Goal: Task Accomplishment & Management: Manage account settings

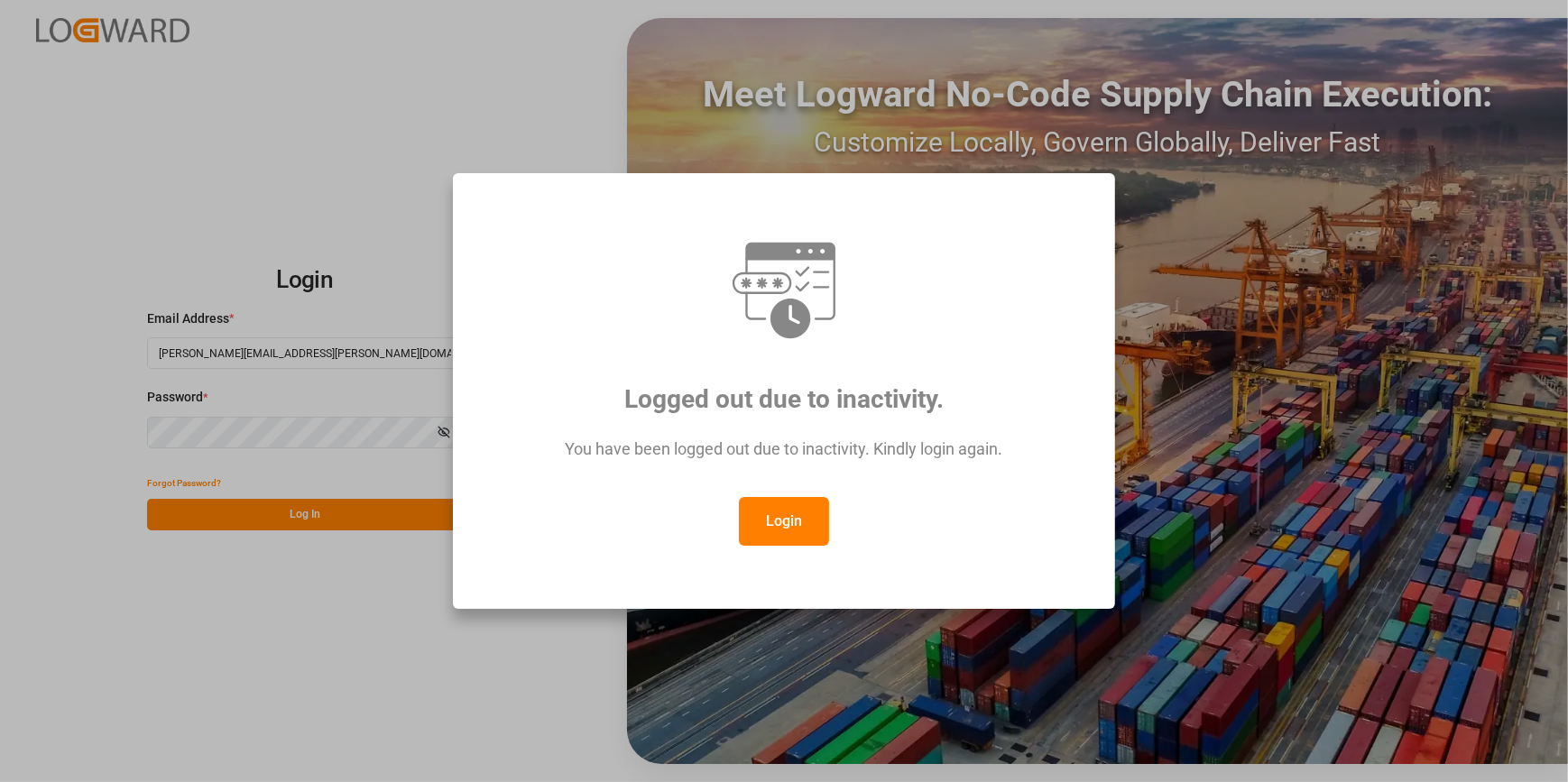
click at [787, 518] on button "Login" at bounding box center [784, 521] width 90 height 49
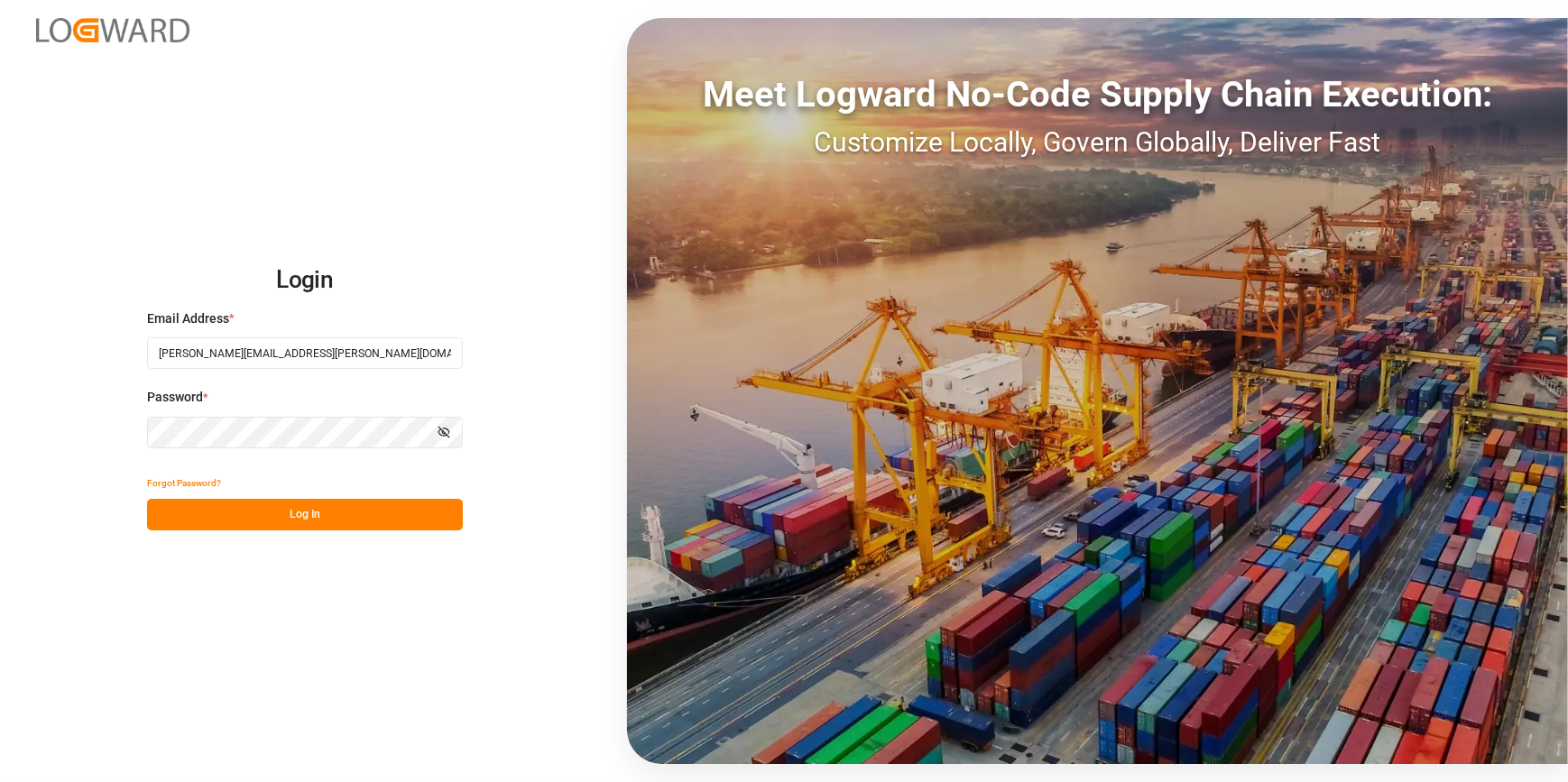
click at [317, 523] on button "Log In" at bounding box center [305, 514] width 316 height 32
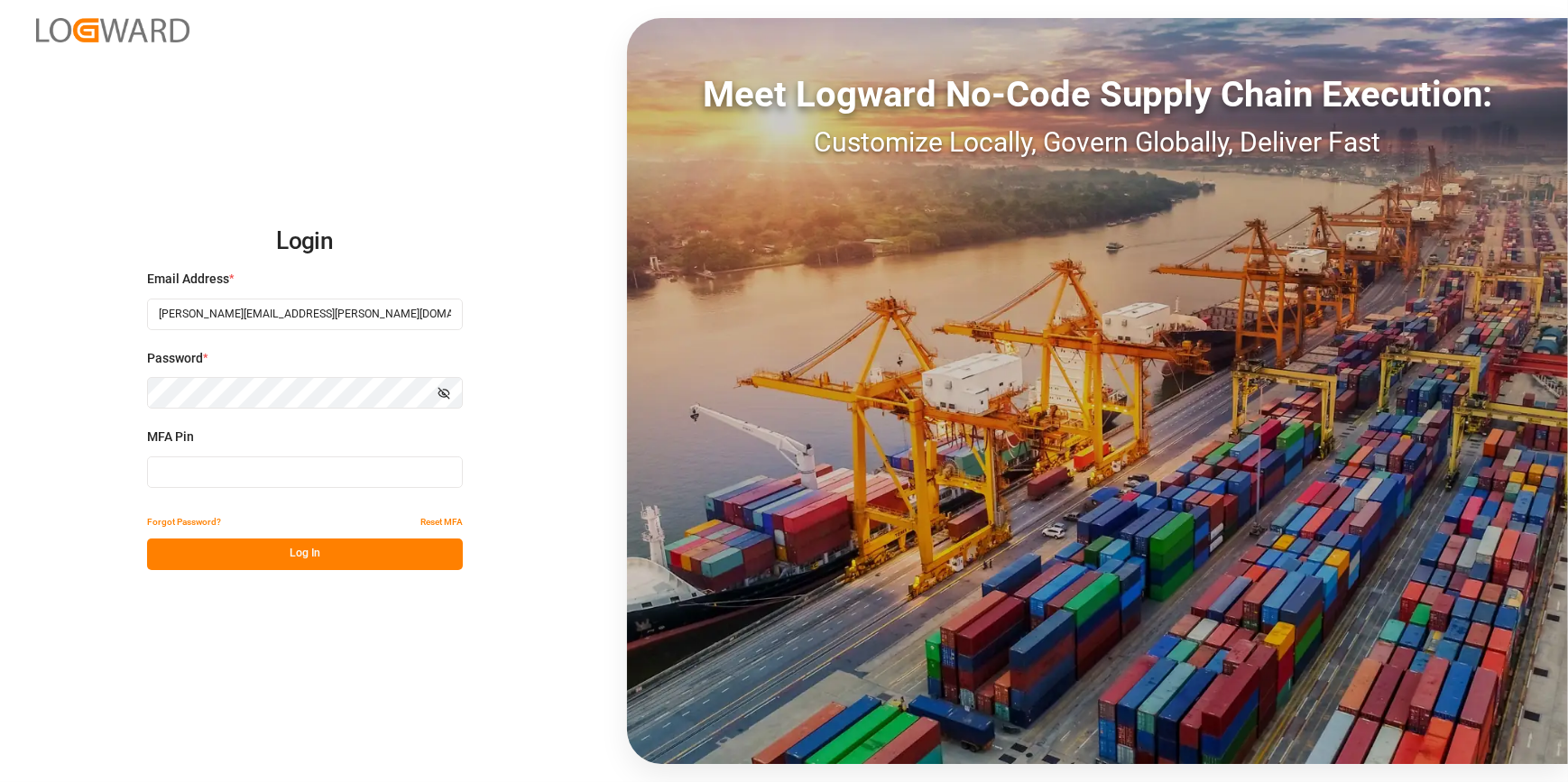
click at [225, 468] on input at bounding box center [305, 472] width 316 height 32
type input "051406"
click at [287, 557] on button "Log In" at bounding box center [305, 554] width 316 height 32
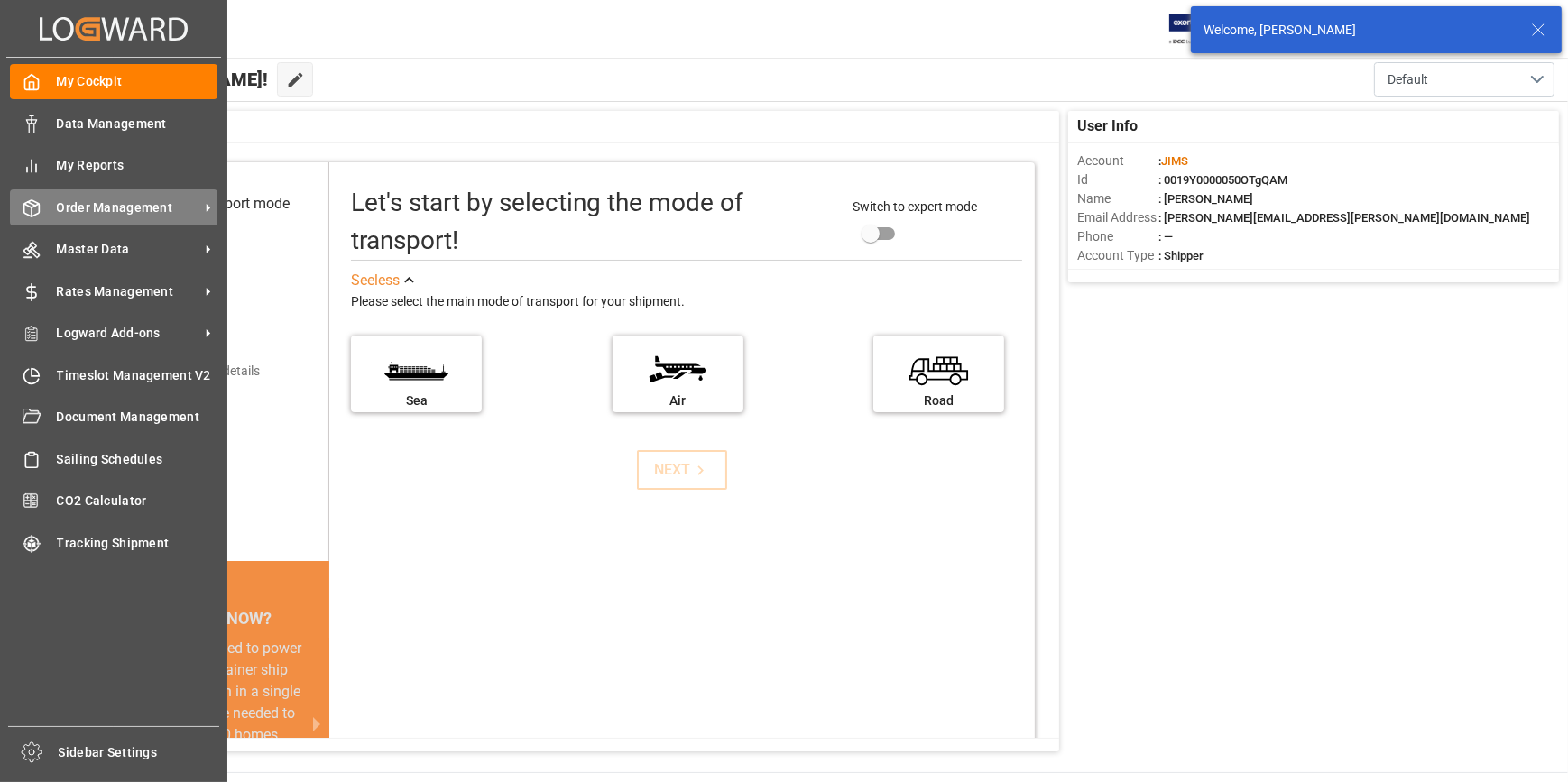
click at [117, 213] on span "Order Management" at bounding box center [128, 208] width 143 height 19
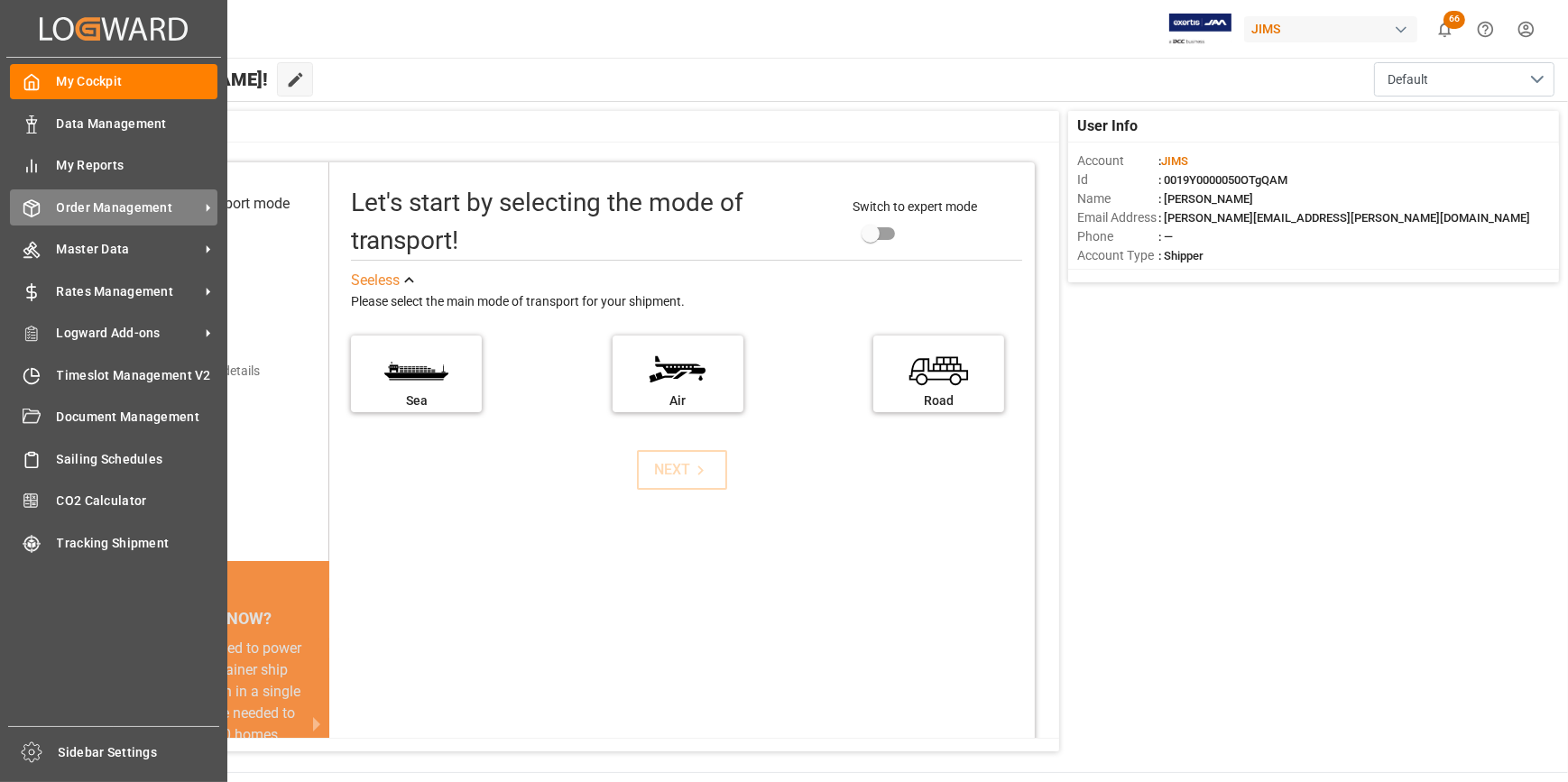
click at [107, 217] on span "Order Management" at bounding box center [128, 208] width 143 height 19
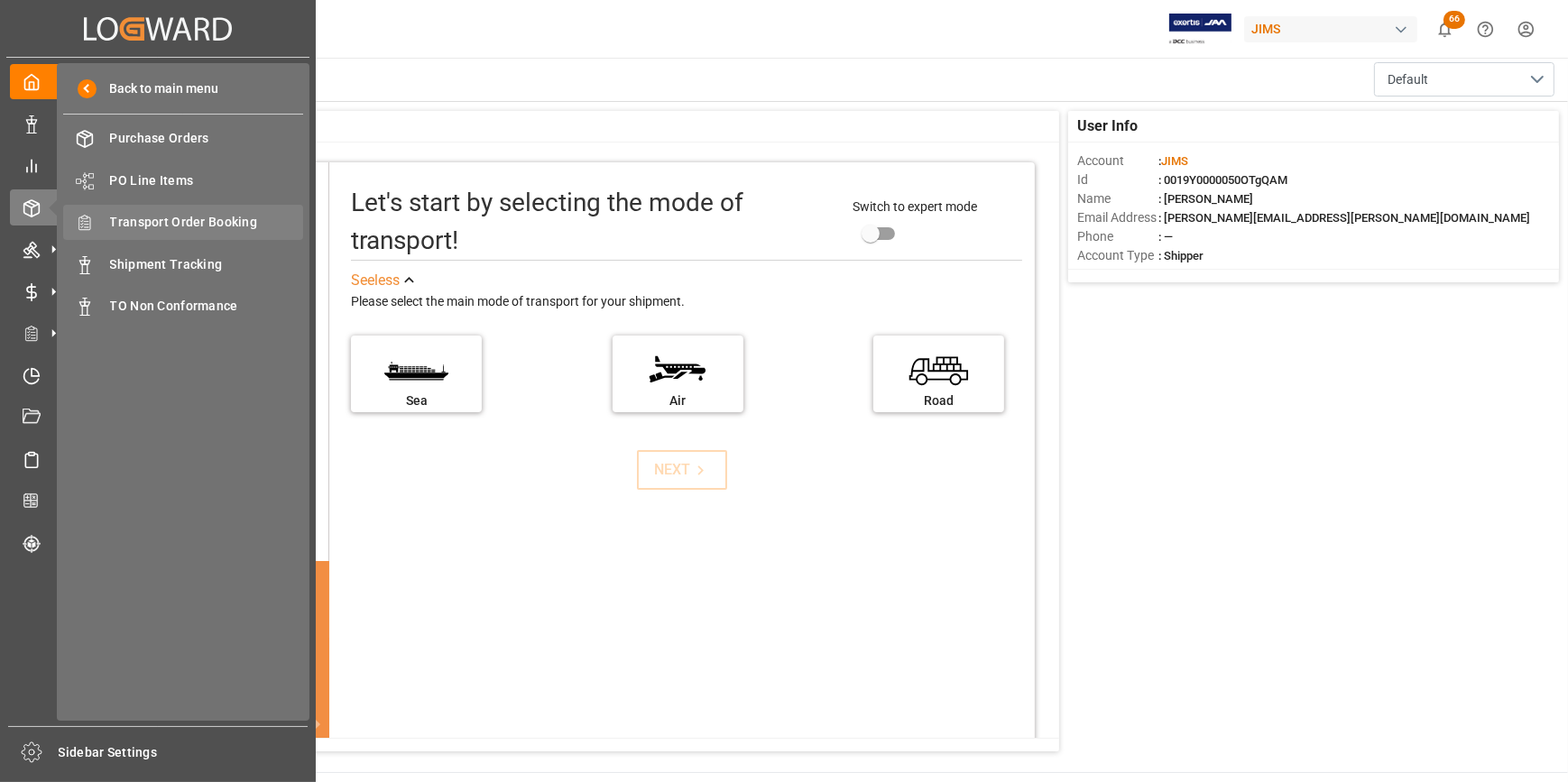
click at [226, 226] on span "Transport Order Booking" at bounding box center [207, 222] width 194 height 19
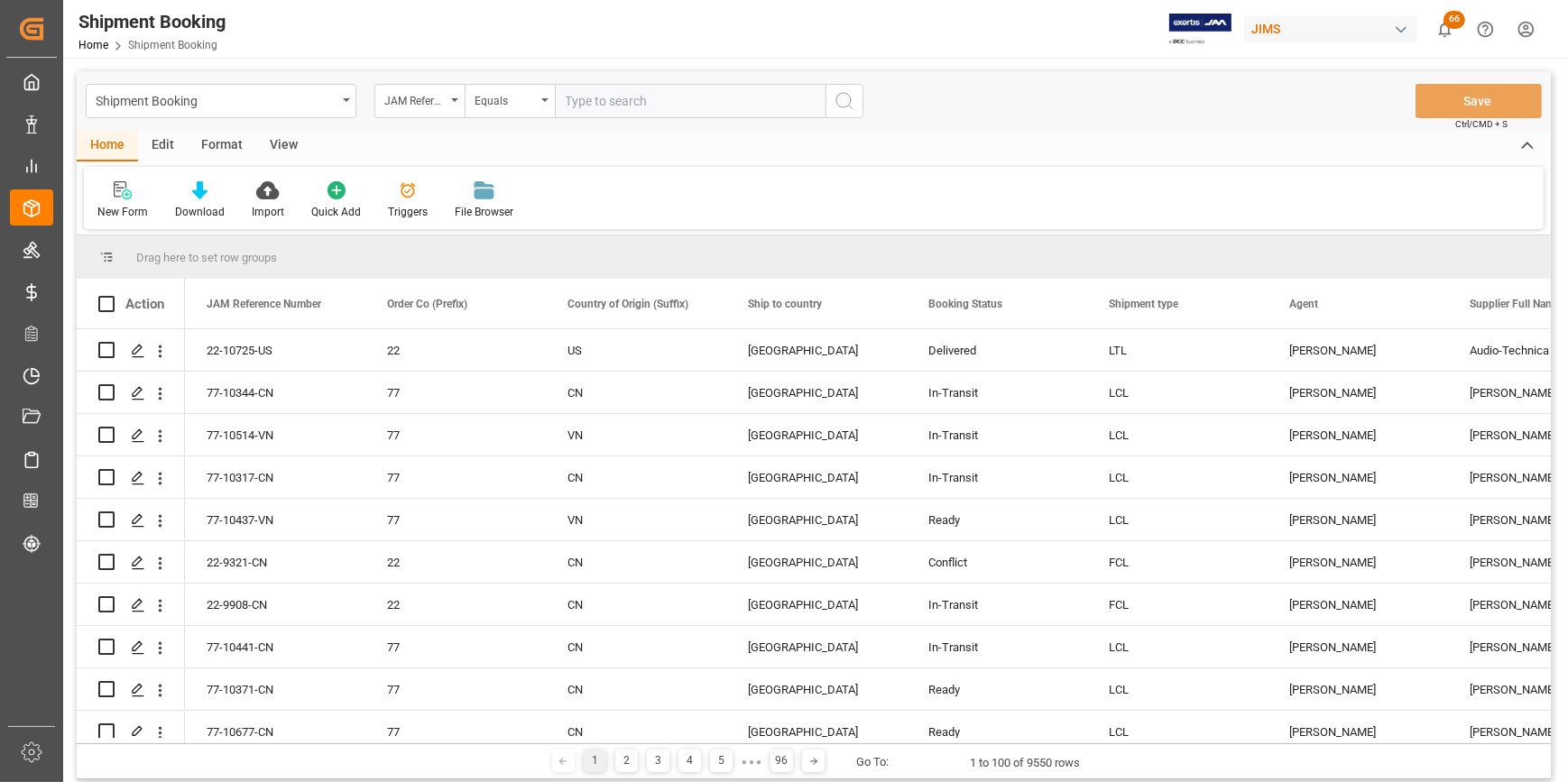
click at [616, 98] on input "text" at bounding box center [689, 101] width 271 height 34
type input "22-10171-CN"
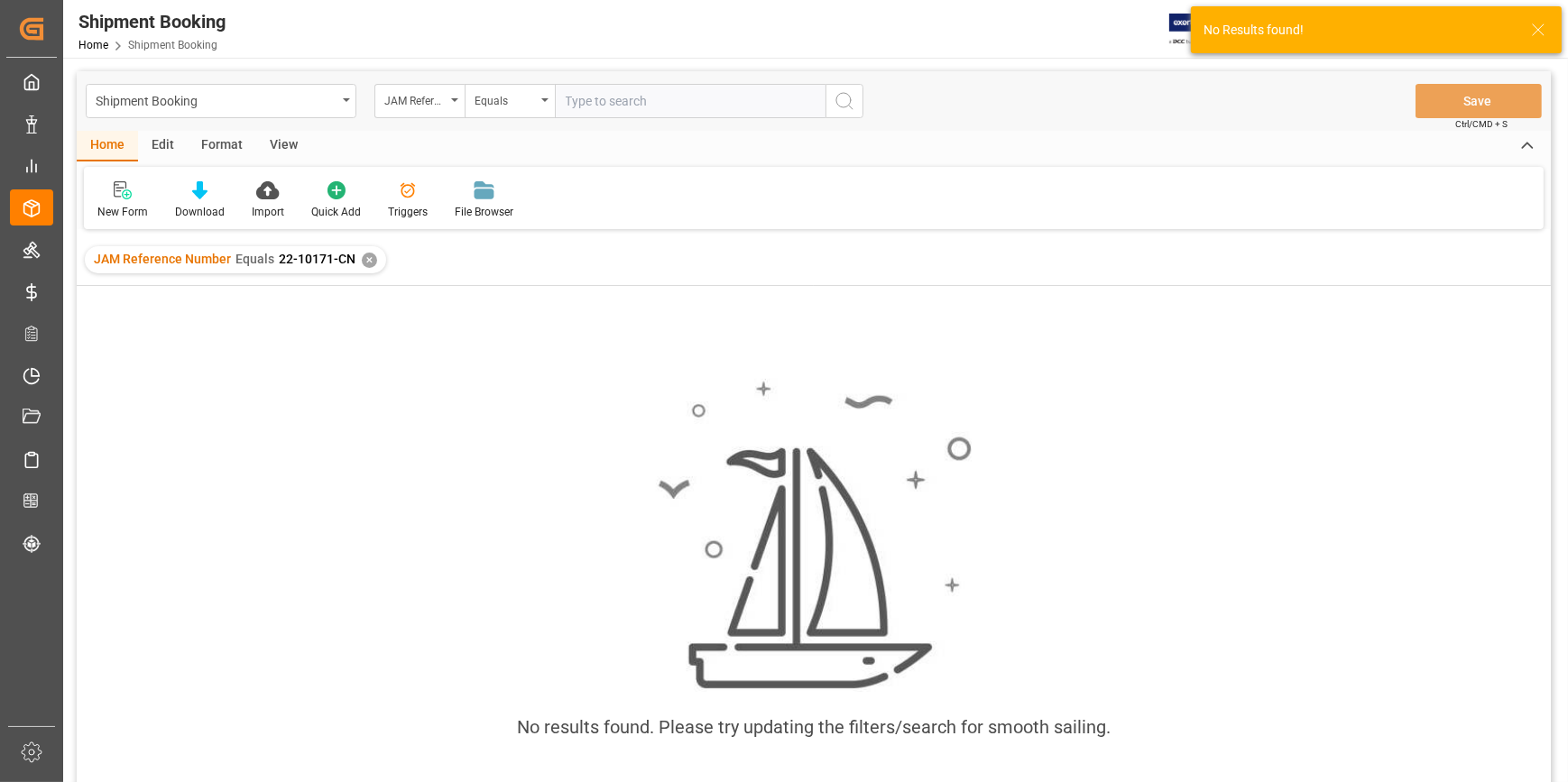
click at [622, 101] on input "text" at bounding box center [689, 101] width 271 height 34
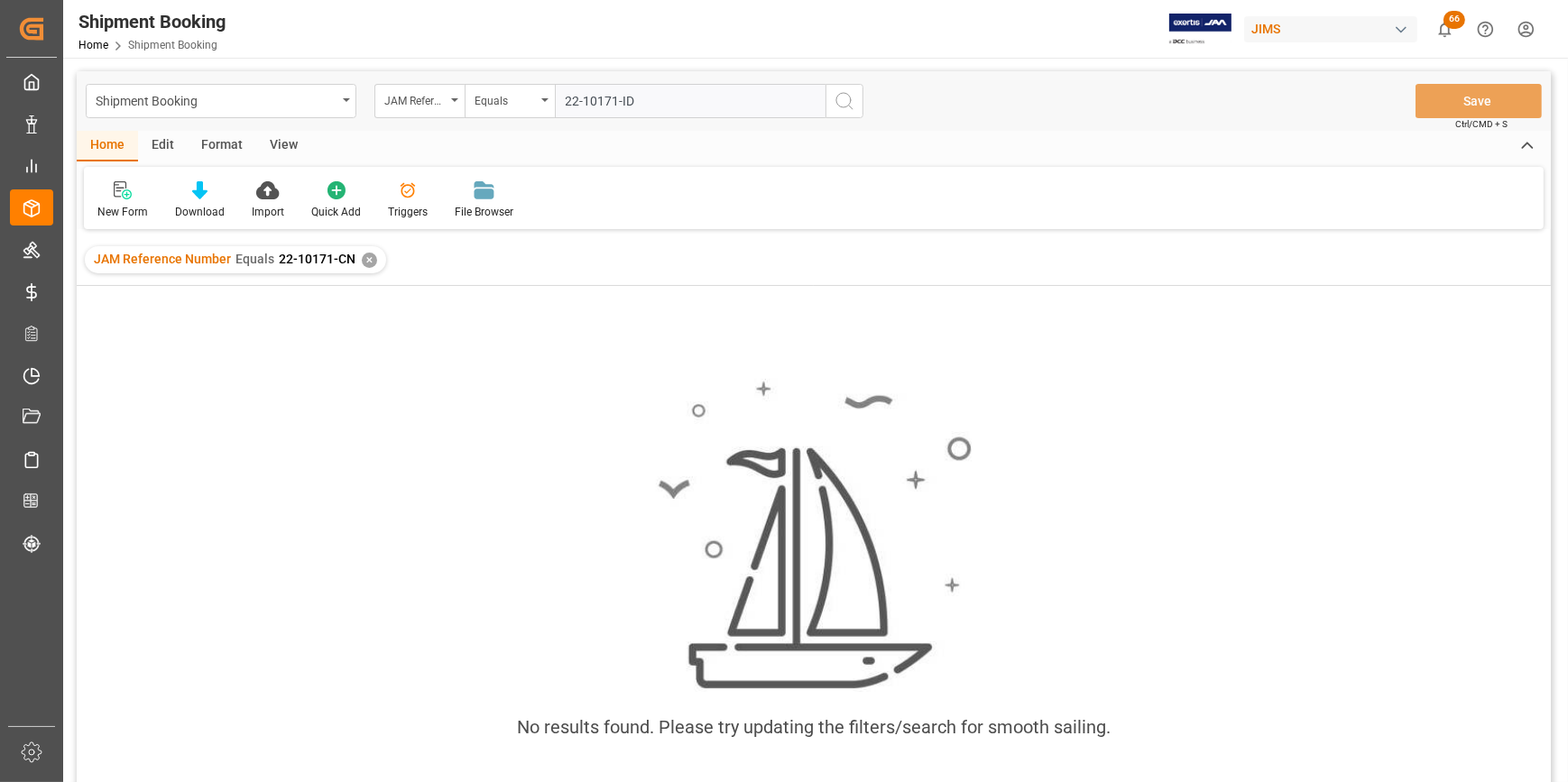
type input "22-10171-ID"
click at [372, 260] on div "✕" at bounding box center [369, 260] width 15 height 15
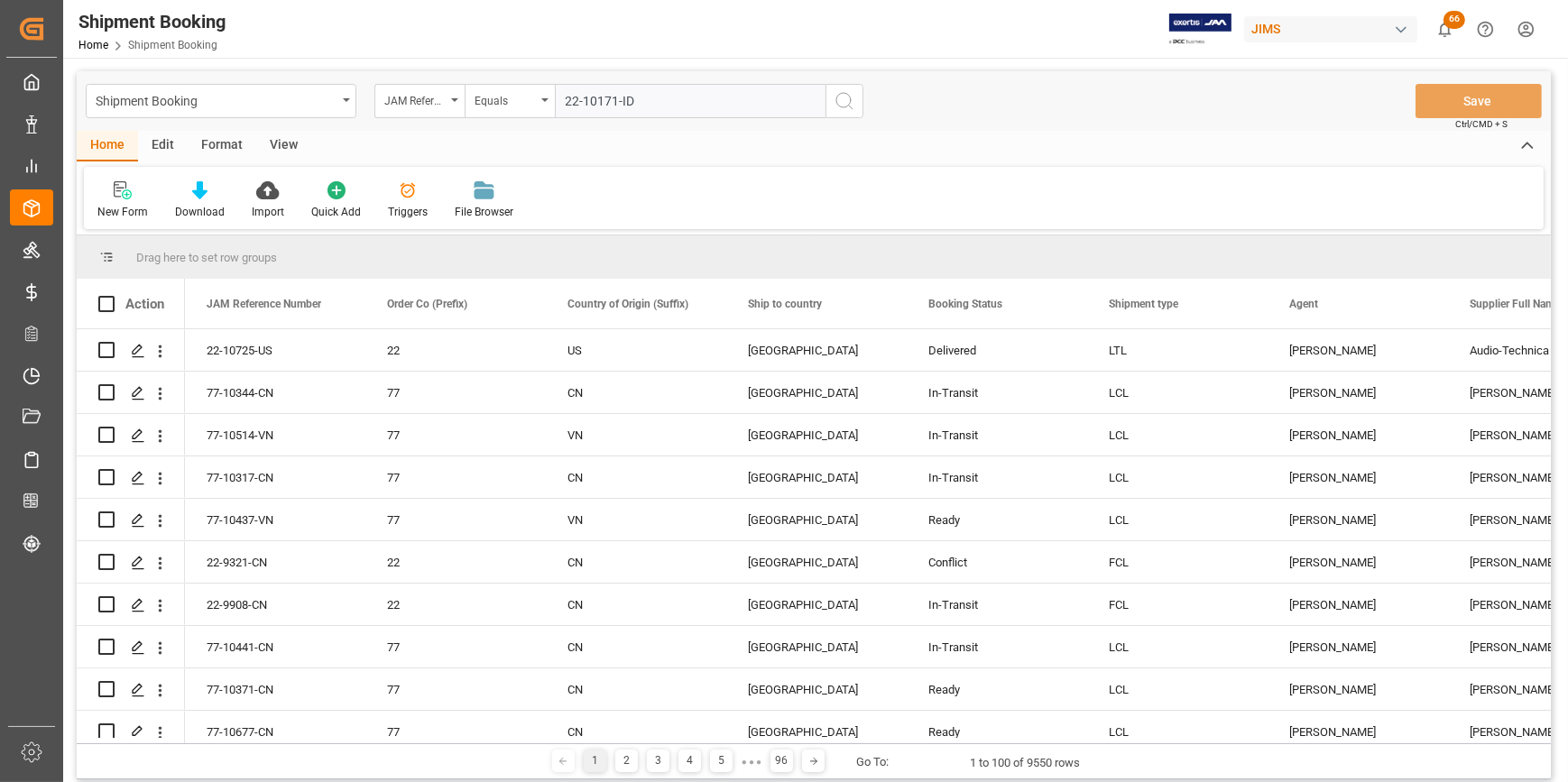
click at [645, 99] on input "22-10171-ID" at bounding box center [689, 101] width 271 height 34
click at [827, 105] on button "search button" at bounding box center [844, 101] width 38 height 34
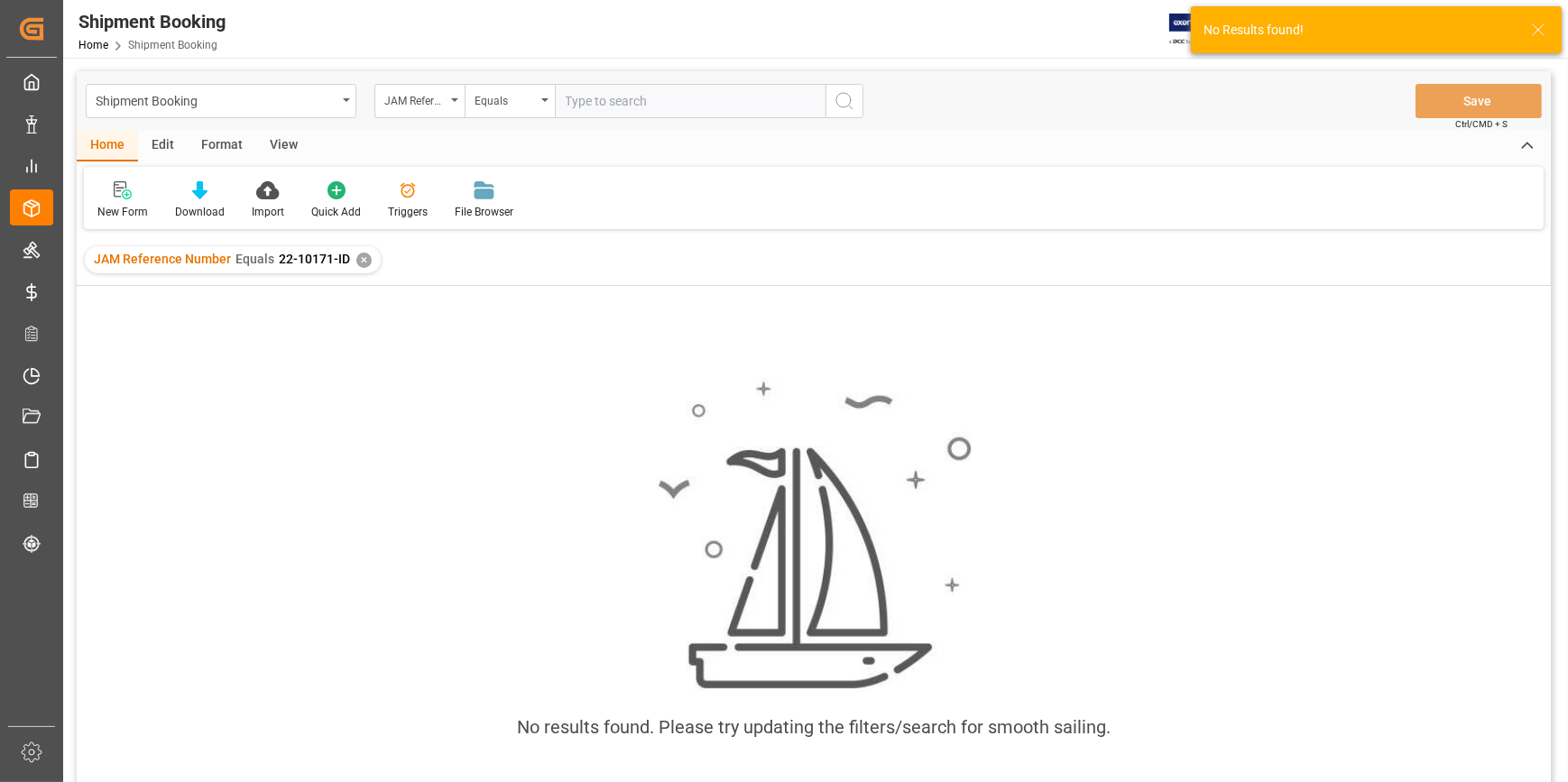
click at [365, 266] on div "✕" at bounding box center [364, 260] width 15 height 15
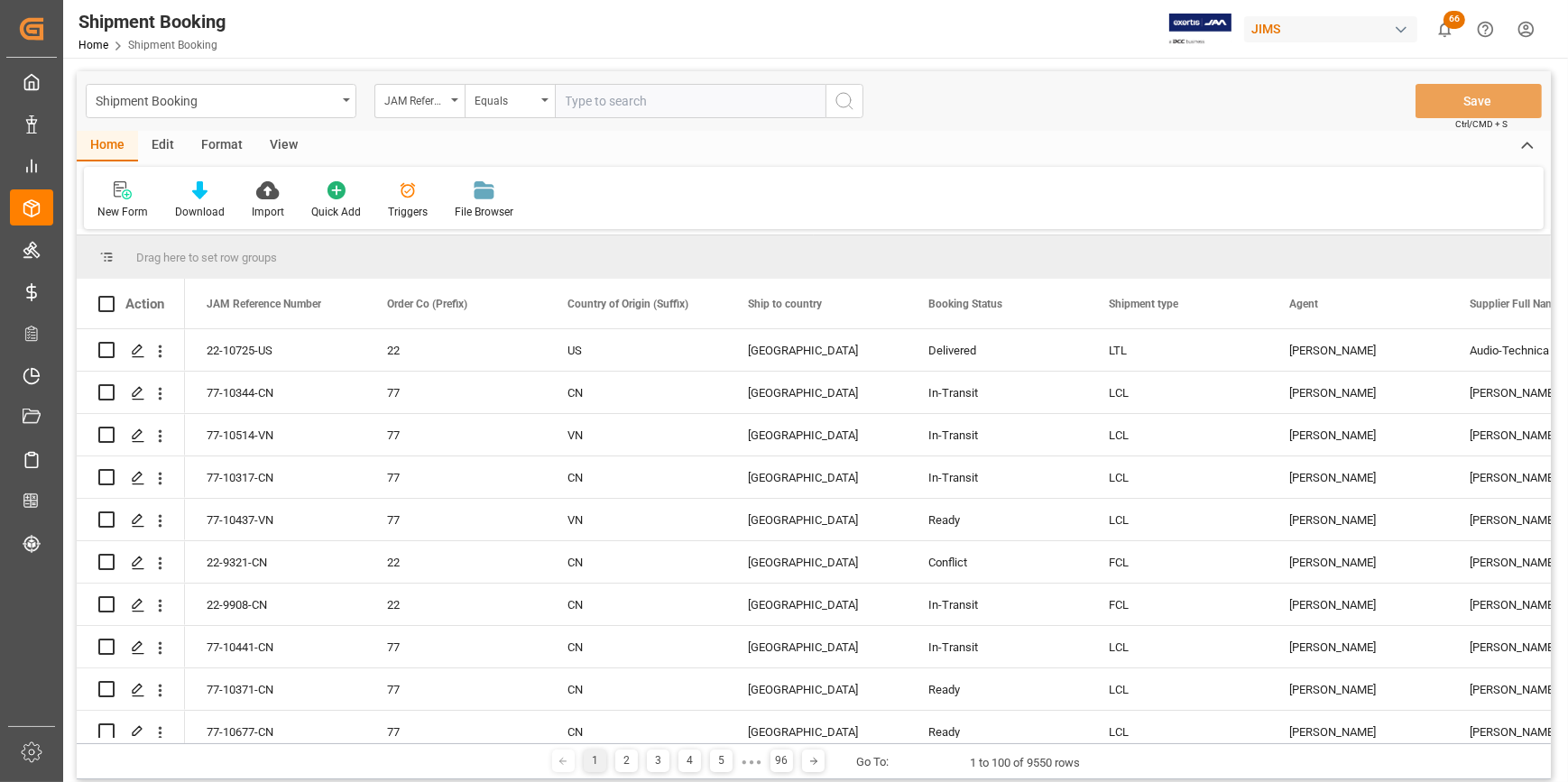
click at [627, 109] on input "text" at bounding box center [689, 101] width 271 height 34
paste input "22-10171-KR"
type input "22-10171-KR"
click at [842, 110] on icon "search button" at bounding box center [844, 101] width 22 height 22
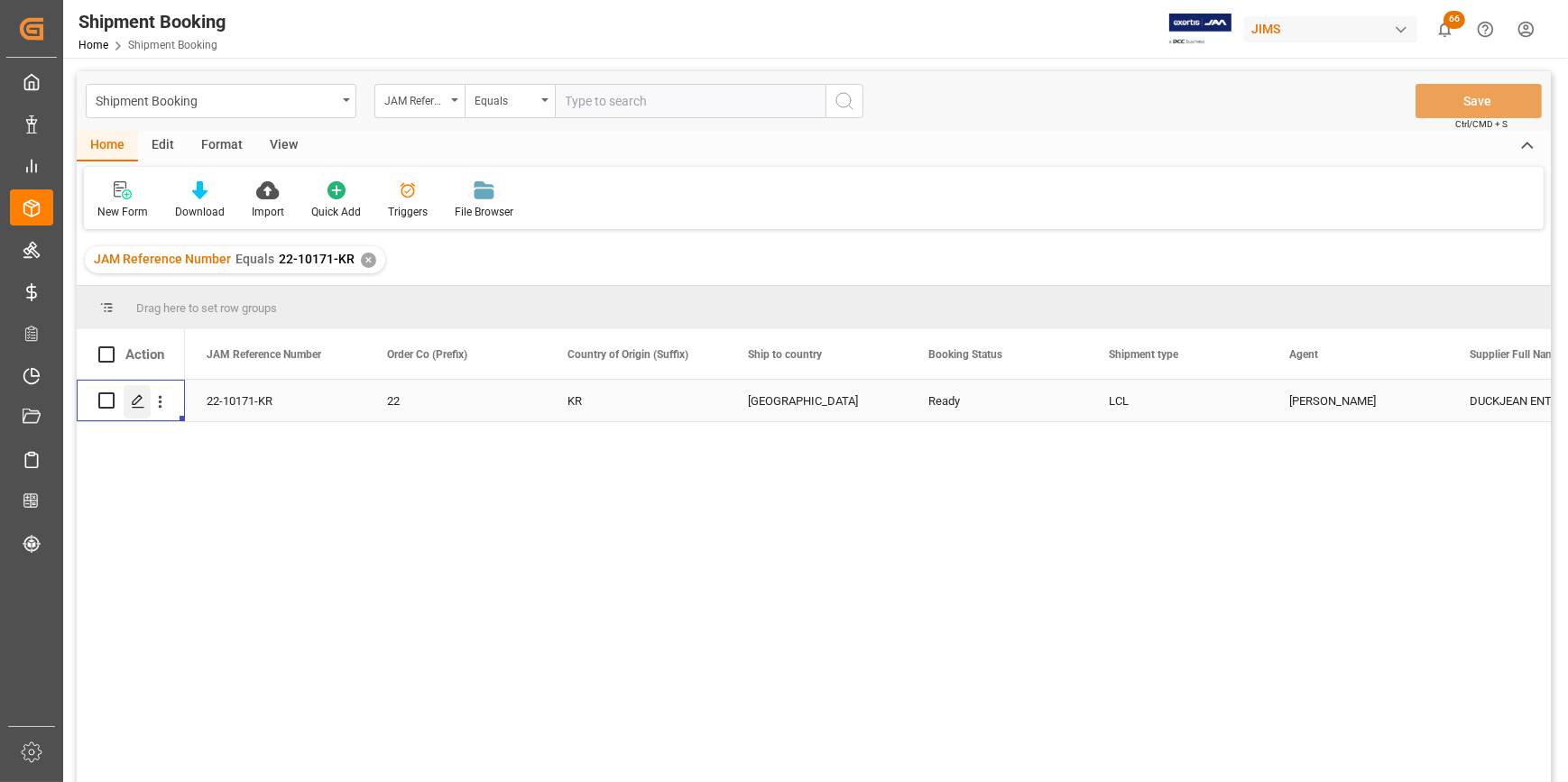
click at [137, 399] on icon "Press SPACE to select this row." at bounding box center [138, 401] width 14 height 14
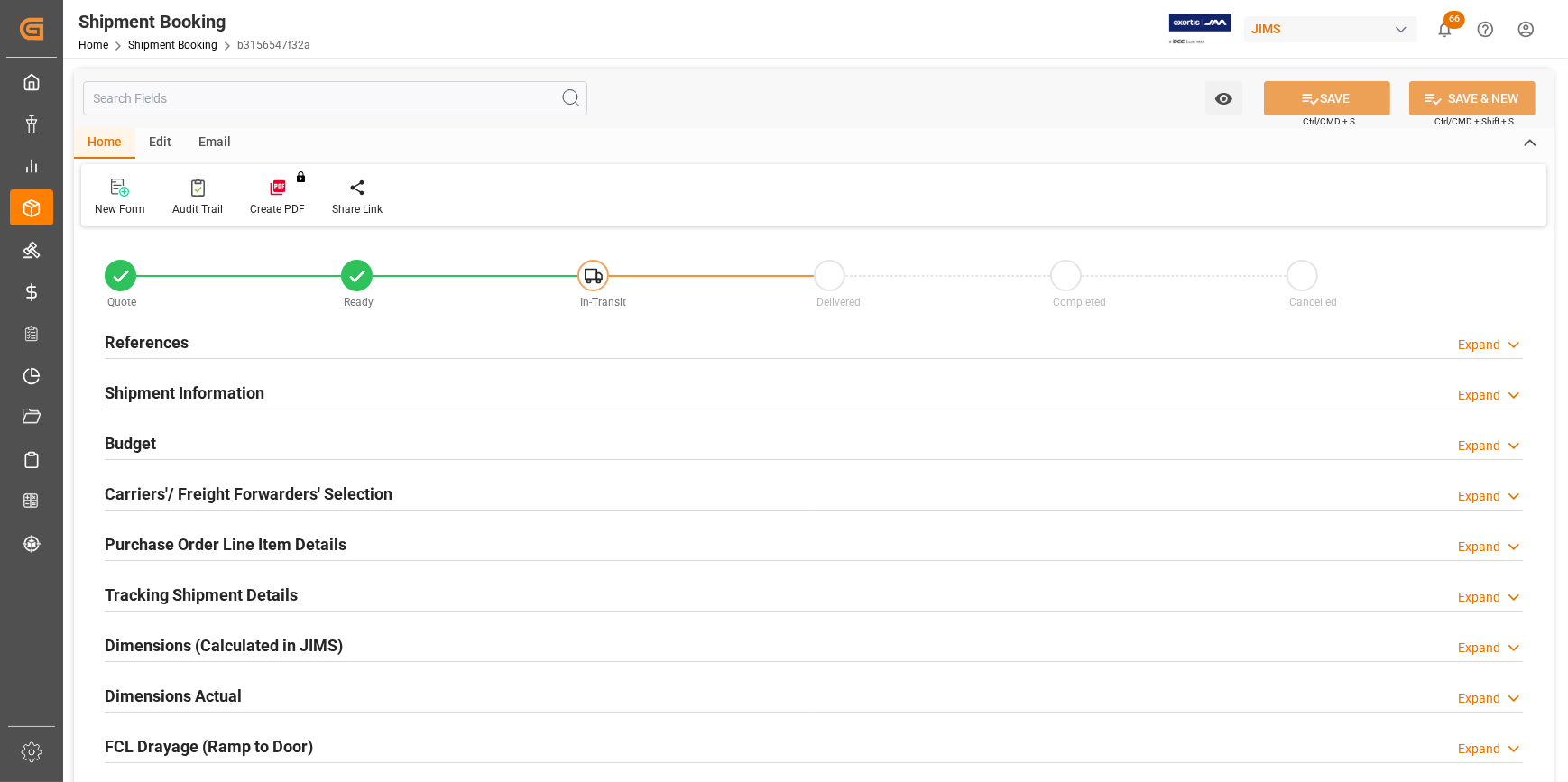
type input "0"
type input "05-08-2025"
click at [154, 341] on h2 "References" at bounding box center [147, 343] width 84 height 24
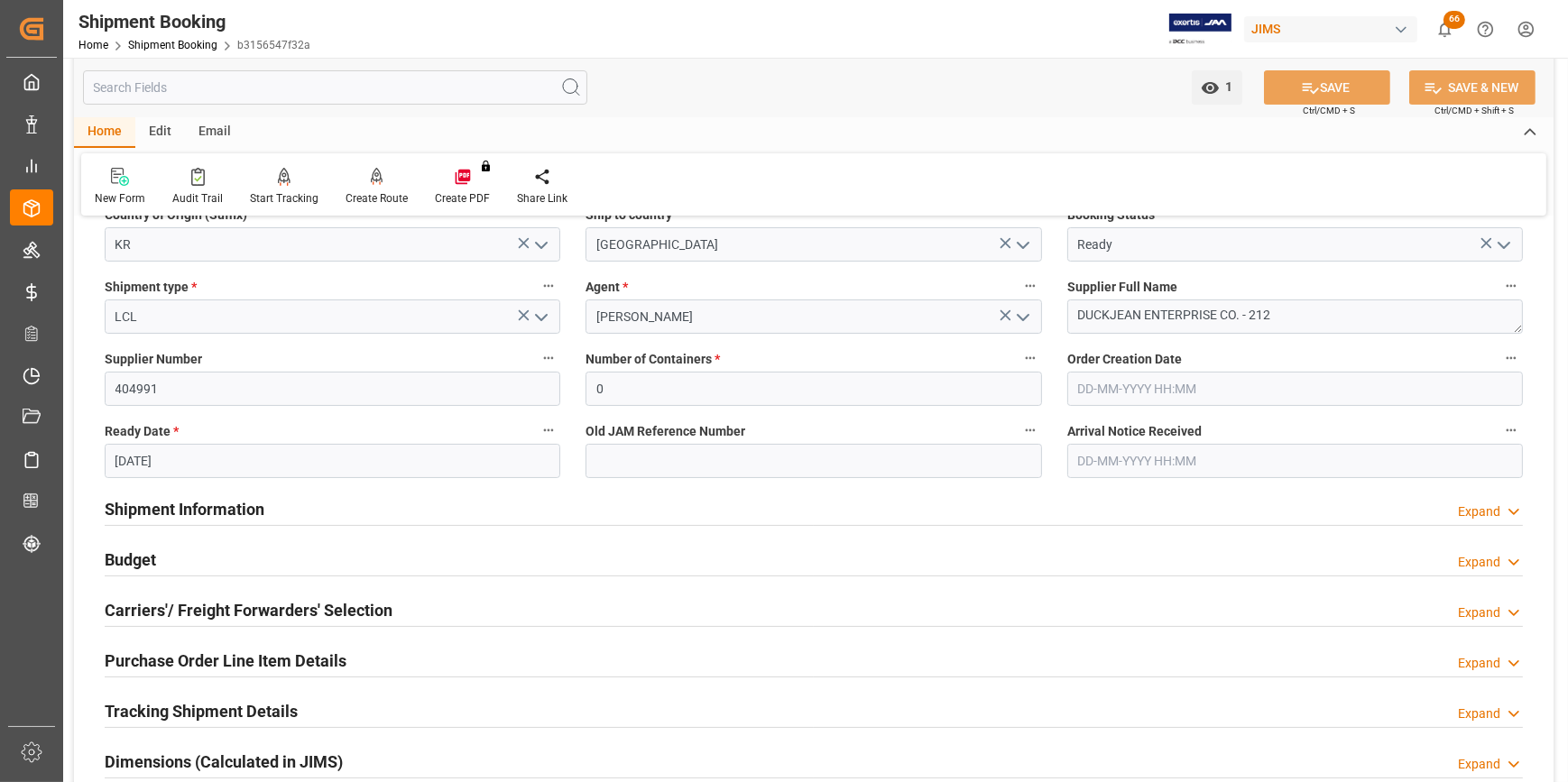
scroll to position [246, 0]
click at [145, 568] on h2 "Budget" at bounding box center [130, 558] width 51 height 24
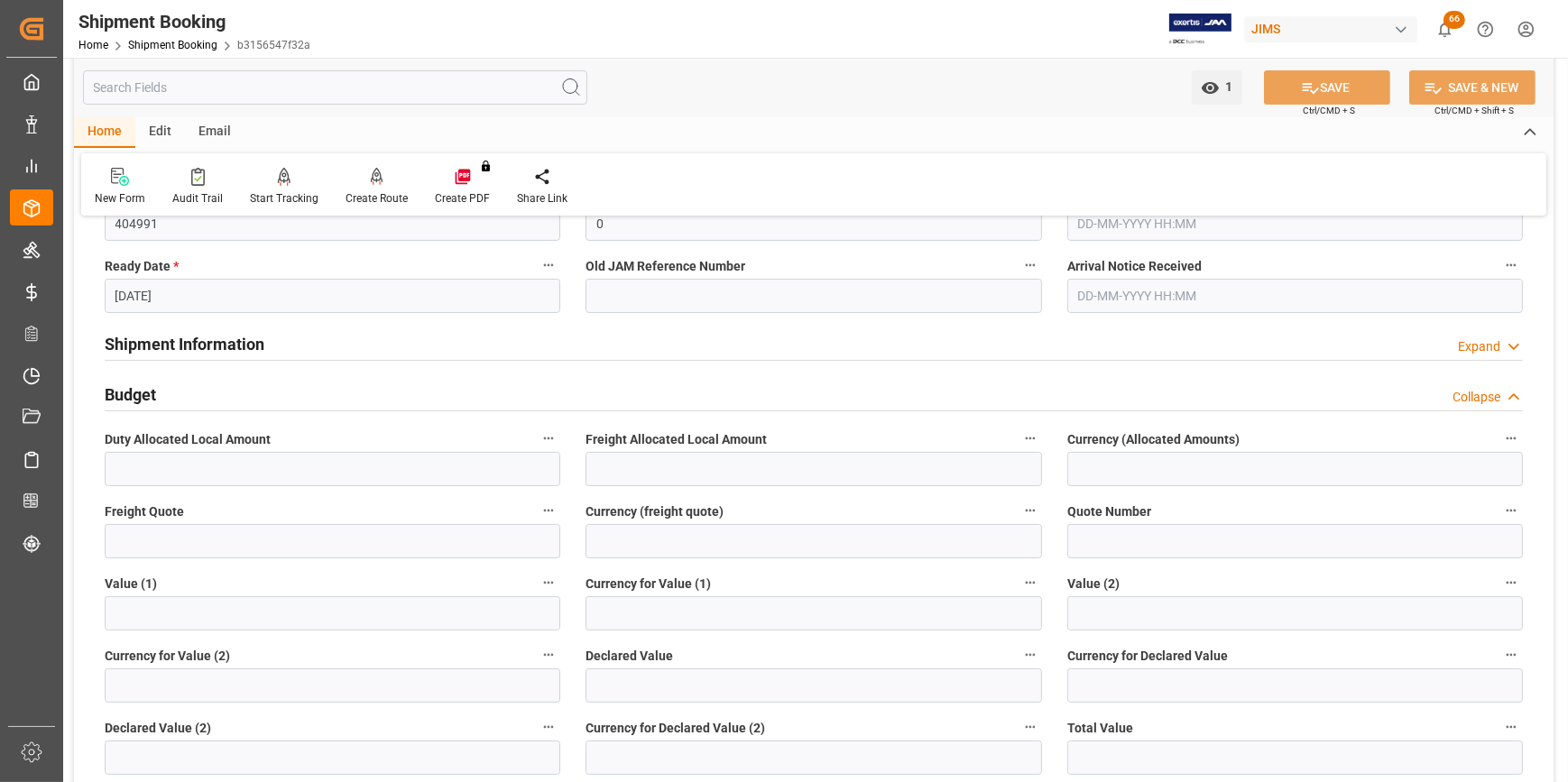
scroll to position [409, 0]
click at [310, 554] on input "text" at bounding box center [333, 541] width 455 height 34
type input "960"
click at [645, 549] on input at bounding box center [813, 541] width 455 height 34
type input "USD"
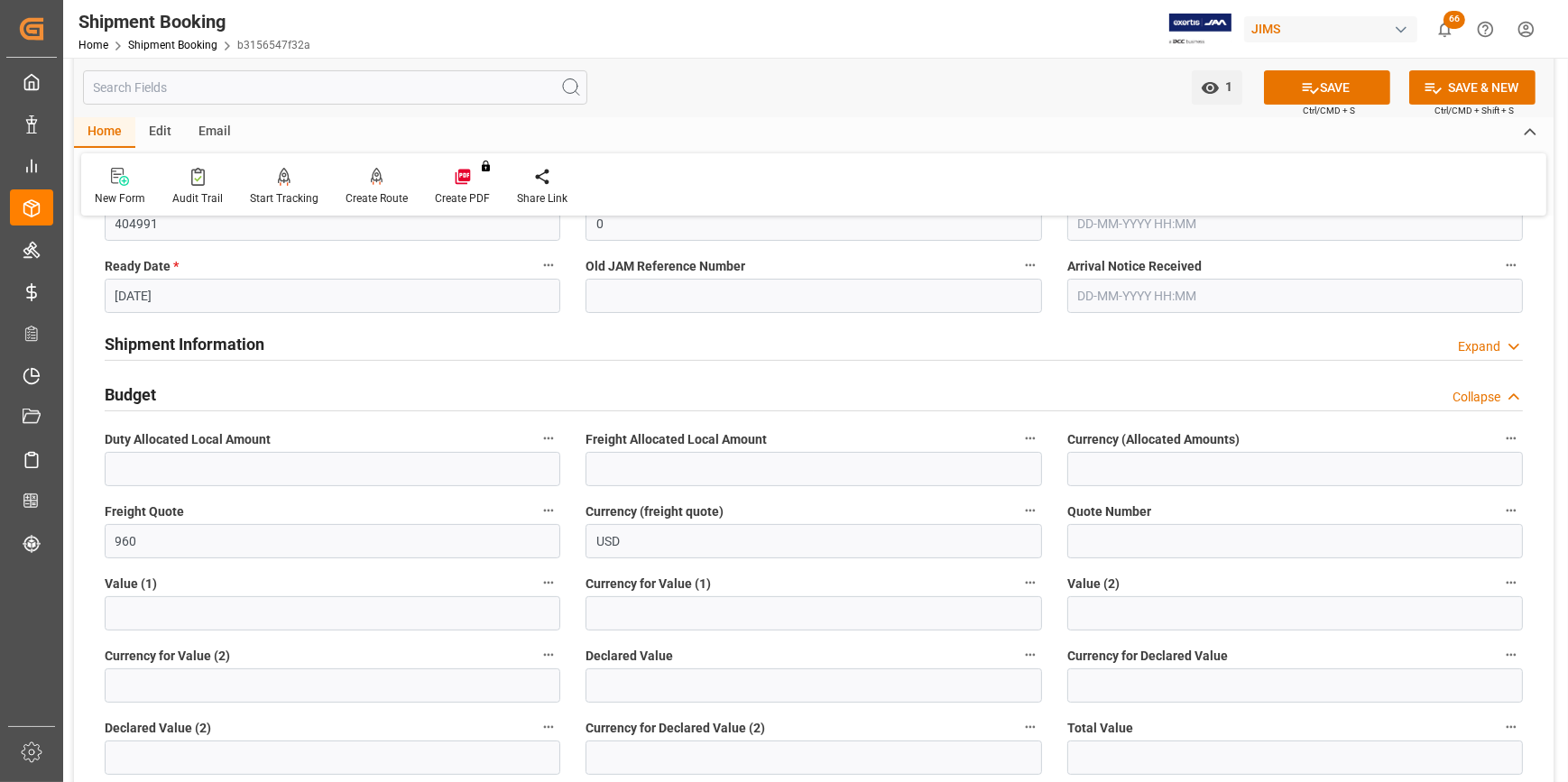
drag, startPoint x: 1341, startPoint y: 83, endPoint x: 1309, endPoint y: 108, distance: 40.6
click at [1341, 83] on button "SAVE" at bounding box center [1326, 87] width 126 height 34
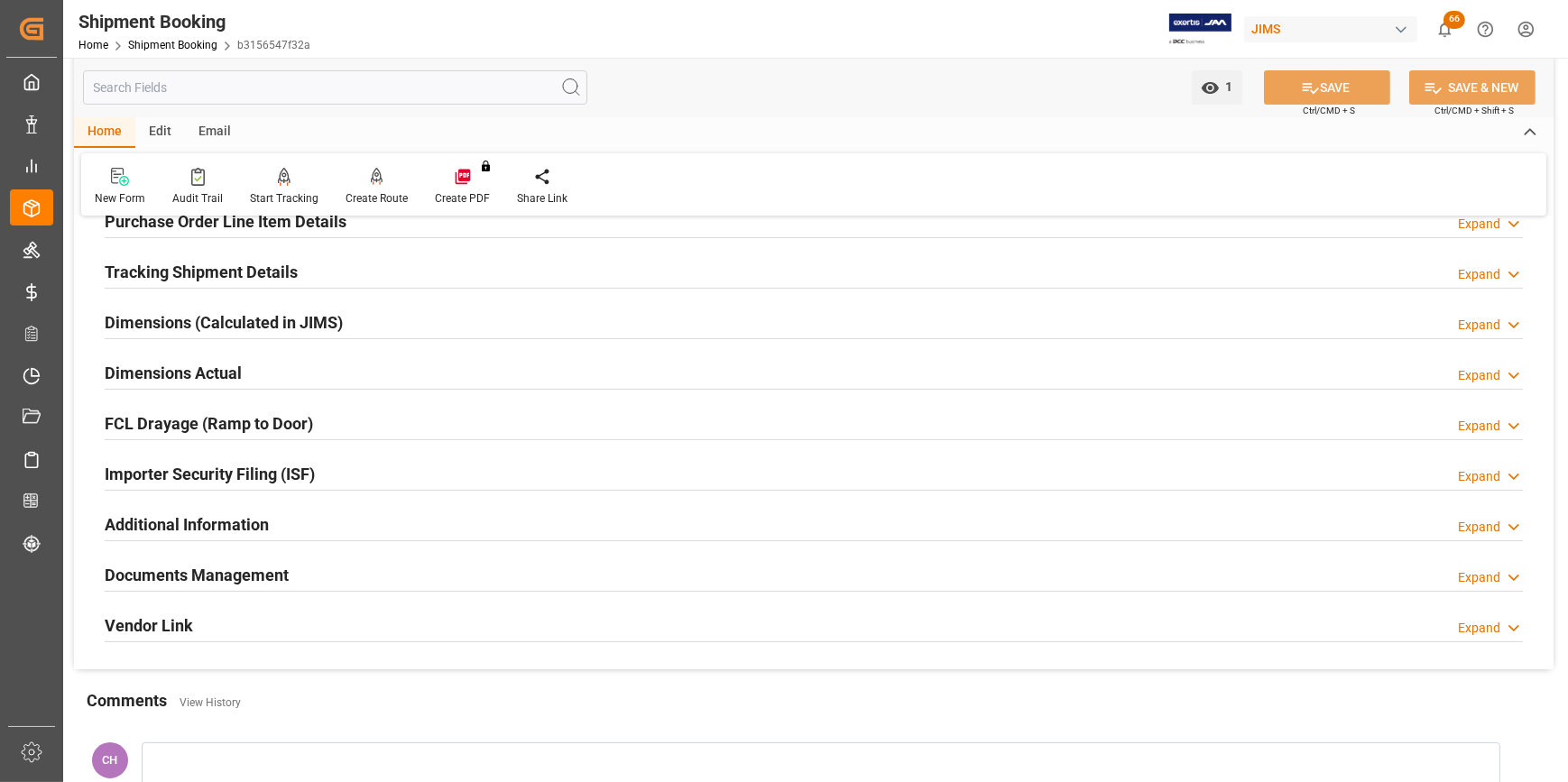
scroll to position [295, 0]
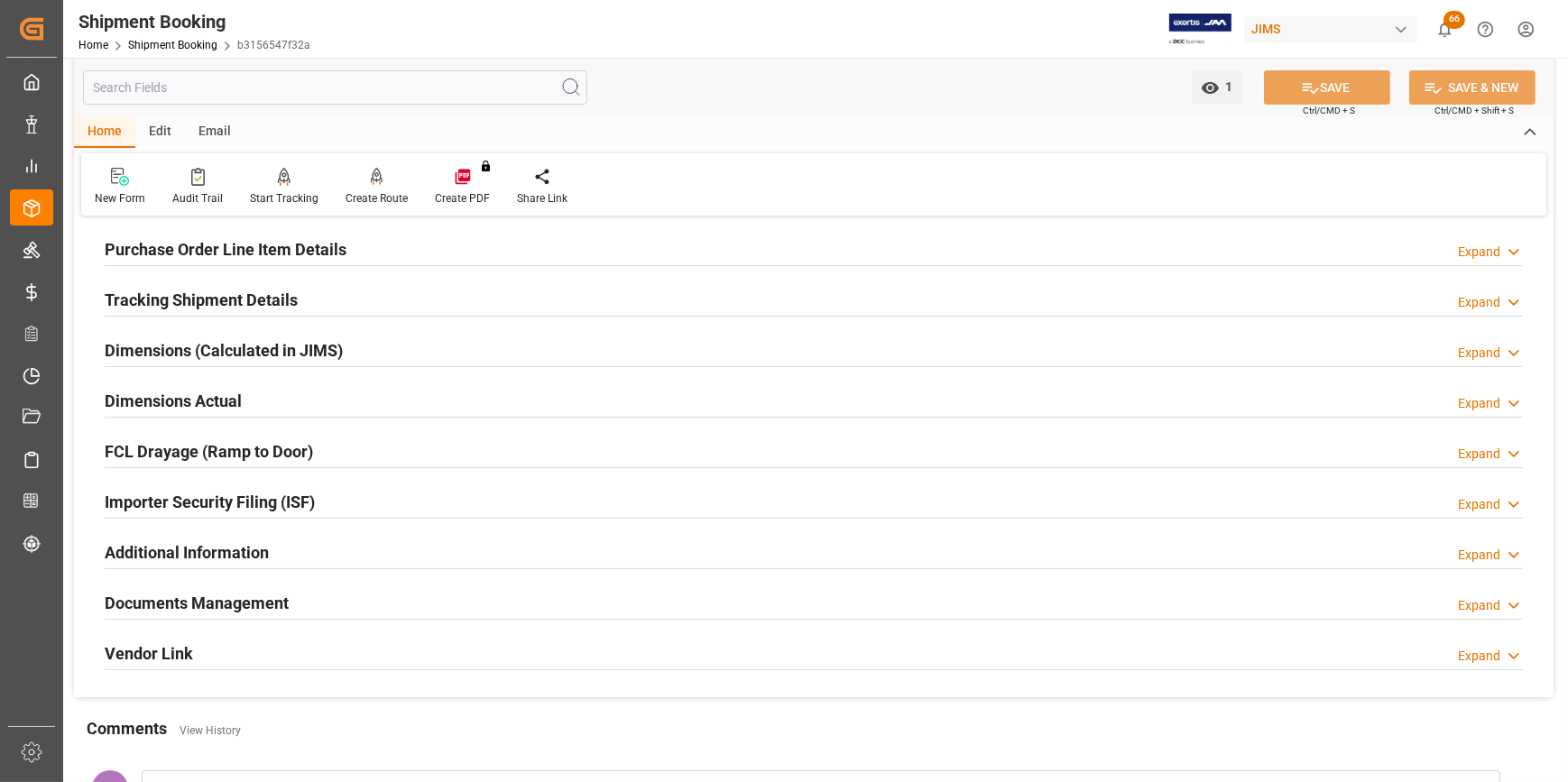
click at [203, 609] on h2 "Documents Management" at bounding box center [197, 603] width 184 height 24
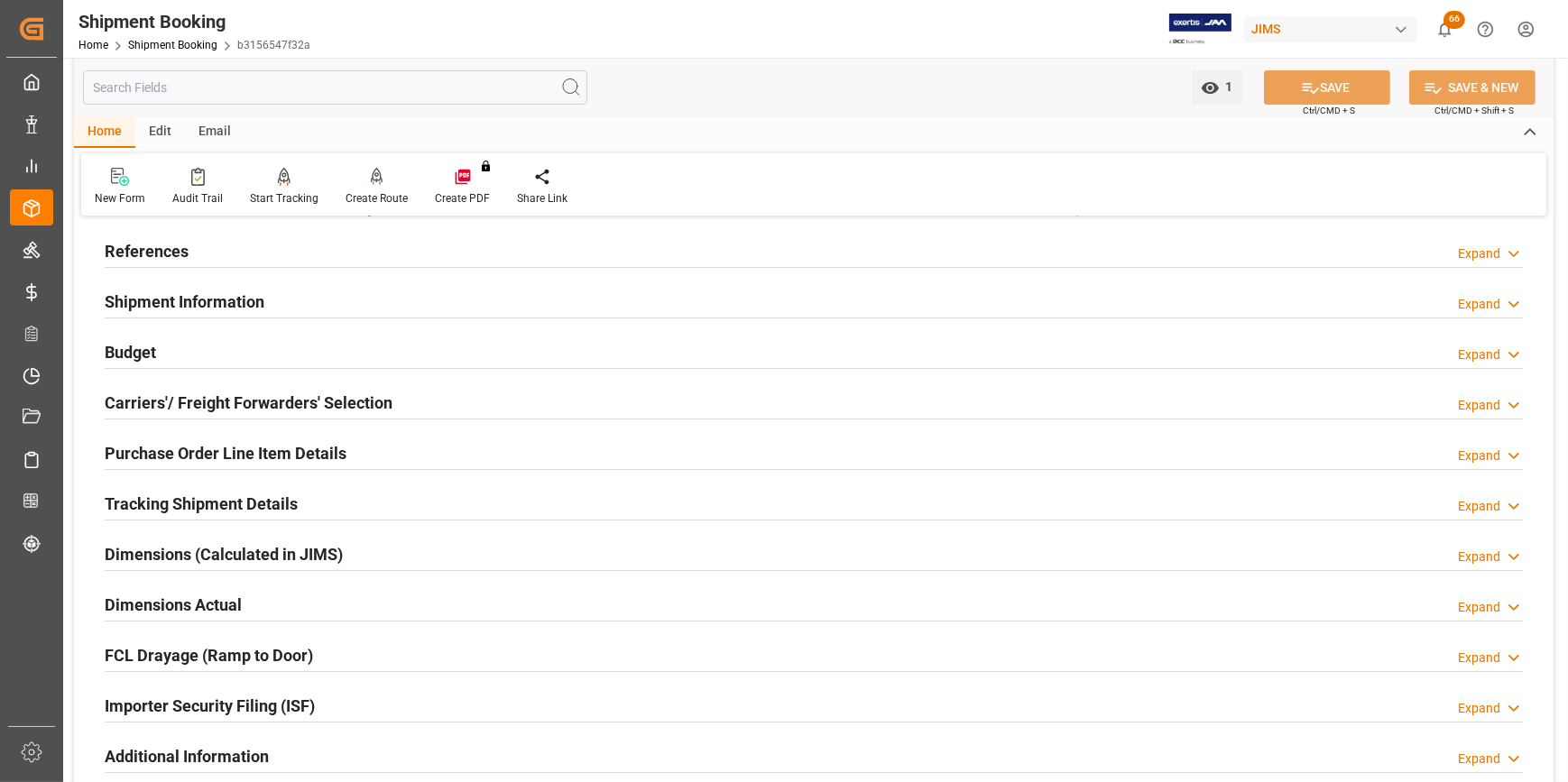
scroll to position [0, 0]
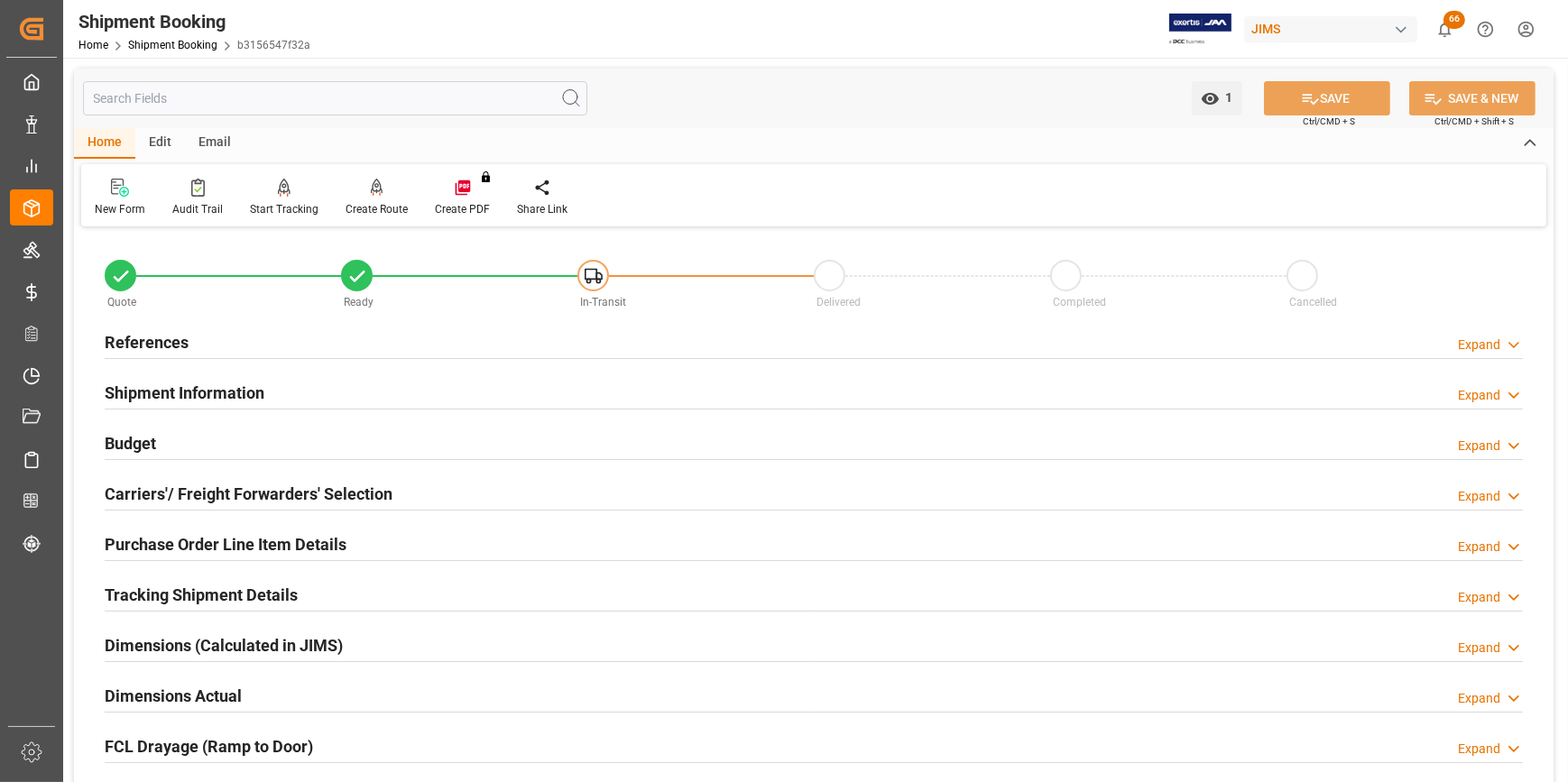
click at [190, 475] on div "Carriers'/ Freight Forwarders' Selection" at bounding box center [249, 492] width 288 height 34
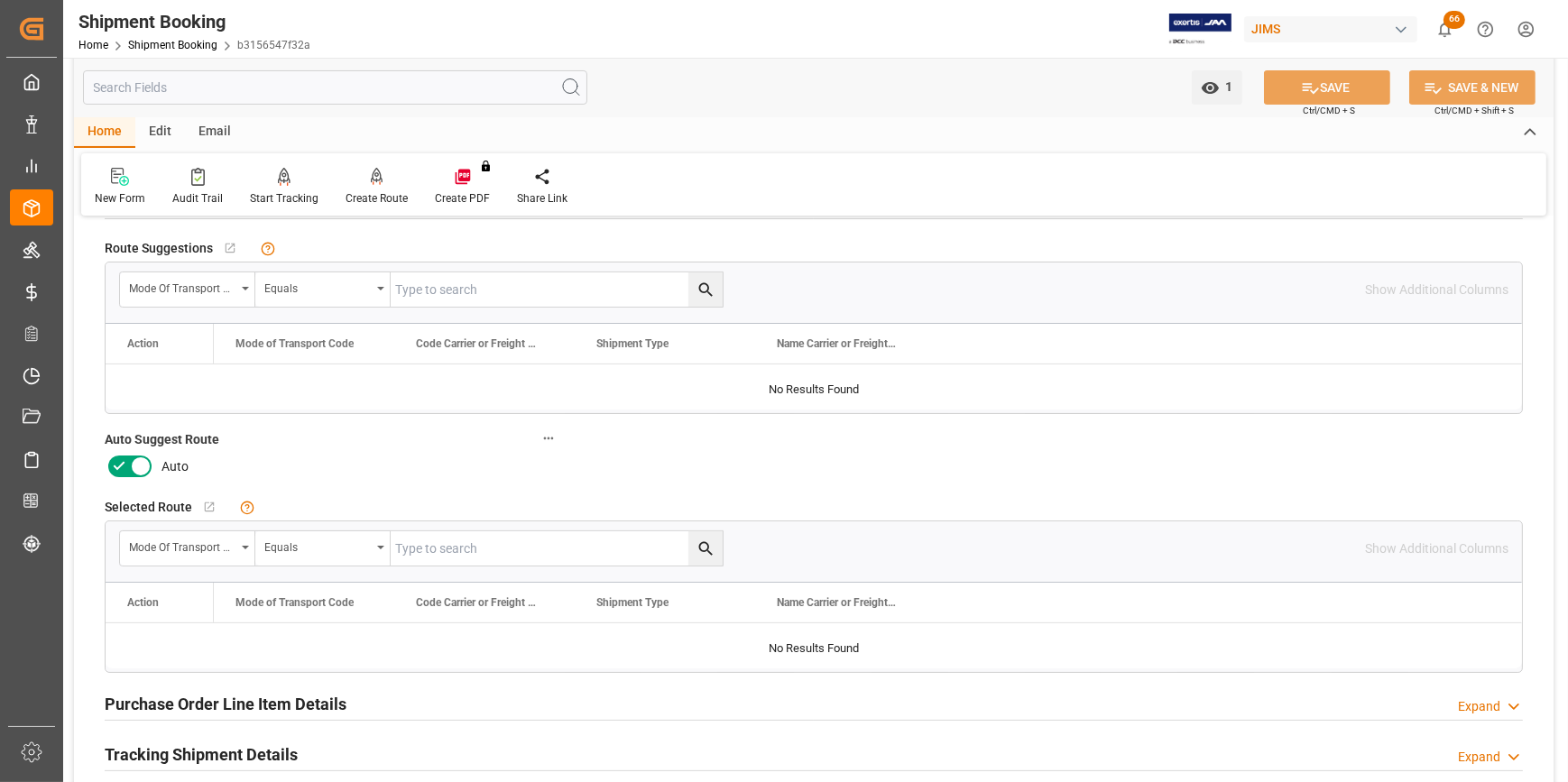
scroll to position [328, 0]
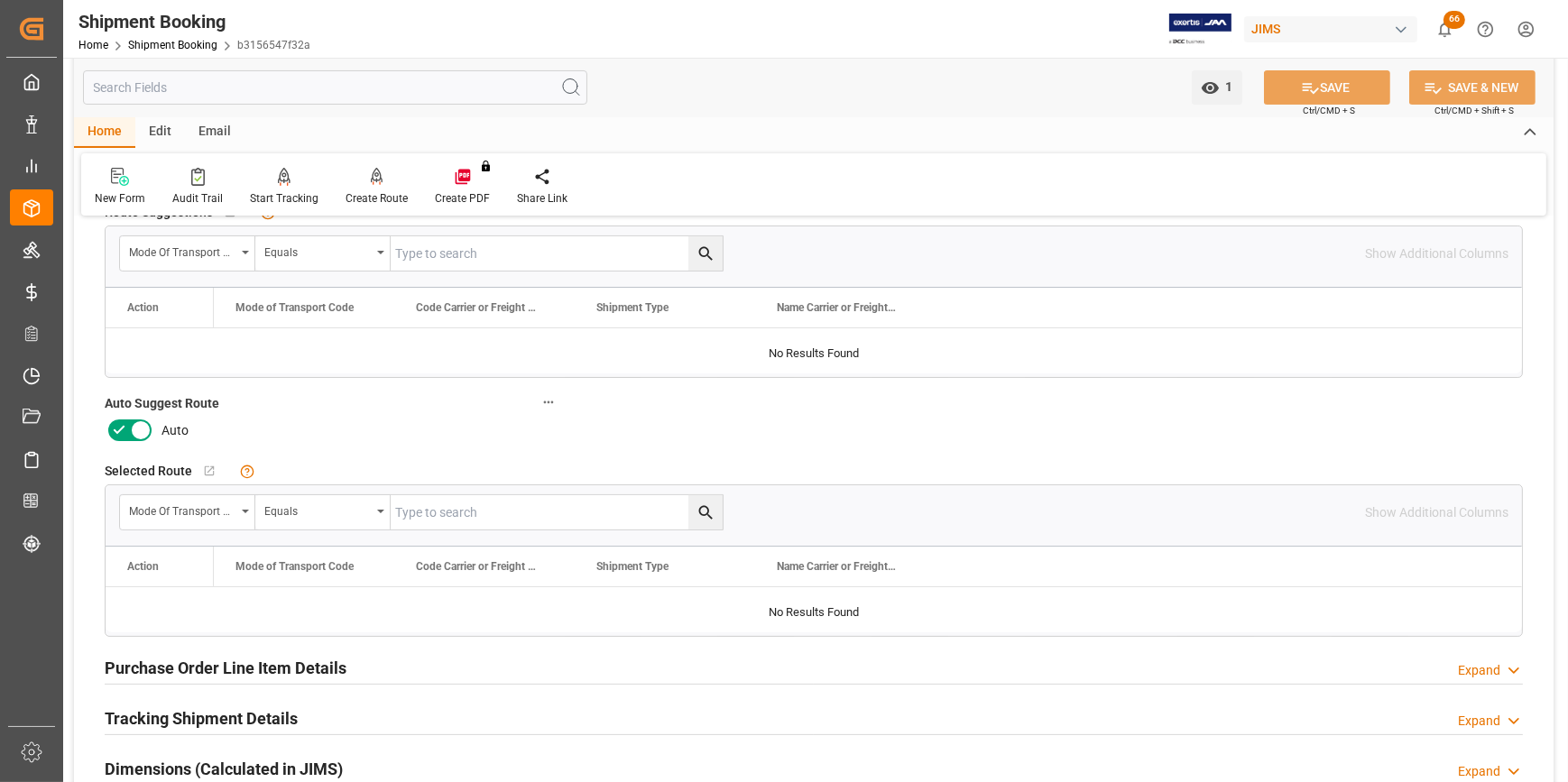
click at [131, 426] on icon at bounding box center [141, 430] width 22 height 22
click at [0, 0] on input "checkbox" at bounding box center [0, 0] width 0 height 0
click at [1286, 79] on button "SAVE" at bounding box center [1326, 87] width 126 height 34
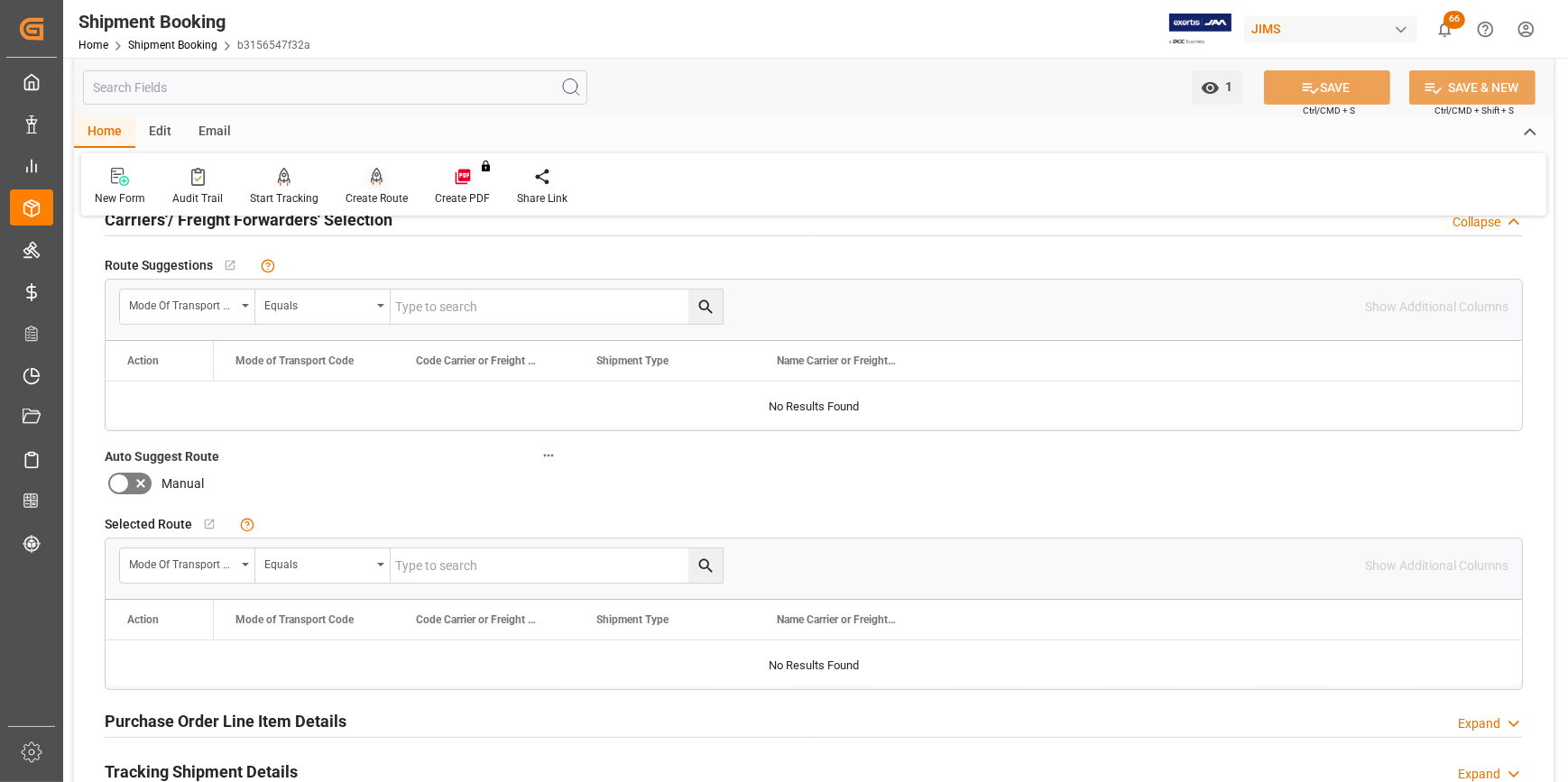
scroll to position [246, 0]
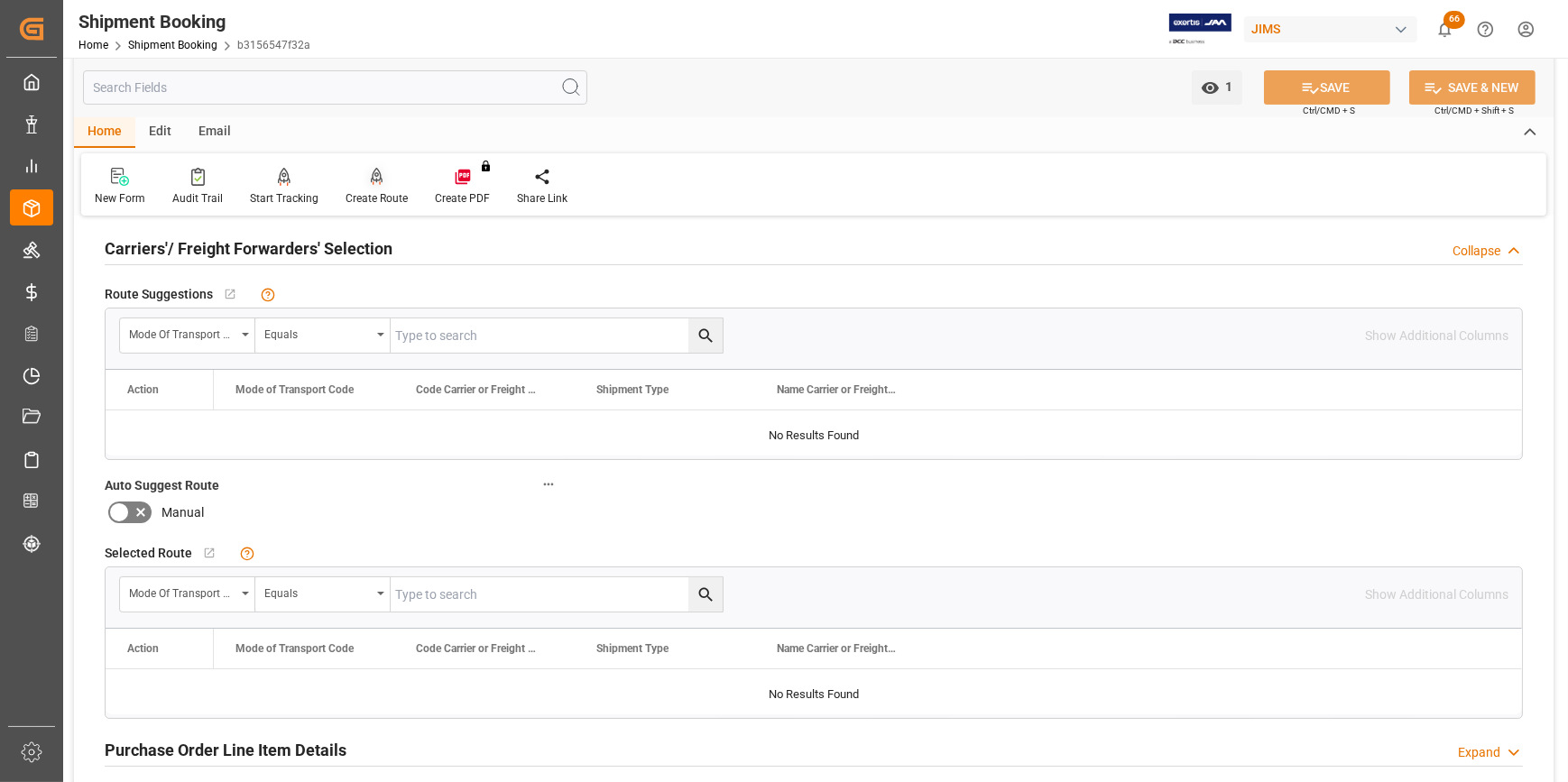
click at [374, 187] on div "Create Route" at bounding box center [376, 187] width 89 height 40
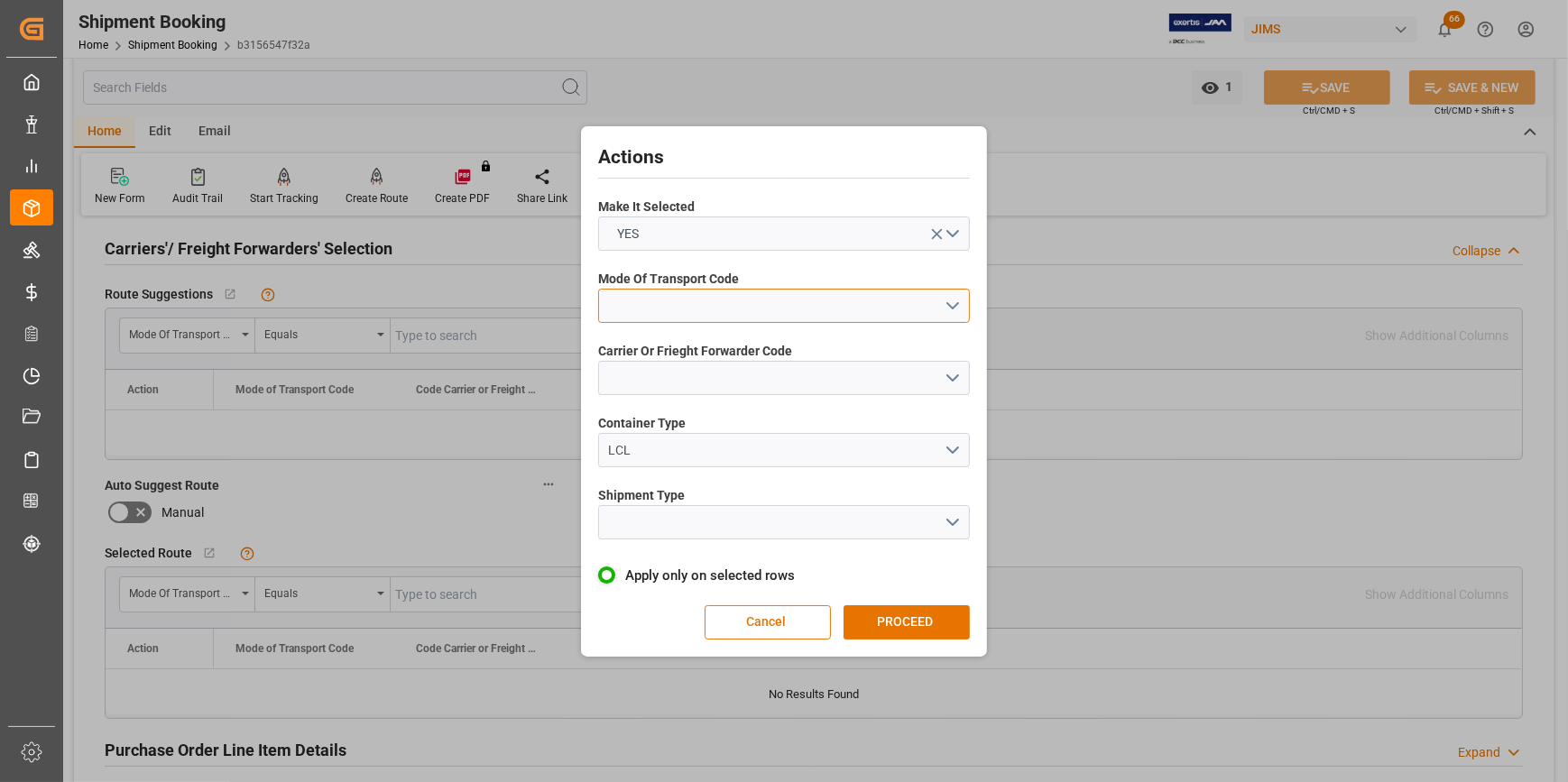
click at [611, 317] on button "open menu" at bounding box center [784, 306] width 372 height 34
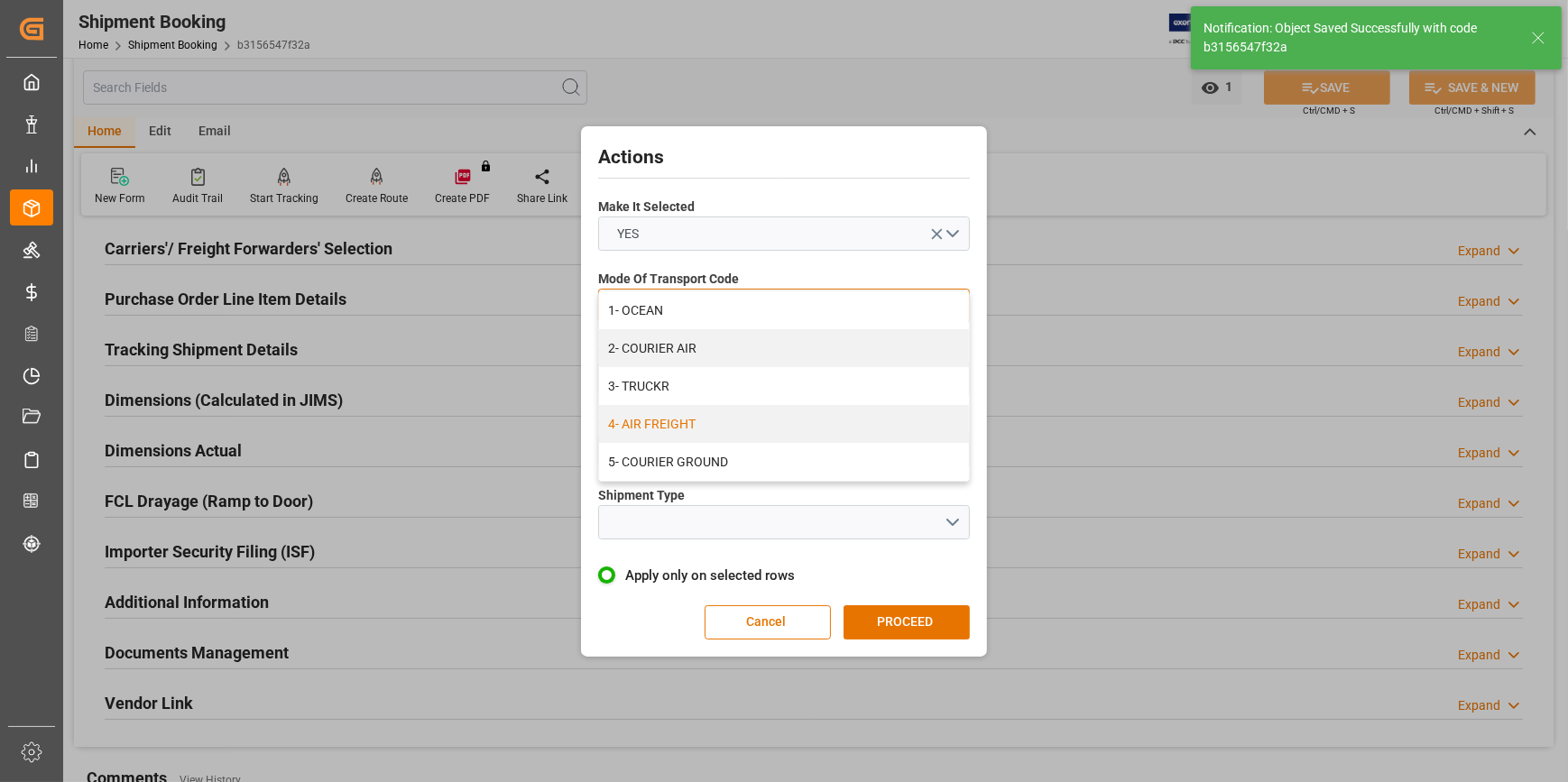
click at [668, 423] on div "4- AIR FREIGHT" at bounding box center [784, 424] width 370 height 38
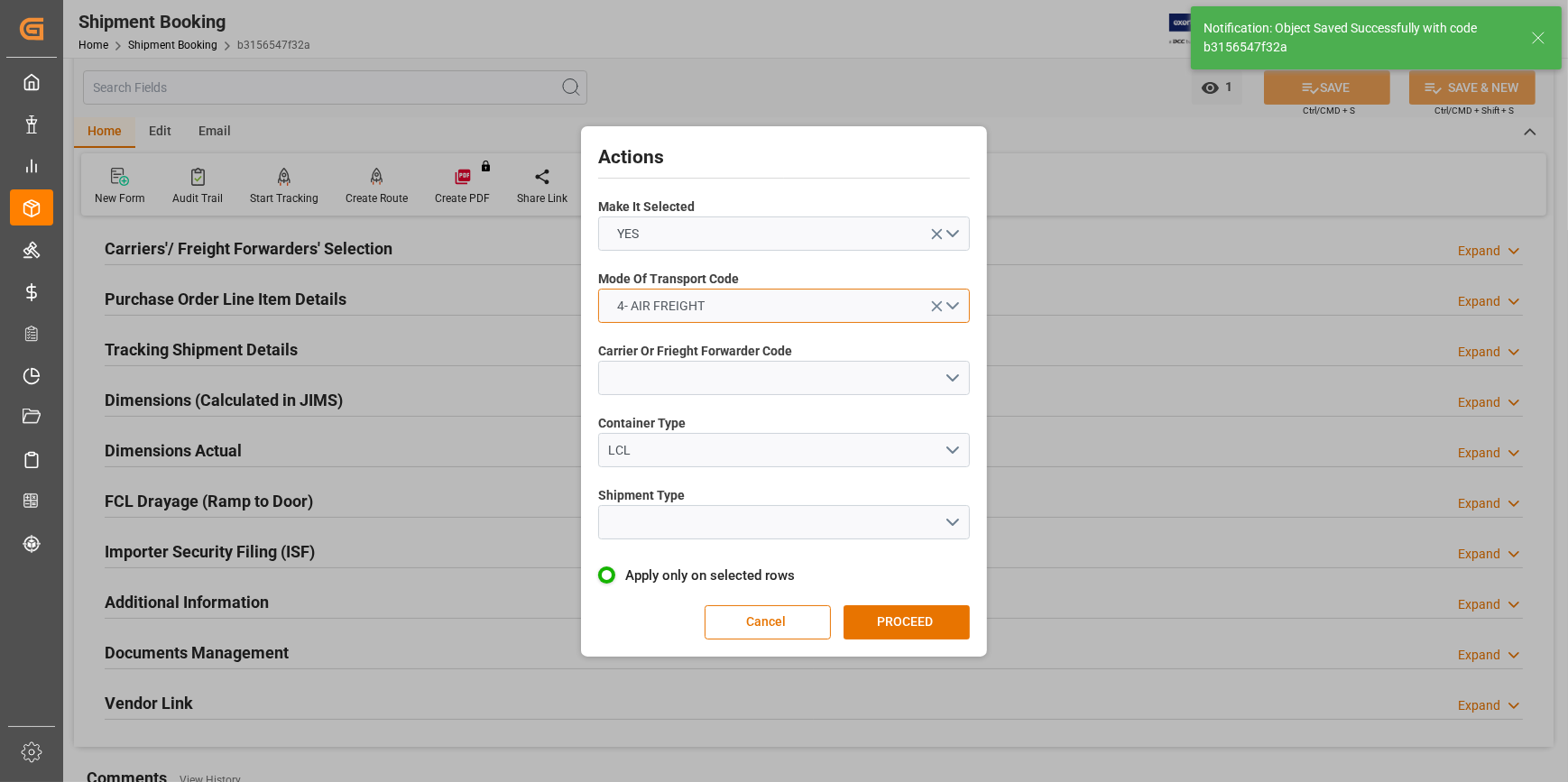
click at [709, 303] on span "4- AIR FREIGHT" at bounding box center [662, 306] width 106 height 19
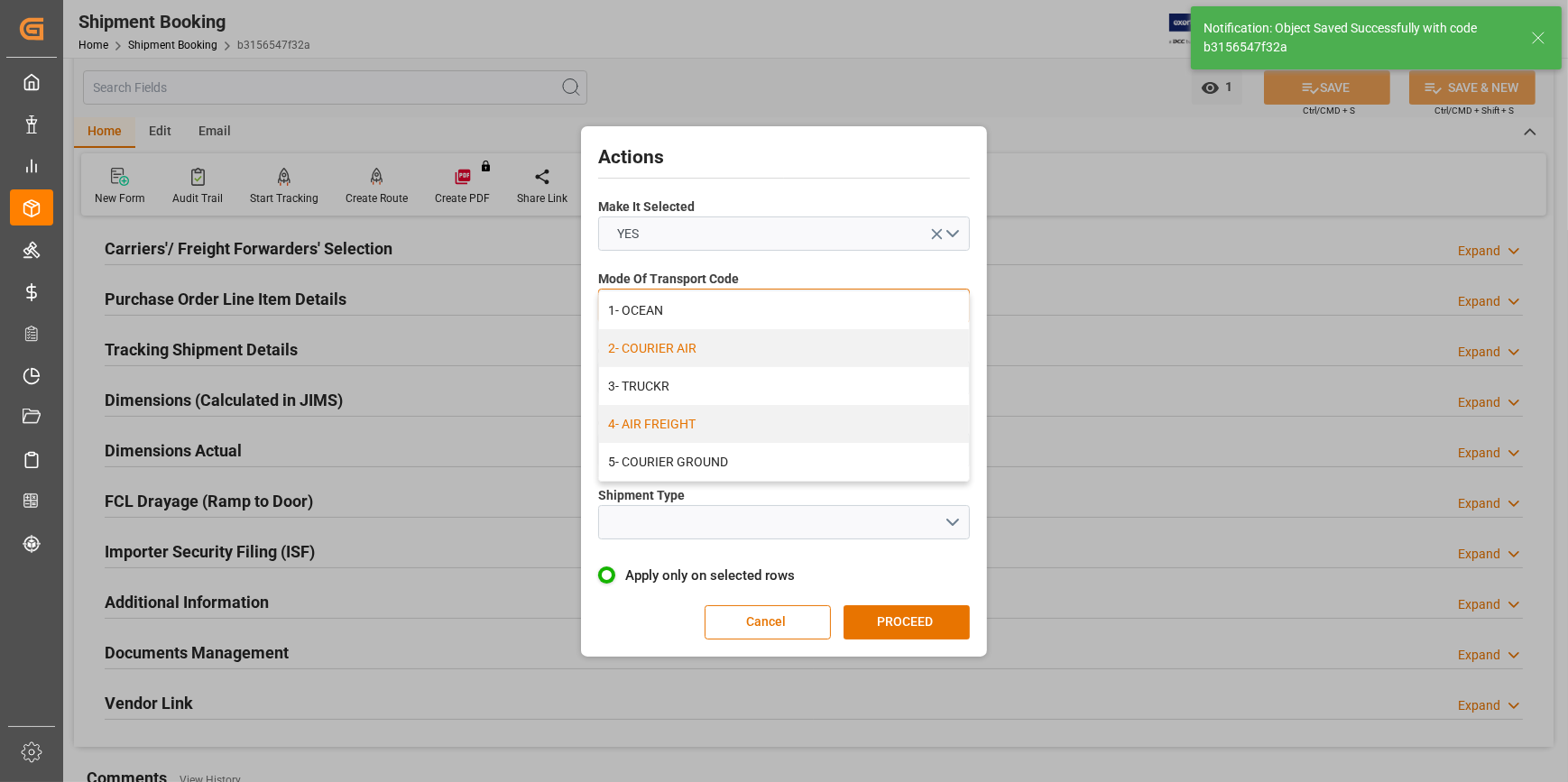
click at [690, 345] on div "2- COURIER AIR" at bounding box center [784, 349] width 370 height 38
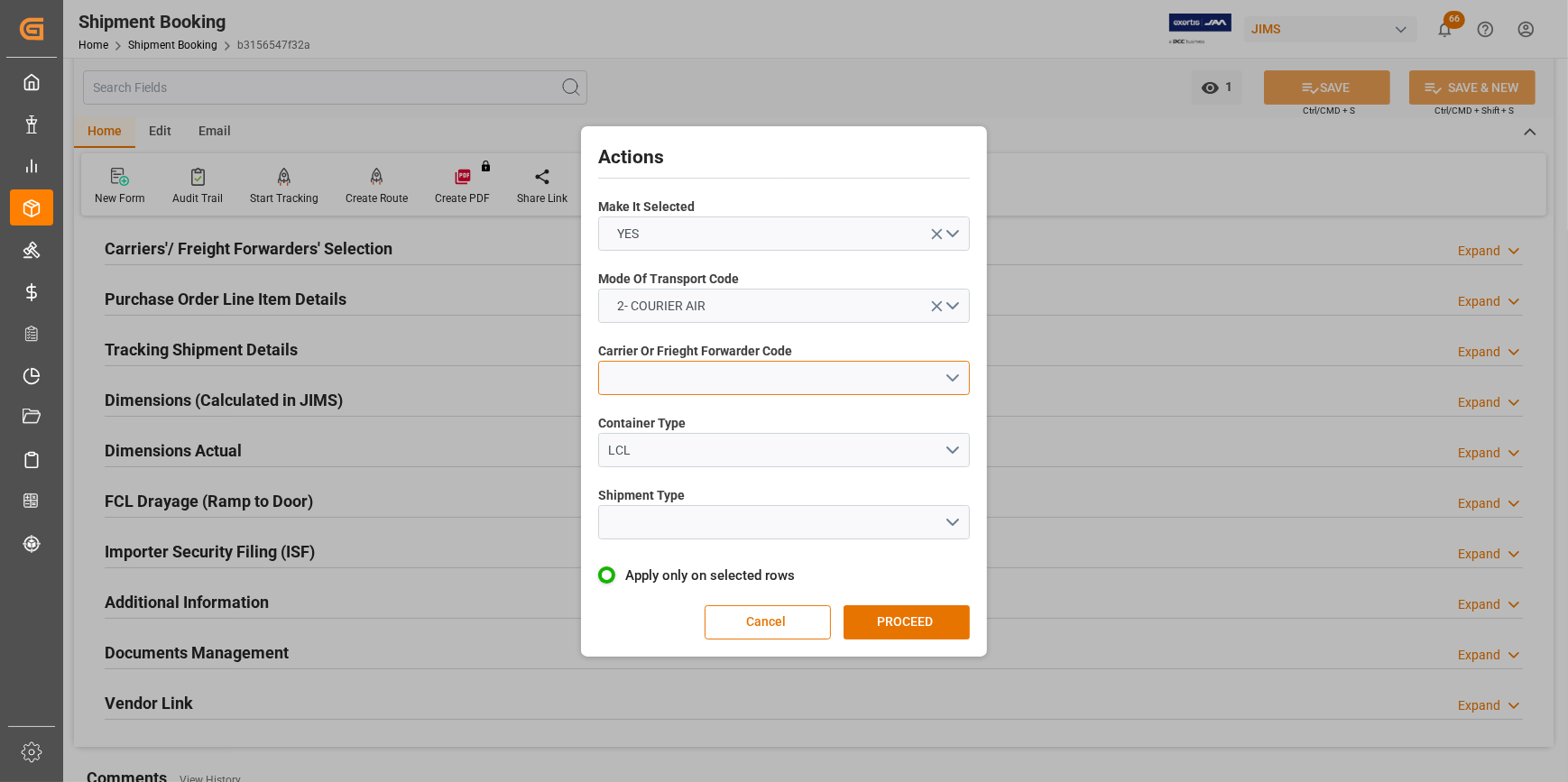
click at [629, 378] on button "open menu" at bounding box center [784, 378] width 372 height 34
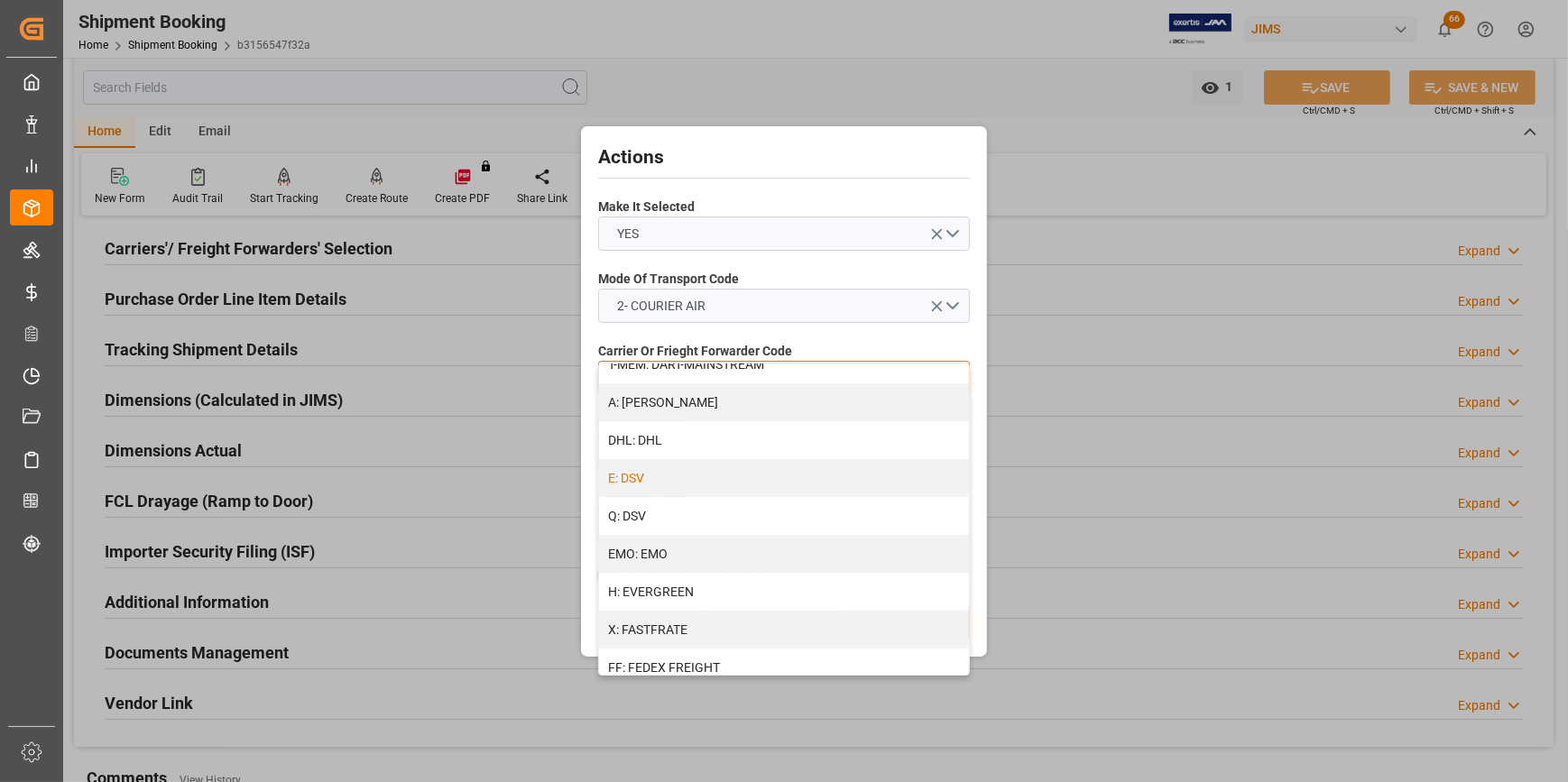
scroll to position [328, 0]
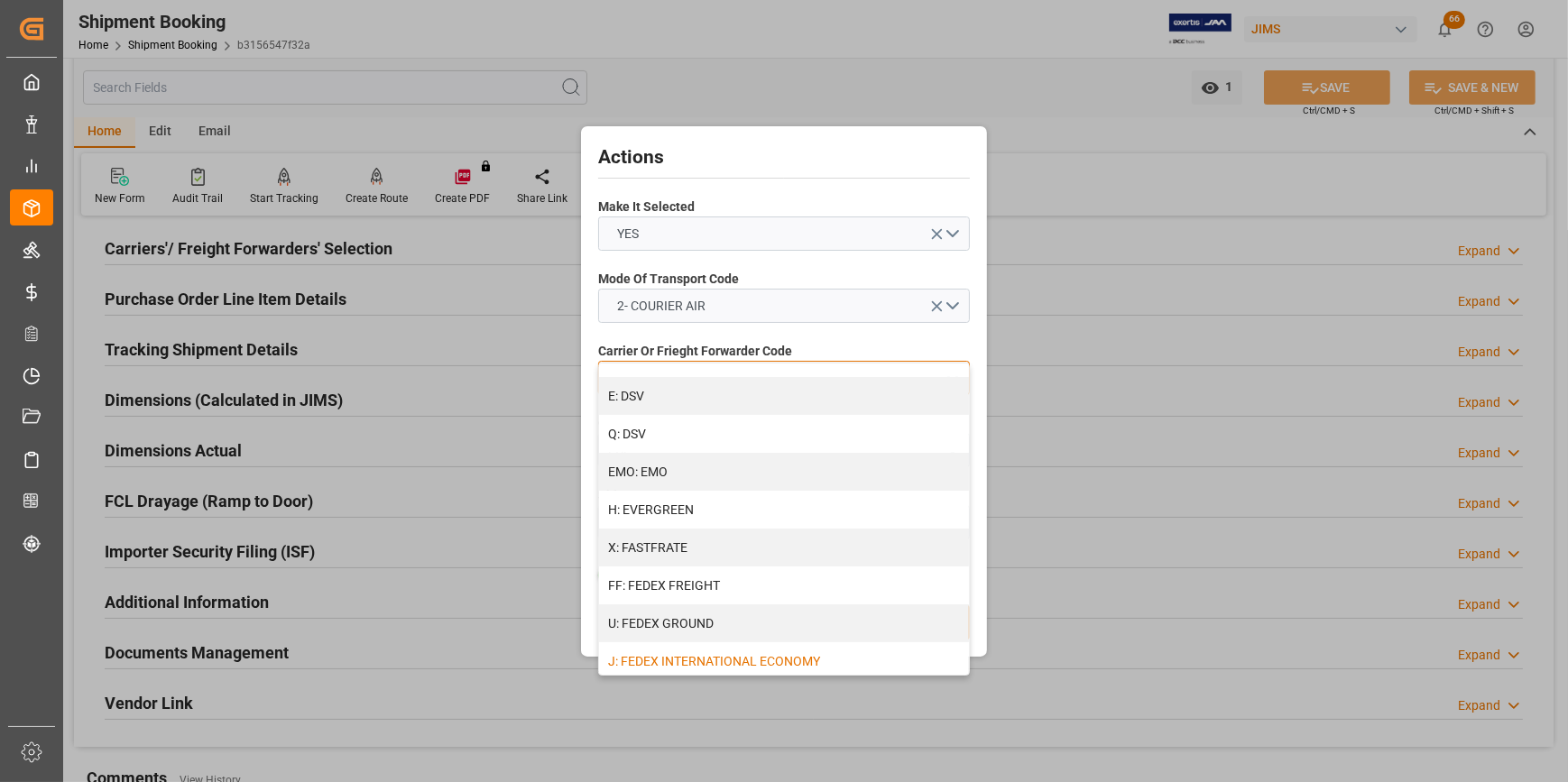
click at [759, 659] on div "J: FEDEX INTERNATIONAL ECONOMY" at bounding box center [784, 661] width 370 height 38
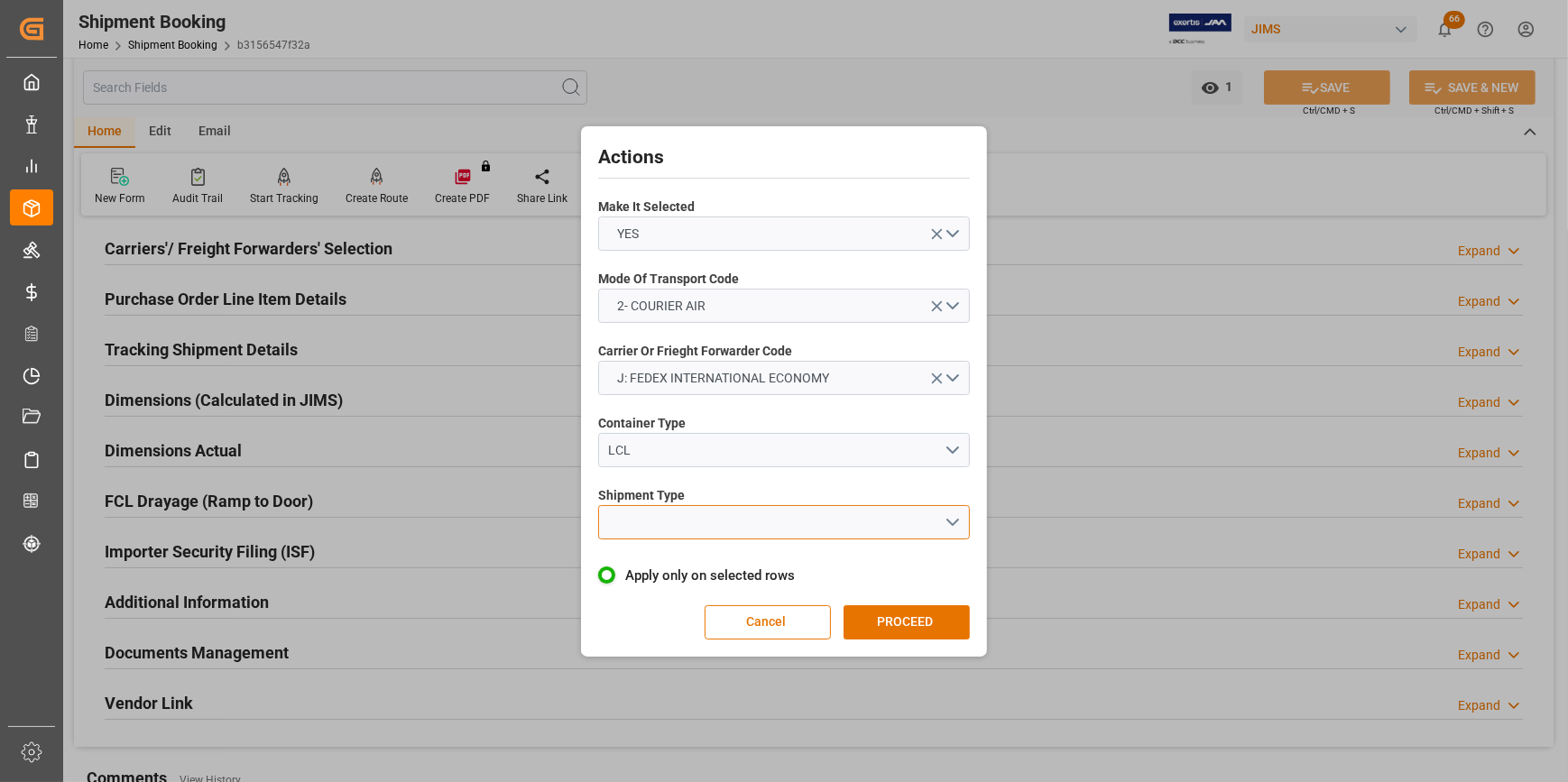
click at [638, 525] on button "open menu" at bounding box center [784, 522] width 372 height 34
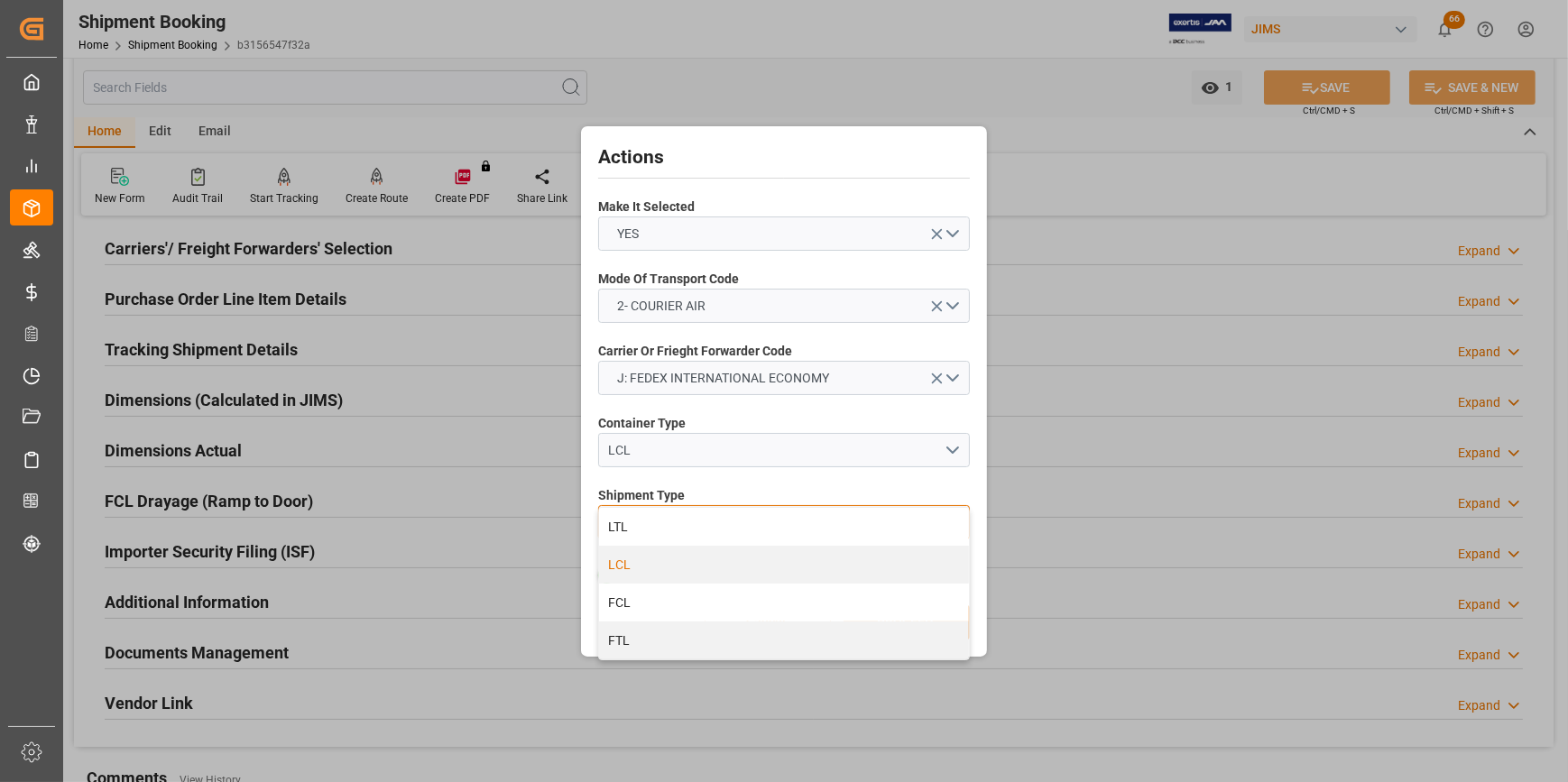
click at [647, 555] on div "LCL" at bounding box center [784, 564] width 370 height 38
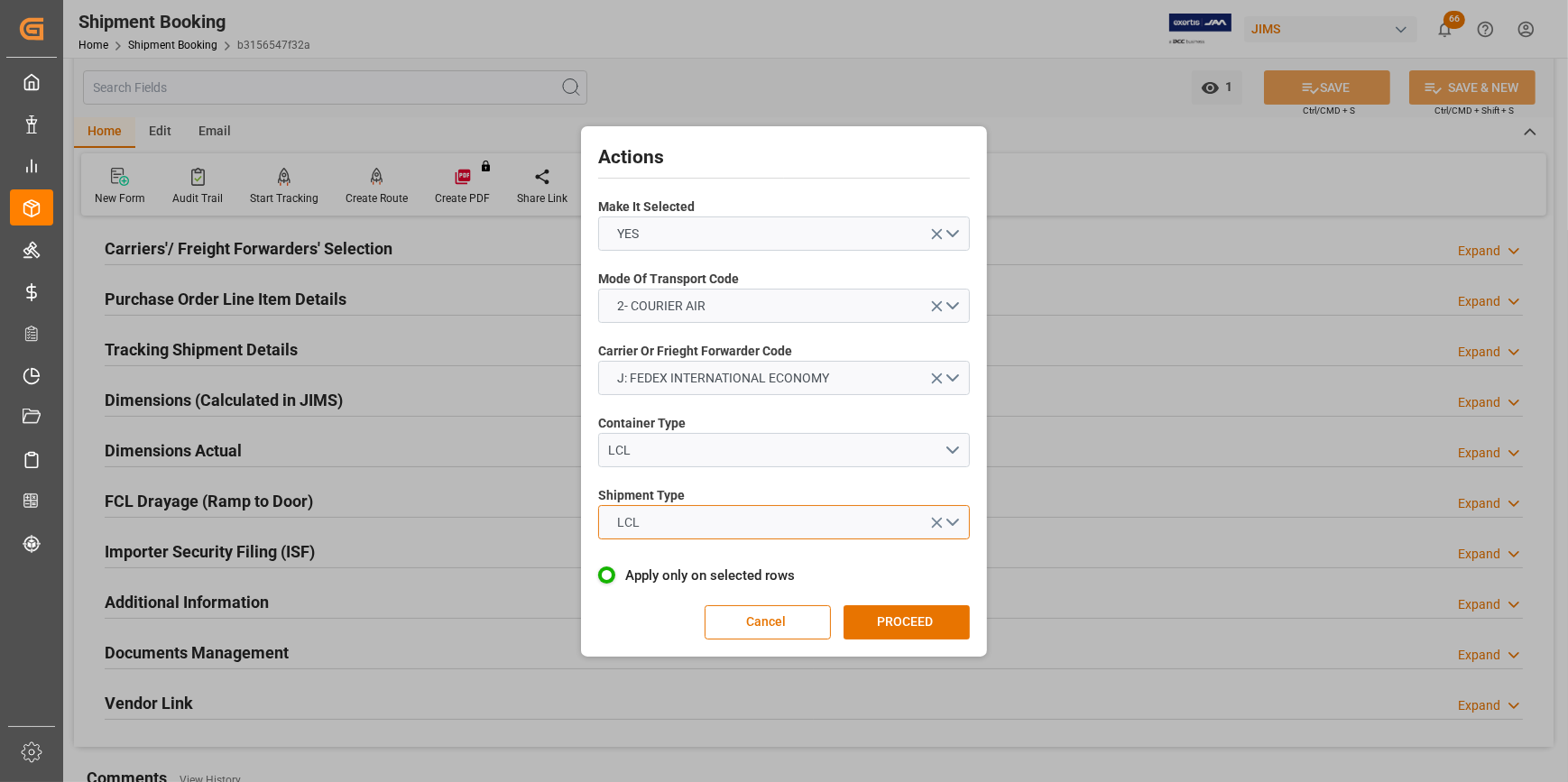
click at [650, 523] on button "LCL" at bounding box center [784, 522] width 372 height 34
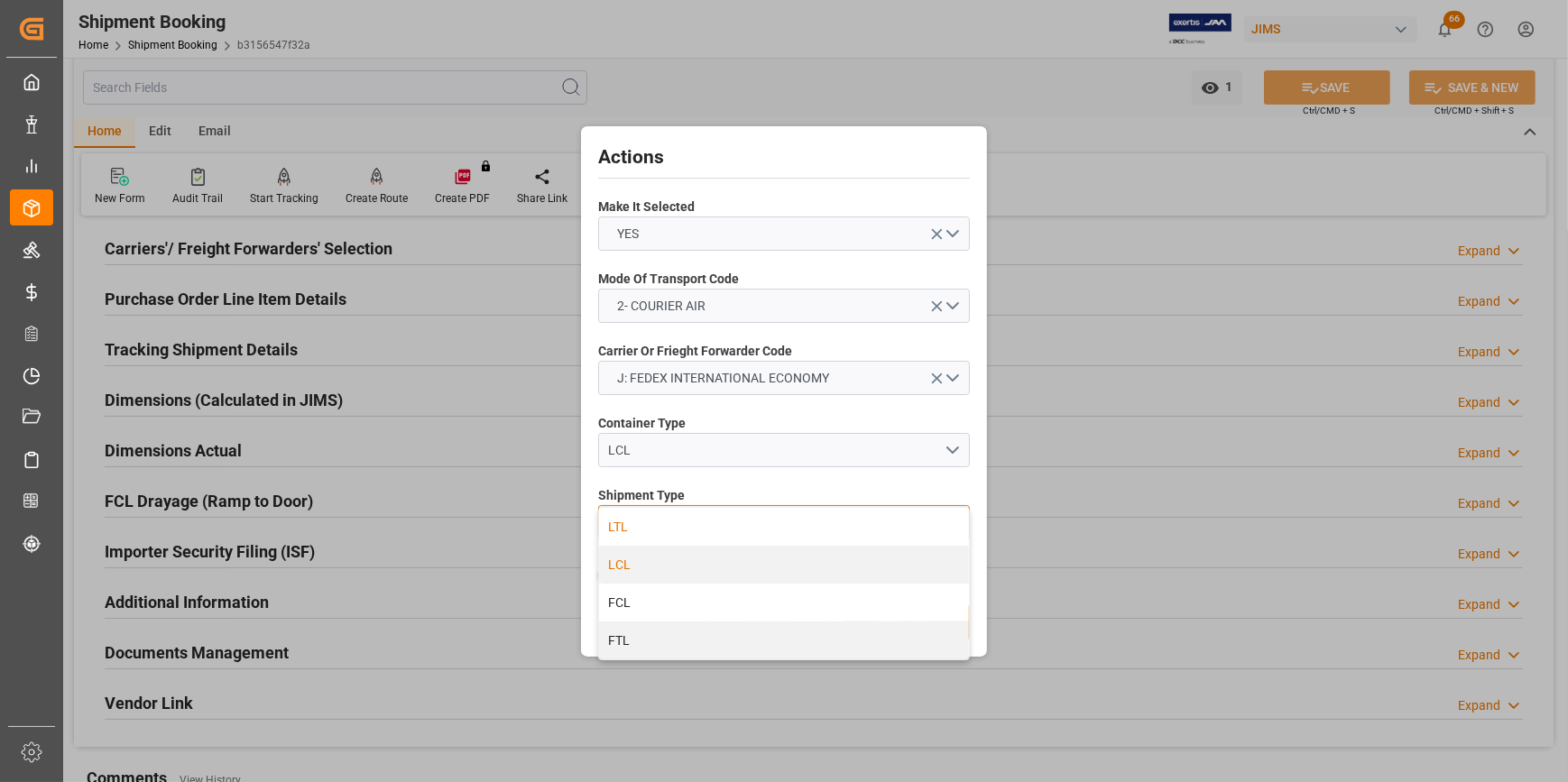
click at [647, 523] on div "LTL" at bounding box center [784, 526] width 370 height 38
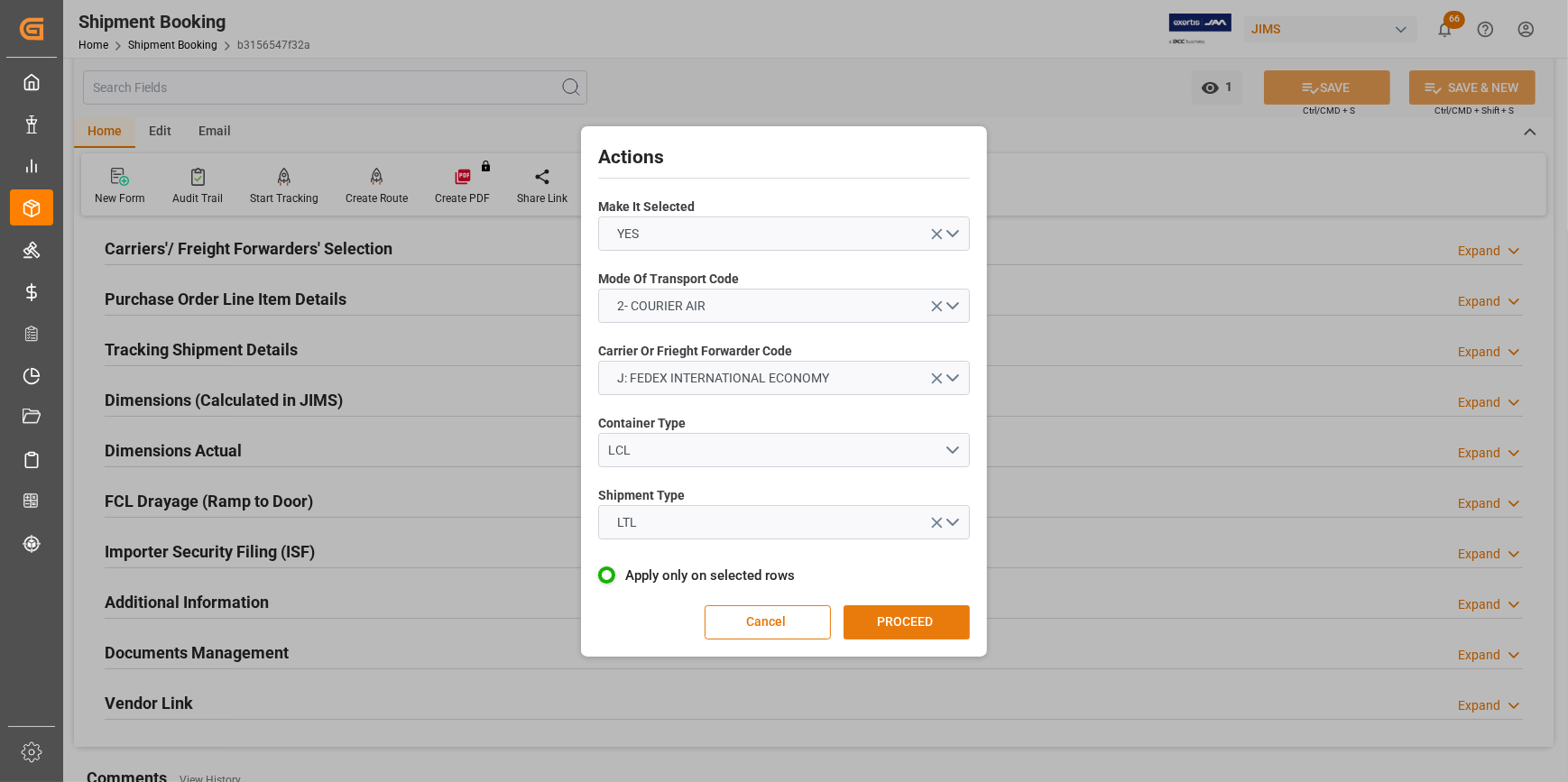
click at [863, 624] on button "PROCEED" at bounding box center [906, 622] width 126 height 34
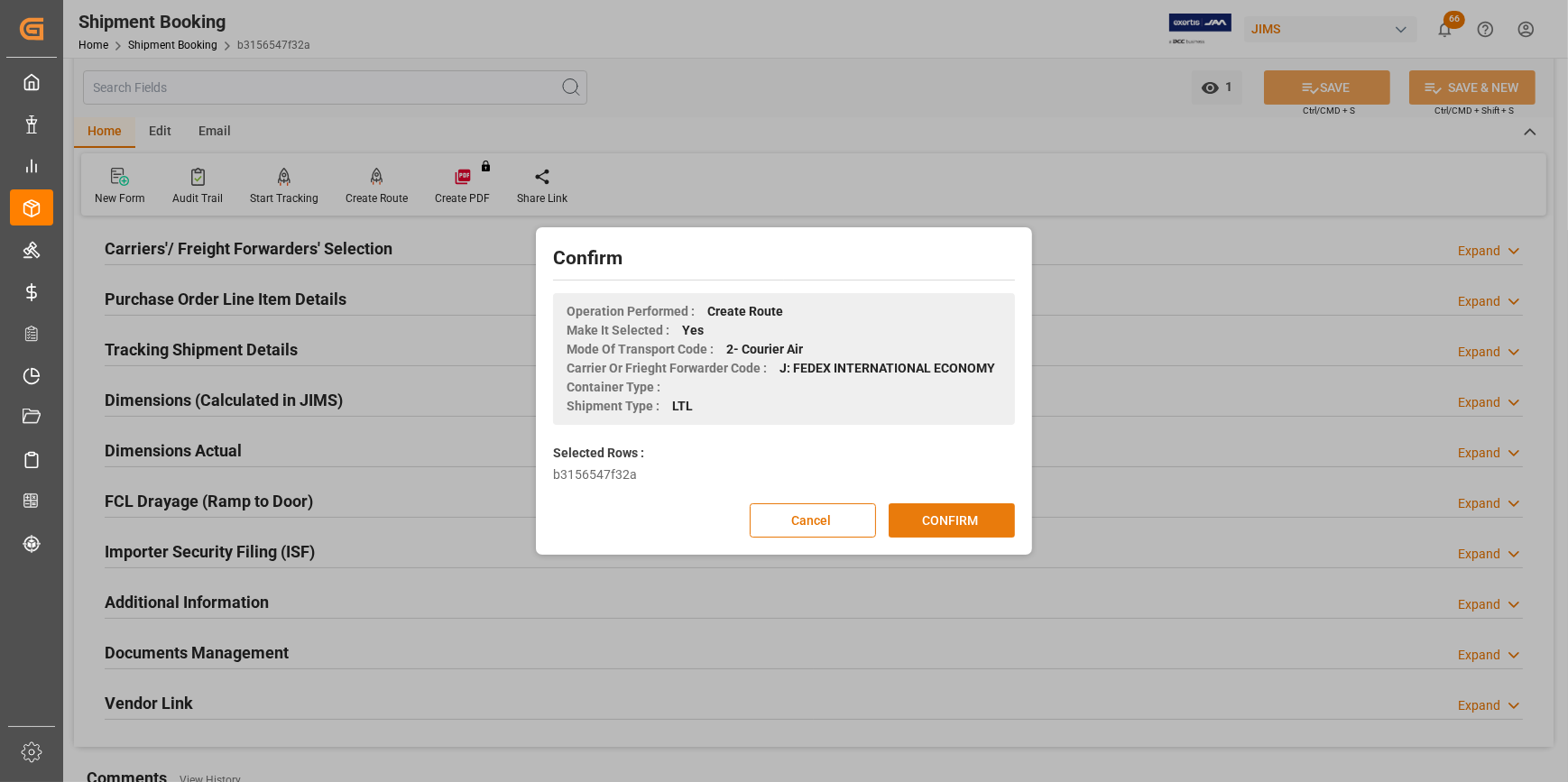
click at [901, 508] on button "CONFIRM" at bounding box center [952, 520] width 126 height 34
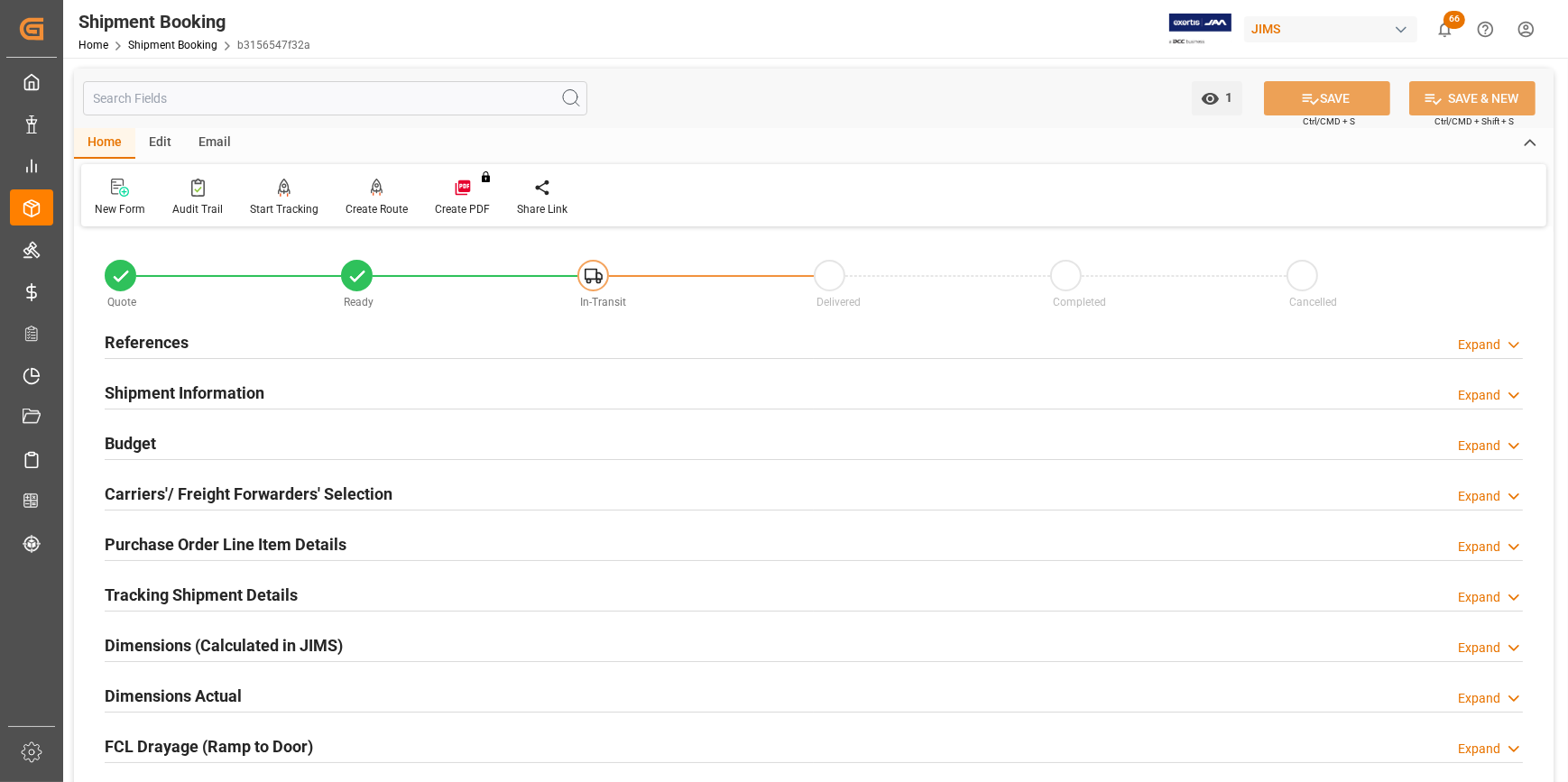
click at [233, 592] on h2 "Tracking Shipment Details" at bounding box center [201, 594] width 193 height 24
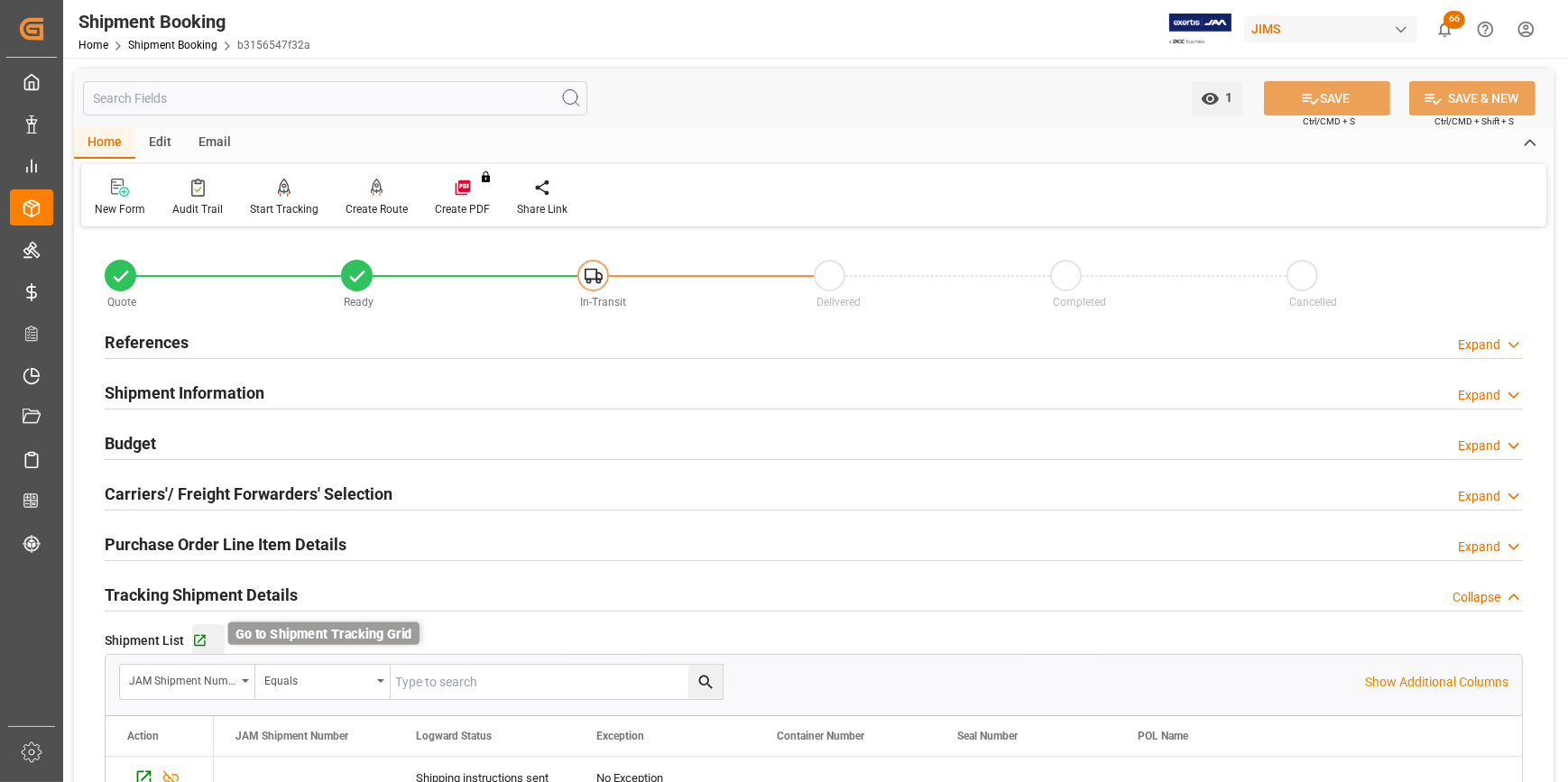
click at [200, 638] on icon "button" at bounding box center [200, 641] width 12 height 12
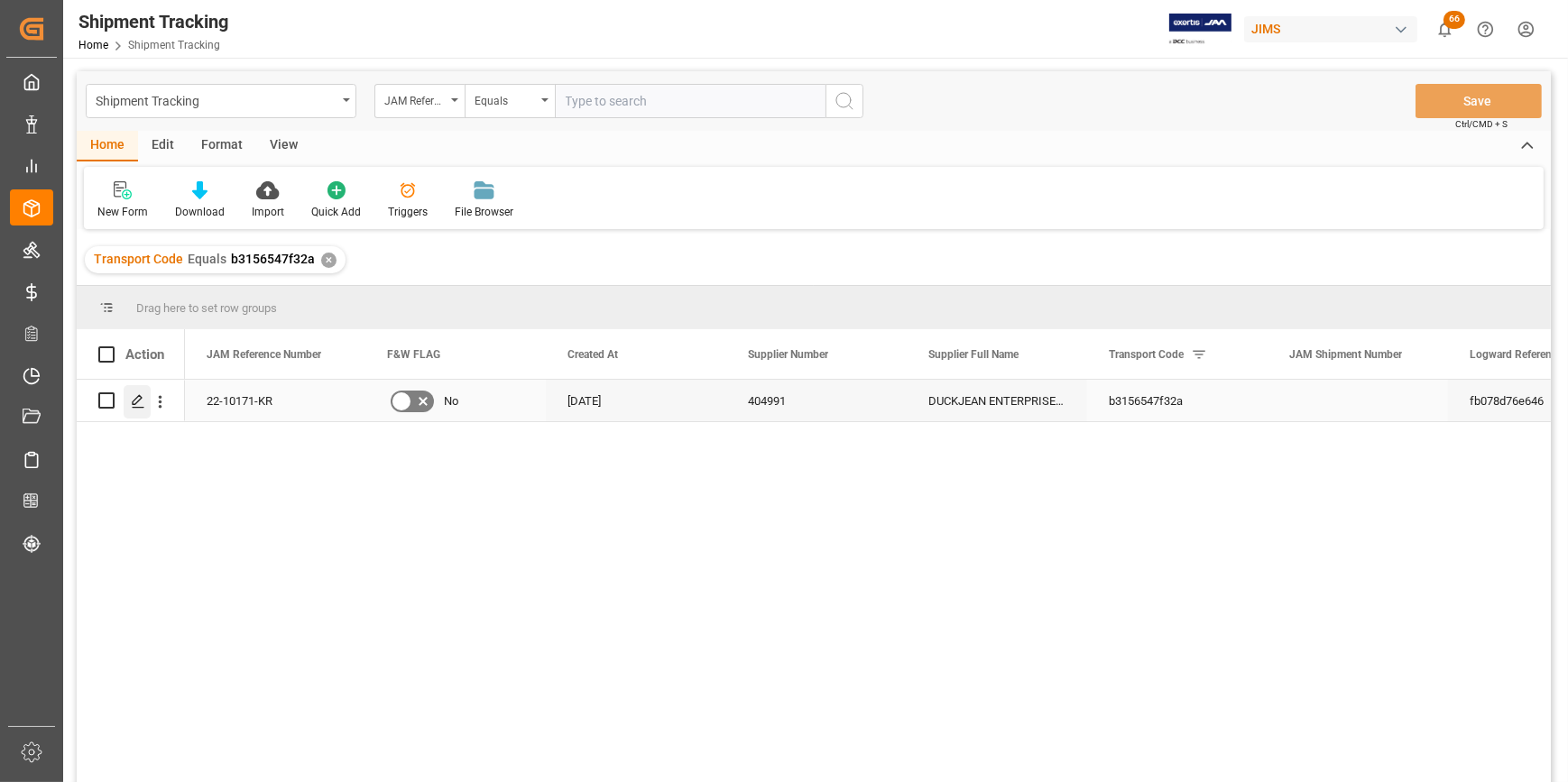
click at [131, 400] on icon "Press SPACE to select this row." at bounding box center [138, 401] width 14 height 14
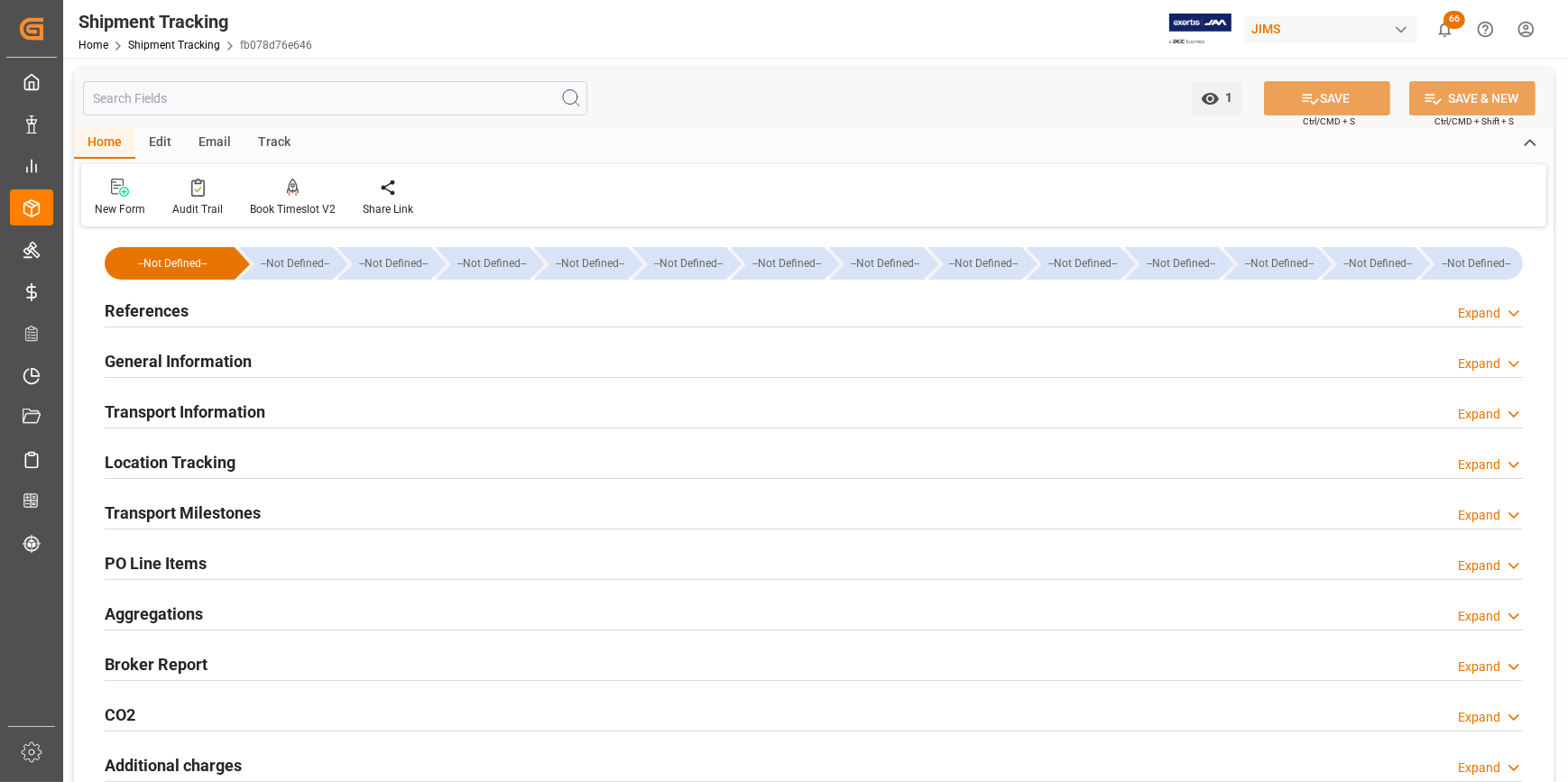
click at [210, 519] on h2 "Transport Milestones" at bounding box center [183, 512] width 156 height 24
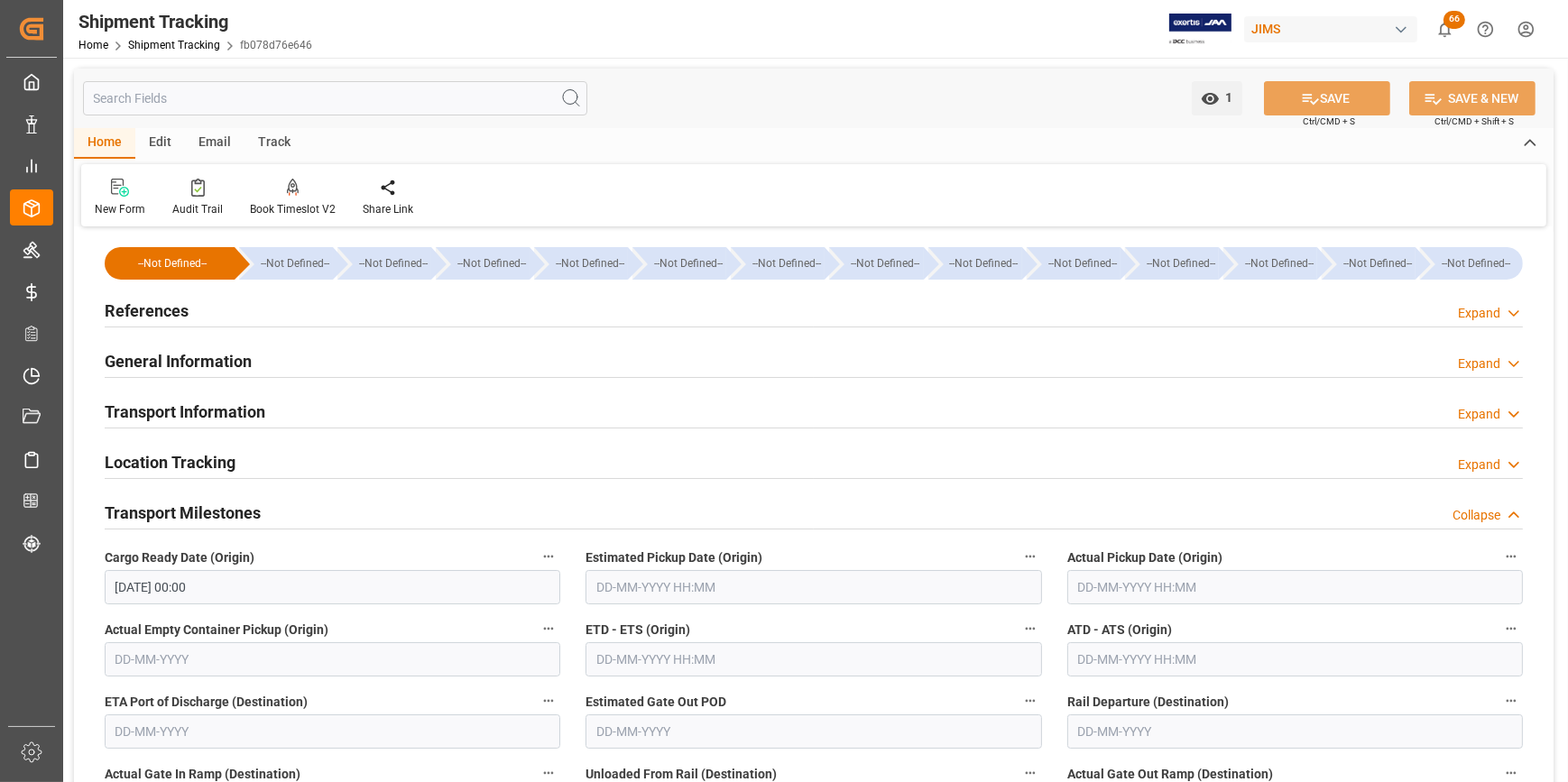
click at [158, 365] on h2 "General Information" at bounding box center [178, 362] width 147 height 24
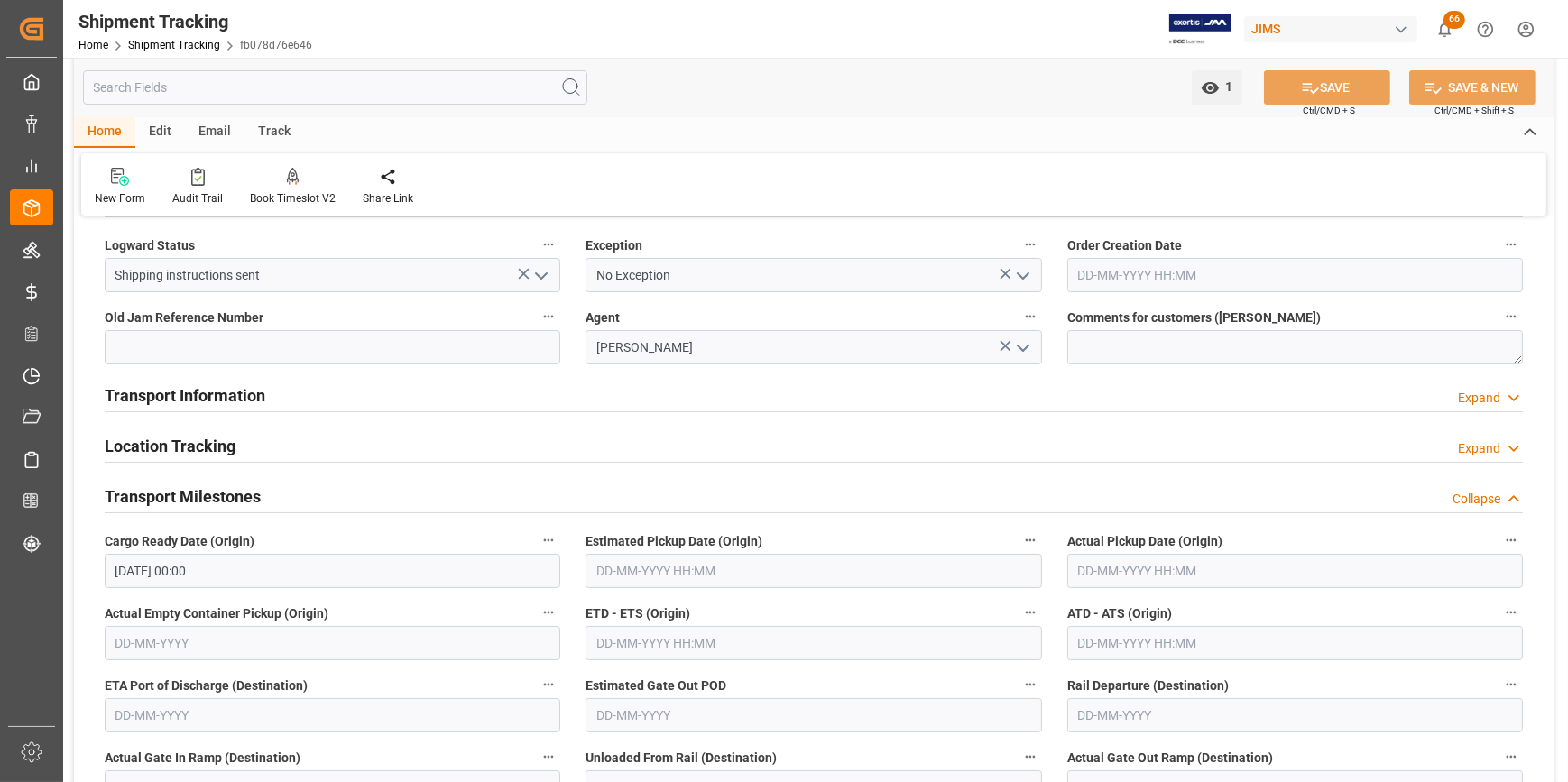
scroll to position [163, 0]
click at [238, 389] on h2 "Transport Information" at bounding box center [185, 392] width 161 height 24
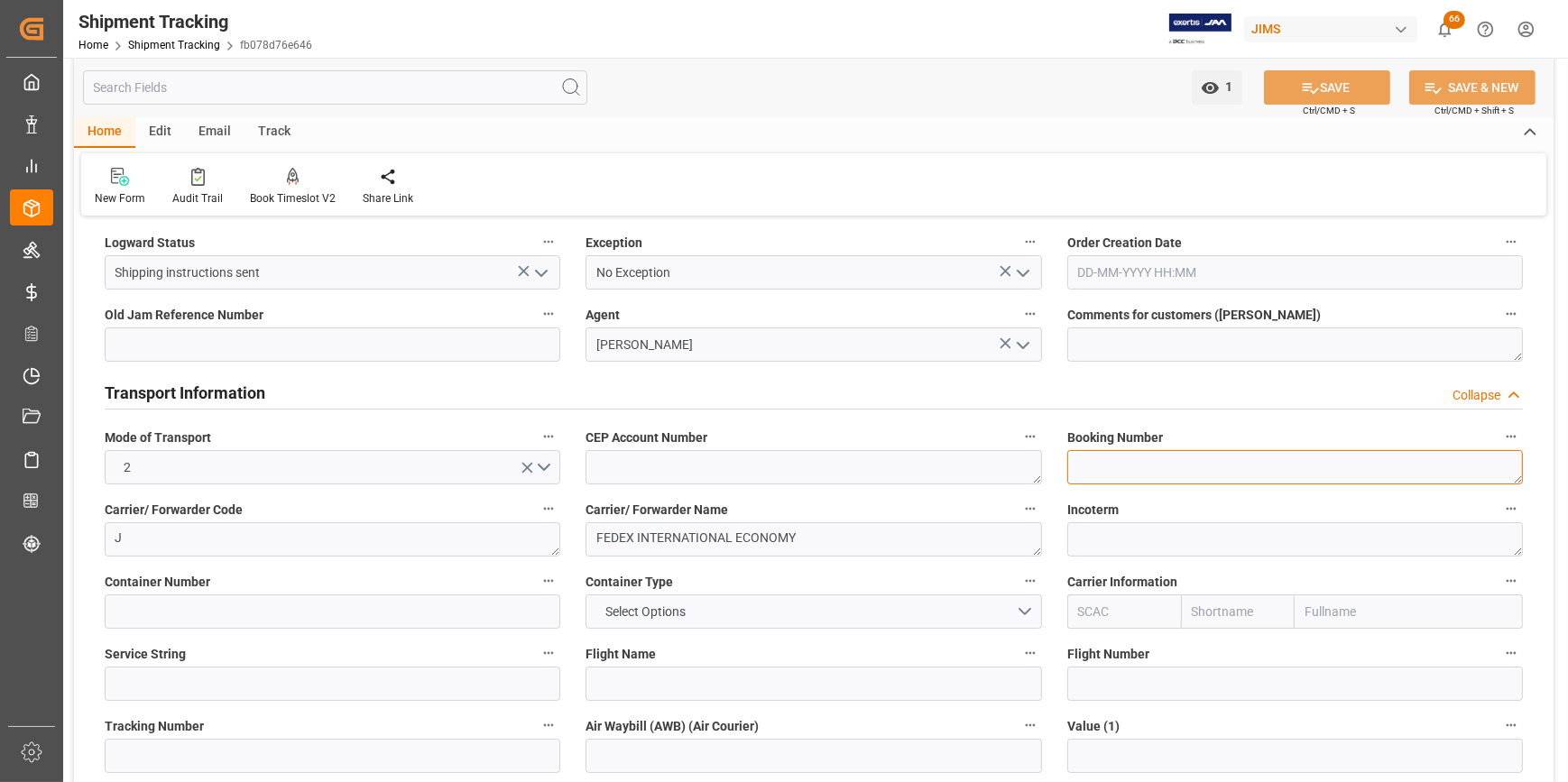
click at [1112, 470] on textarea at bounding box center [1294, 467] width 455 height 34
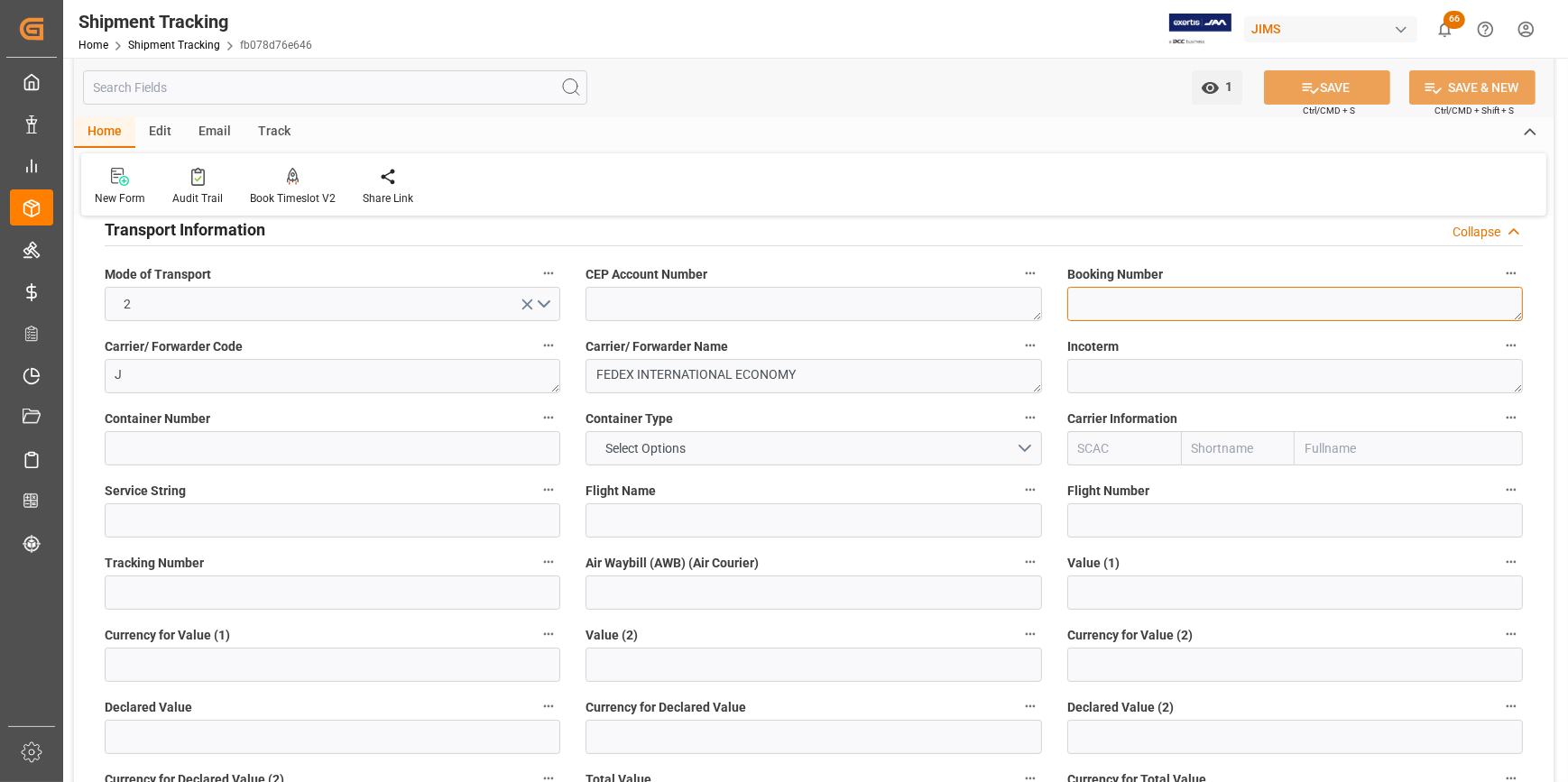
scroll to position [328, 0]
click at [175, 586] on input at bounding box center [333, 591] width 455 height 34
paste input "22-10171-KR"
type input "22-10171-KR"
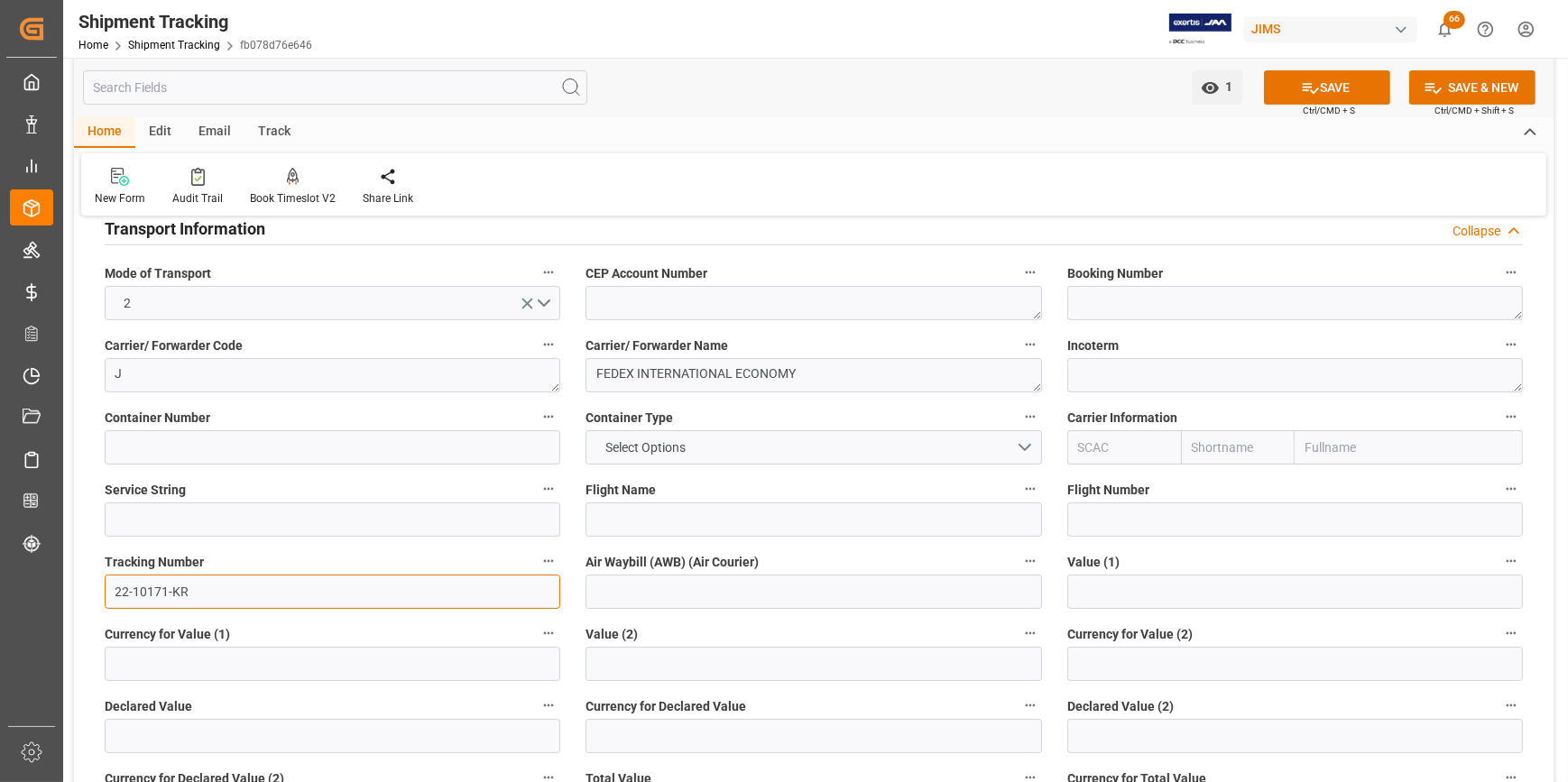
drag, startPoint x: 228, startPoint y: 597, endPoint x: 106, endPoint y: 598, distance: 122.0
click at [106, 598] on input "22-10171-KR" at bounding box center [333, 591] width 455 height 34
paste input "8996 9822 6123"
click at [178, 588] on input "8996 9822 6123" at bounding box center [333, 591] width 455 height 34
click at [147, 591] on input "8996 98226123" at bounding box center [333, 591] width 455 height 34
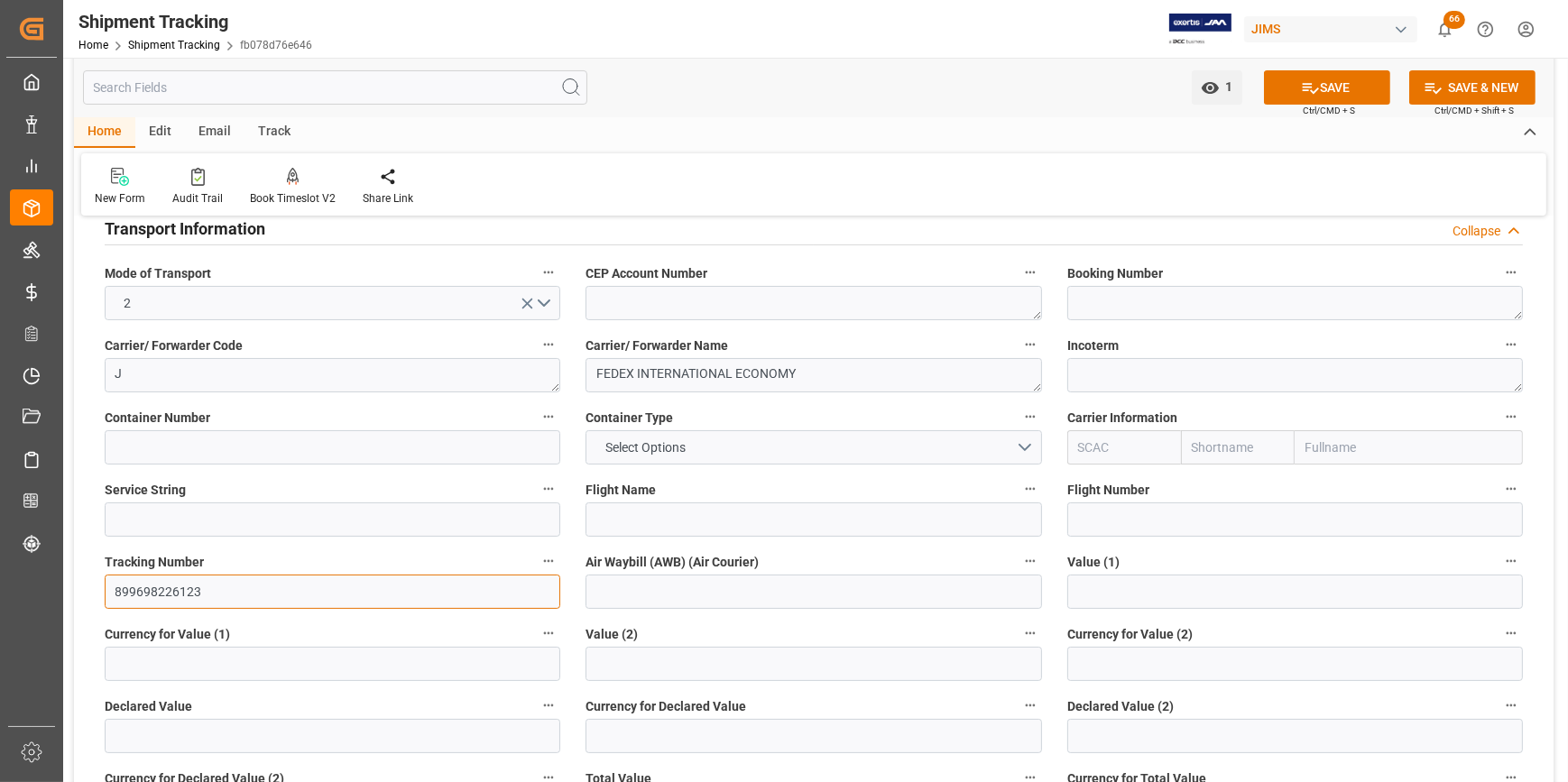
click at [362, 601] on input "899698226123" at bounding box center [333, 591] width 455 height 34
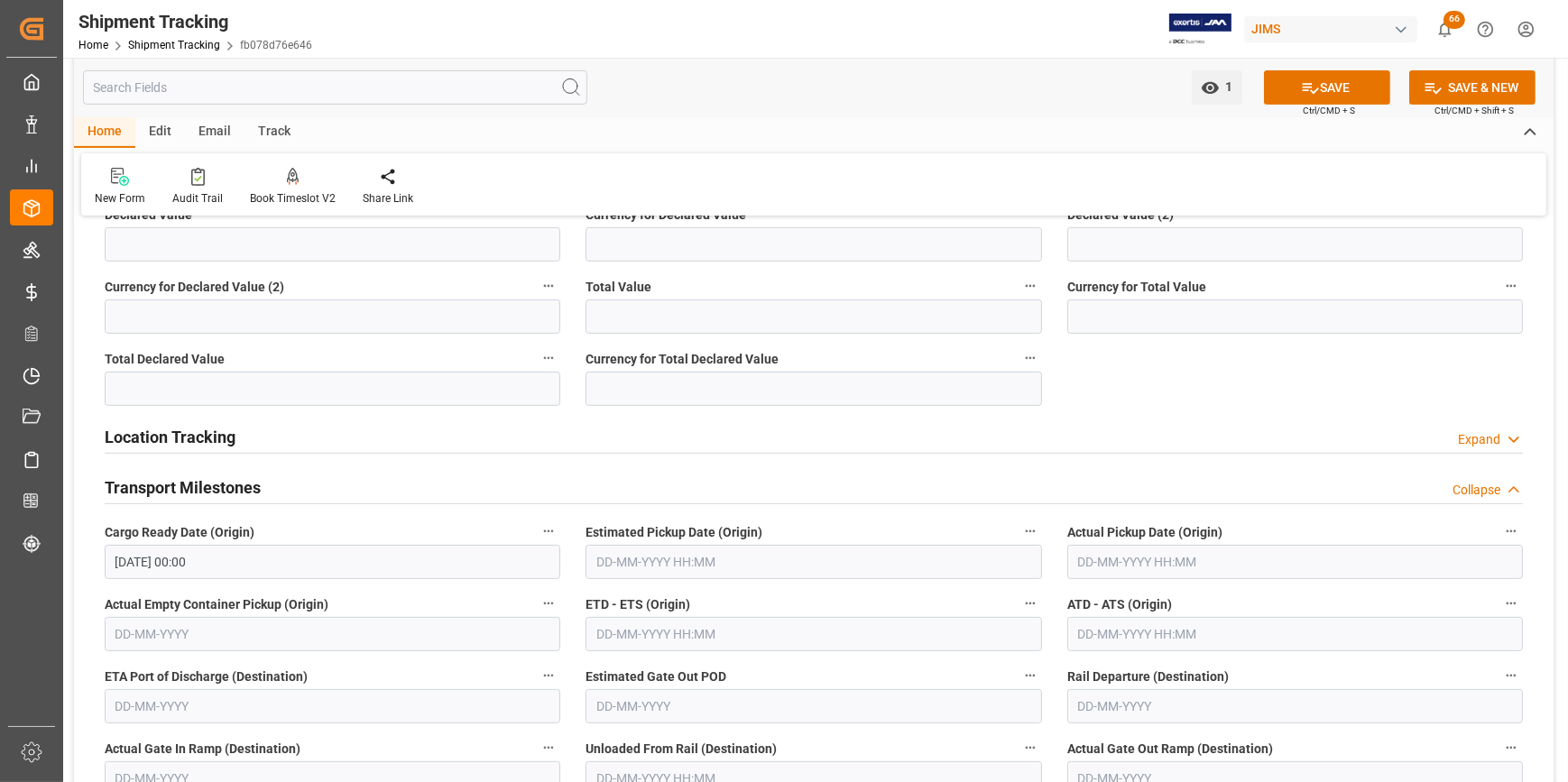
scroll to position [820, 0]
type input "899698226123"
click at [1074, 566] on input "text" at bounding box center [1294, 561] width 455 height 34
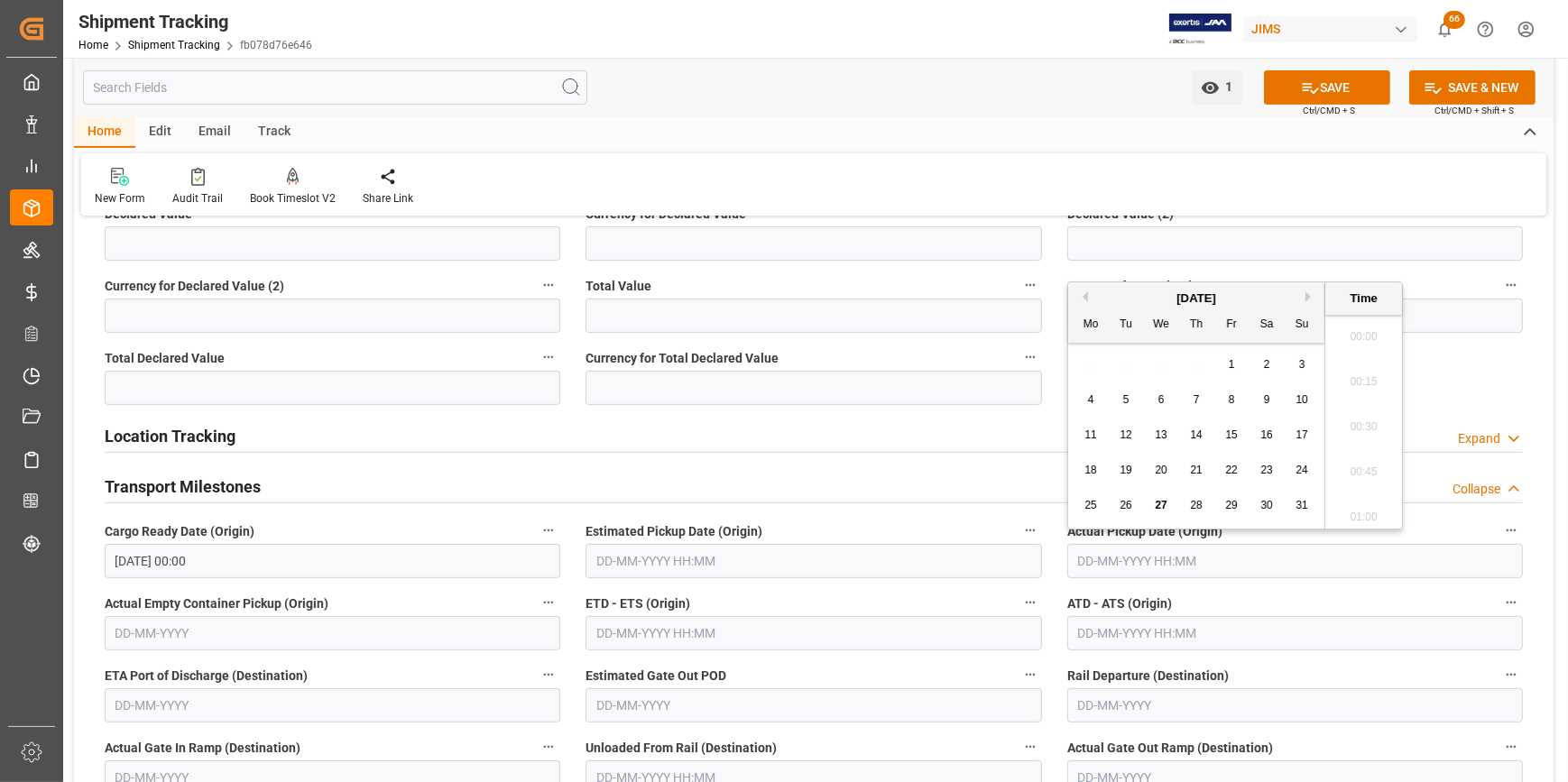
scroll to position [2756, 0]
click at [1079, 556] on input "text" at bounding box center [1294, 561] width 455 height 34
type input "25-08-2001 00:00"
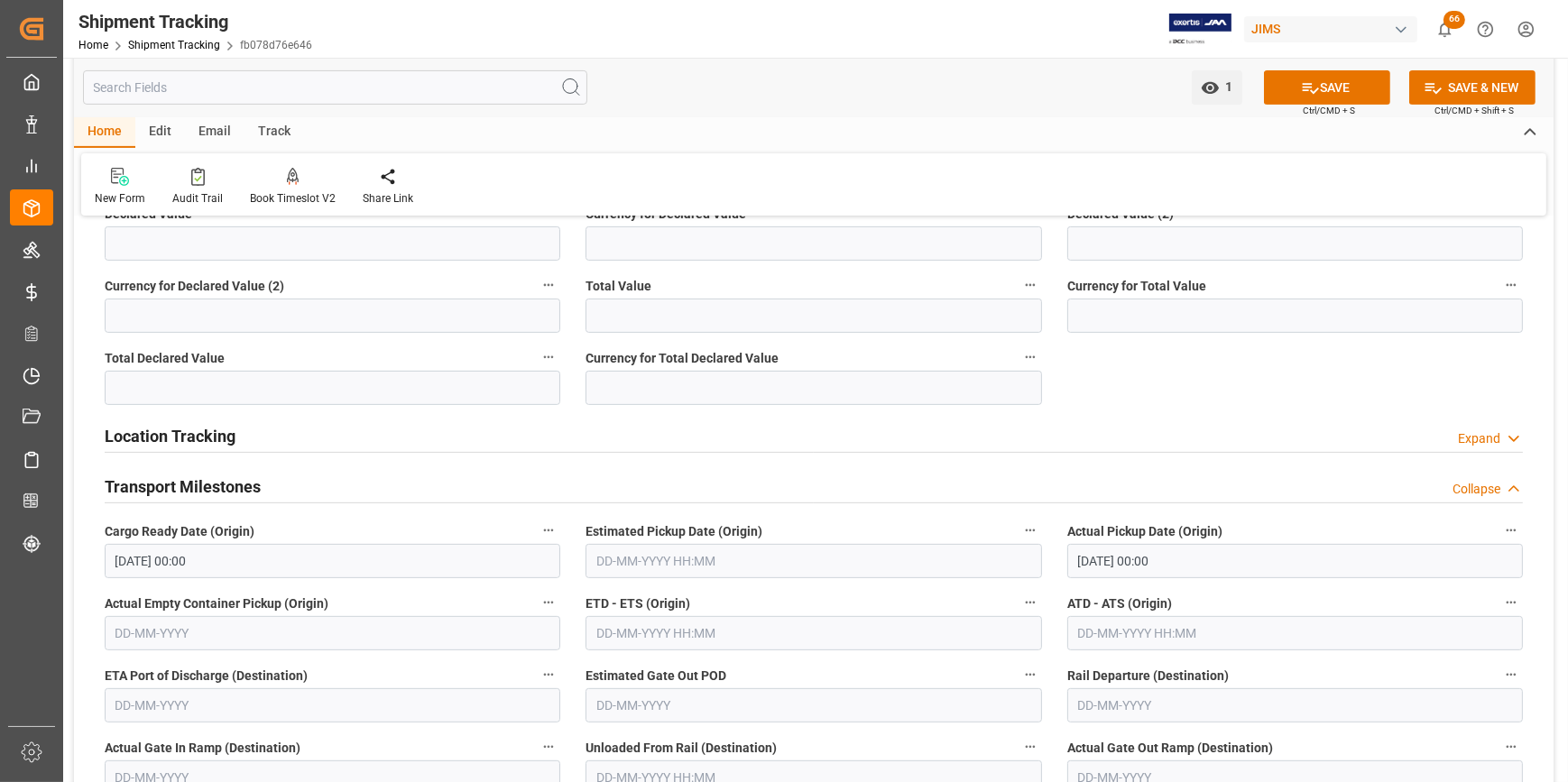
click at [738, 566] on input "text" at bounding box center [813, 561] width 455 height 34
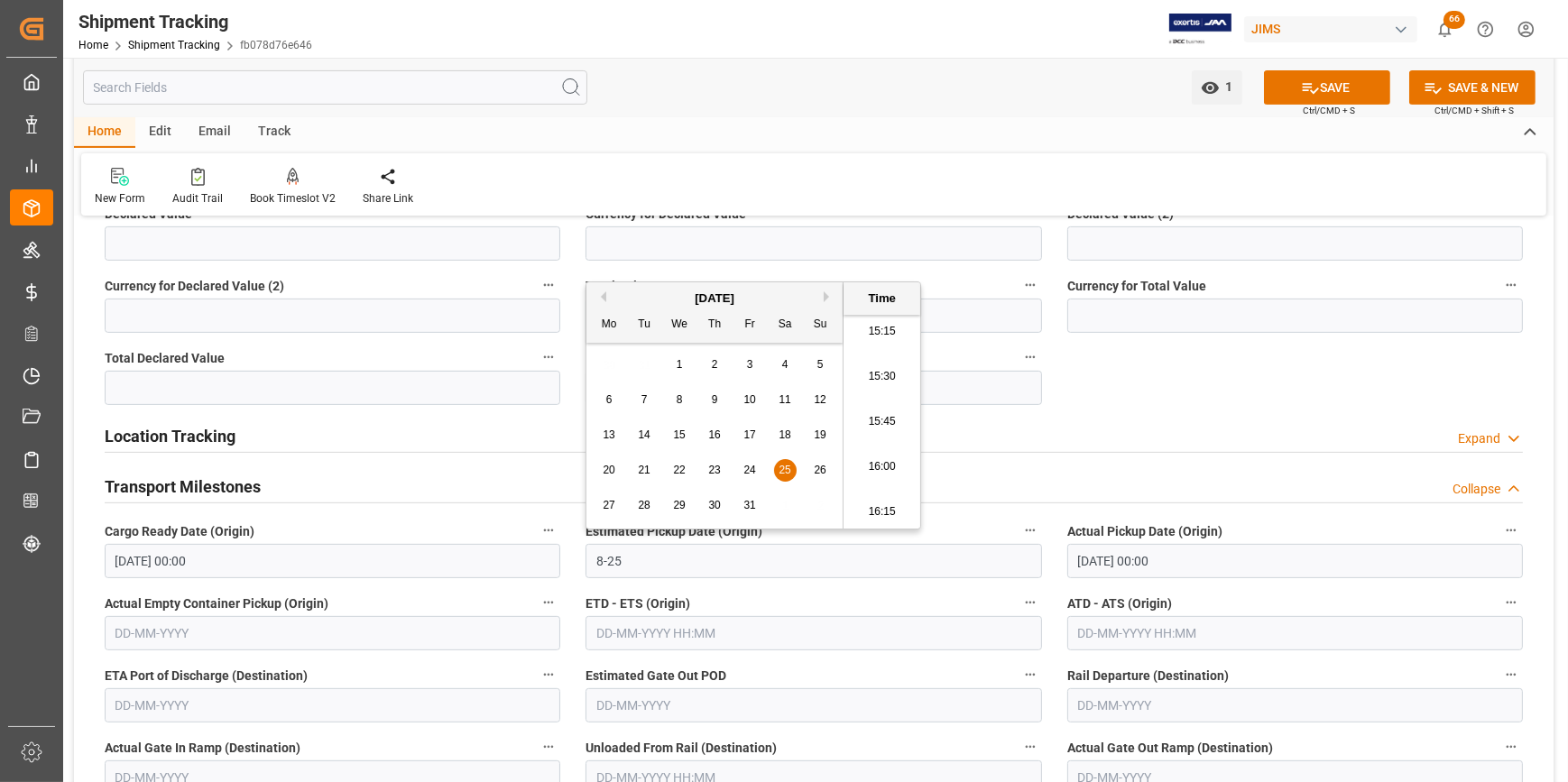
type input "25-08-2001 00:00"
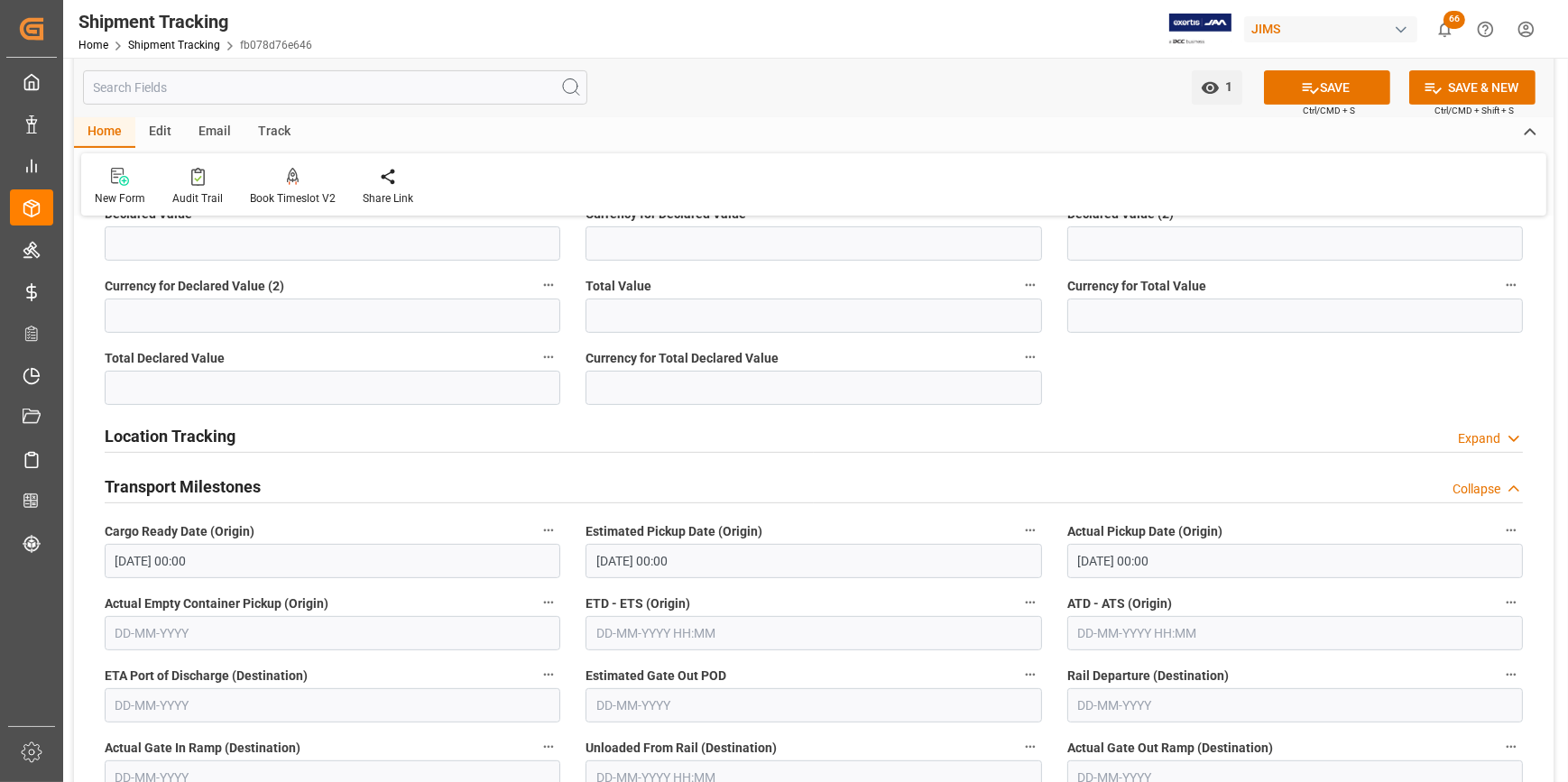
click at [624, 638] on input "text" at bounding box center [813, 633] width 455 height 34
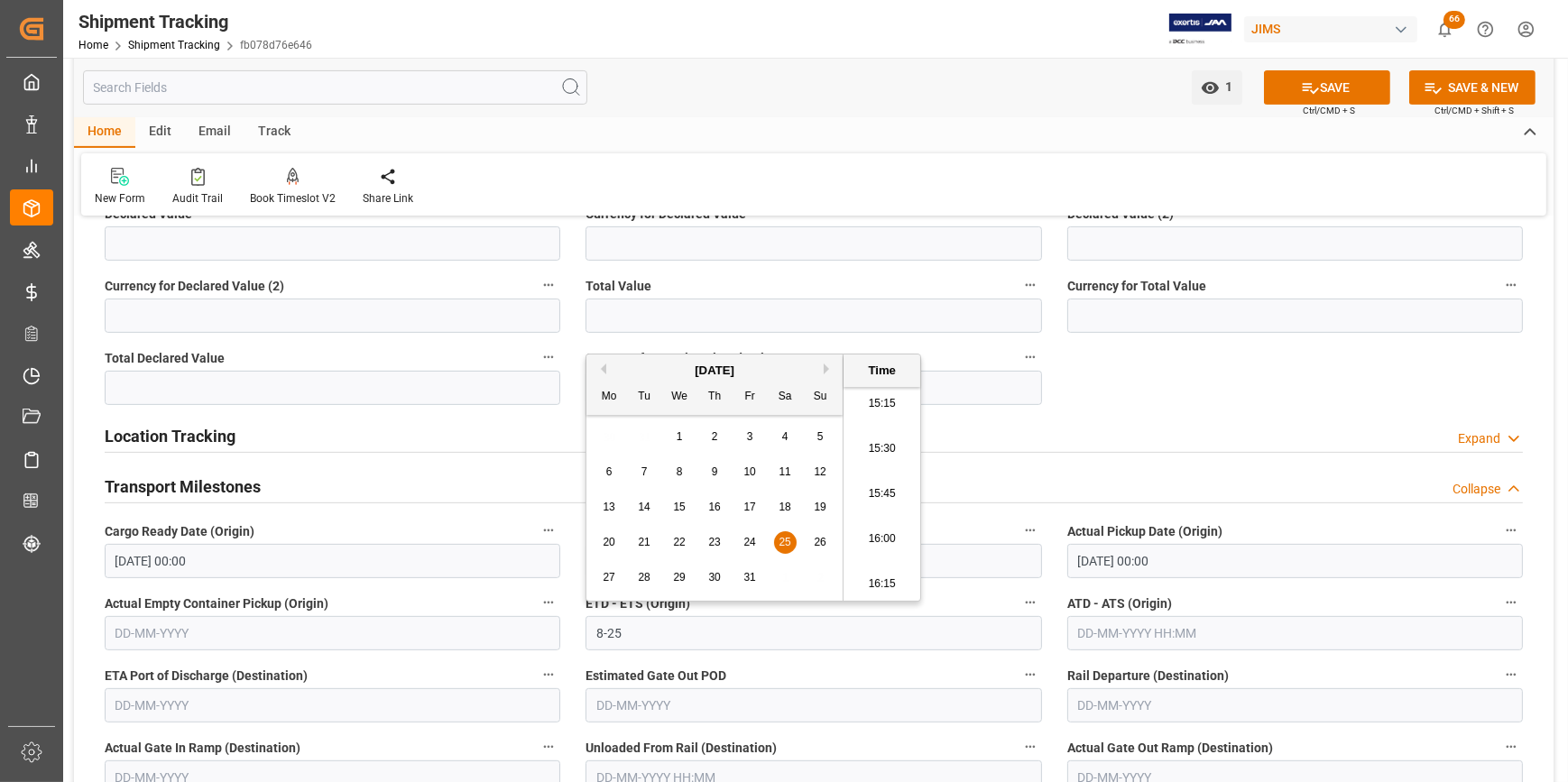
click at [1096, 627] on input "text" at bounding box center [1294, 633] width 455 height 34
type input "25-08-2001 00:00"
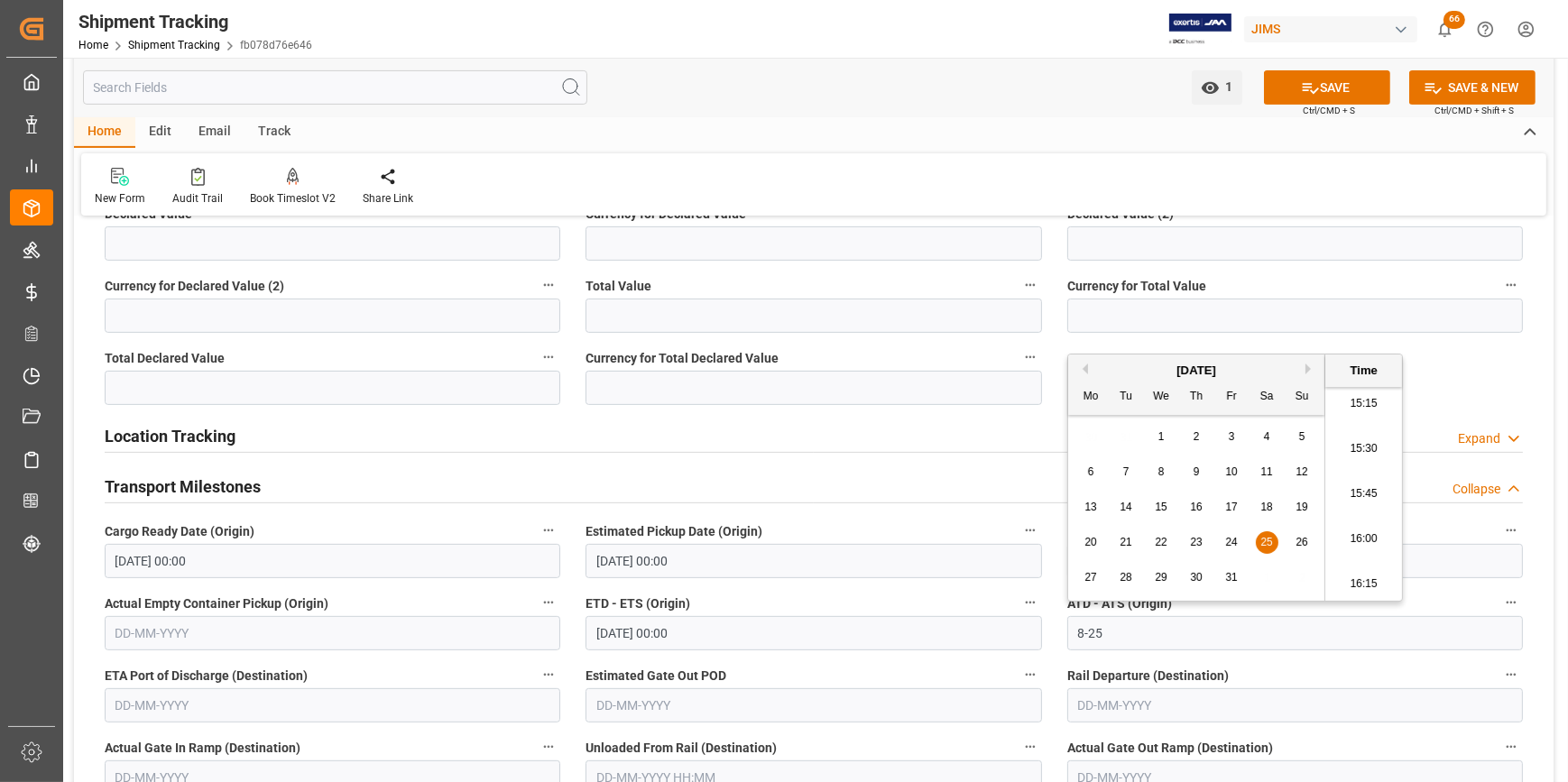
type input "25-08-2001 00:00"
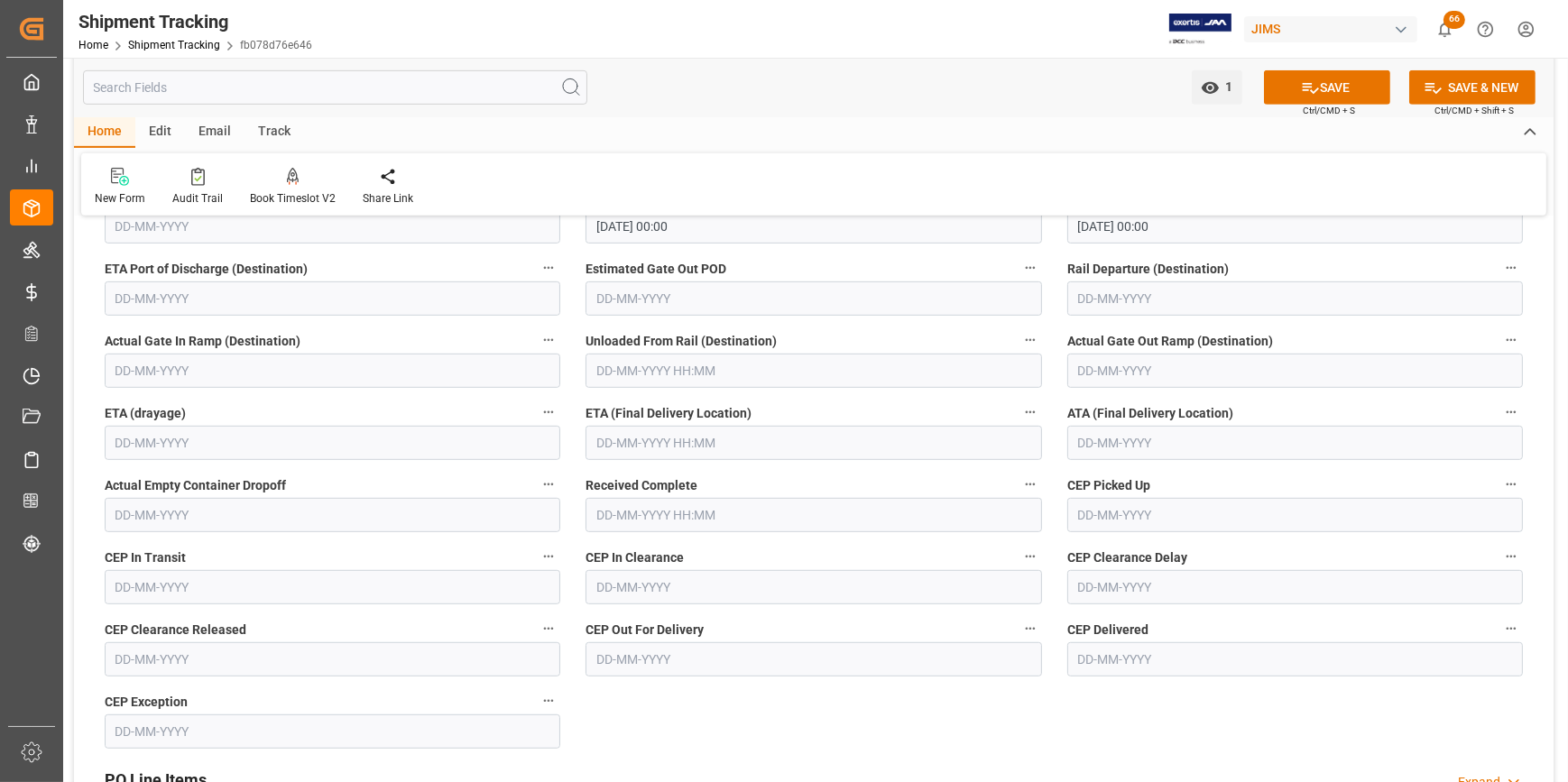
scroll to position [1229, 0]
click at [683, 440] on input "text" at bounding box center [813, 440] width 455 height 34
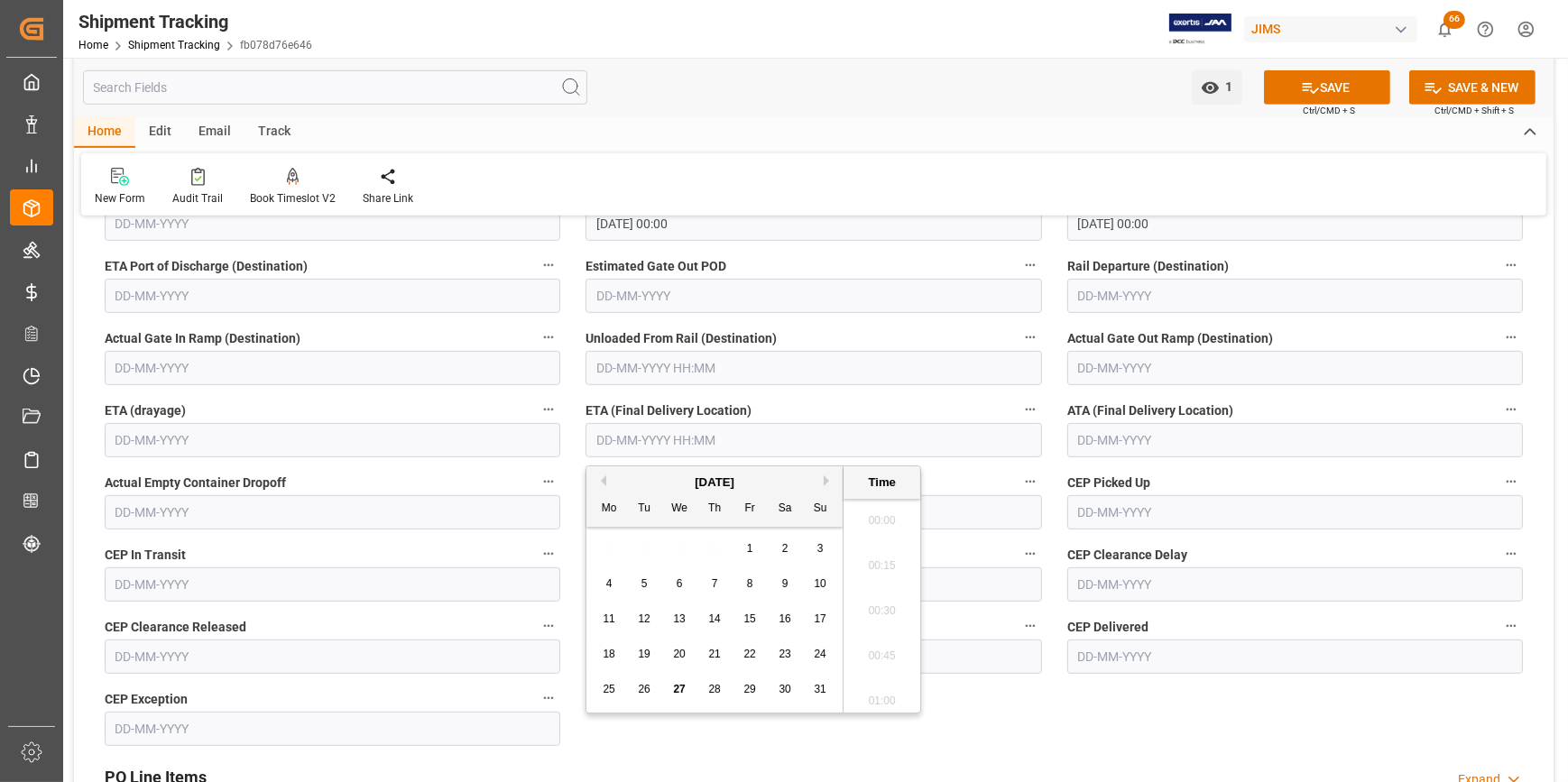
scroll to position [2756, 0]
click at [708, 690] on span "30" at bounding box center [714, 689] width 12 height 13
type input "30-08-2001 00:00"
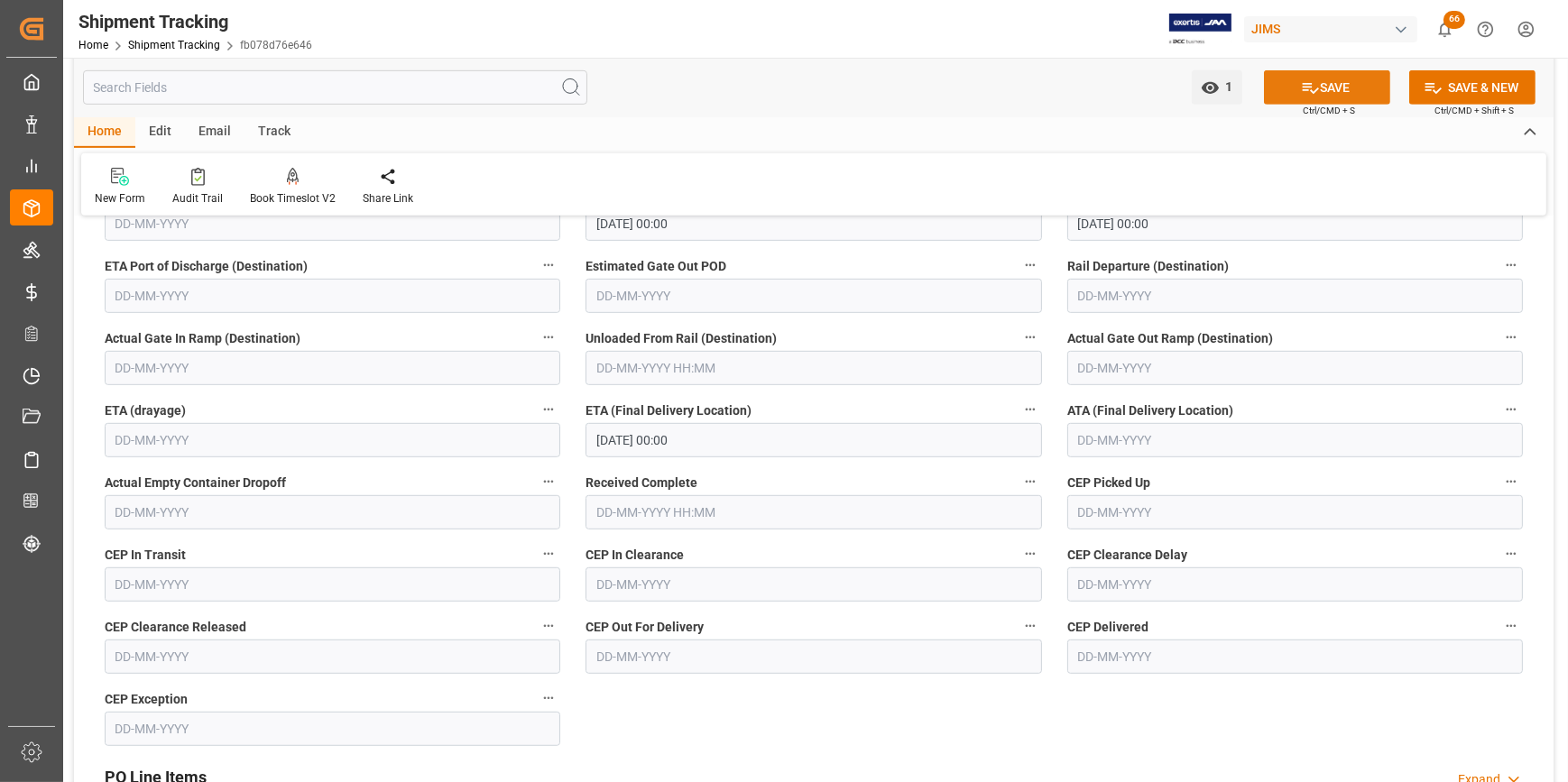
click at [1317, 95] on button "SAVE" at bounding box center [1326, 87] width 126 height 34
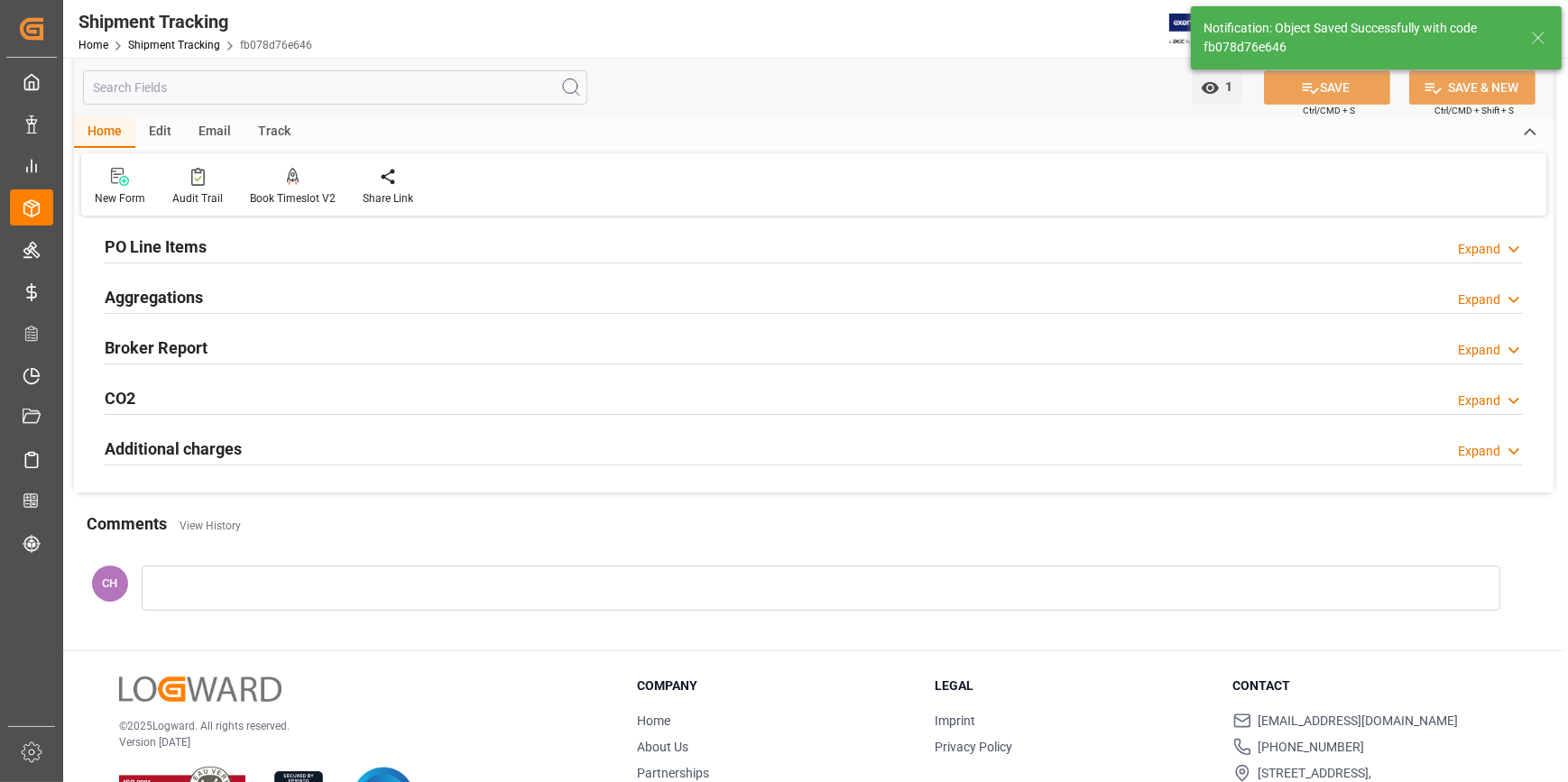
scroll to position [225, 0]
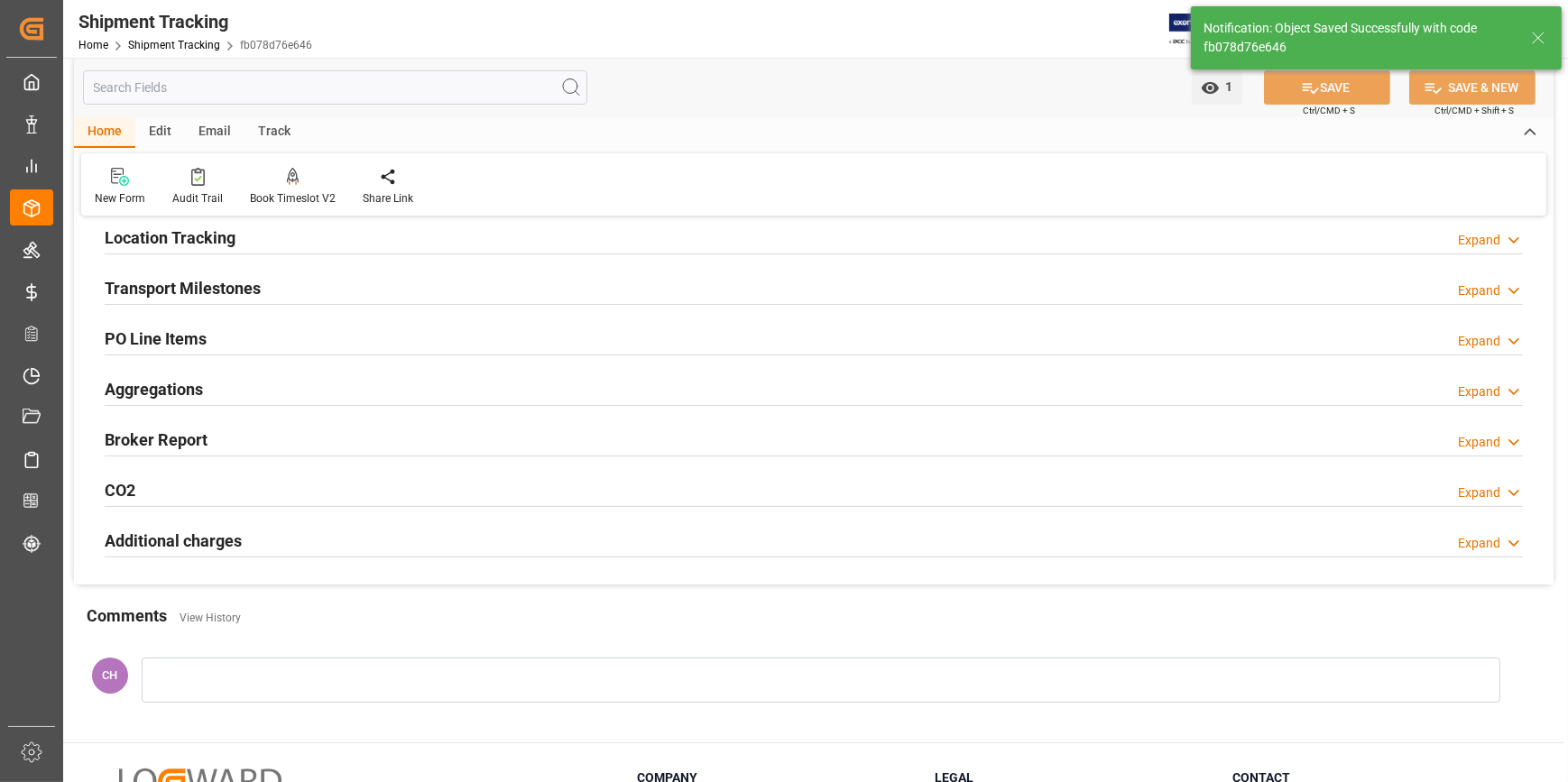
click at [190, 295] on h2 "Transport Milestones" at bounding box center [183, 288] width 156 height 24
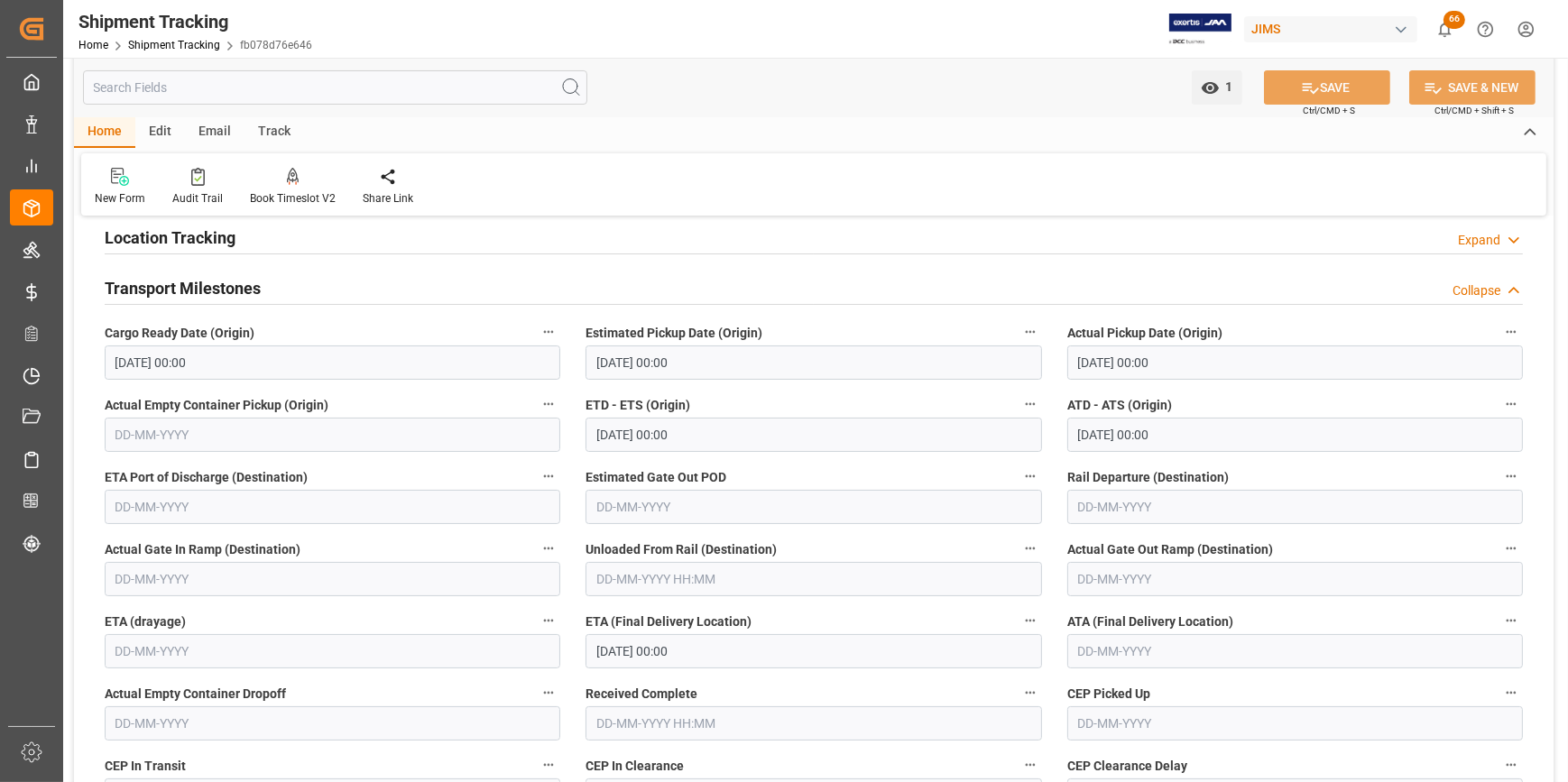
click at [625, 432] on input "25-08-2001 00:00" at bounding box center [813, 434] width 455 height 34
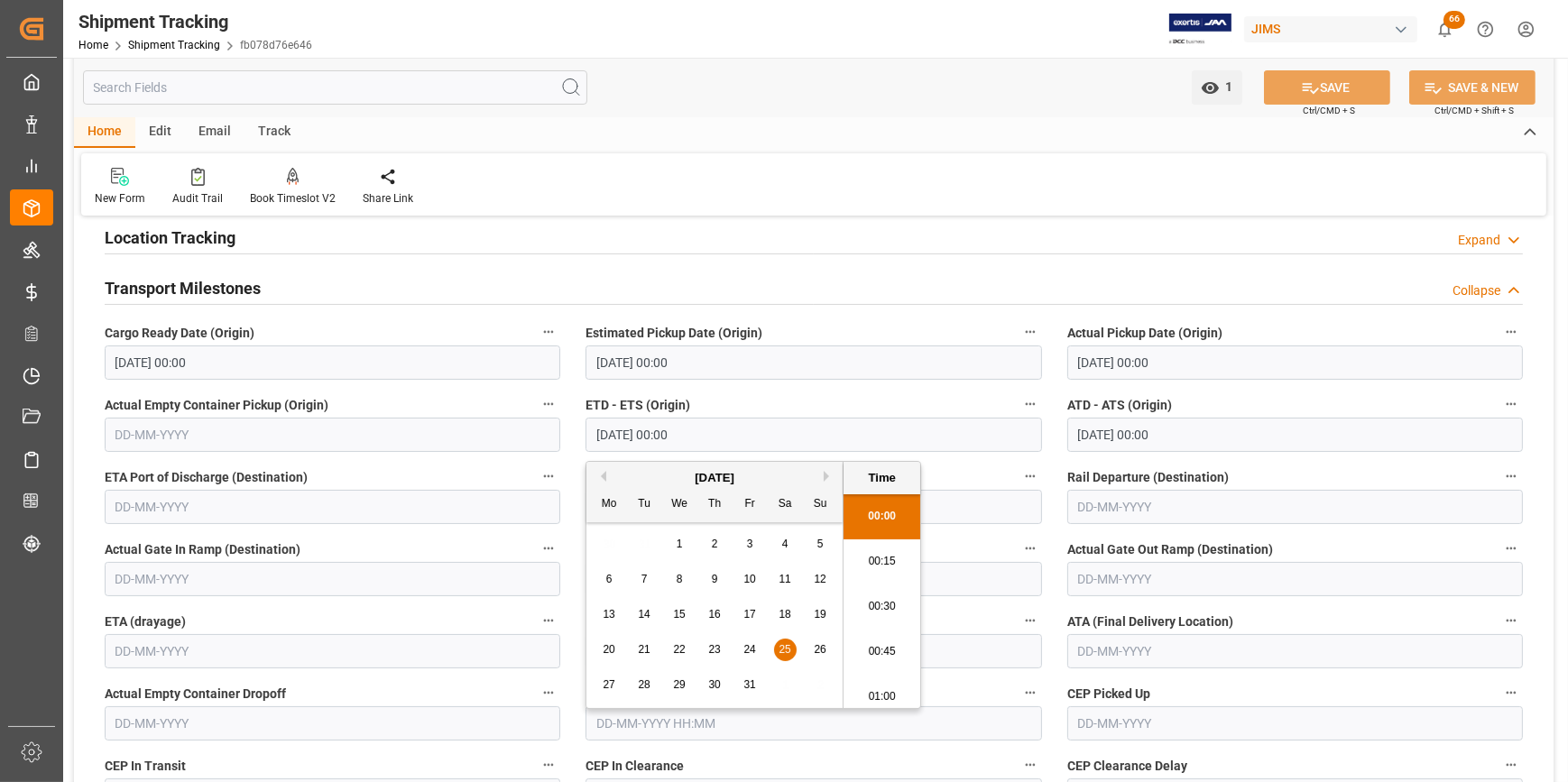
click at [657, 439] on input "25-08-2001 00:00" at bounding box center [813, 434] width 455 height 34
type input "25-08-2025 00:00"
drag, startPoint x: 703, startPoint y: 435, endPoint x: 554, endPoint y: 432, distance: 149.0
click at [554, 432] on div "--Not Defined-- --Not Defined-- --Not Defined-- --Not Defined-- --Not Defined--…" at bounding box center [813, 620] width 1479 height 1226
click at [1085, 363] on input "25-08-2001 00:00" at bounding box center [1294, 363] width 455 height 34
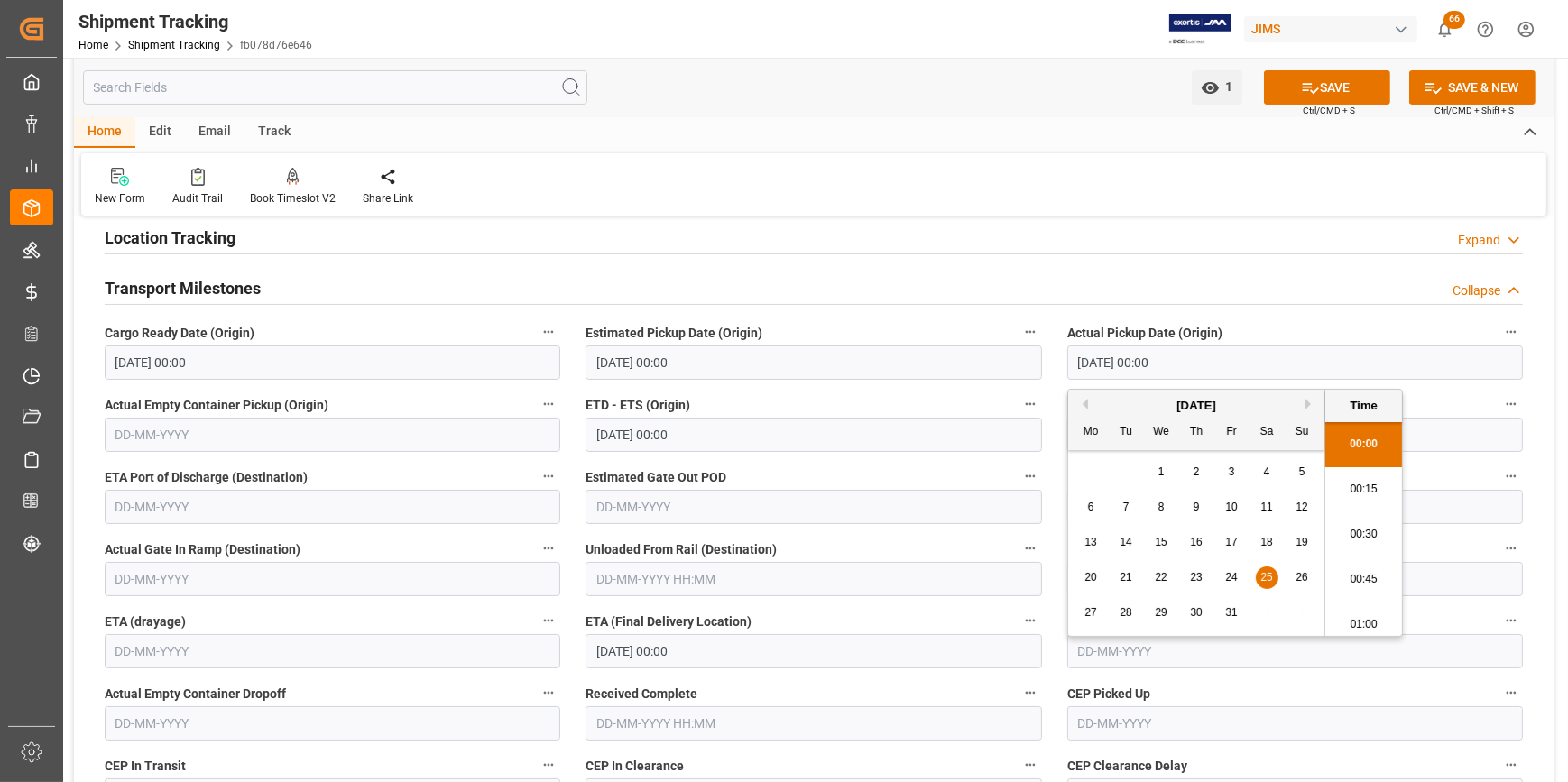
click at [1085, 363] on input "25-08-2001 00:00" at bounding box center [1294, 363] width 455 height 34
paste input "25"
type input "25-08-2025 00:00"
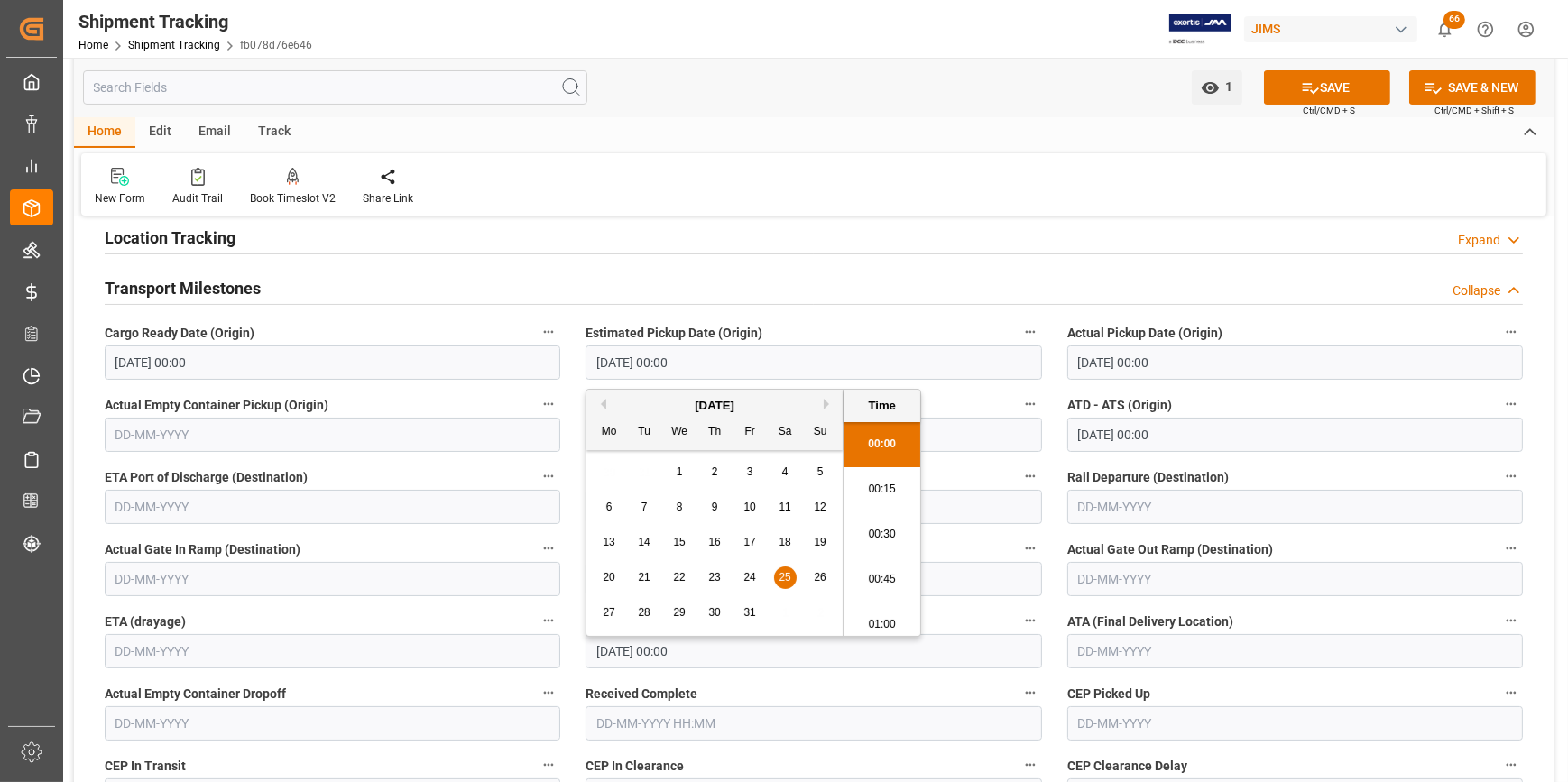
drag, startPoint x: 743, startPoint y: 371, endPoint x: 588, endPoint y: 379, distance: 155.2
click at [588, 379] on input "25-08-2001 00:00" at bounding box center [813, 363] width 455 height 34
paste input "25"
type input "25-08-2025 00:00"
click at [1104, 447] on input "25-08-2001 00:00" at bounding box center [1294, 434] width 455 height 34
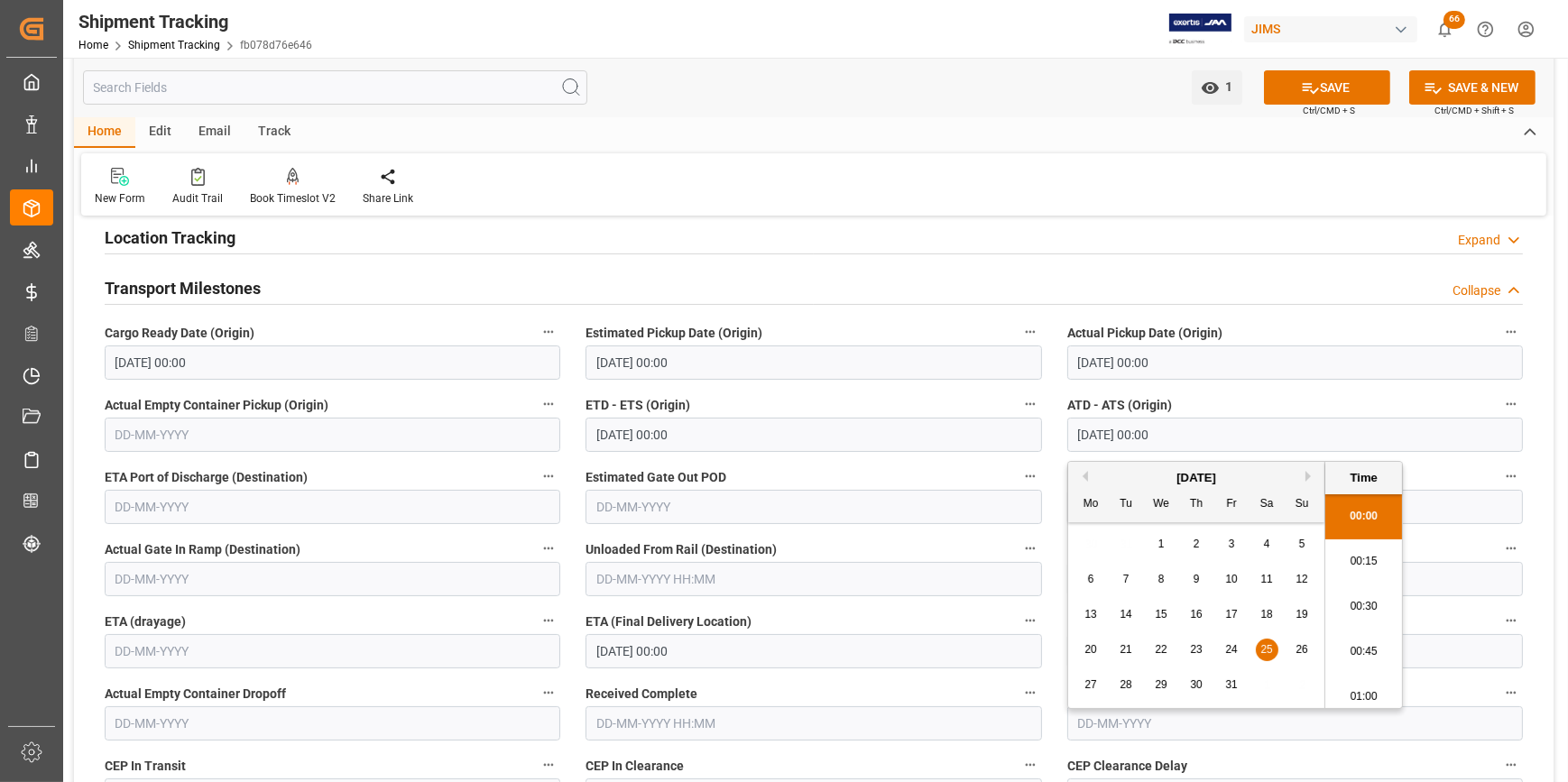
drag, startPoint x: 1174, startPoint y: 432, endPoint x: 1010, endPoint y: 432, distance: 164.0
click at [1010, 432] on div "--Not Defined-- --Not Defined-- --Not Defined-- --Not Defined-- --Not Defined--…" at bounding box center [813, 620] width 1479 height 1226
paste input "25"
type input "25-08-2025 00:00"
click at [658, 509] on input "text" at bounding box center [813, 506] width 455 height 34
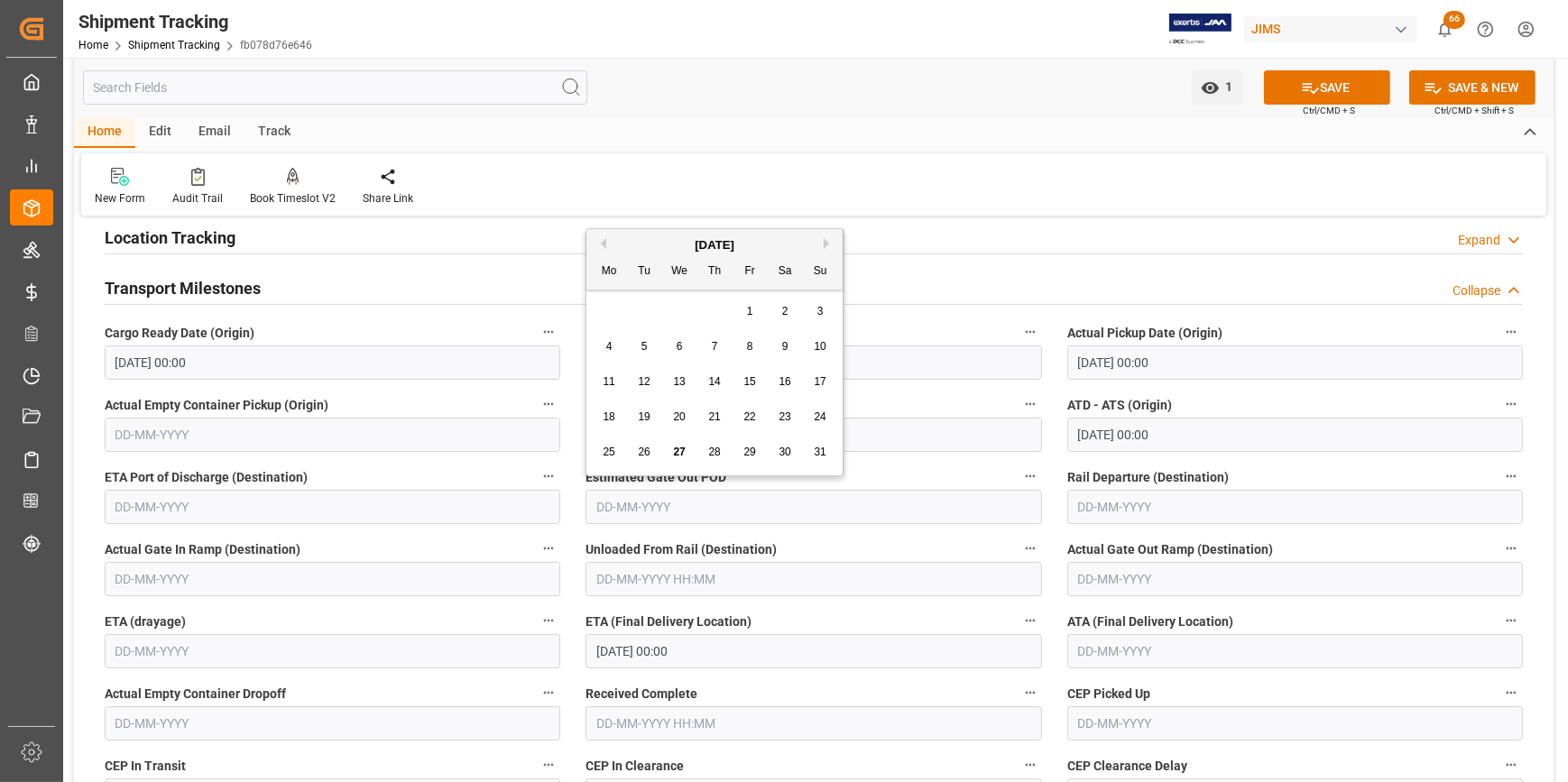
click at [694, 651] on input "30-08-2001 00:00" at bounding box center [813, 651] width 455 height 34
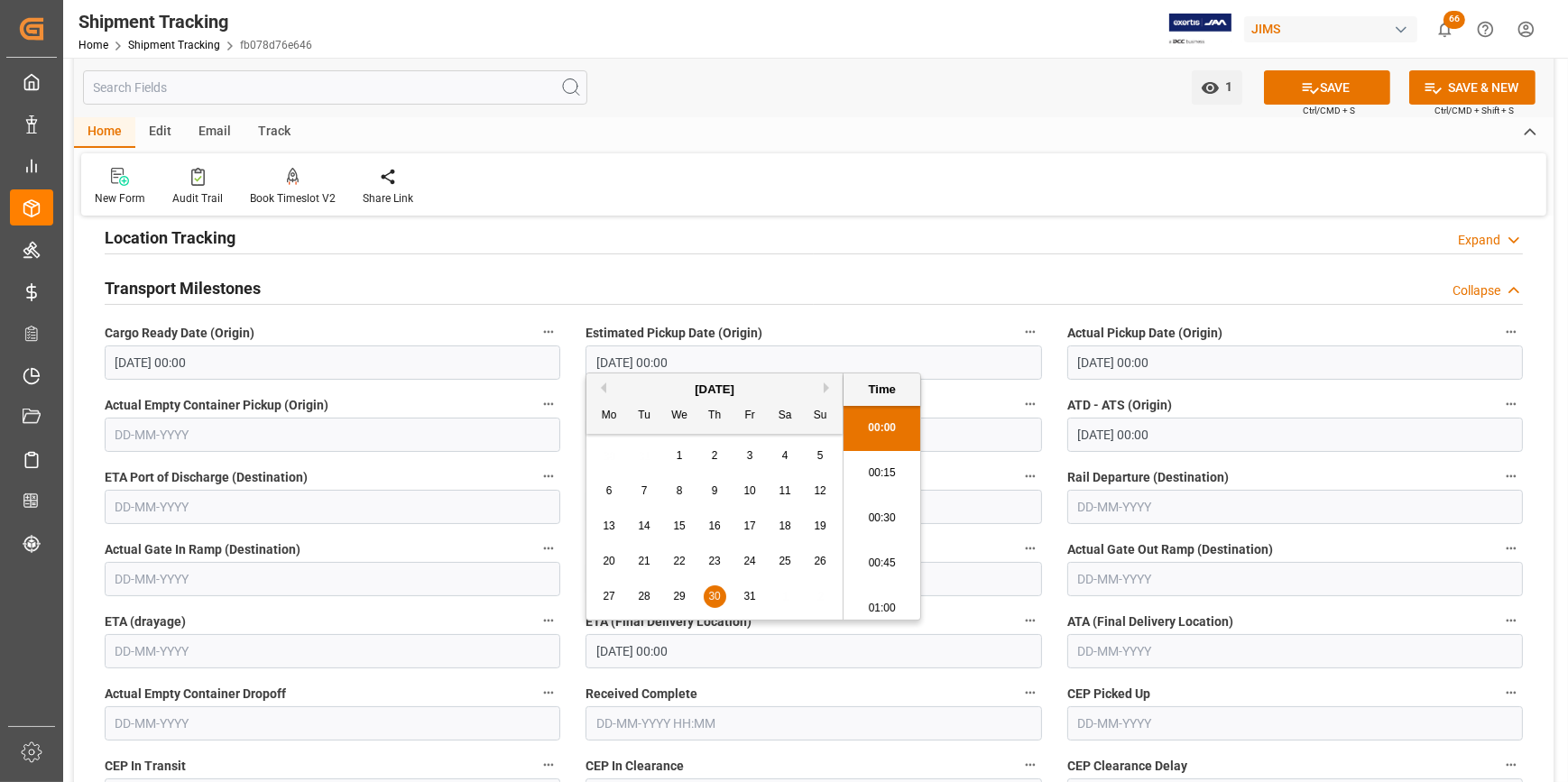
drag, startPoint x: 719, startPoint y: 651, endPoint x: 561, endPoint y: 638, distance: 158.5
click at [561, 638] on div "--Not Defined-- --Not Defined-- --Not Defined-- --Not Defined-- --Not Defined--…" at bounding box center [813, 620] width 1479 height 1226
paste input "25-08-2025"
click at [609, 650] on input "25-08-2025 00:00" at bounding box center [813, 651] width 455 height 34
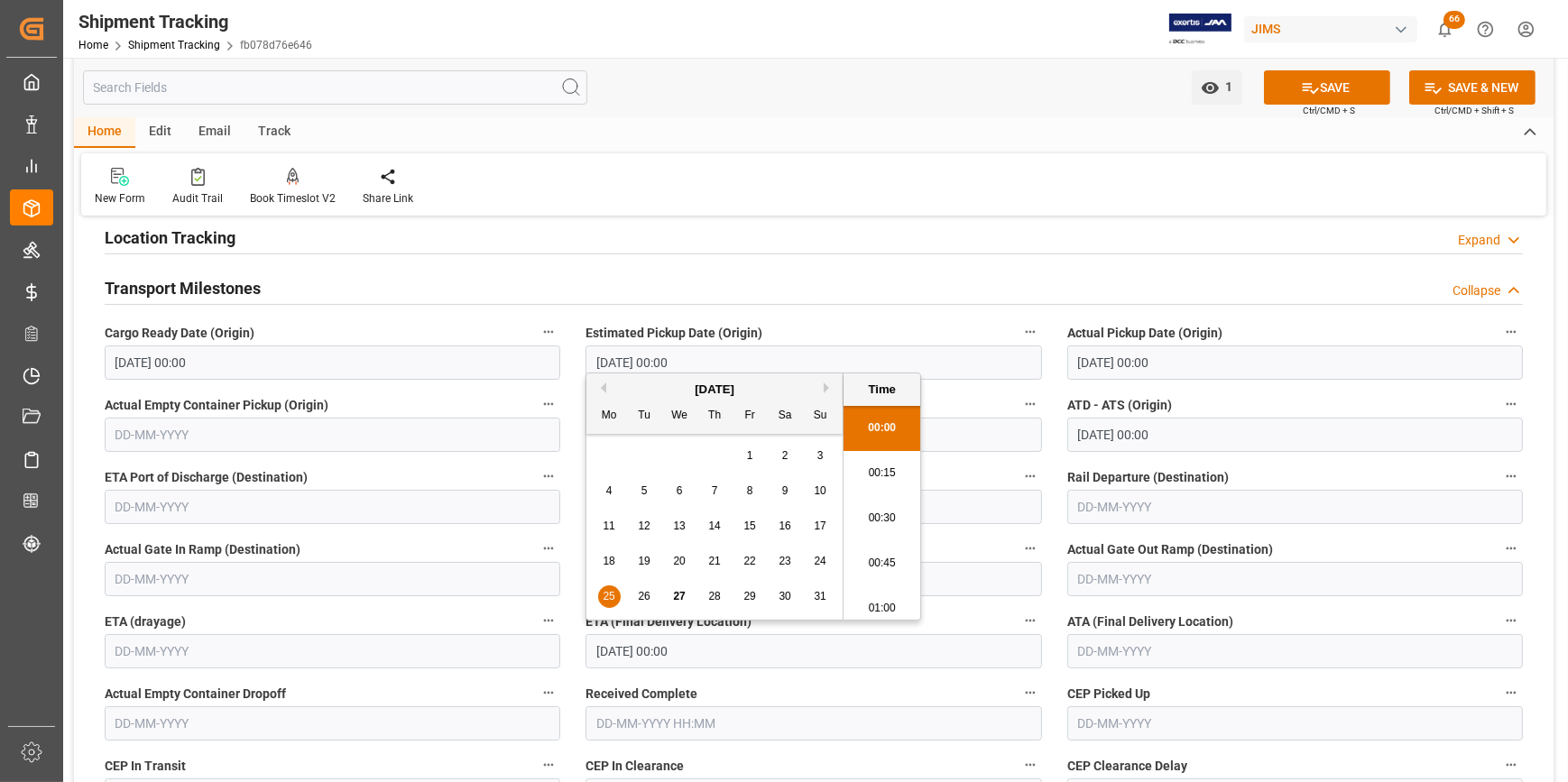
click at [609, 650] on input "25-08-2025 00:00" at bounding box center [813, 651] width 455 height 34
click at [607, 652] on input "25-08-2025 00:00" at bounding box center [813, 651] width 455 height 34
type input "30-08-2025 00:00"
click at [1151, 662] on input "text" at bounding box center [1294, 651] width 455 height 34
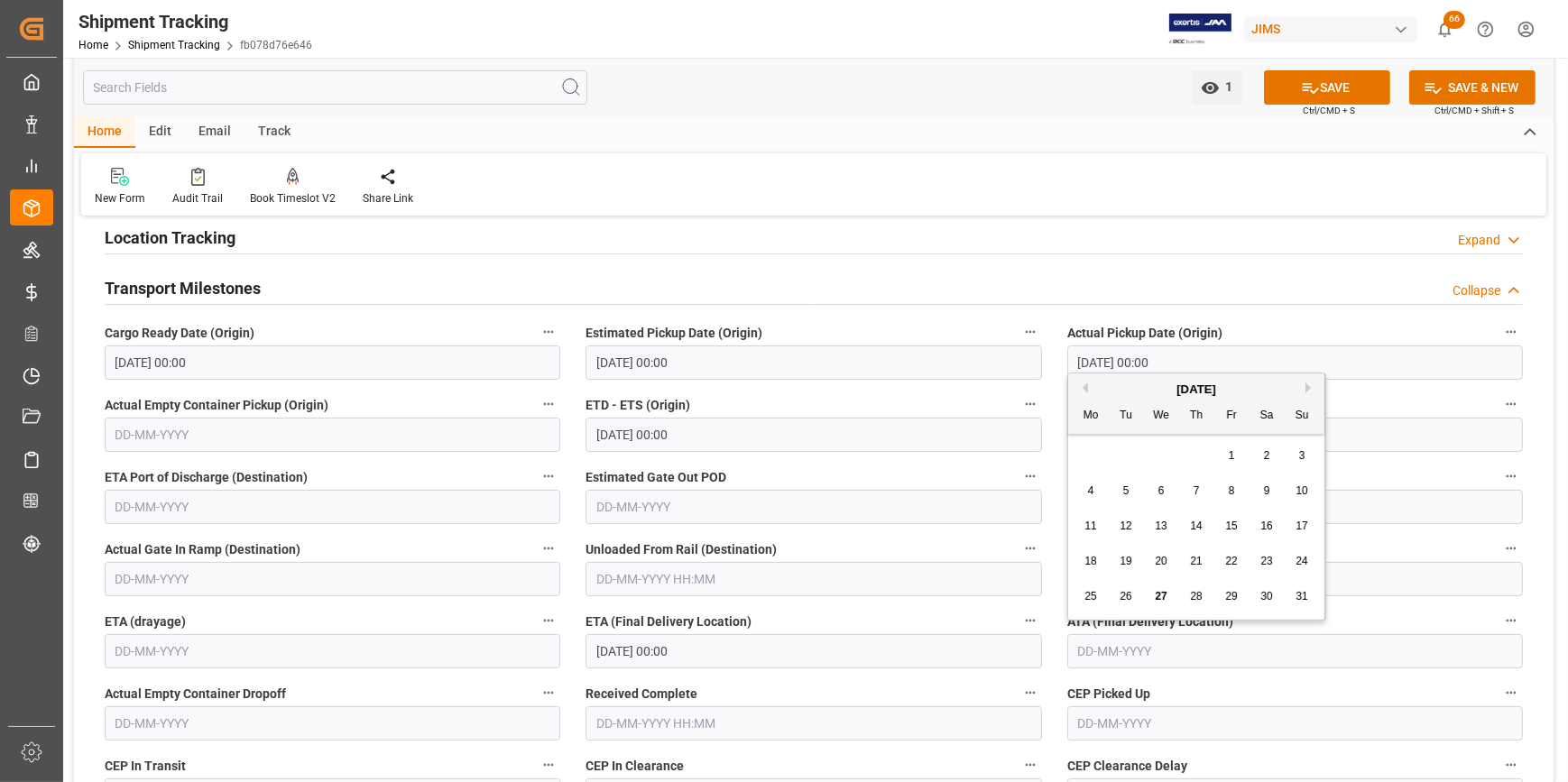
drag, startPoint x: 1351, startPoint y: 97, endPoint x: 1317, endPoint y: 144, distance: 58.0
click at [1351, 97] on button "SAVE" at bounding box center [1326, 87] width 126 height 34
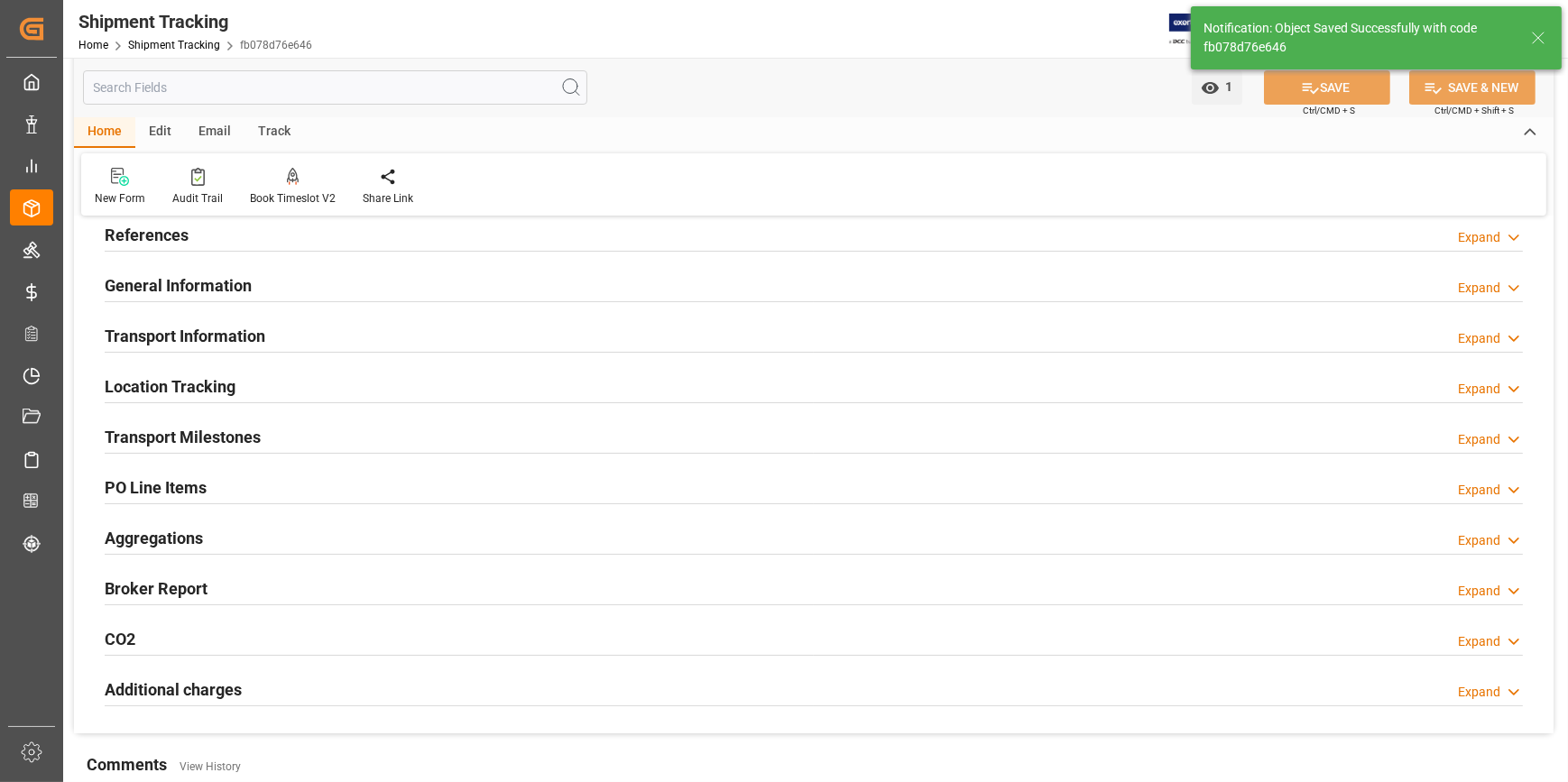
scroll to position [0, 0]
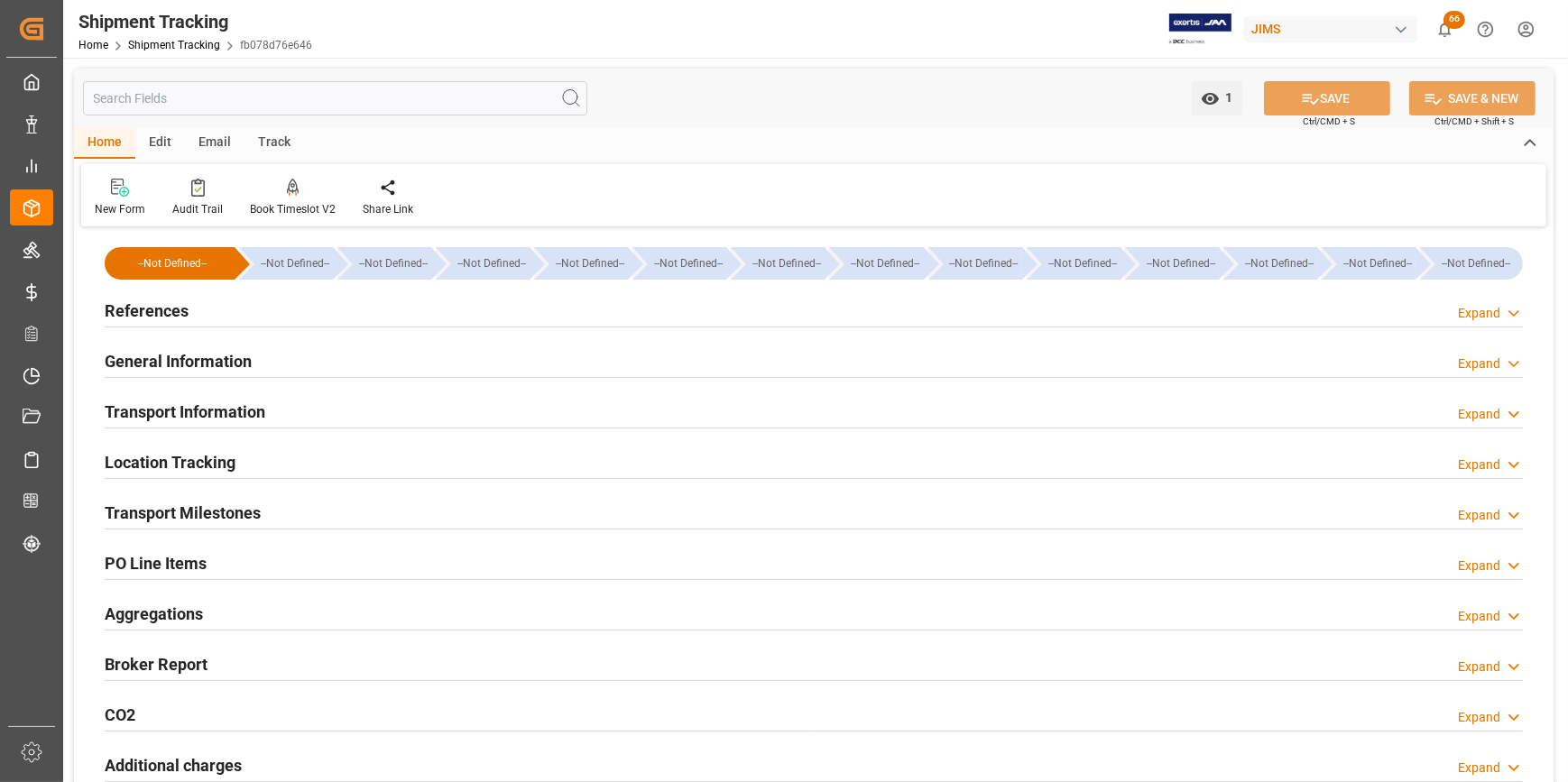
click at [144, 416] on h2 "Transport Information" at bounding box center [185, 411] width 161 height 24
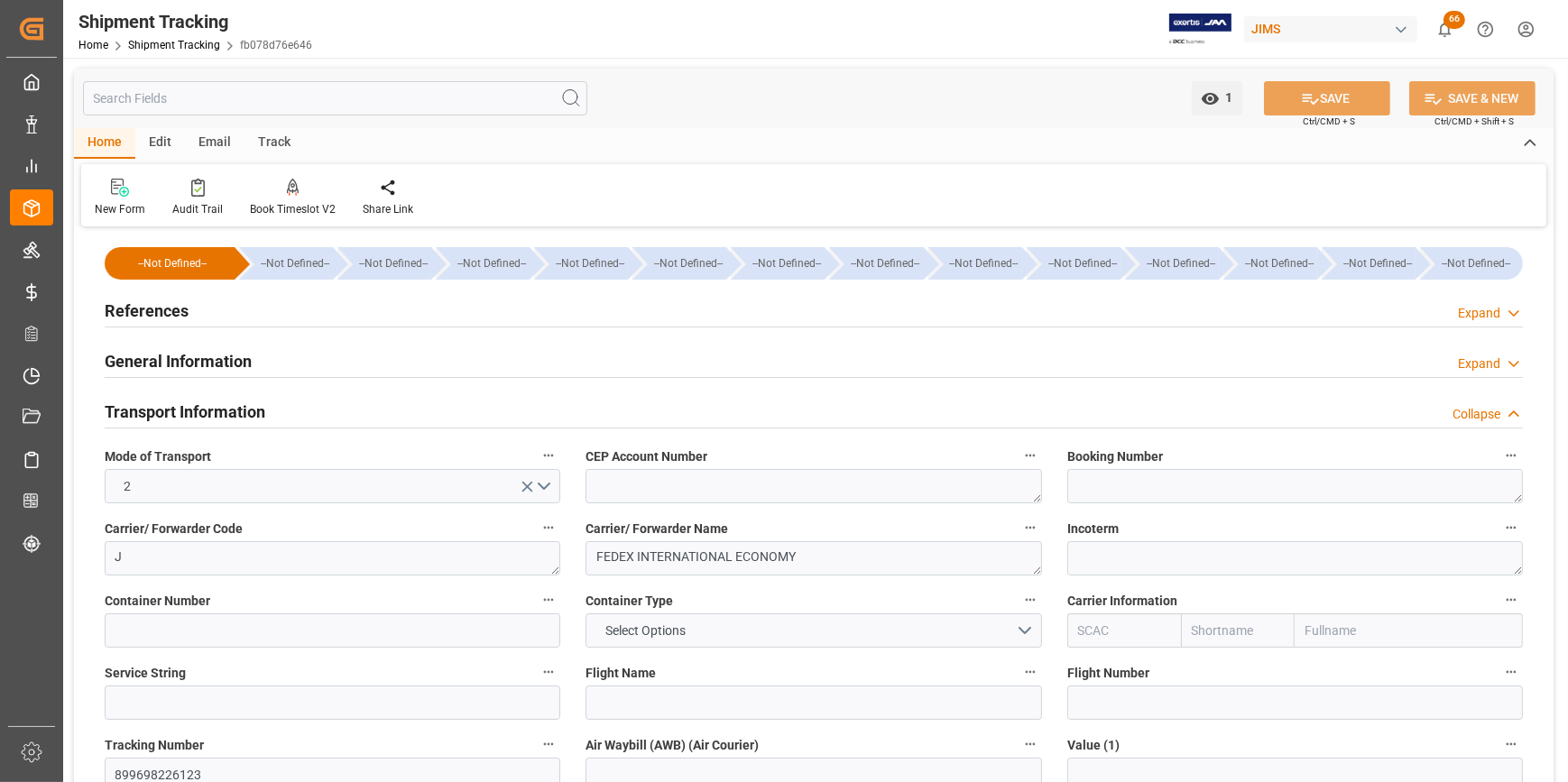
click at [153, 306] on h2 "References" at bounding box center [147, 311] width 84 height 24
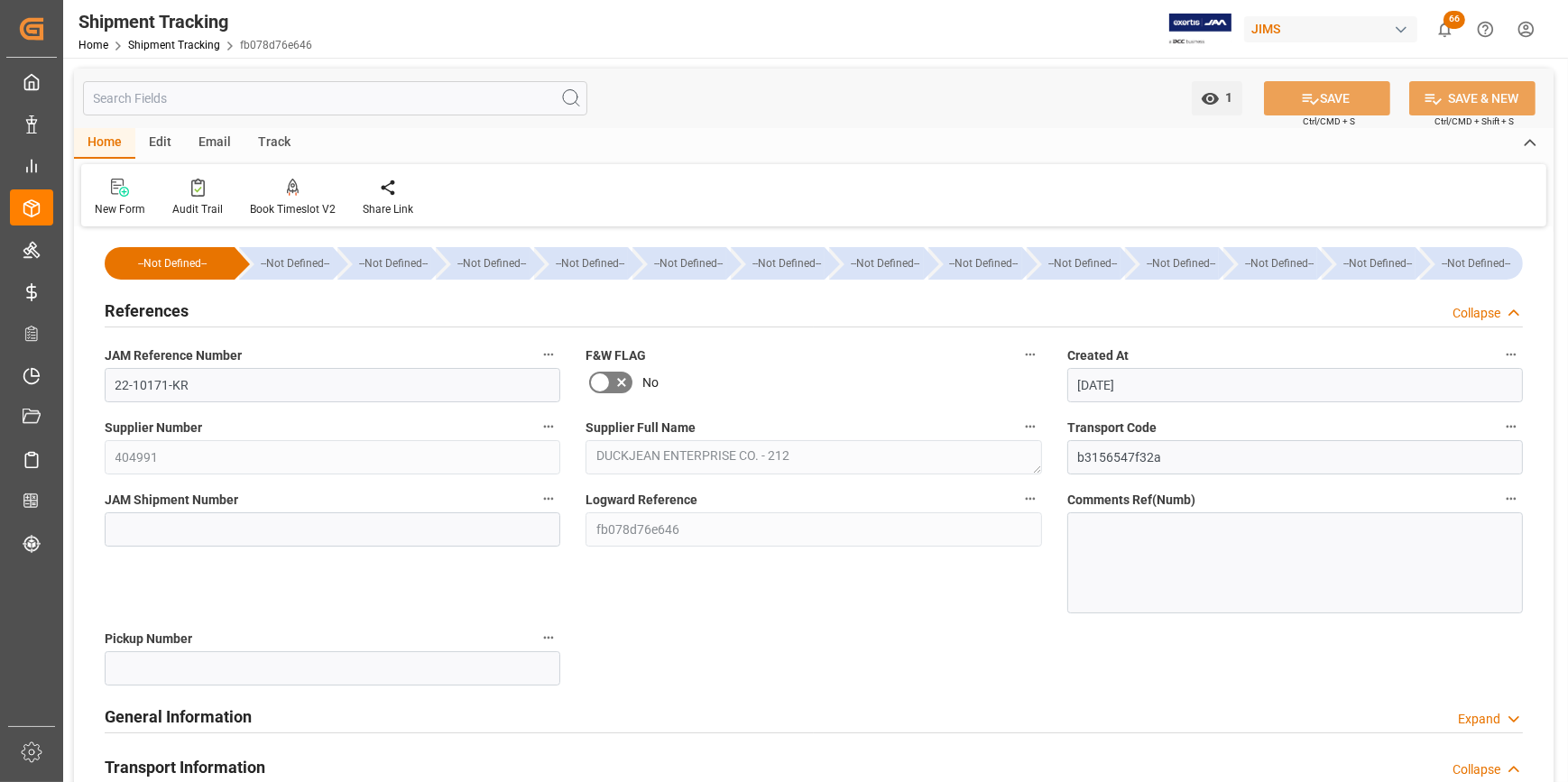
click at [172, 722] on h2 "General Information" at bounding box center [178, 716] width 147 height 24
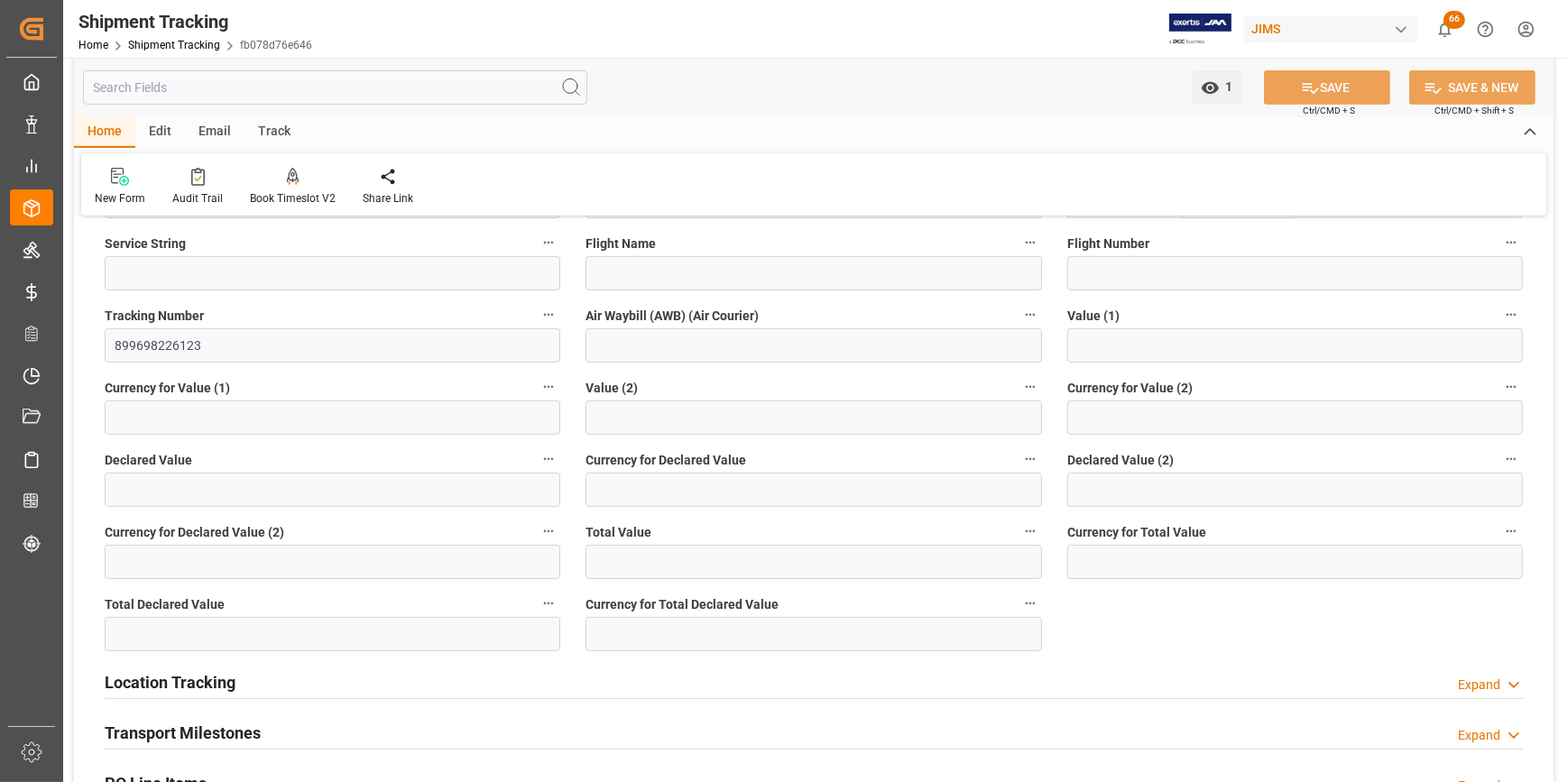
scroll to position [983, 0]
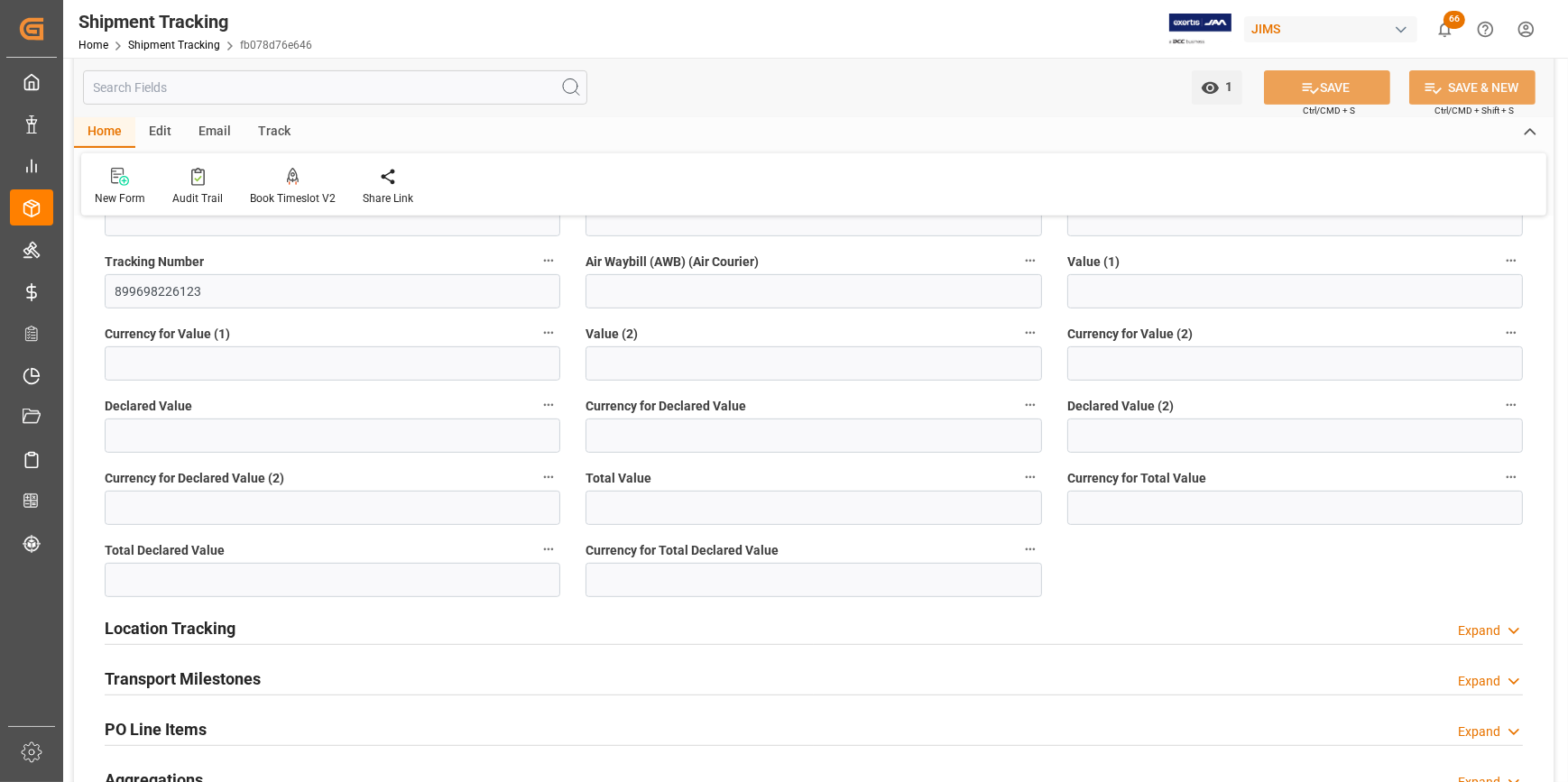
click at [184, 719] on h2 "PO Line Items" at bounding box center [156, 729] width 102 height 24
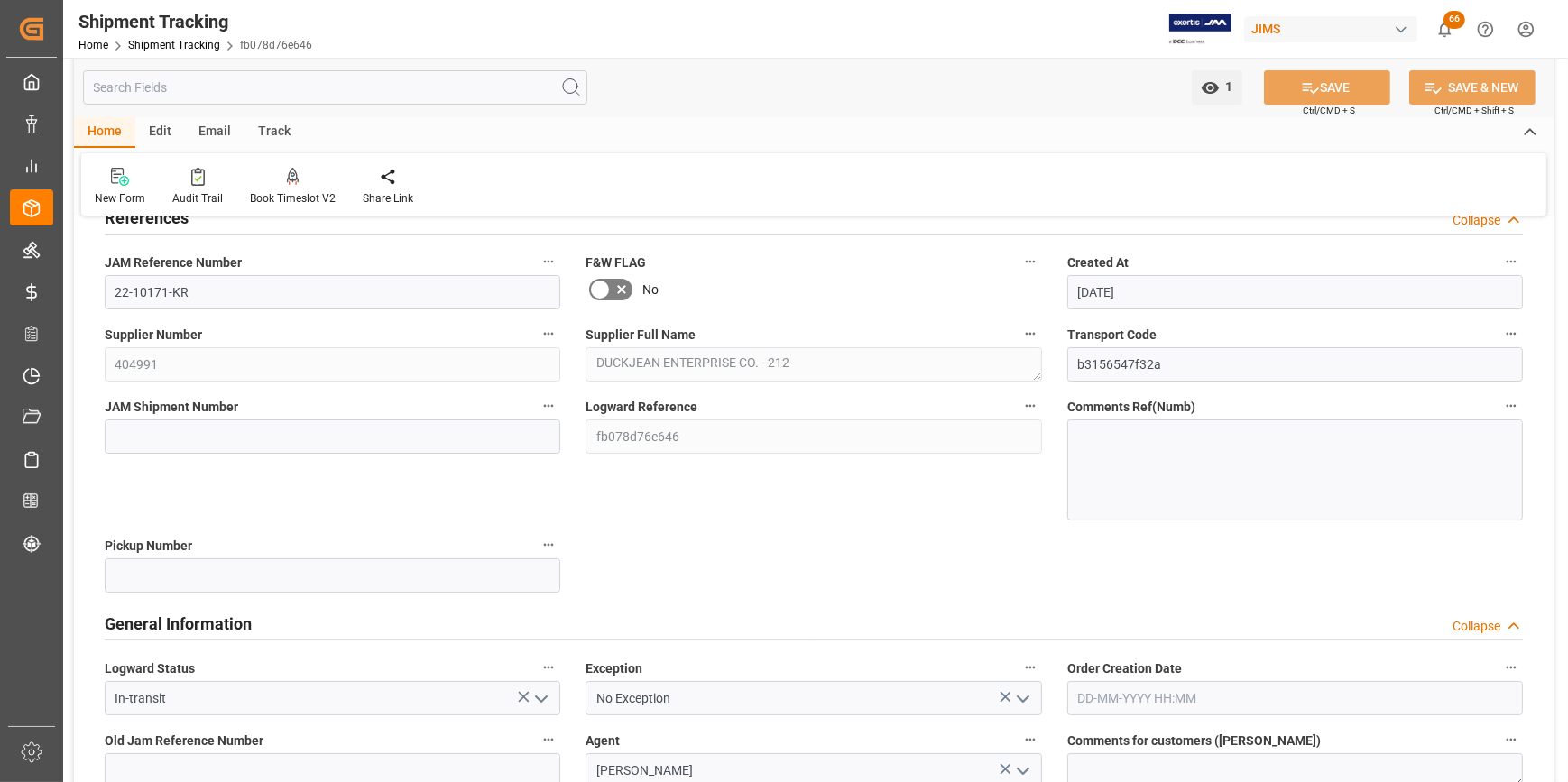
scroll to position [0, 0]
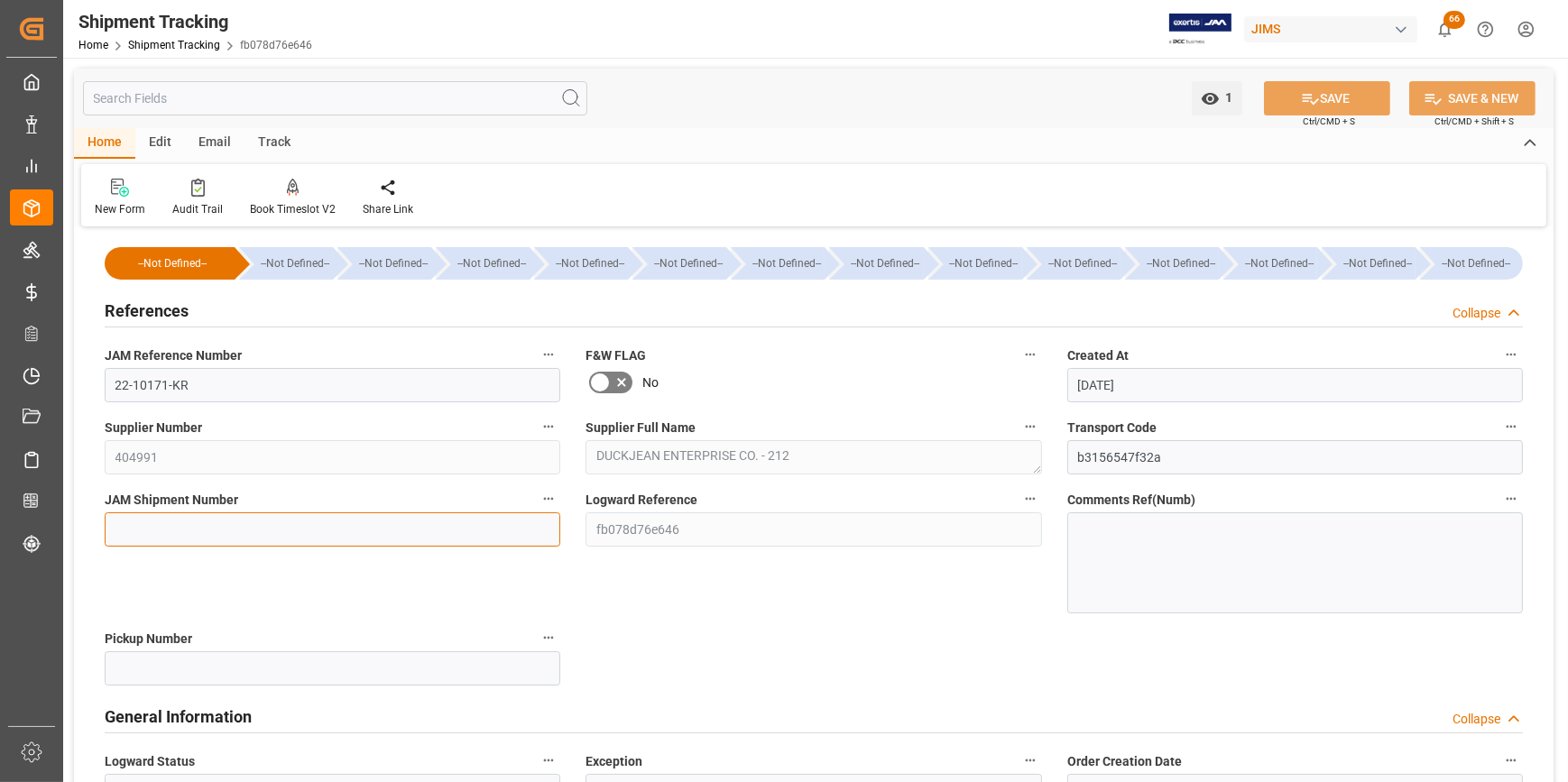
click at [151, 535] on input at bounding box center [333, 529] width 455 height 34
paste input "72760"
type input "72760"
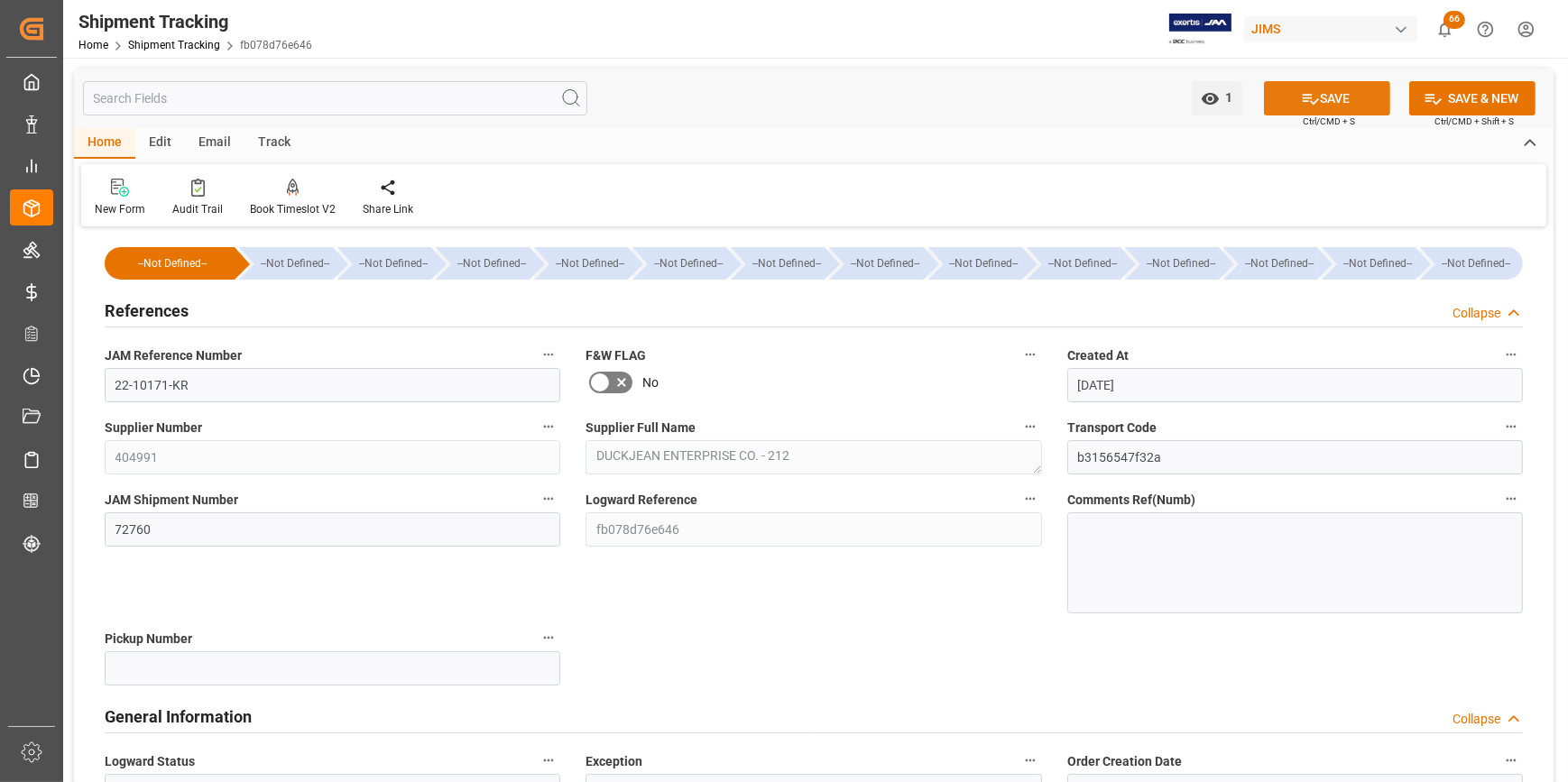
click at [1317, 99] on button "SAVE" at bounding box center [1326, 98] width 126 height 34
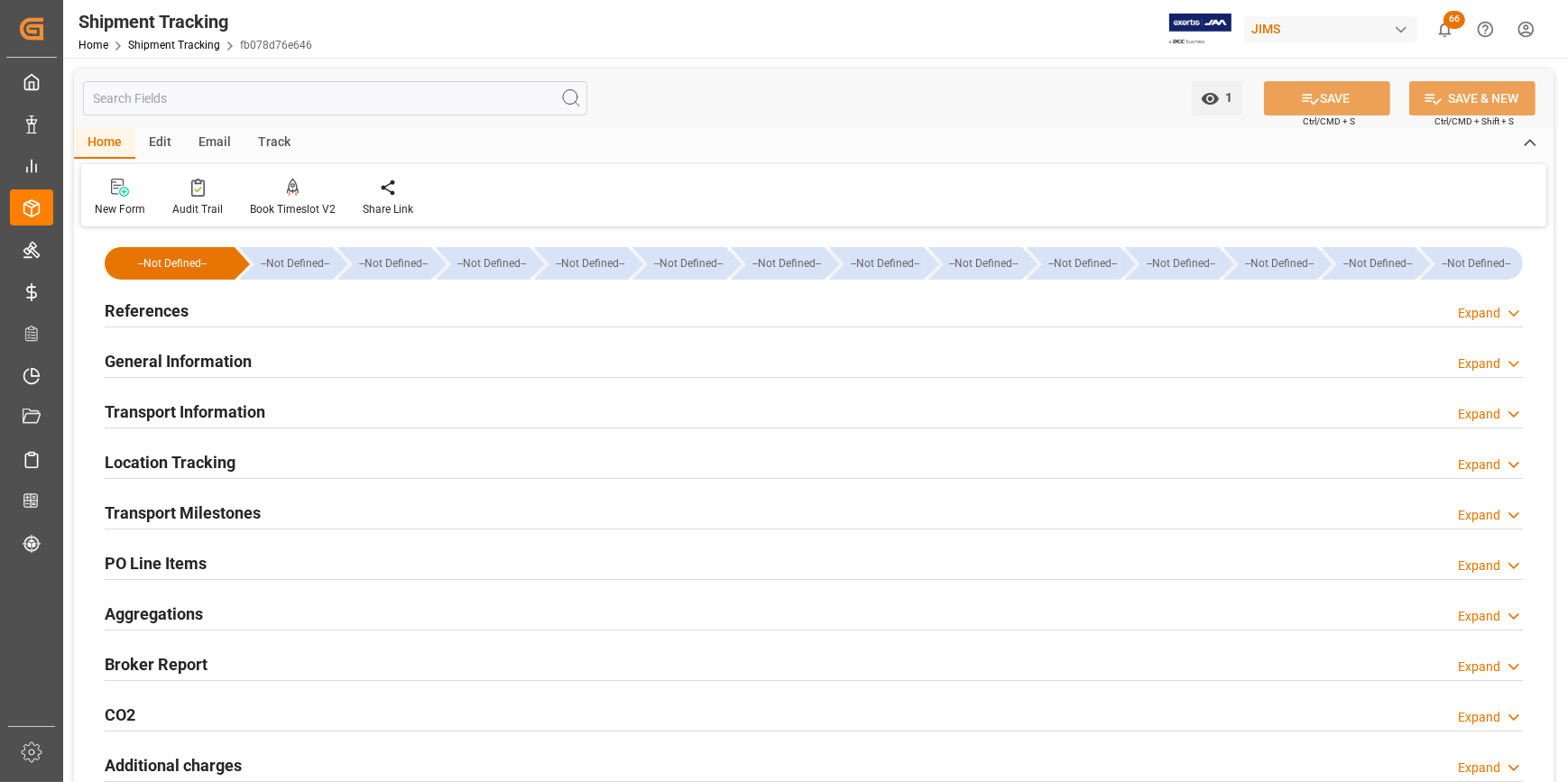
click at [181, 563] on h2 "PO Line Items" at bounding box center [156, 563] width 102 height 24
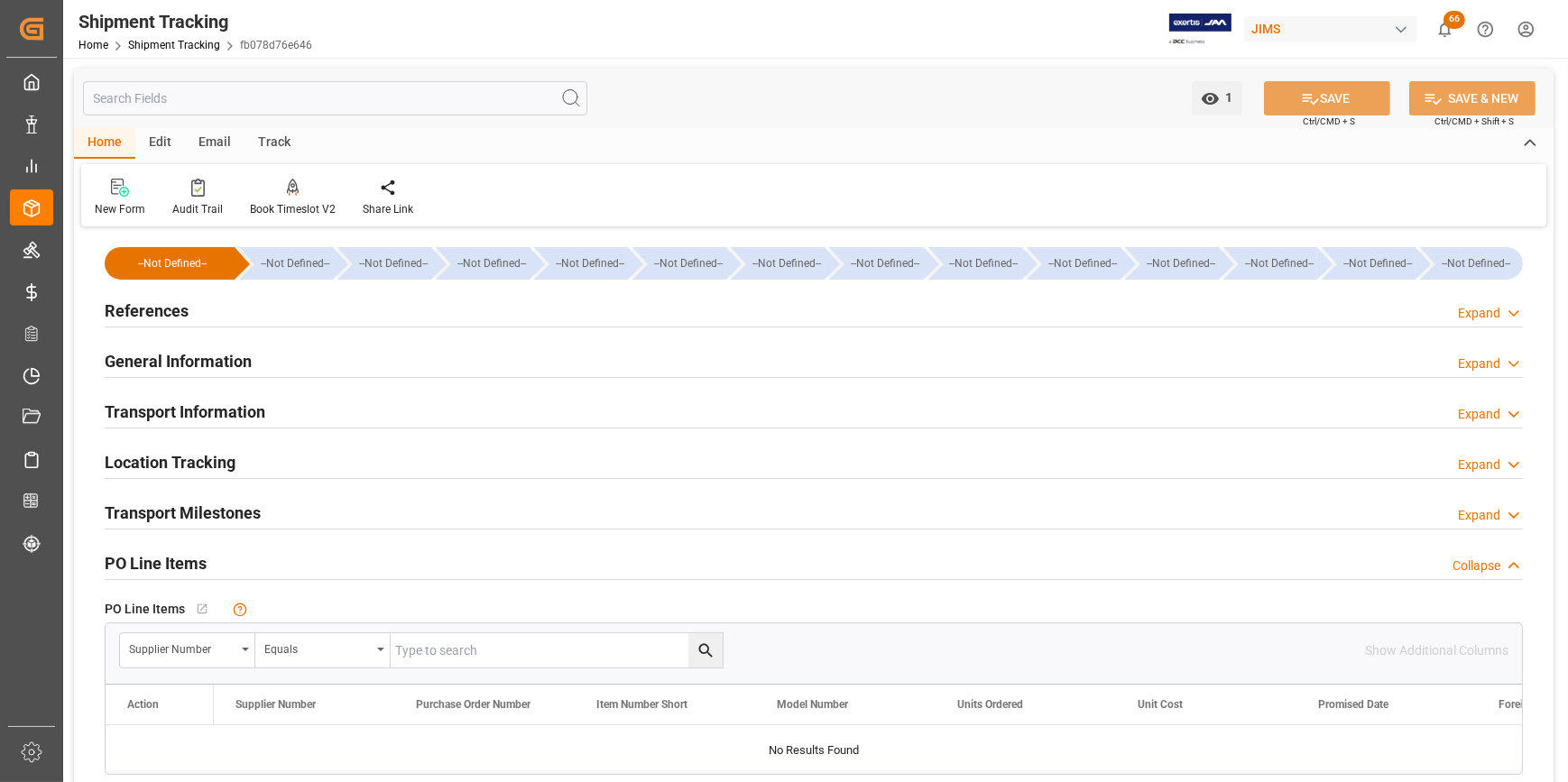
click at [198, 546] on div "PO Line Items" at bounding box center [156, 561] width 102 height 34
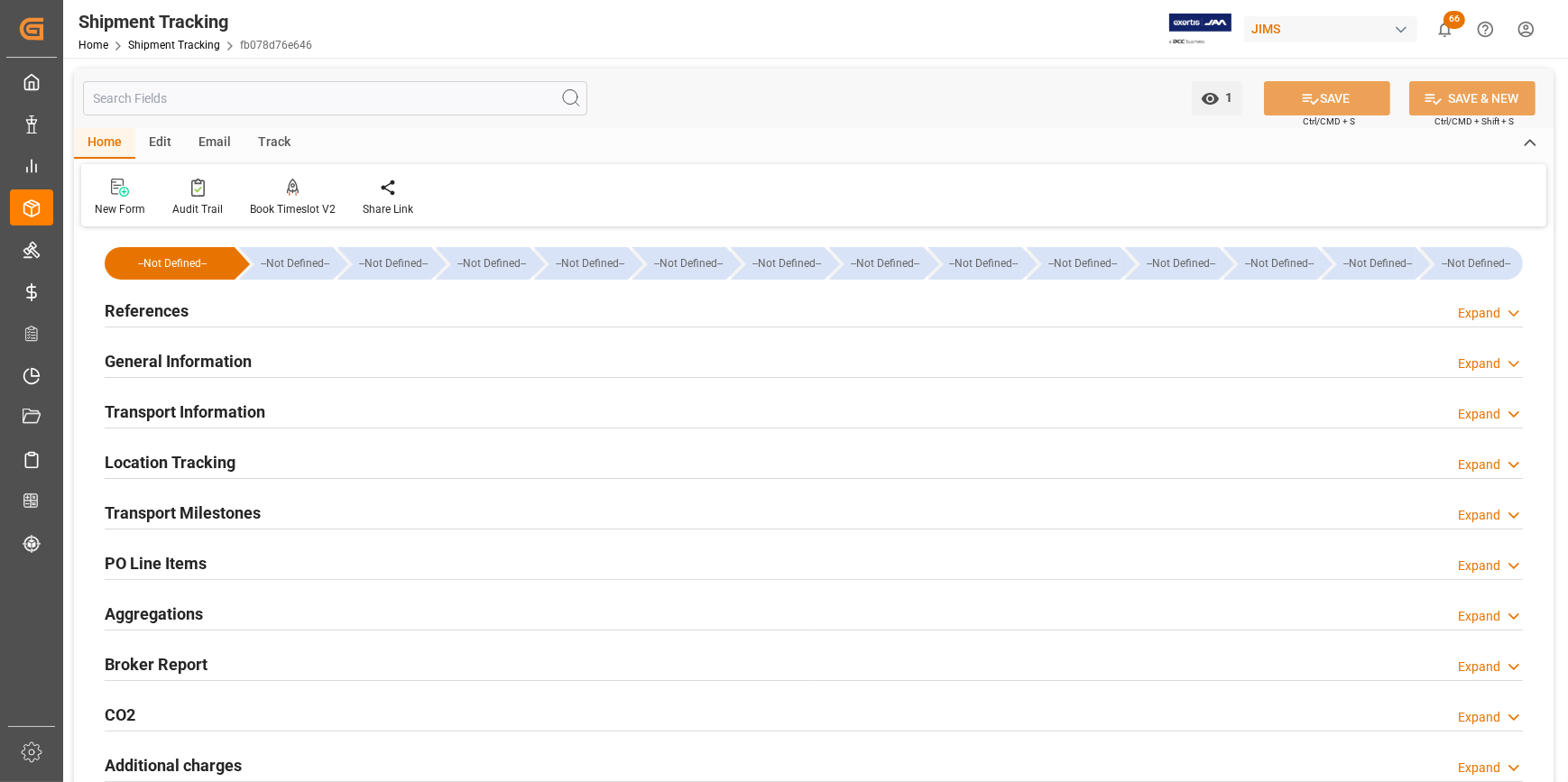
click at [163, 550] on div "PO Line Items" at bounding box center [156, 561] width 102 height 34
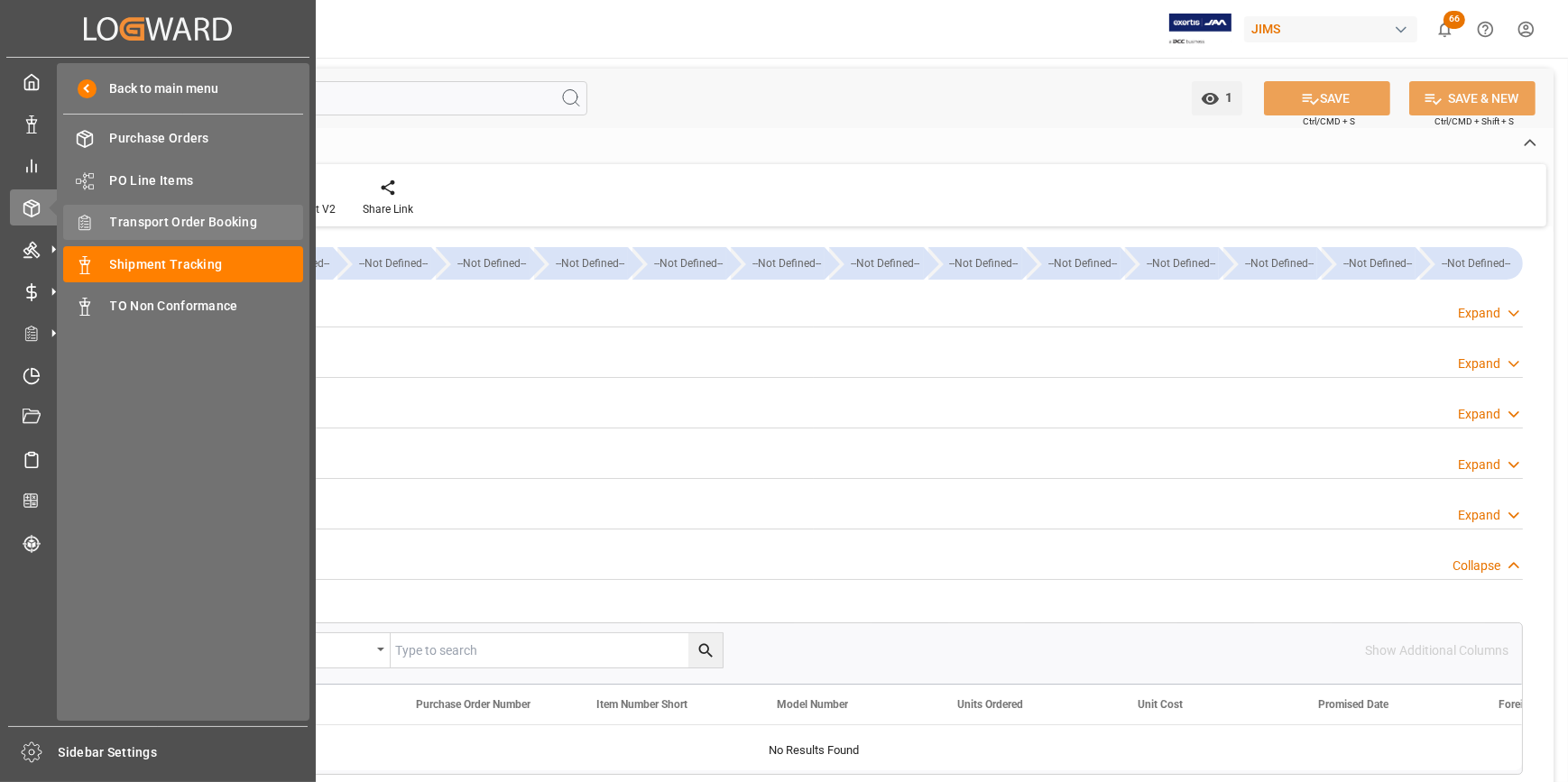
click at [177, 232] on span "Transport Order Booking" at bounding box center [207, 222] width 194 height 19
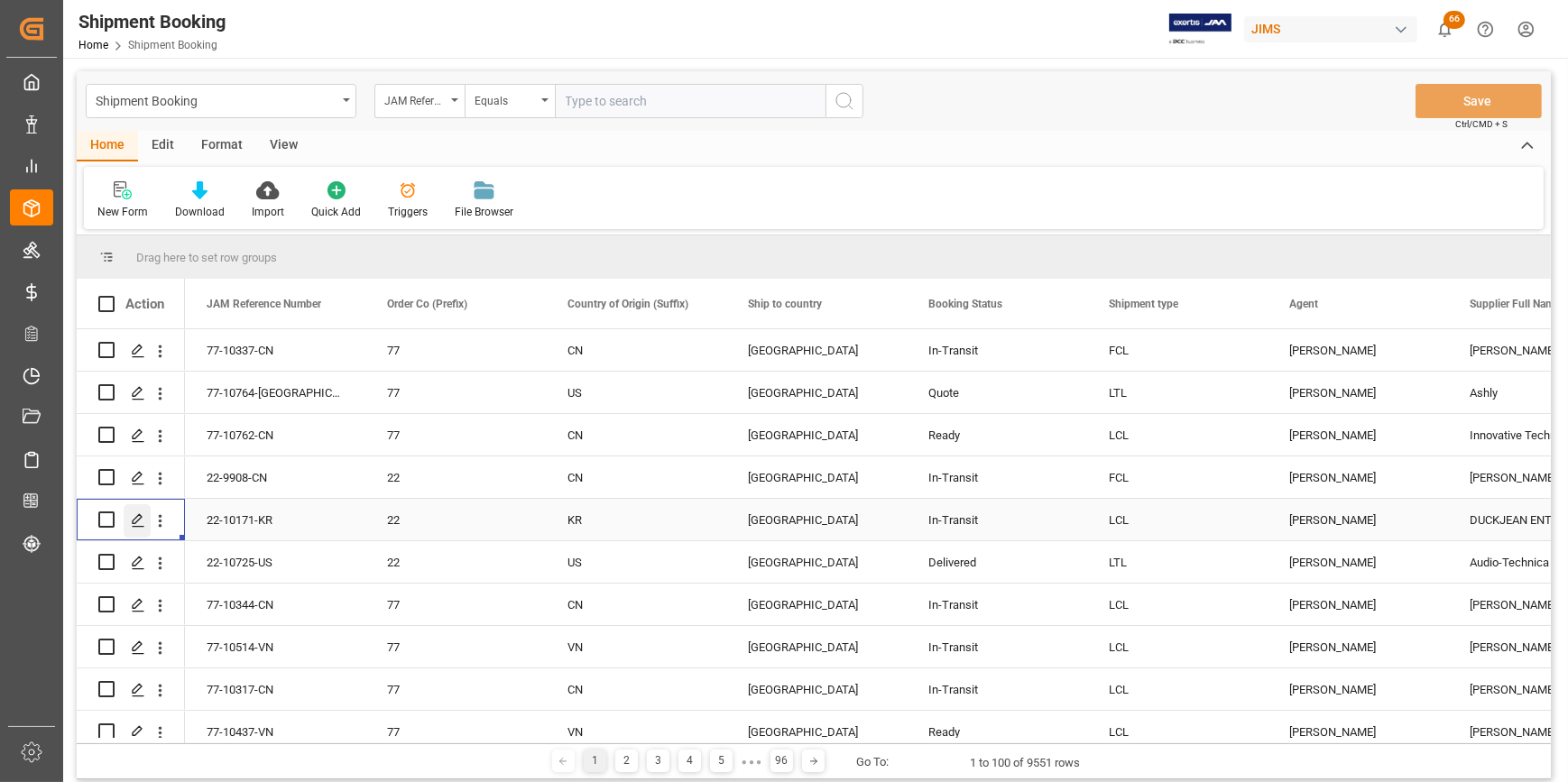
click at [135, 517] on icon "Press SPACE to select this row." at bounding box center [138, 520] width 14 height 14
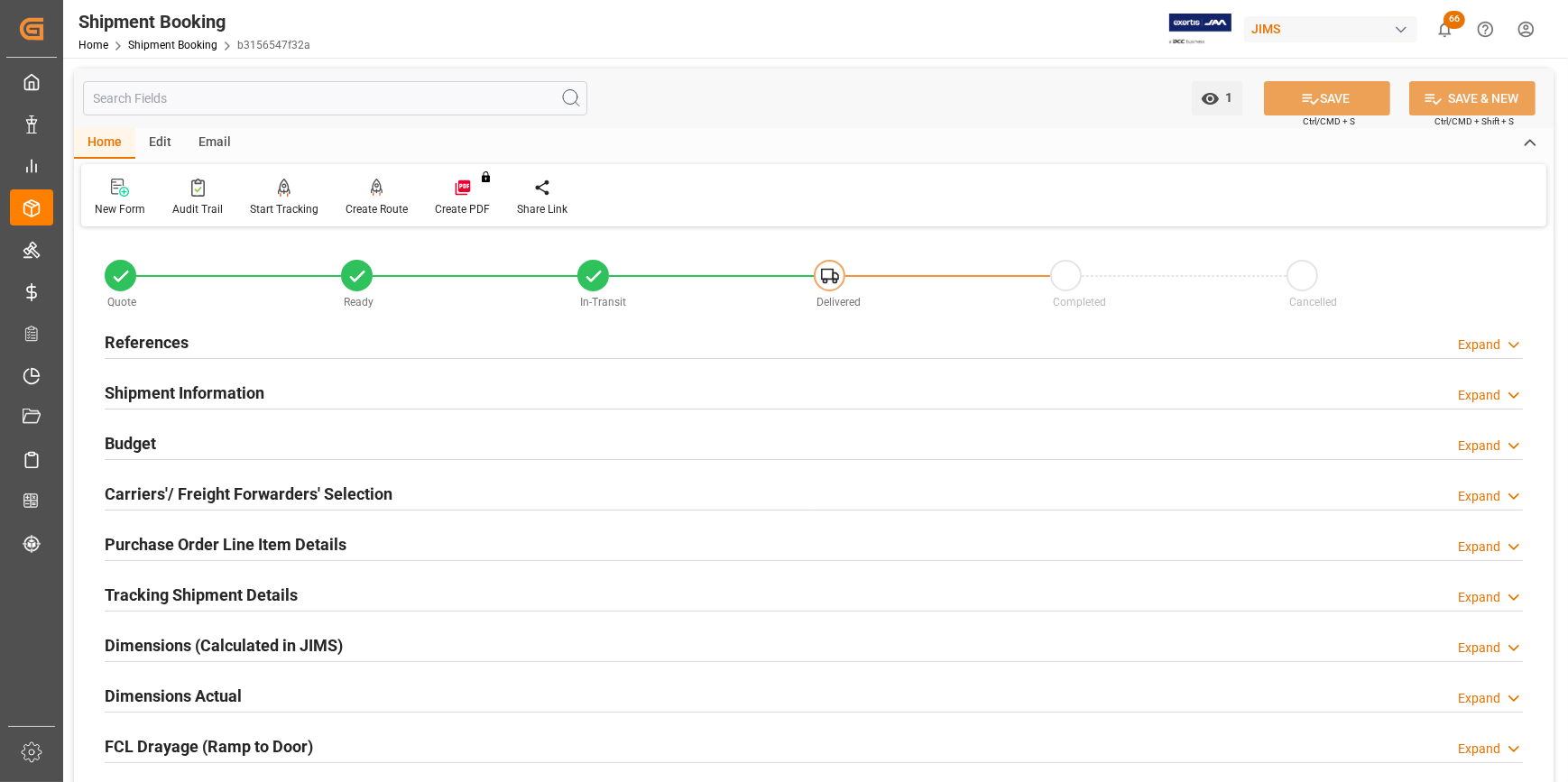
click at [235, 550] on h2 "Purchase Order Line Item Details" at bounding box center [226, 544] width 242 height 24
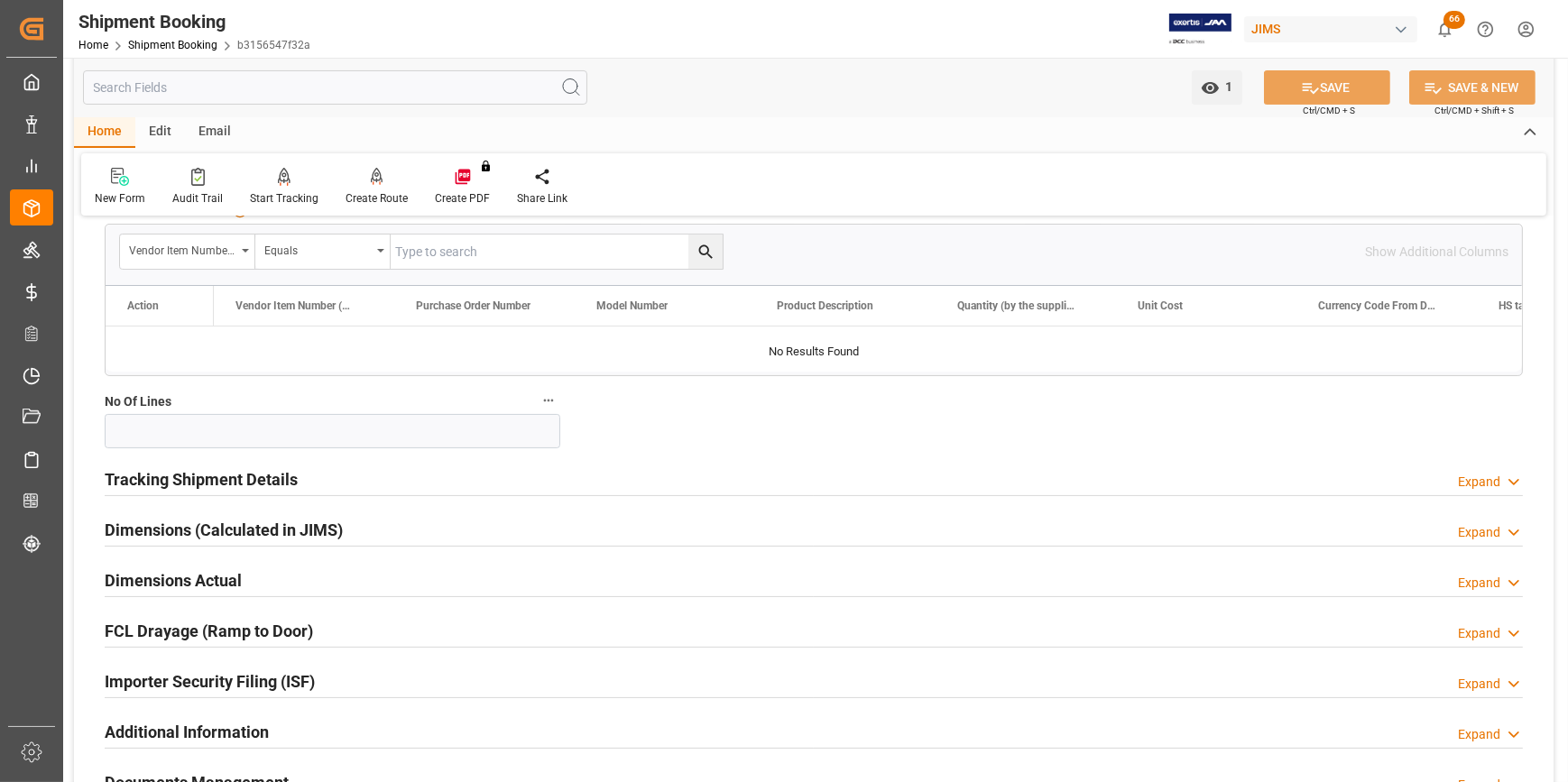
scroll to position [409, 0]
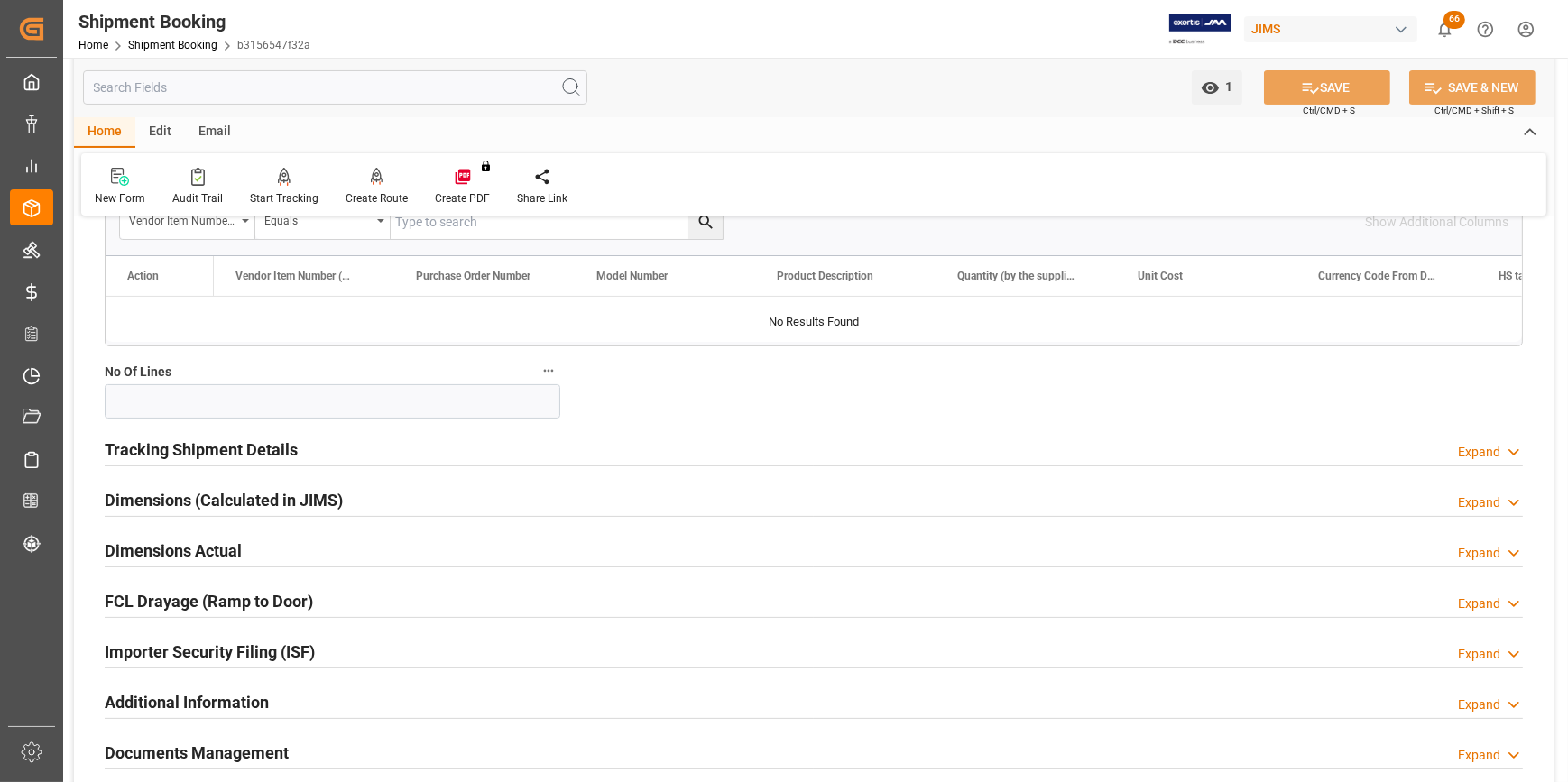
click at [185, 451] on h2 "Tracking Shipment Details" at bounding box center [201, 449] width 193 height 24
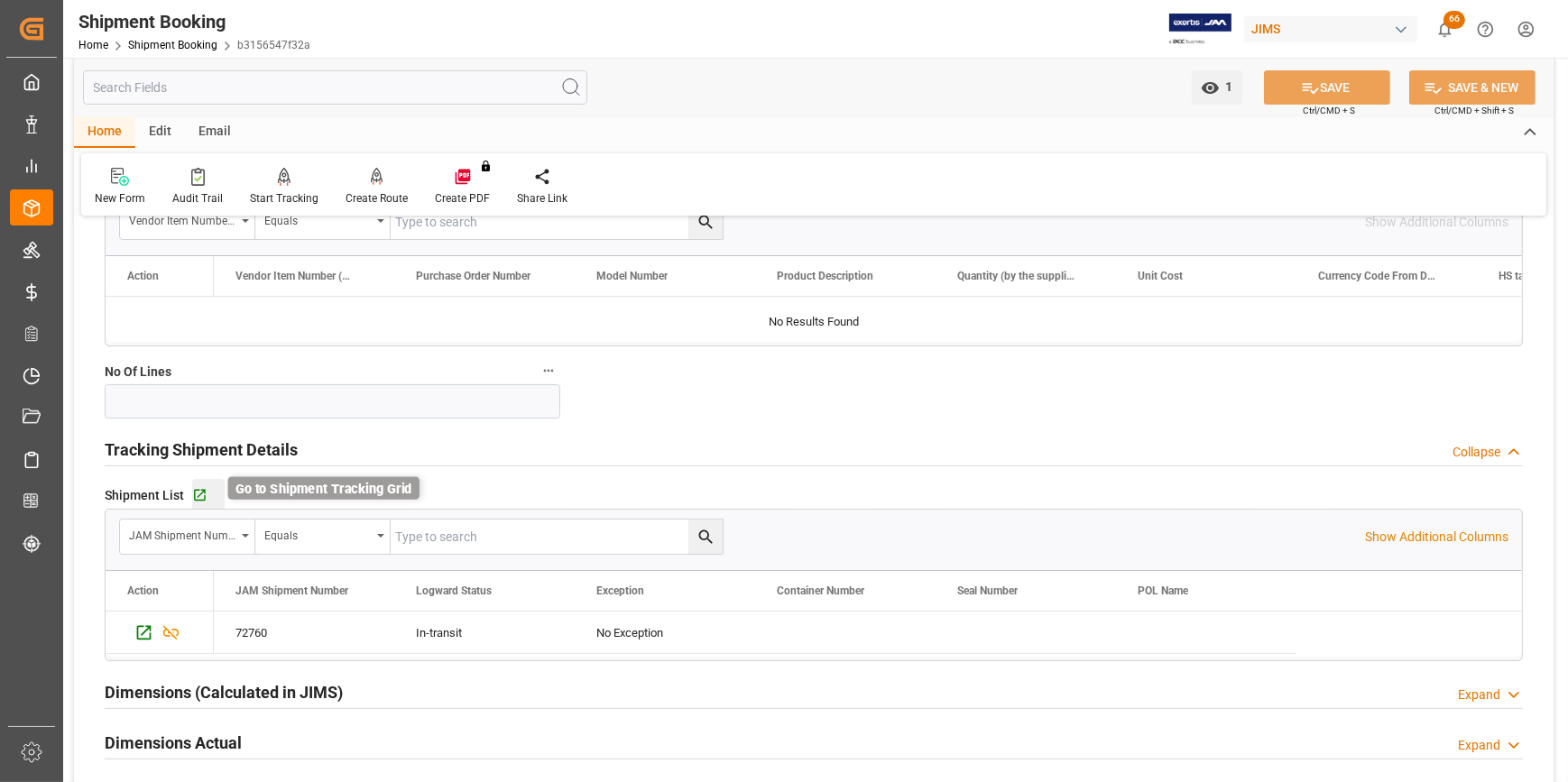
click at [194, 496] on icon "button" at bounding box center [200, 495] width 12 height 12
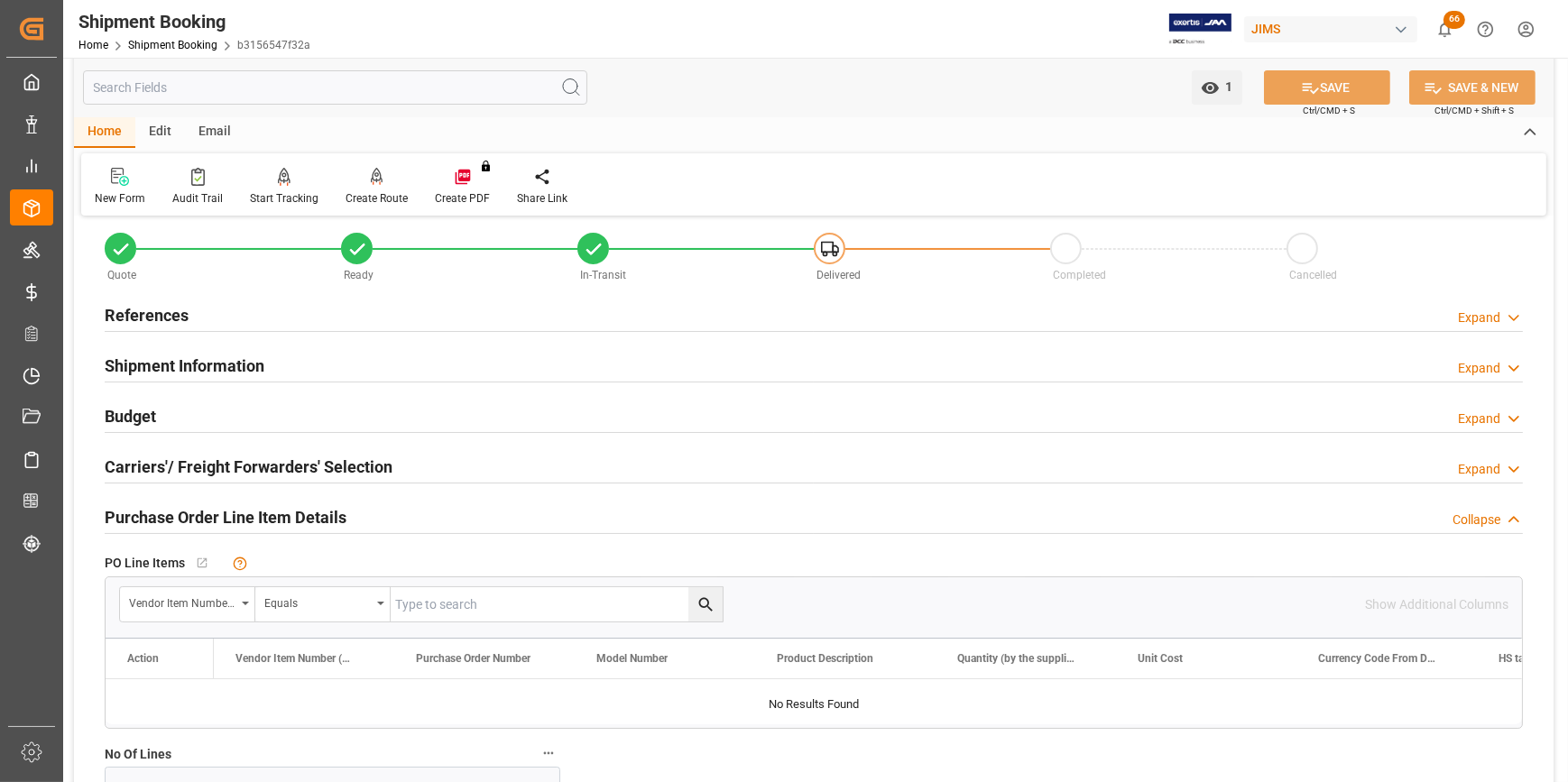
scroll to position [0, 0]
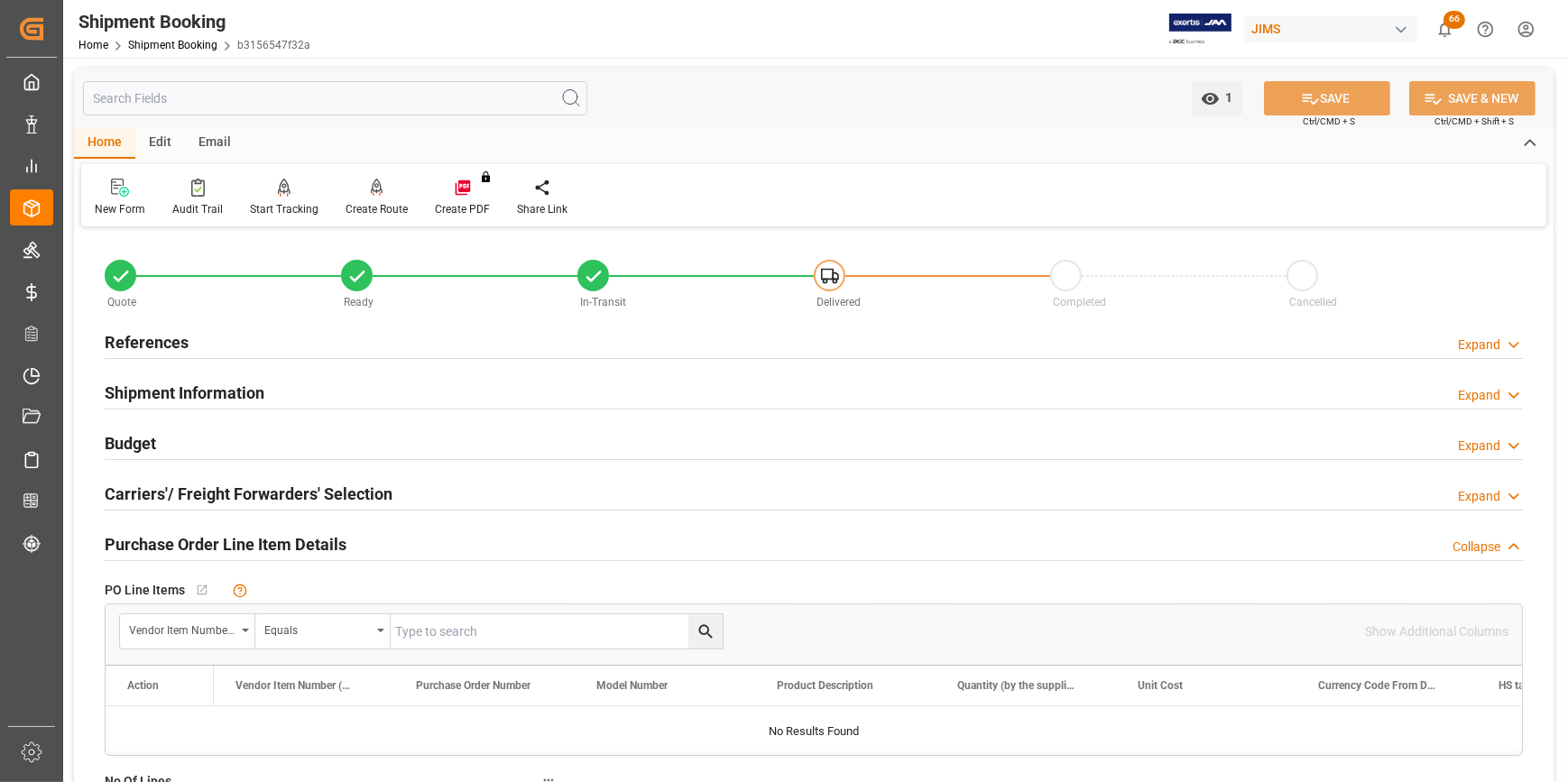
click at [126, 341] on h2 "References" at bounding box center [147, 343] width 84 height 24
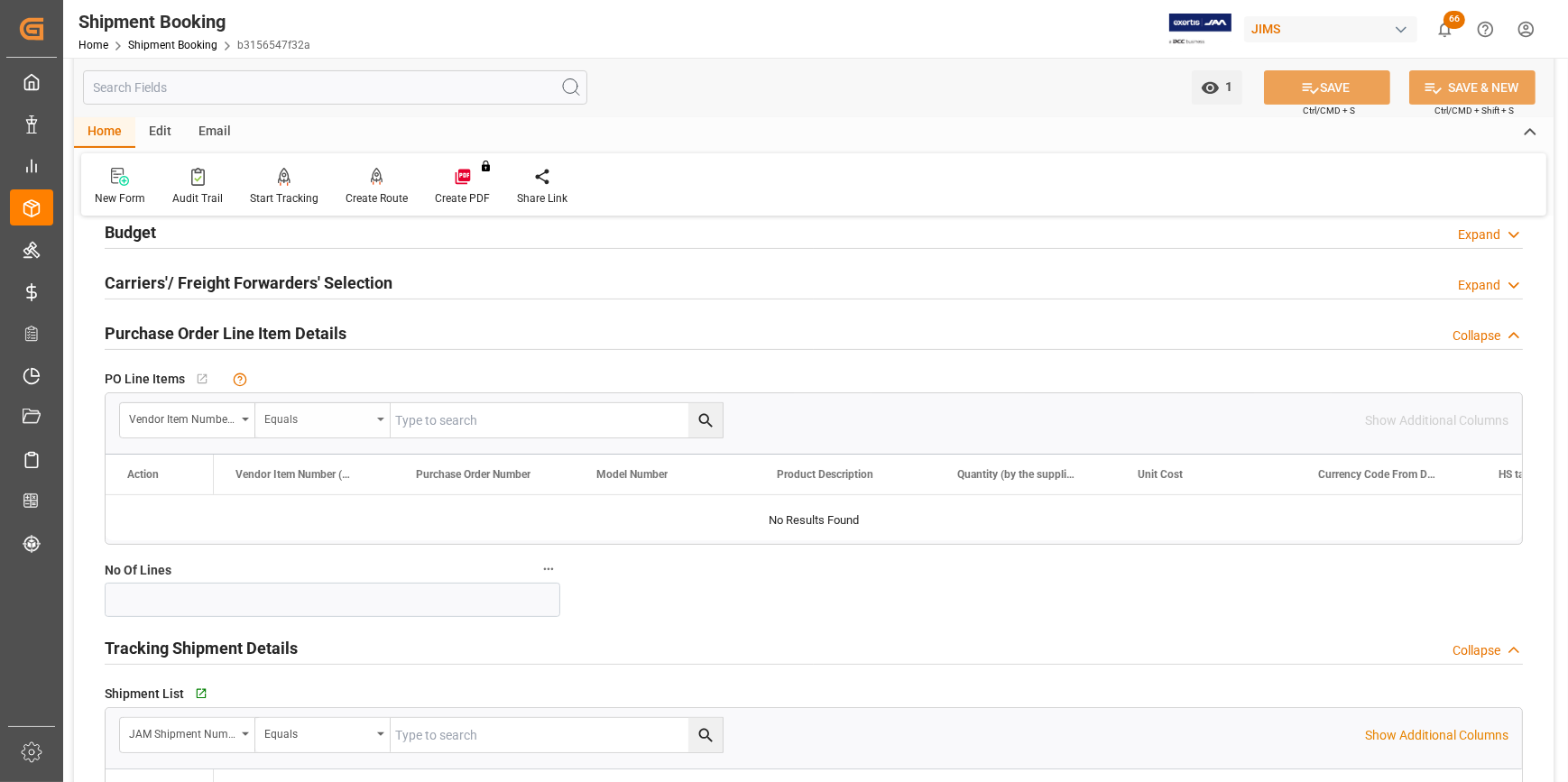
scroll to position [573, 0]
click at [200, 688] on icon "button" at bounding box center [200, 692] width 12 height 12
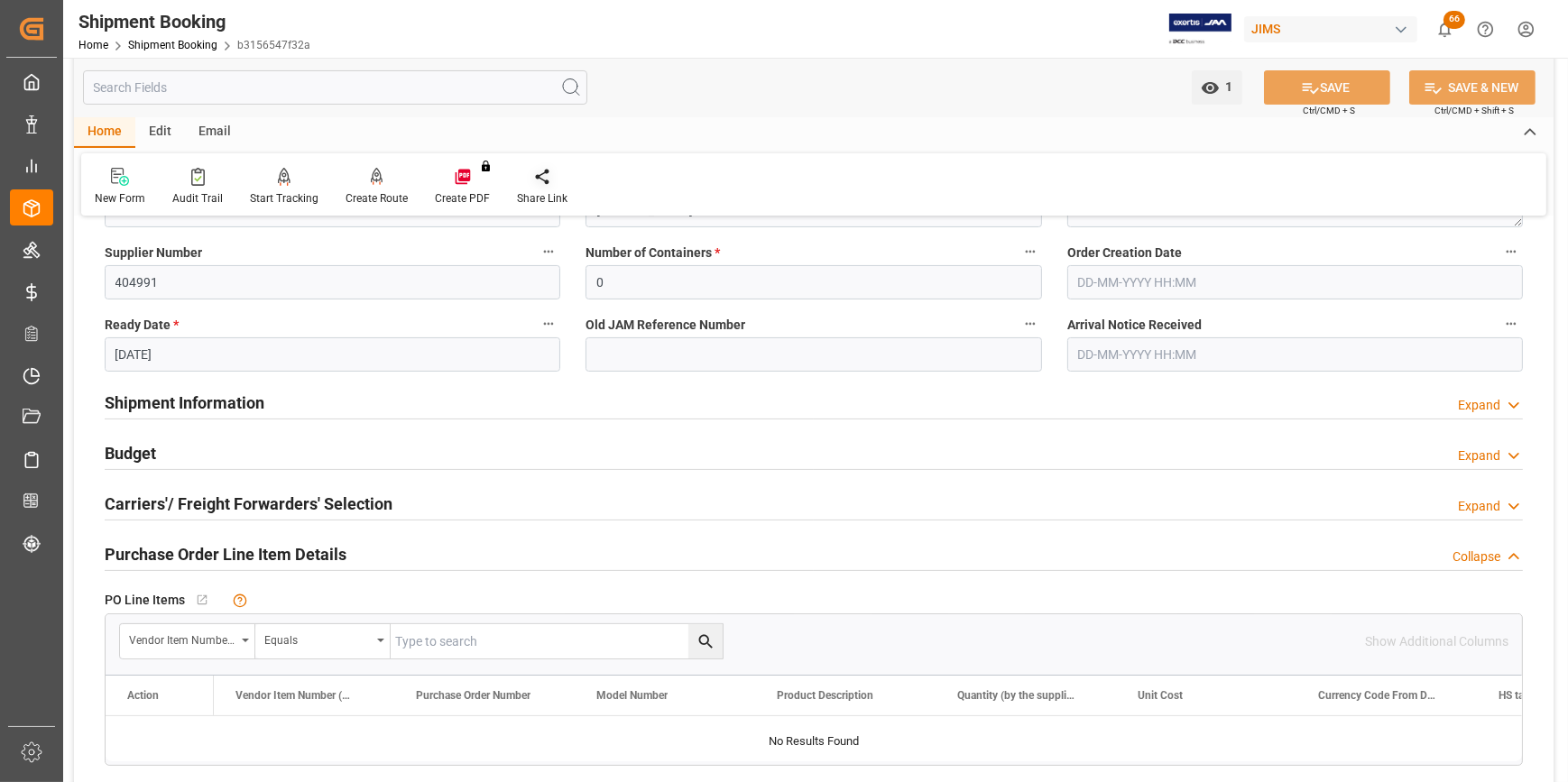
scroll to position [328, 0]
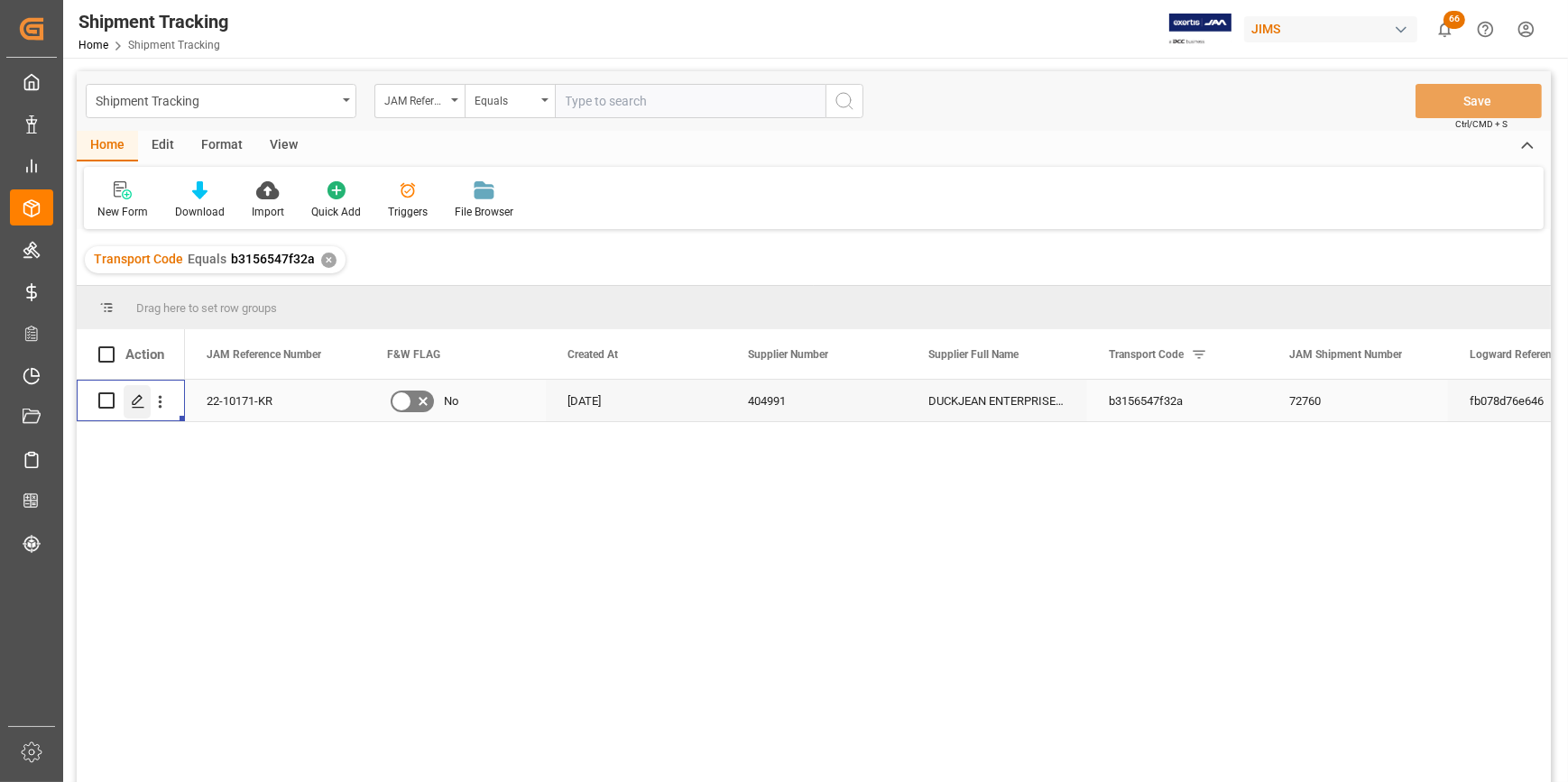
click at [136, 405] on icon "Press SPACE to select this row." at bounding box center [138, 401] width 14 height 14
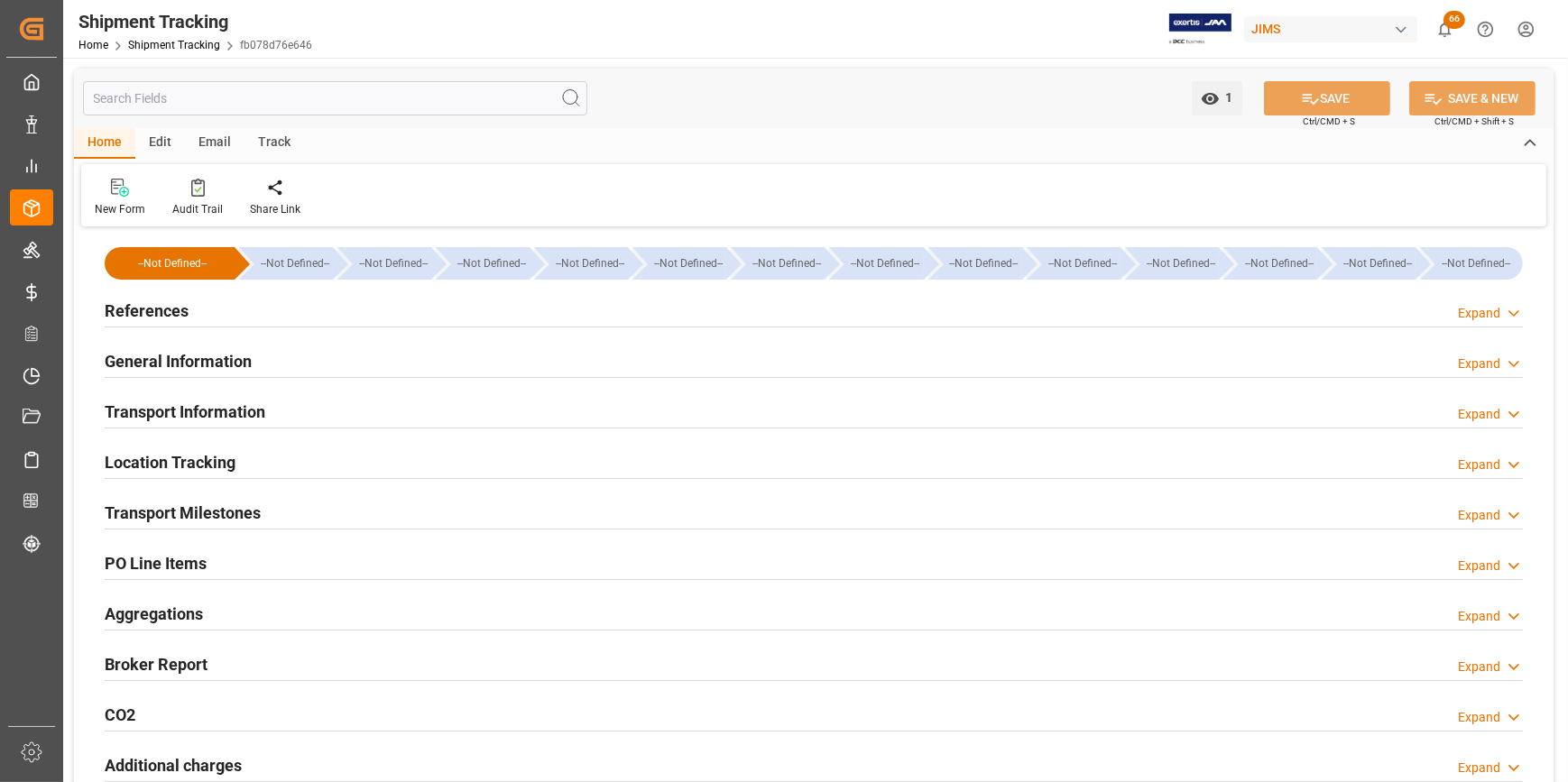
type input "[DATE] 00:00"
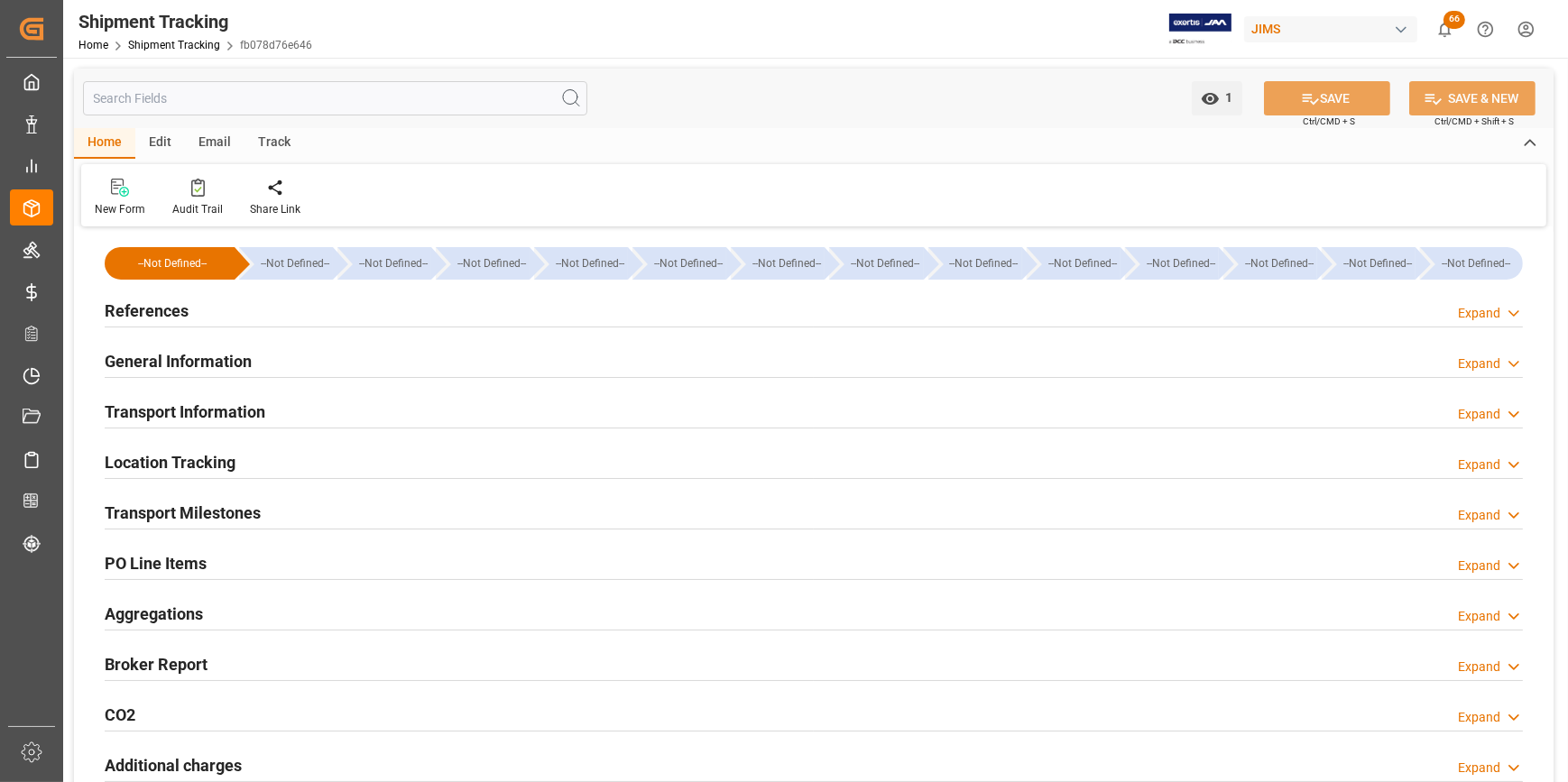
type input "[DATE] 00:00"
click at [172, 511] on h2 "Transport Milestones" at bounding box center [183, 512] width 156 height 24
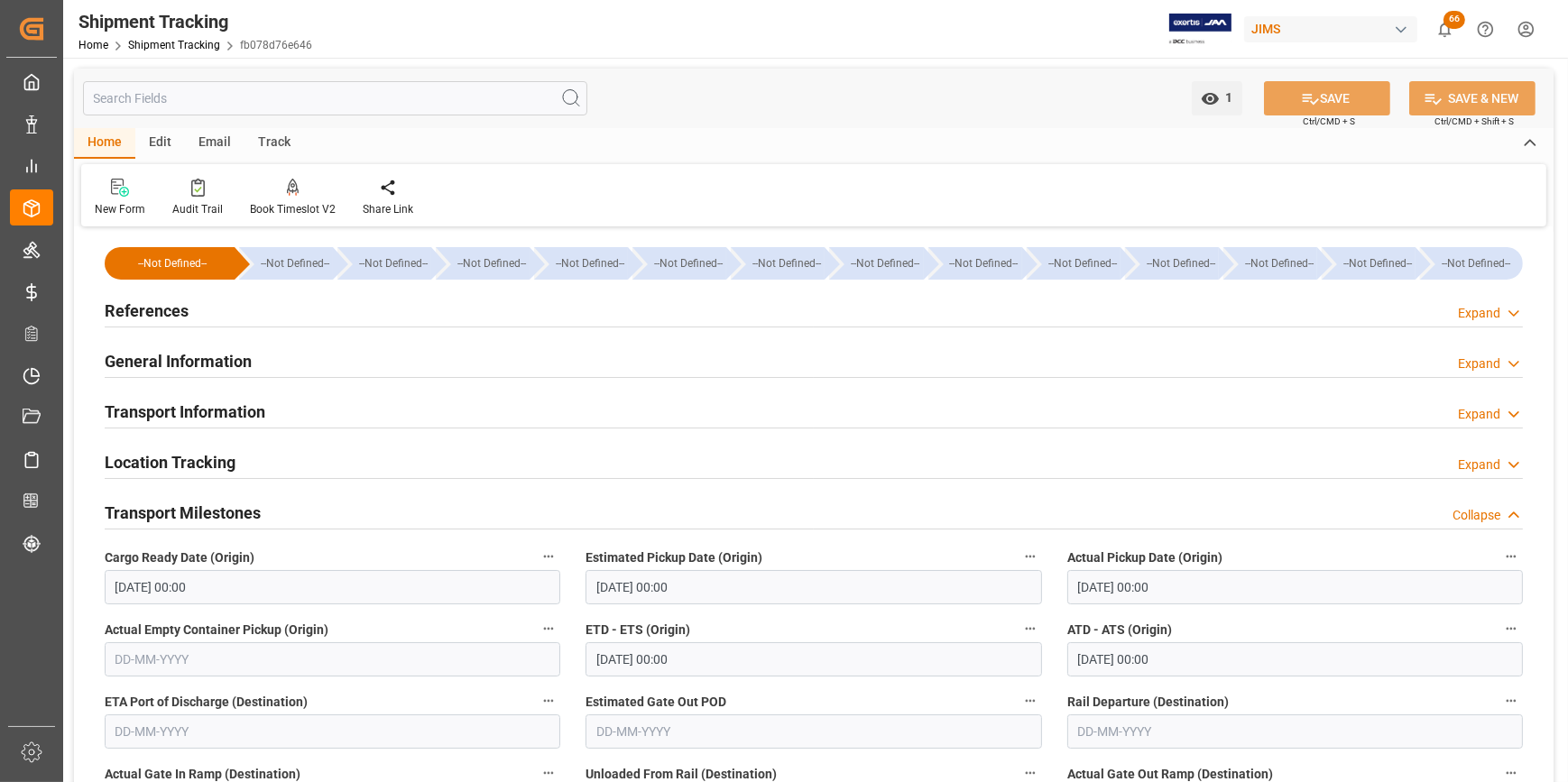
click at [117, 352] on h2 "General Information" at bounding box center [178, 362] width 147 height 24
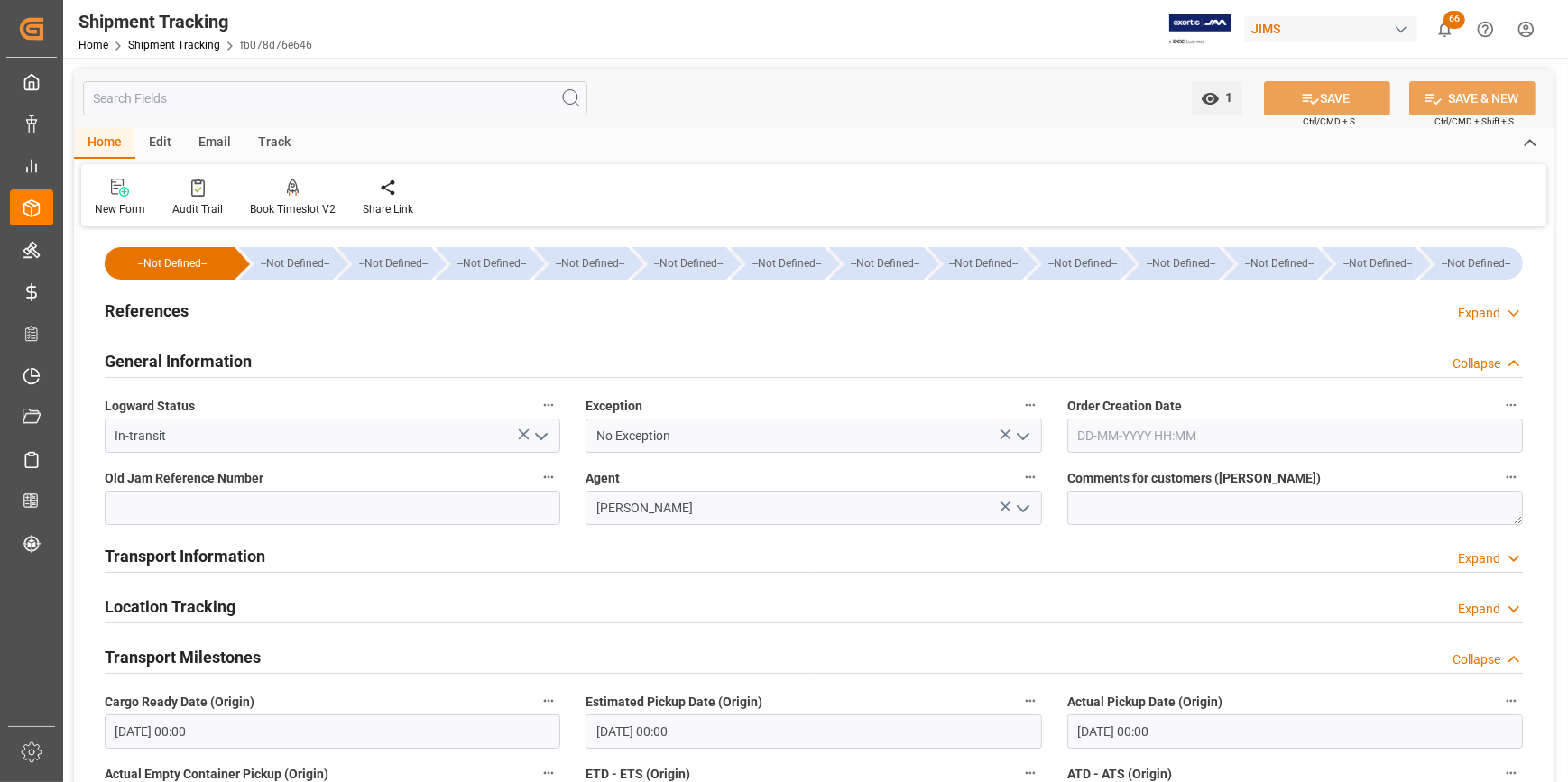
click at [139, 314] on h2 "References" at bounding box center [147, 311] width 84 height 24
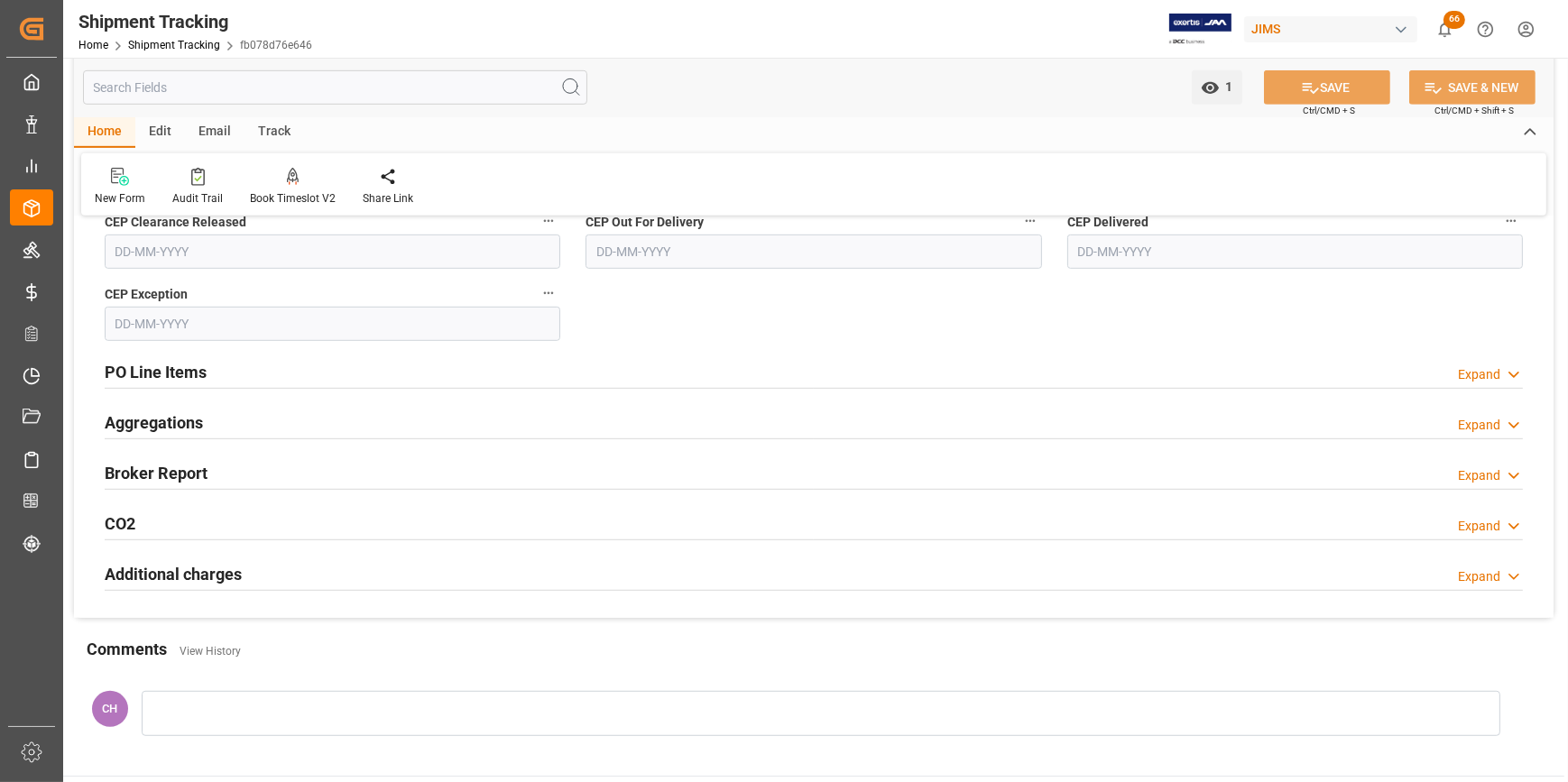
scroll to position [1311, 0]
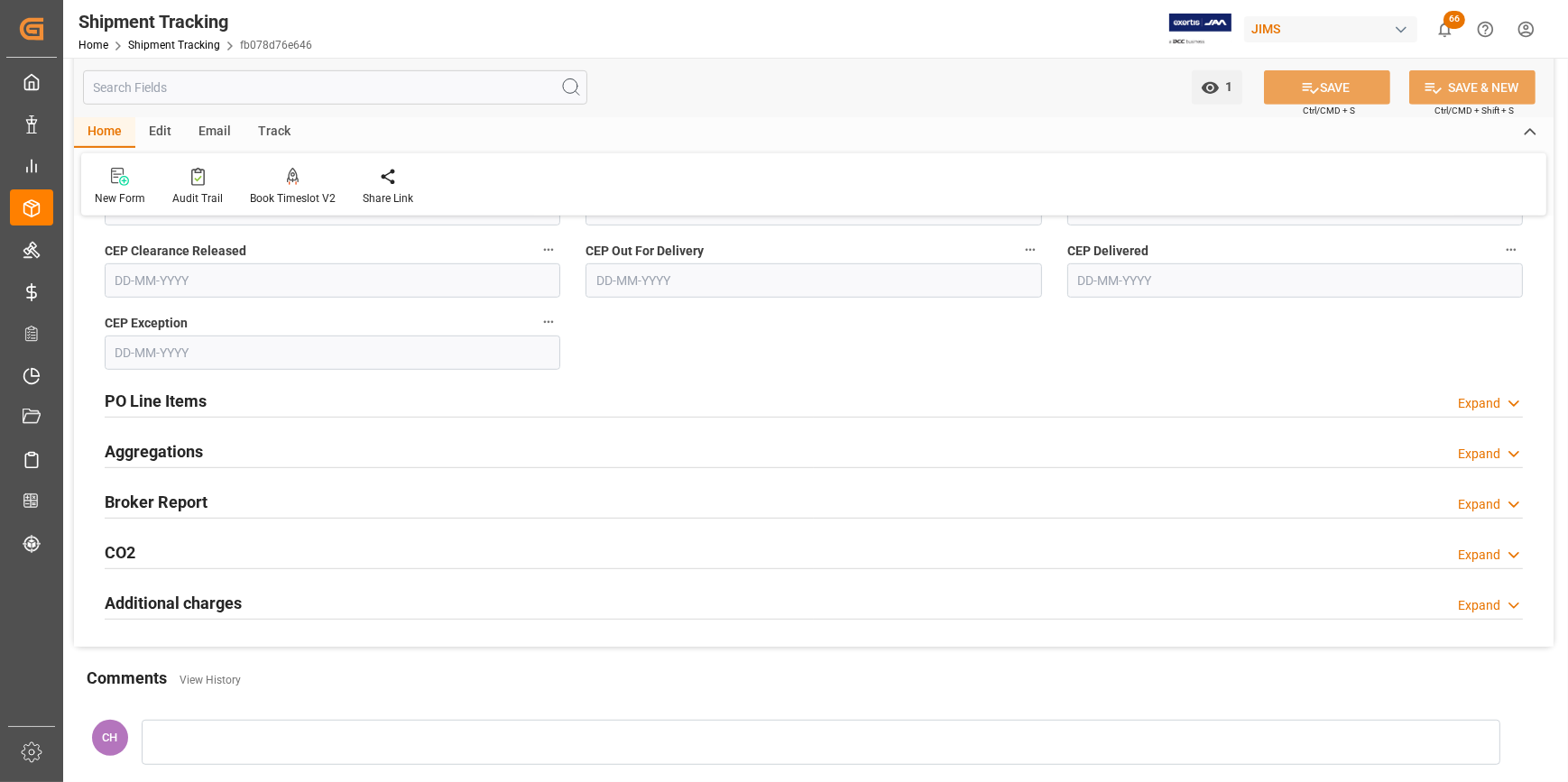
click at [180, 404] on h2 "PO Line Items" at bounding box center [156, 400] width 102 height 24
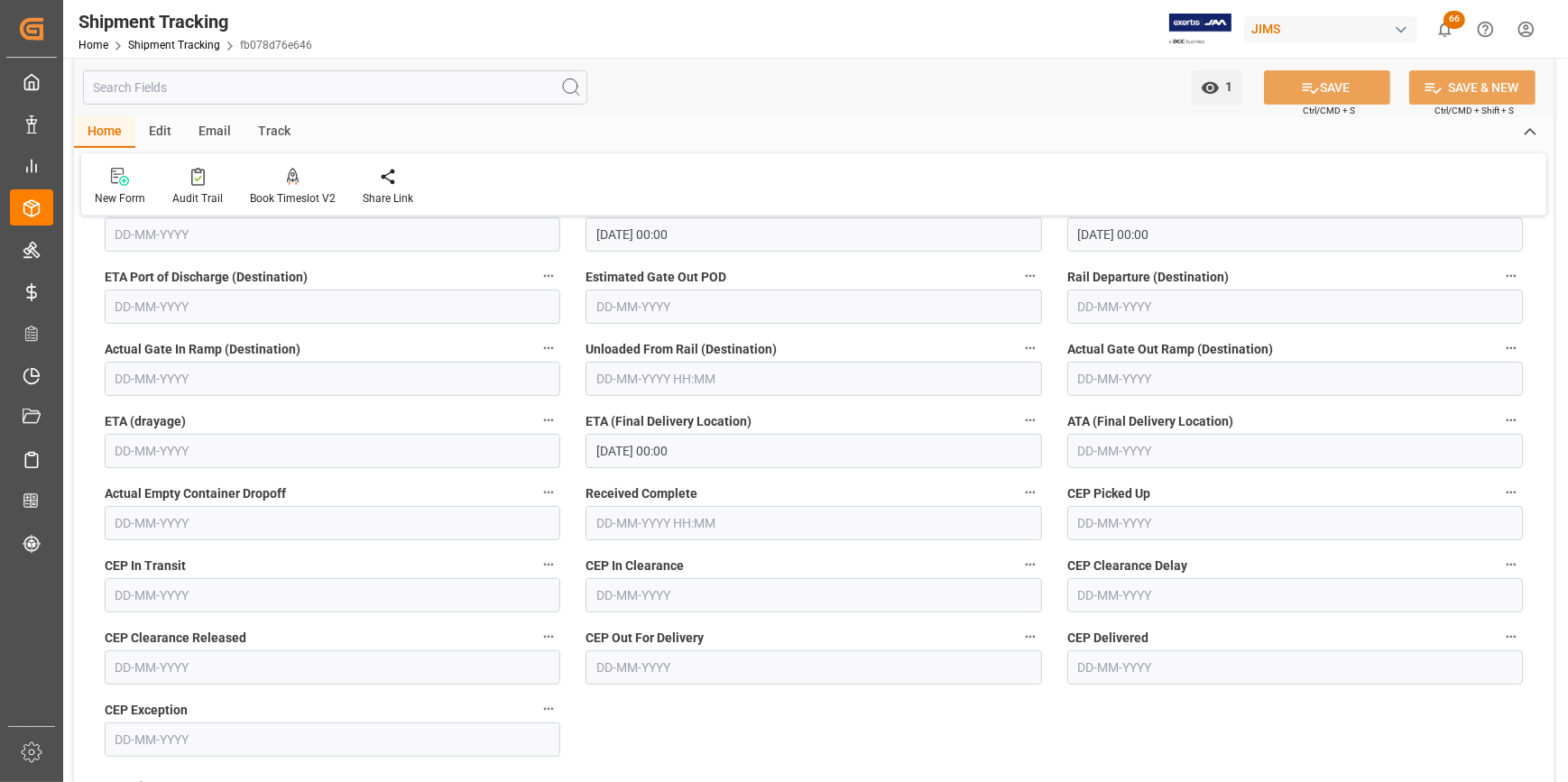
scroll to position [902, 0]
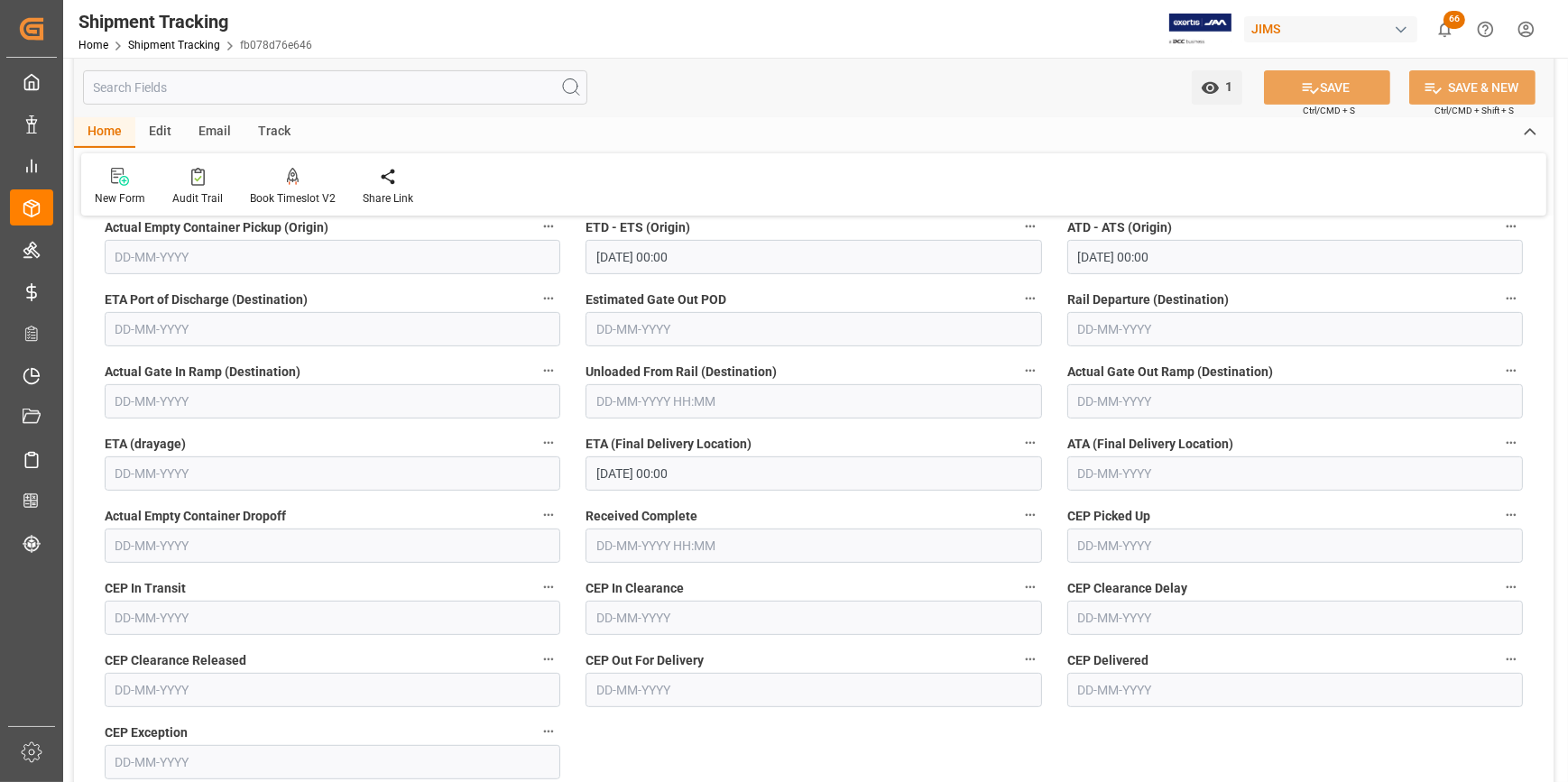
click at [144, 442] on span "ETA (drayage)" at bounding box center [145, 443] width 81 height 19
click at [536, 442] on button "ETA (drayage)" at bounding box center [547, 442] width 23 height 23
click at [675, 563] on div at bounding box center [784, 391] width 1568 height 782
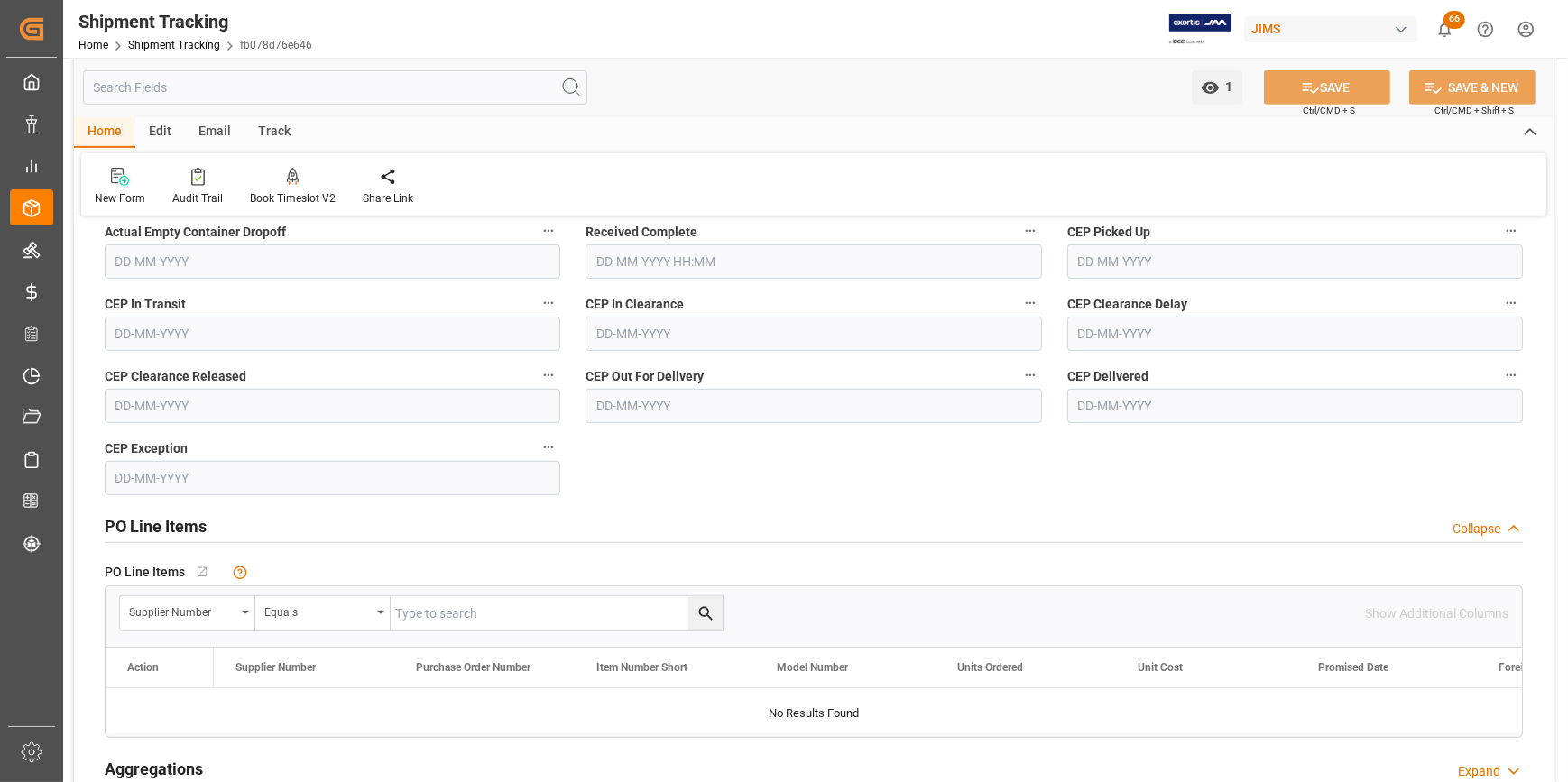
scroll to position [1148, 0]
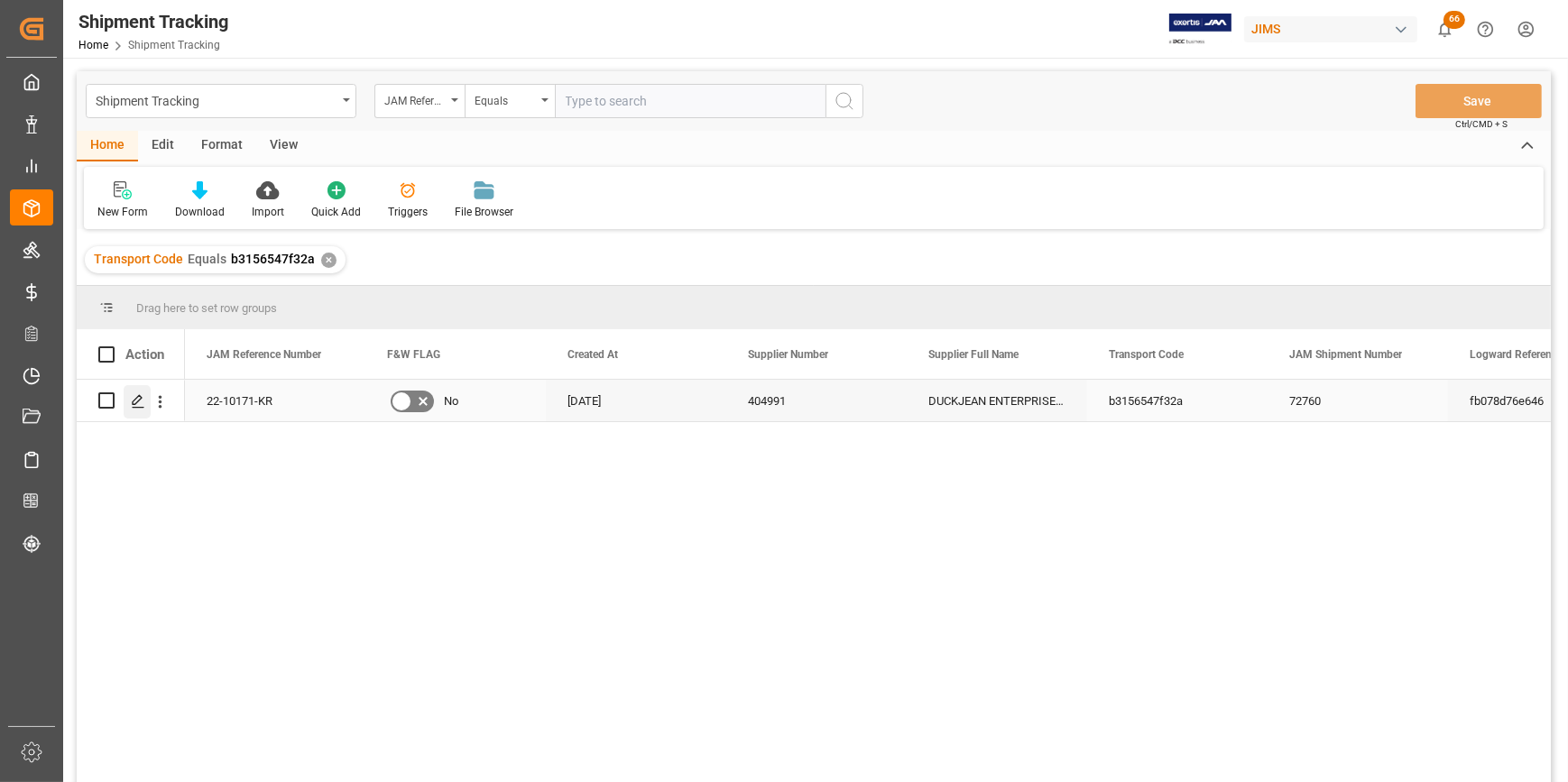
click at [134, 398] on icon "Press SPACE to select this row." at bounding box center [138, 401] width 14 height 14
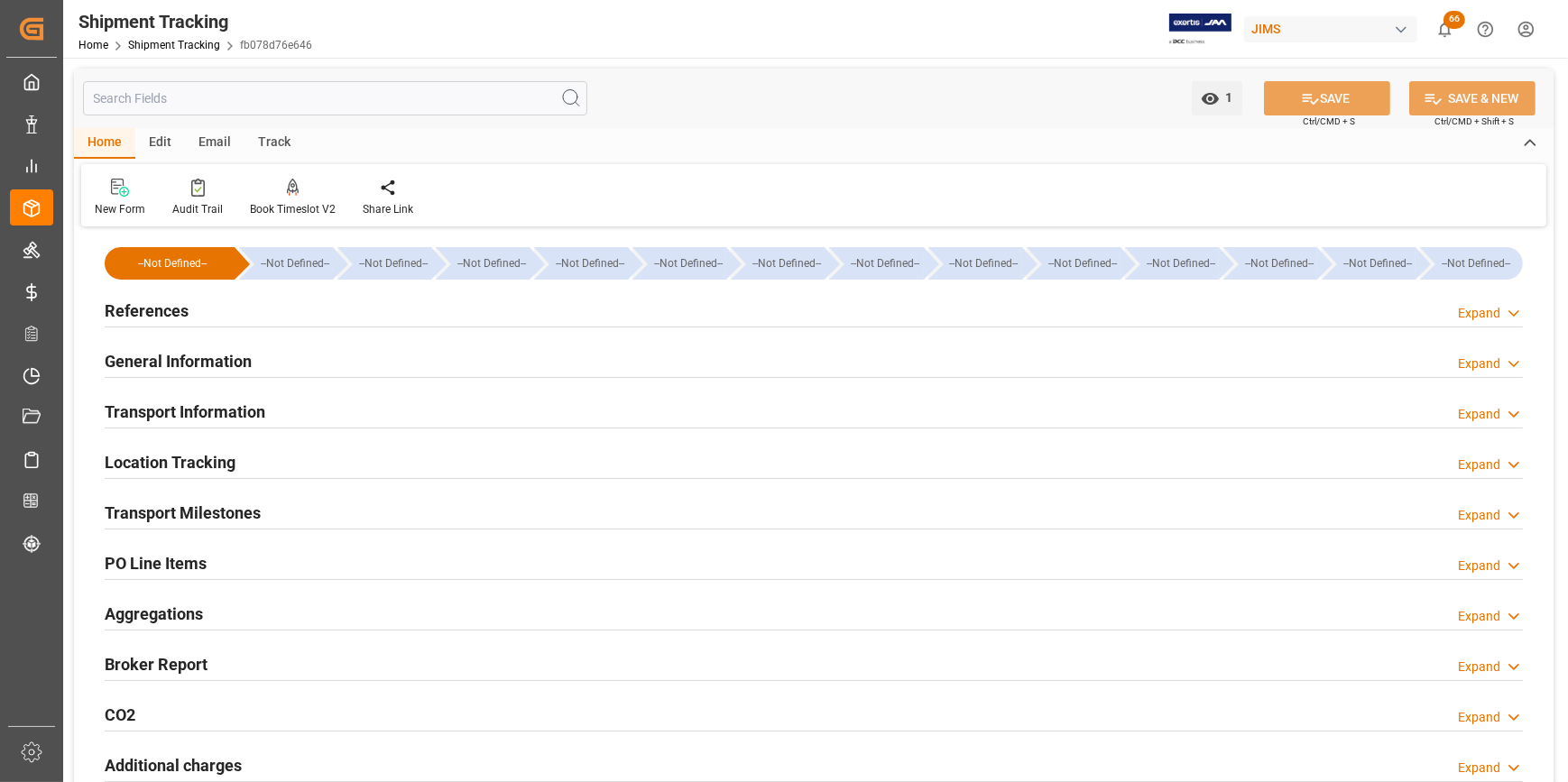
click at [196, 566] on h2 "PO Line Items" at bounding box center [156, 563] width 102 height 24
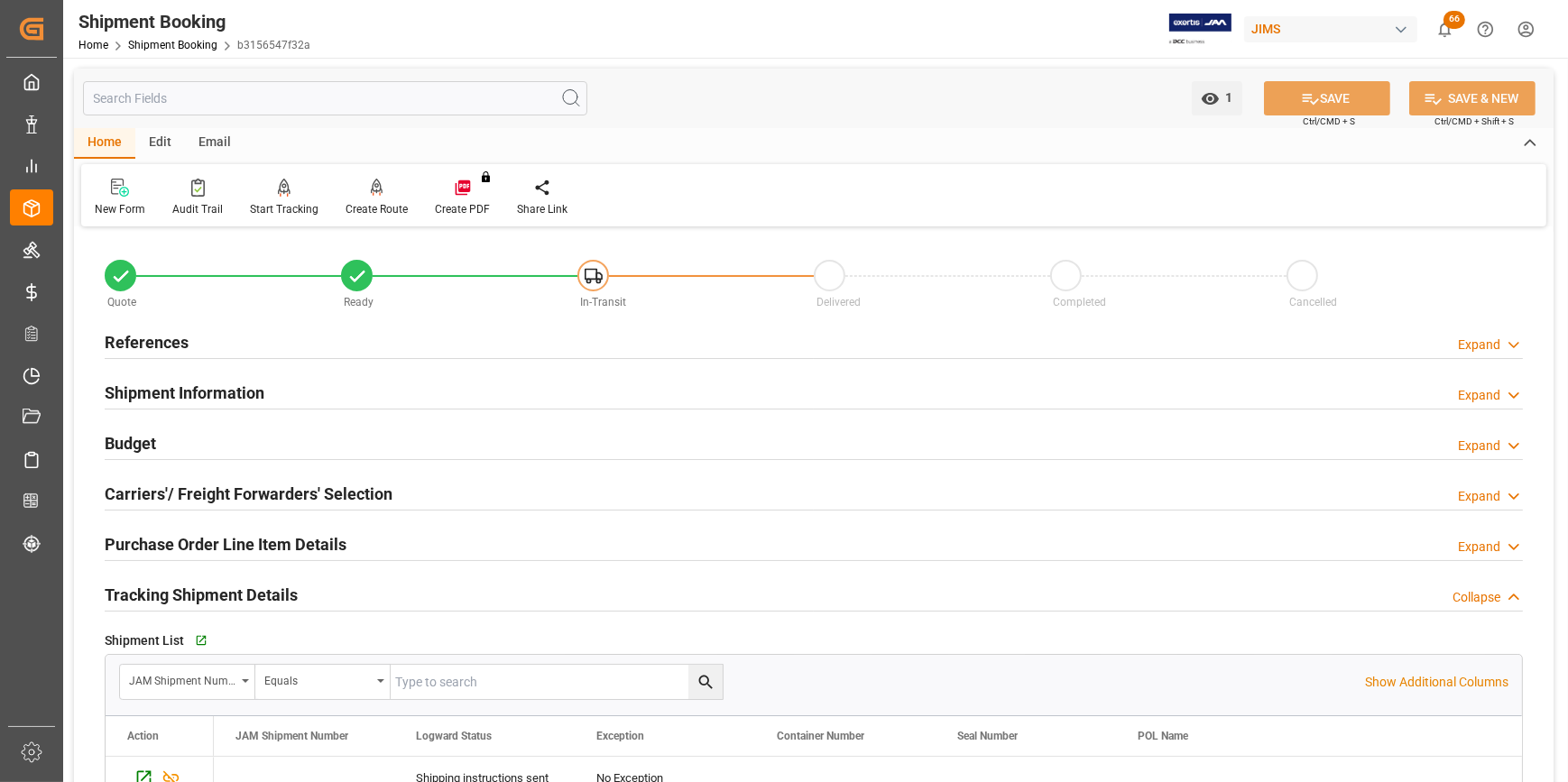
click at [134, 341] on h2 "References" at bounding box center [147, 343] width 84 height 24
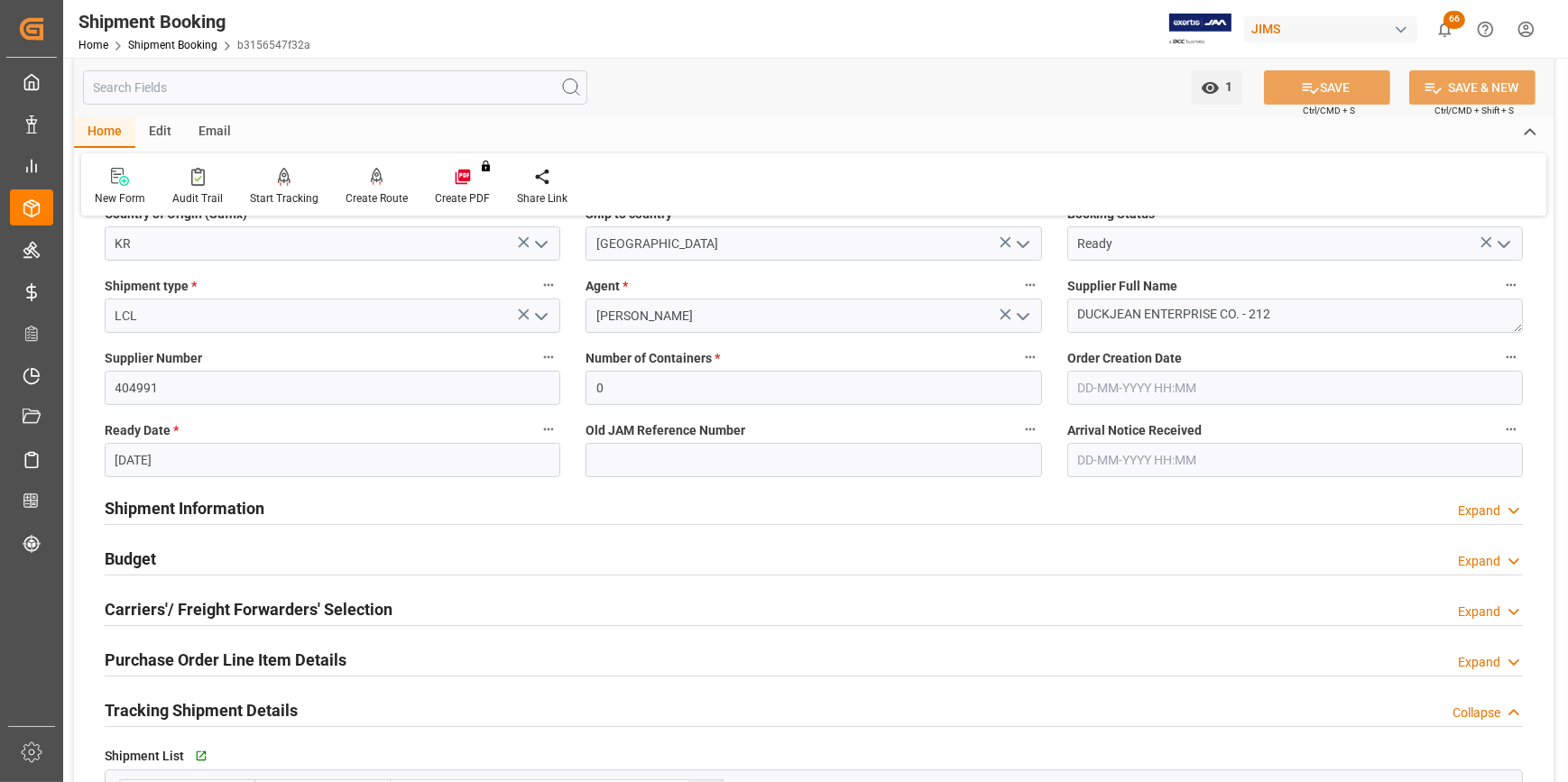
scroll to position [328, 0]
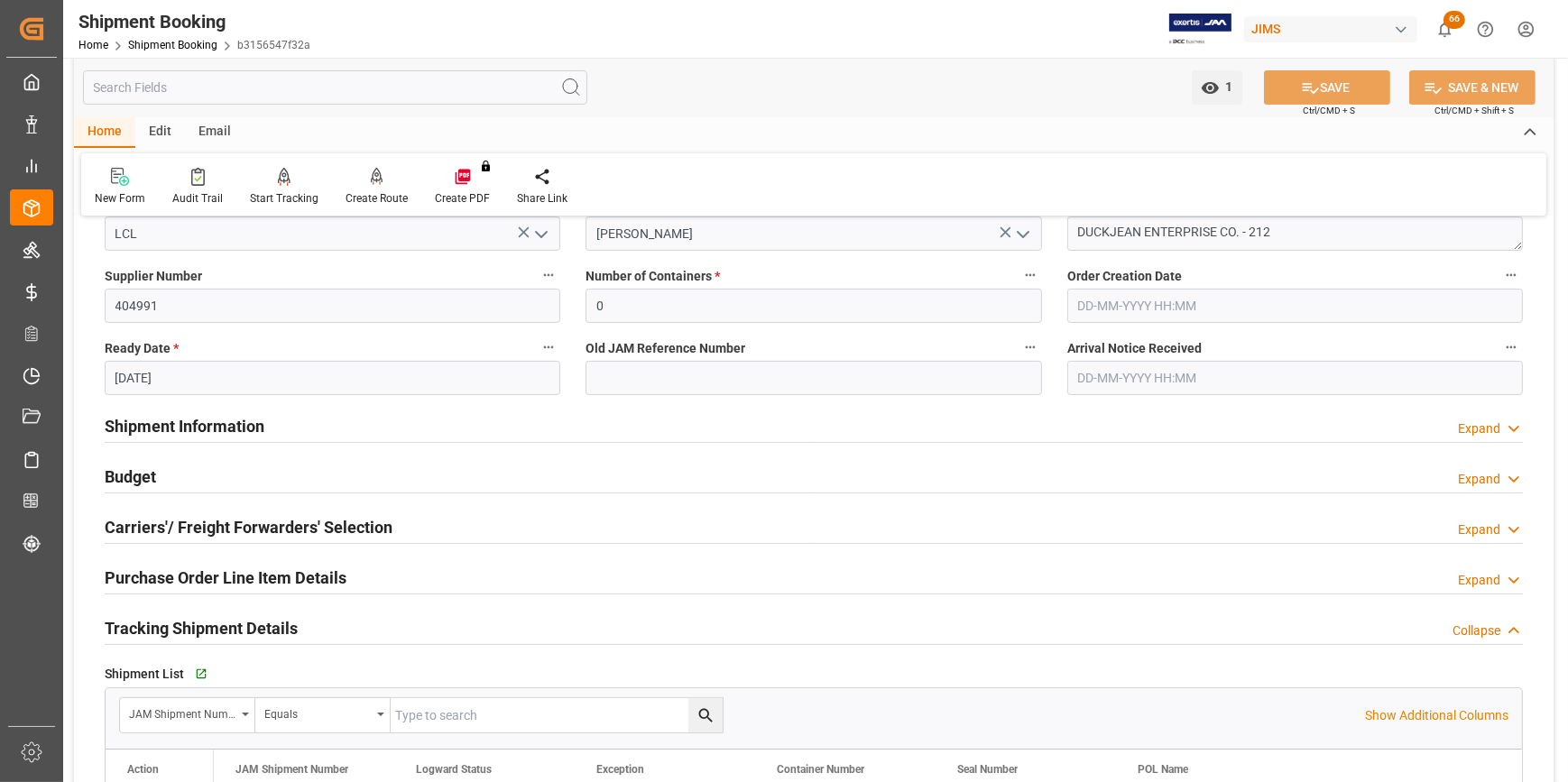
click at [216, 582] on h2 "Purchase Order Line Item Details" at bounding box center [226, 577] width 242 height 24
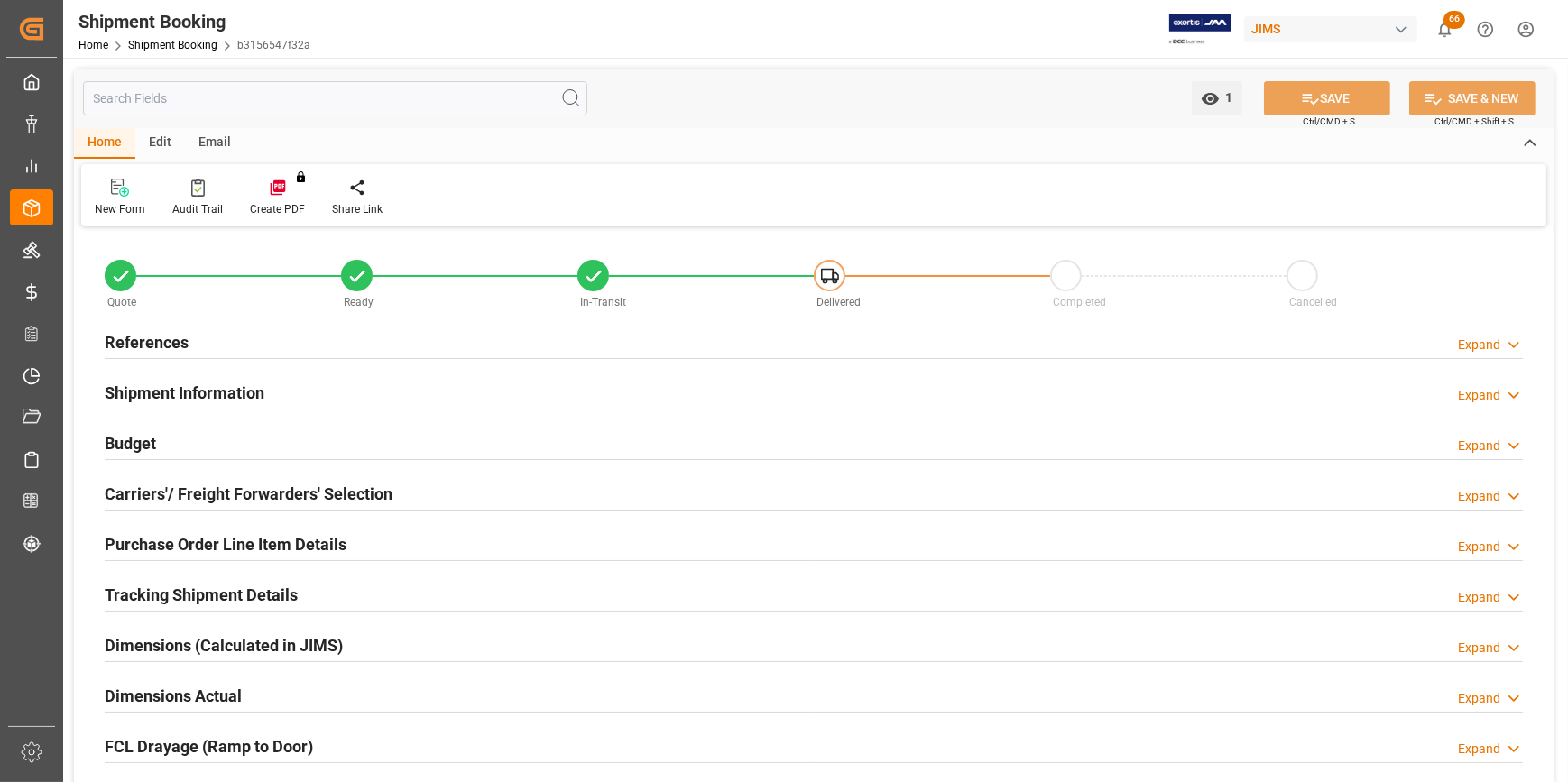
type input "1"
click at [222, 534] on h2 "Purchase Order Line Item Details" at bounding box center [226, 544] width 242 height 24
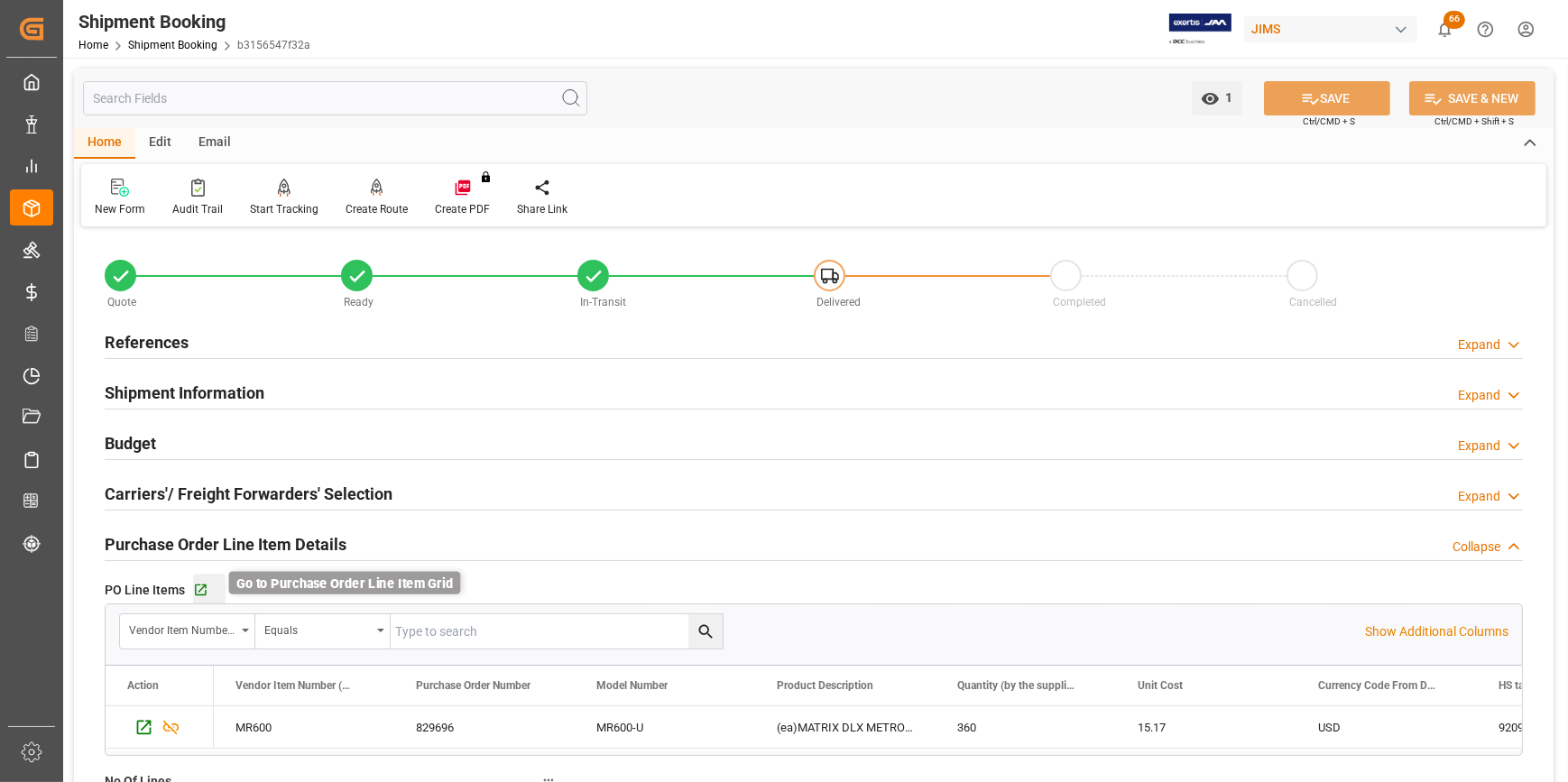
click at [200, 593] on icon "button" at bounding box center [200, 589] width 15 height 15
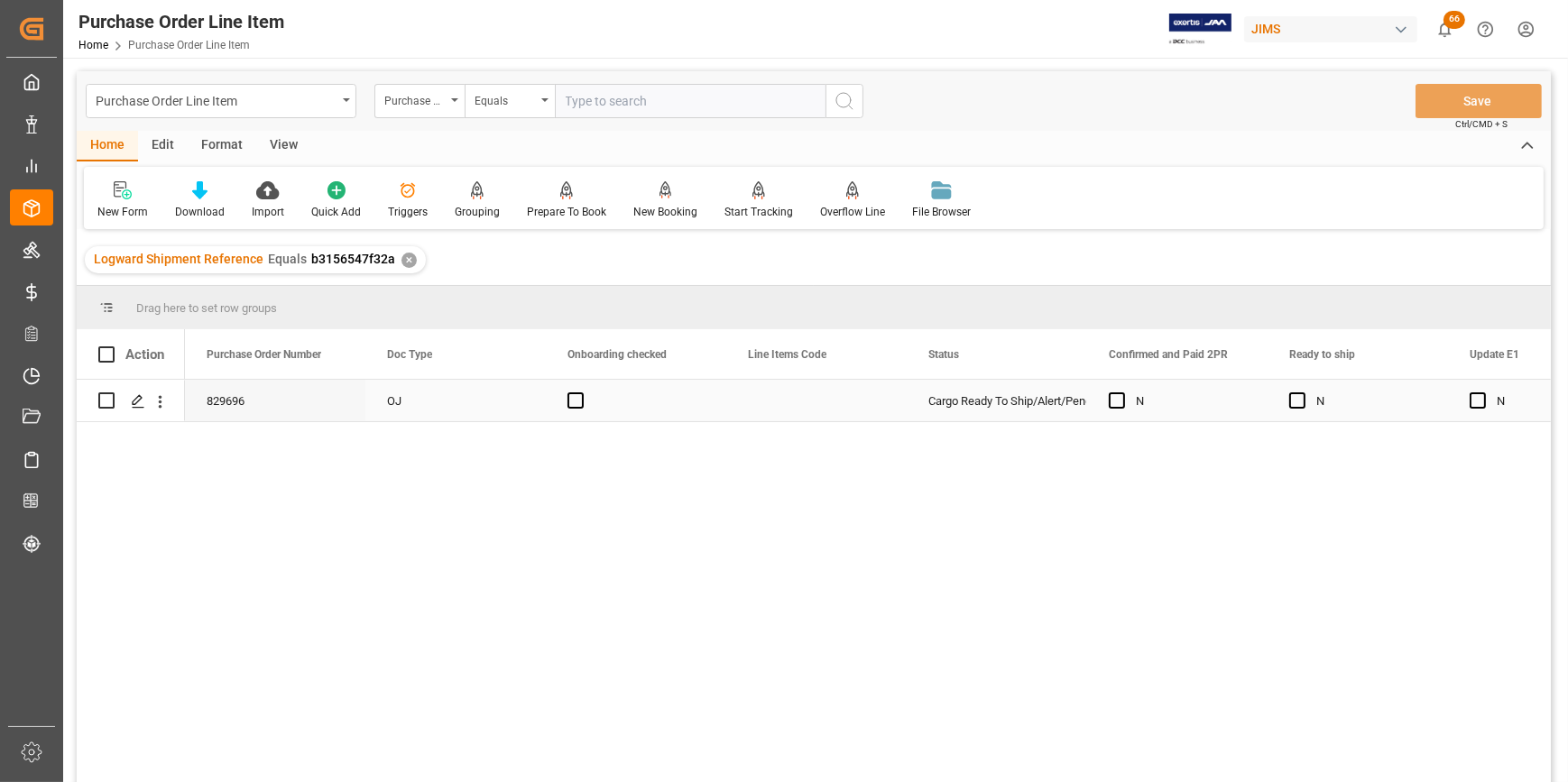
click at [1302, 408] on div "Press SPACE to select this row." at bounding box center [1302, 401] width 27 height 42
click at [1292, 400] on span "Press SPACE to select this row." at bounding box center [1297, 400] width 16 height 16
click at [1302, 392] on input "Press SPACE to select this row." at bounding box center [1302, 392] width 0 height 0
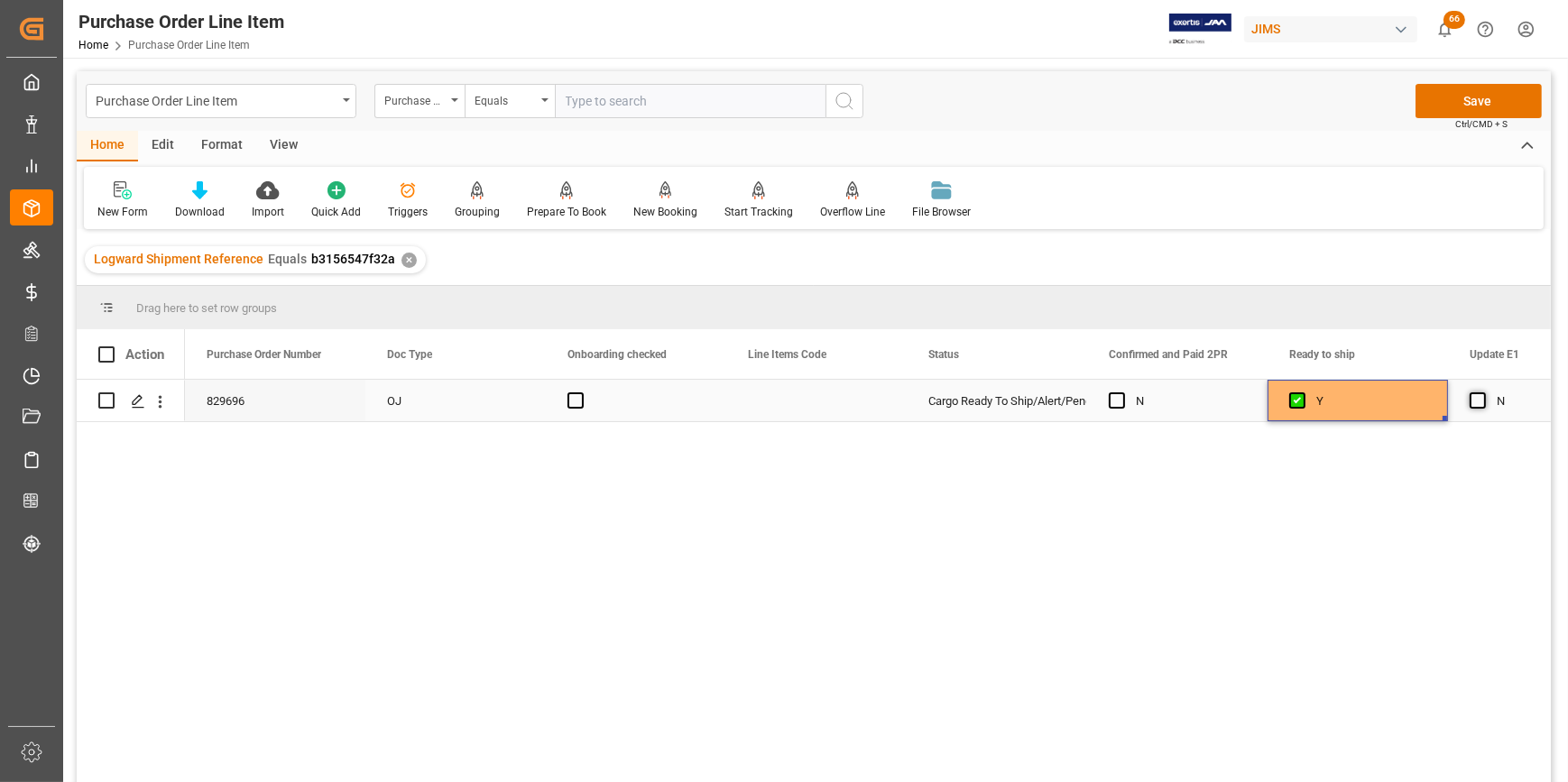
click at [1473, 393] on span "Press SPACE to select this row." at bounding box center [1477, 400] width 16 height 16
click at [1483, 392] on input "Press SPACE to select this row." at bounding box center [1483, 392] width 0 height 0
click at [1458, 104] on button "Save" at bounding box center [1478, 101] width 126 height 34
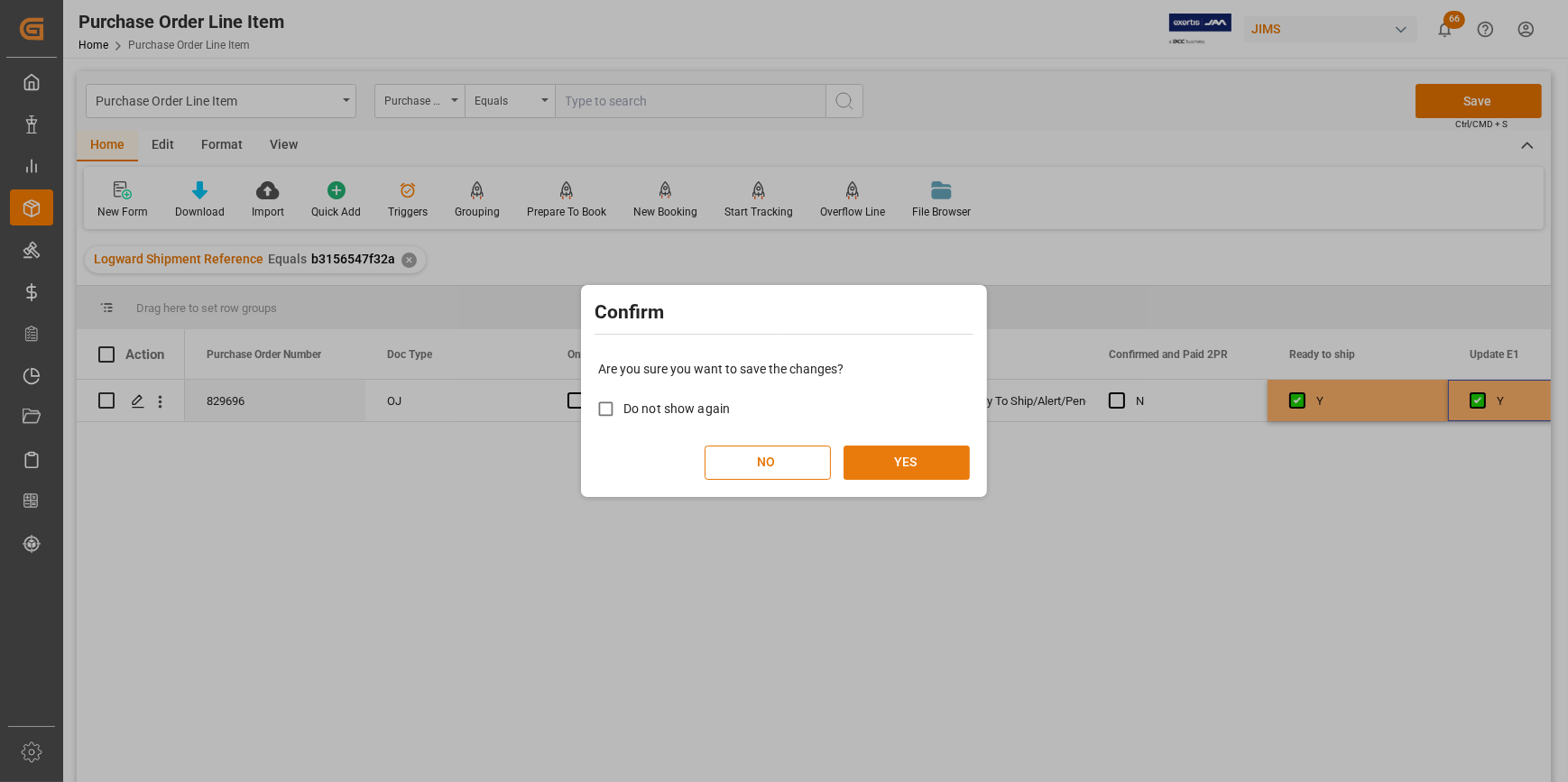
click at [891, 476] on button "YES" at bounding box center [906, 462] width 126 height 34
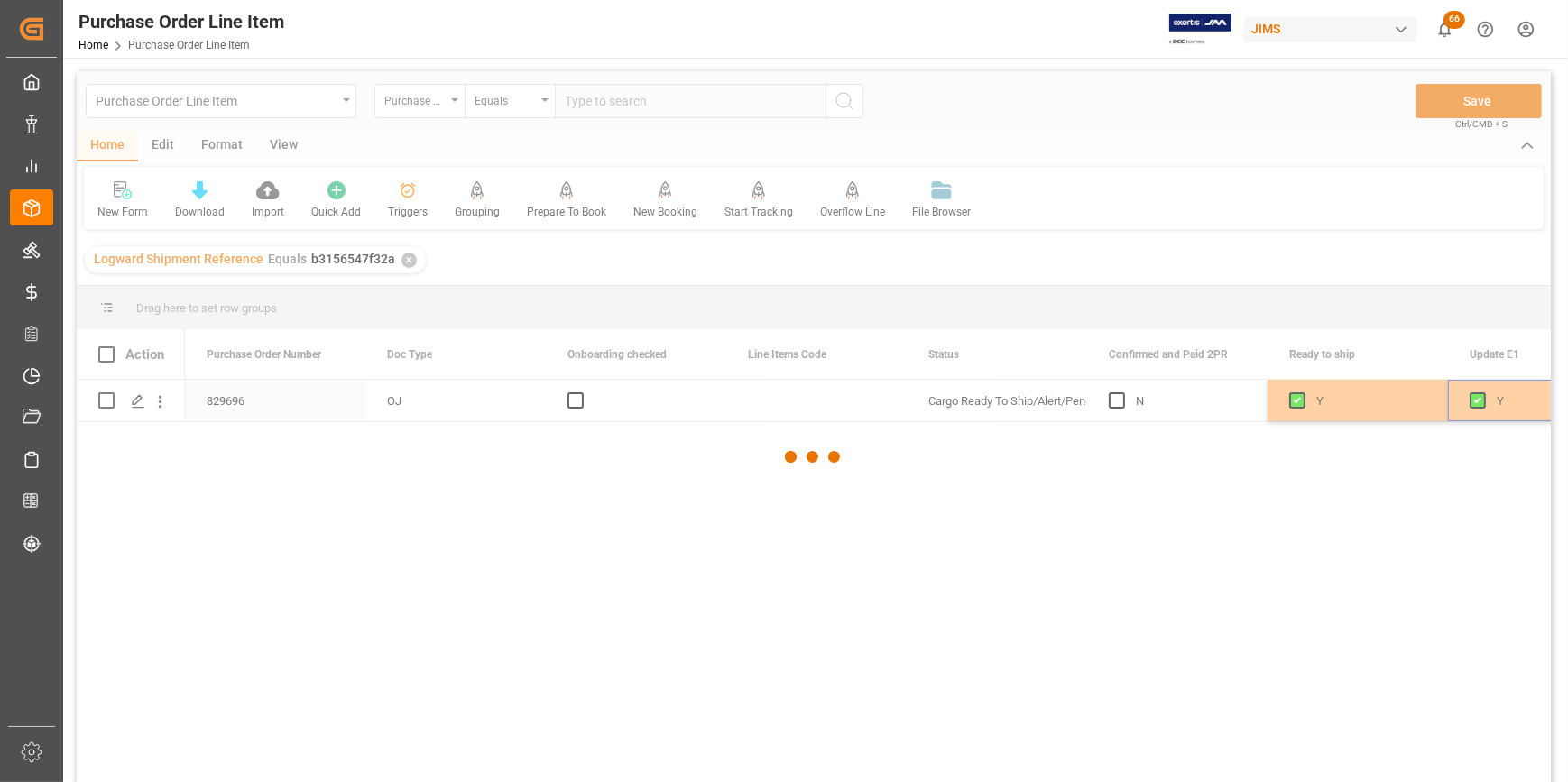
click at [1192, 544] on div at bounding box center [814, 456] width 1474 height 771
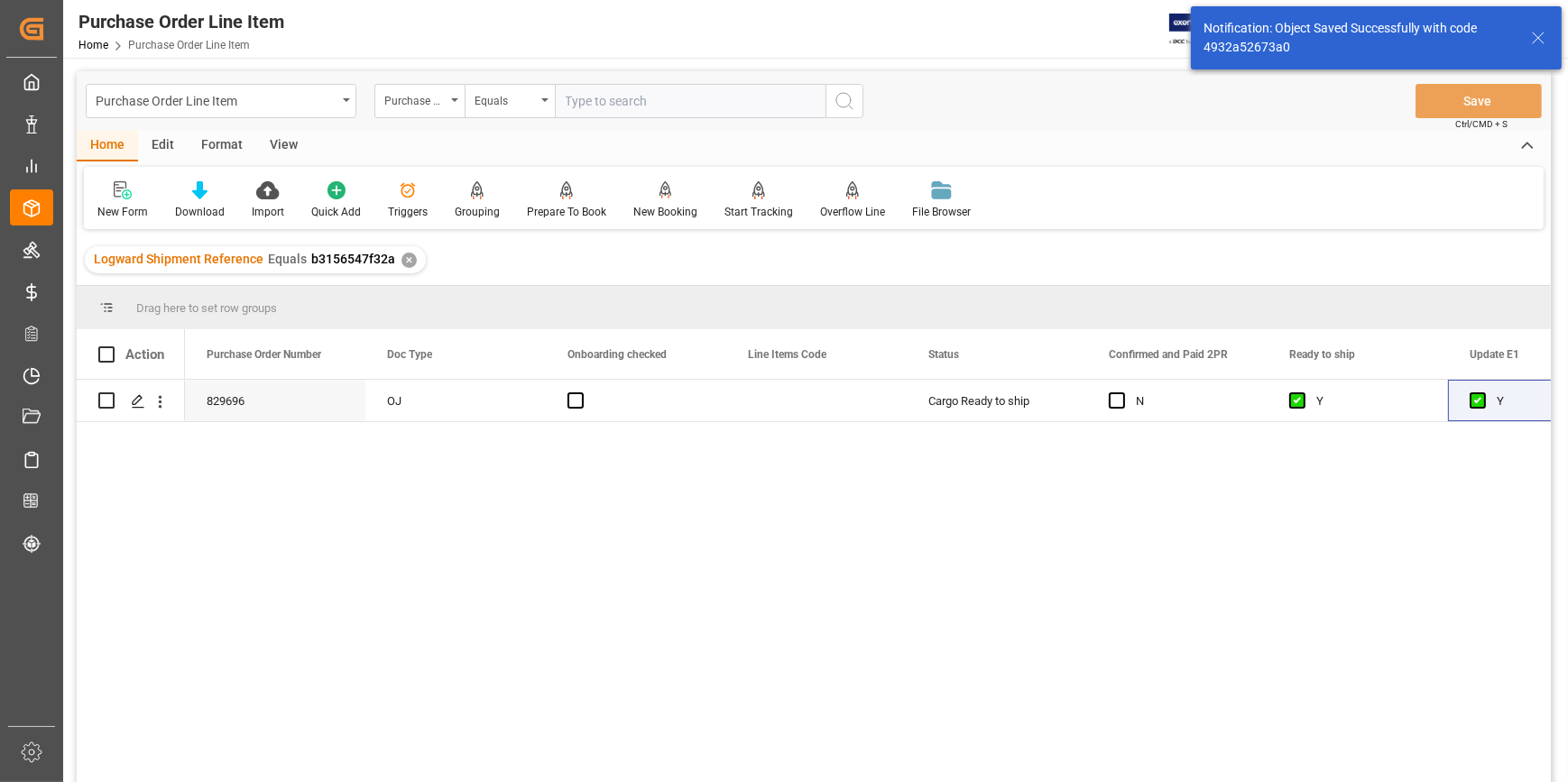
click at [1023, 445] on div "829696 OJ Cargo Ready to ship N Y Y Yes" at bounding box center [867, 586] width 1365 height 414
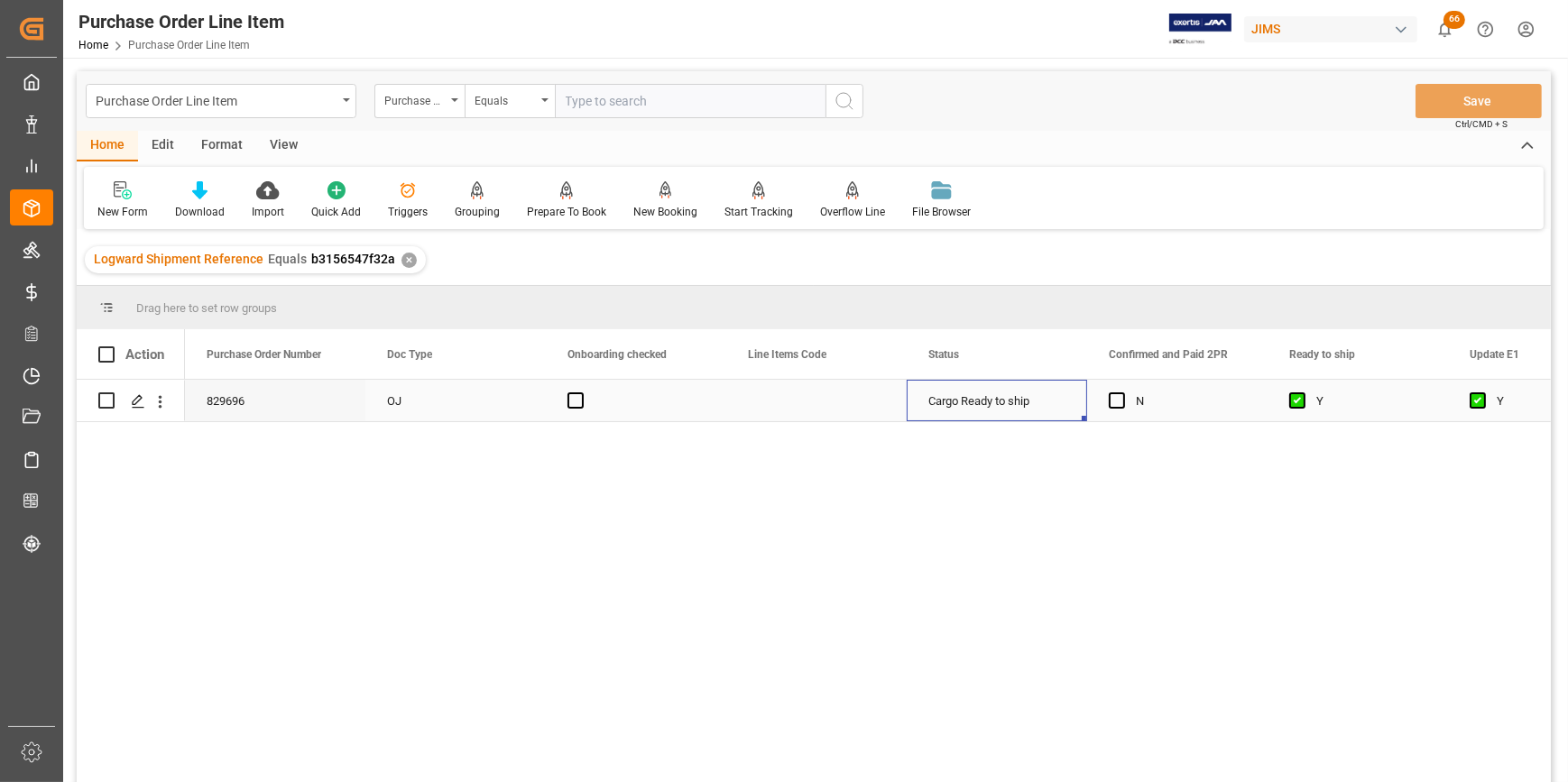
click at [973, 397] on div "Cargo Ready to ship" at bounding box center [996, 401] width 137 height 42
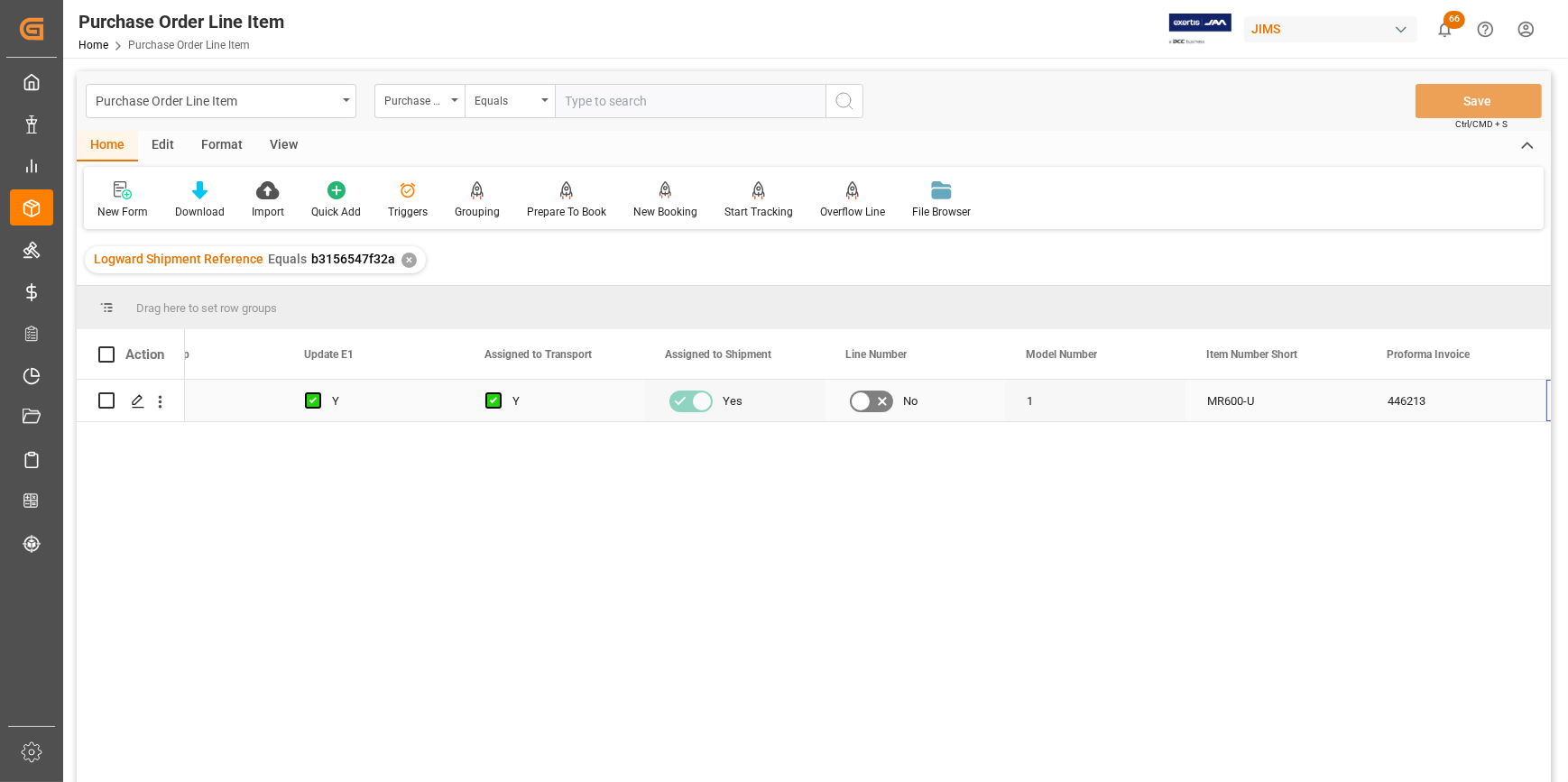
scroll to position [0, 1165]
click at [219, 148] on div "Format" at bounding box center [222, 146] width 69 height 31
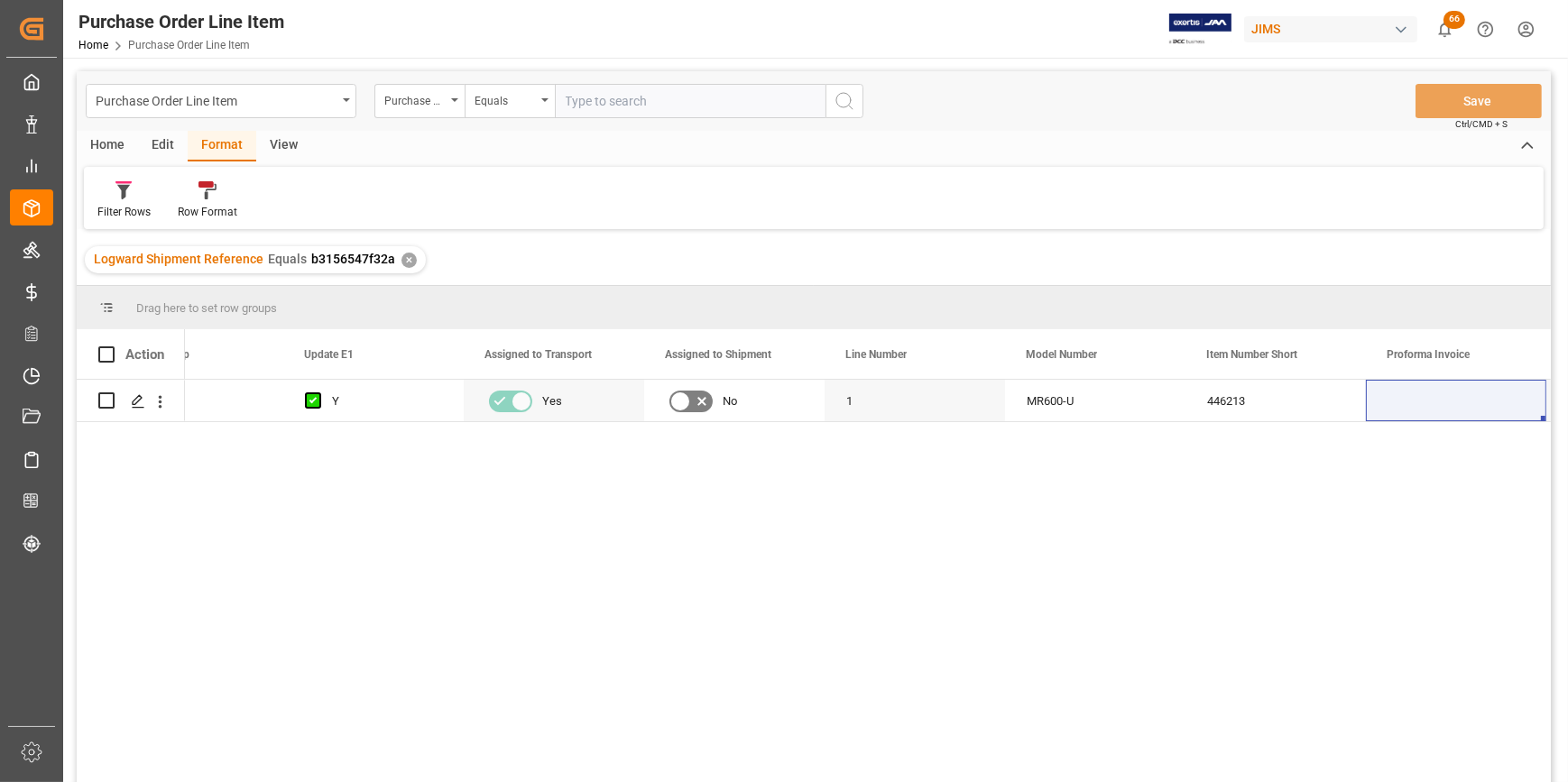
click at [102, 144] on div "Home" at bounding box center [107, 146] width 61 height 31
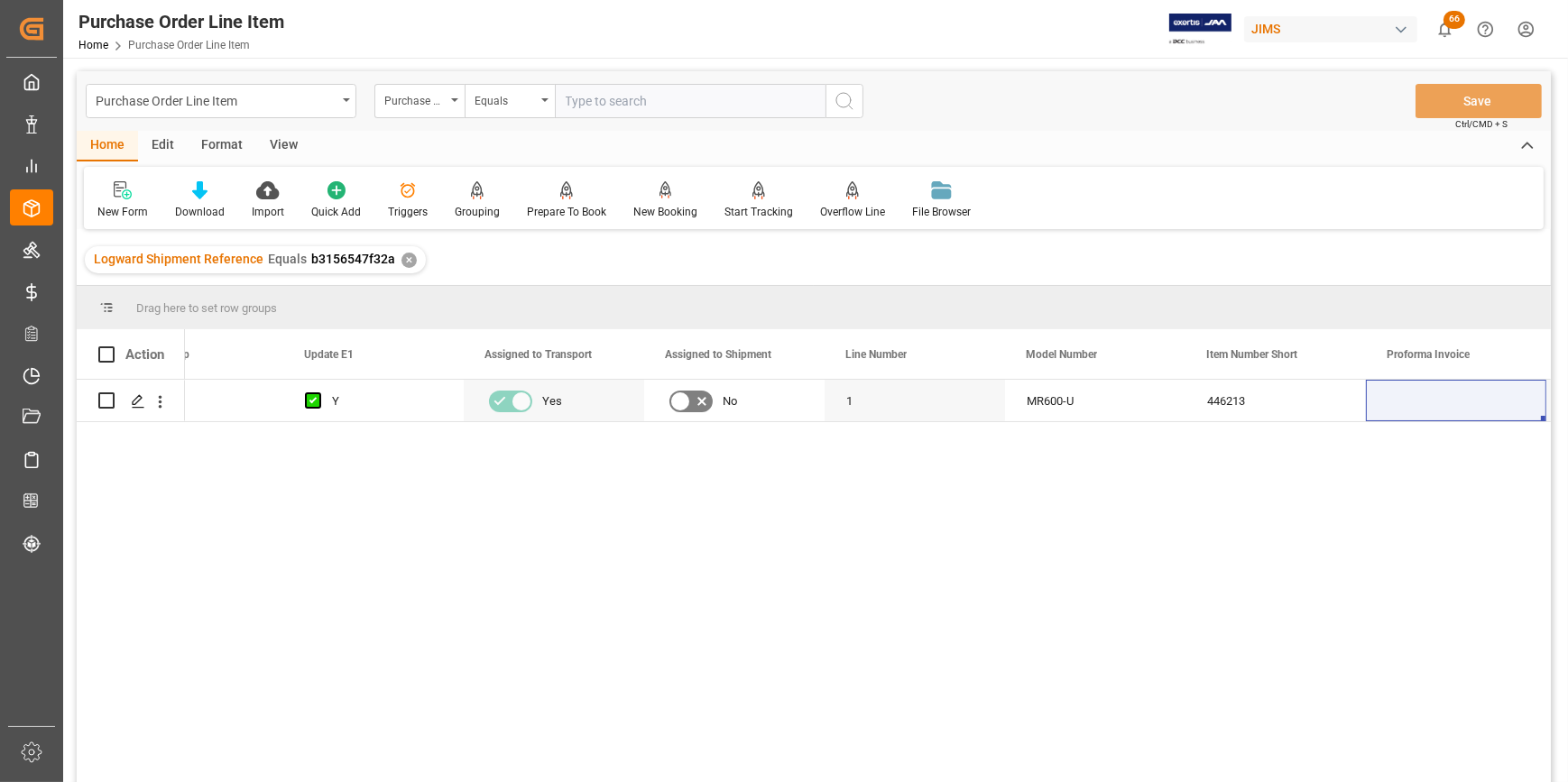
click at [289, 147] on div "View" at bounding box center [283, 146] width 55 height 31
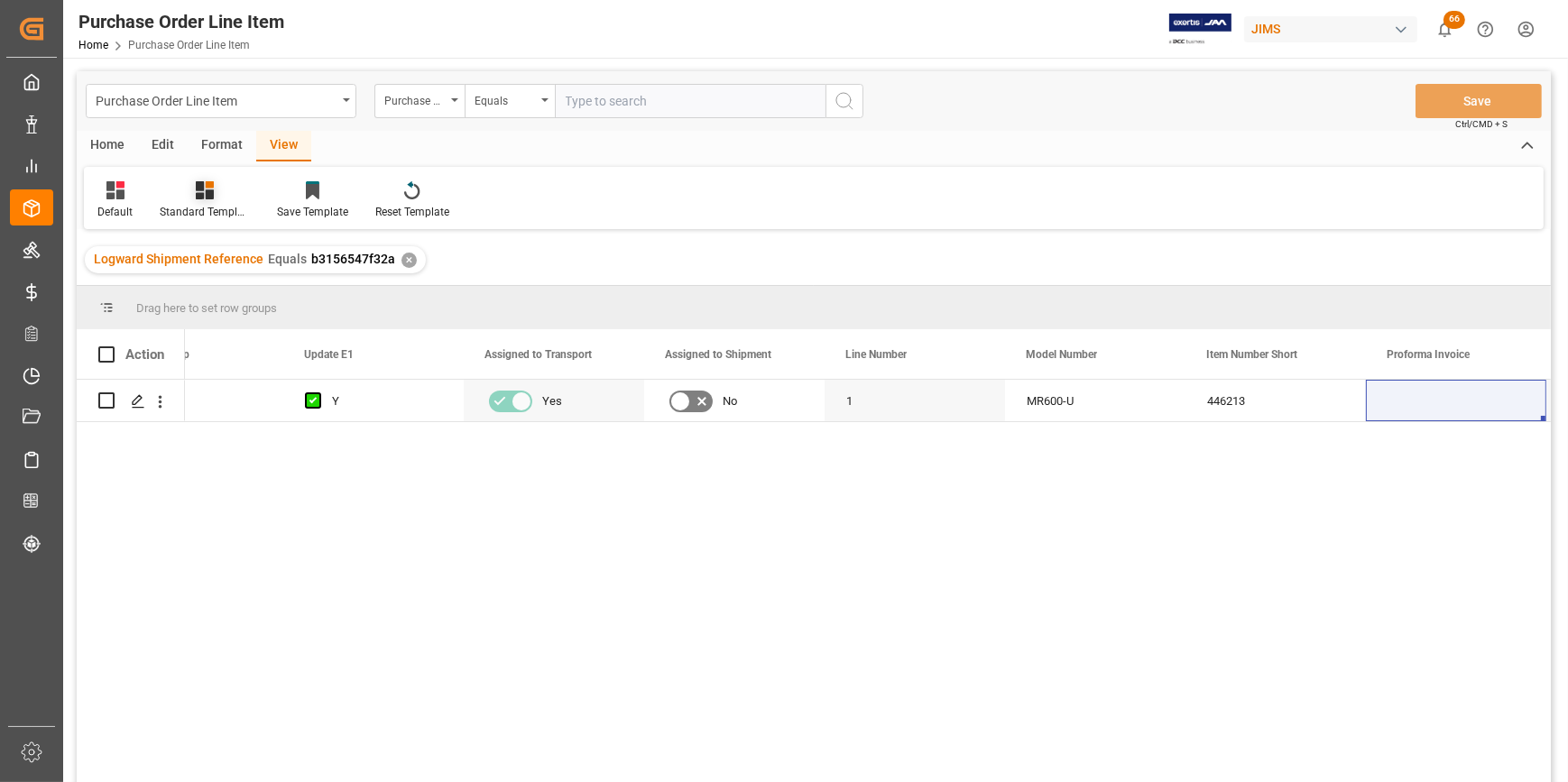
click at [219, 207] on div "Standard Templates" at bounding box center [205, 212] width 90 height 16
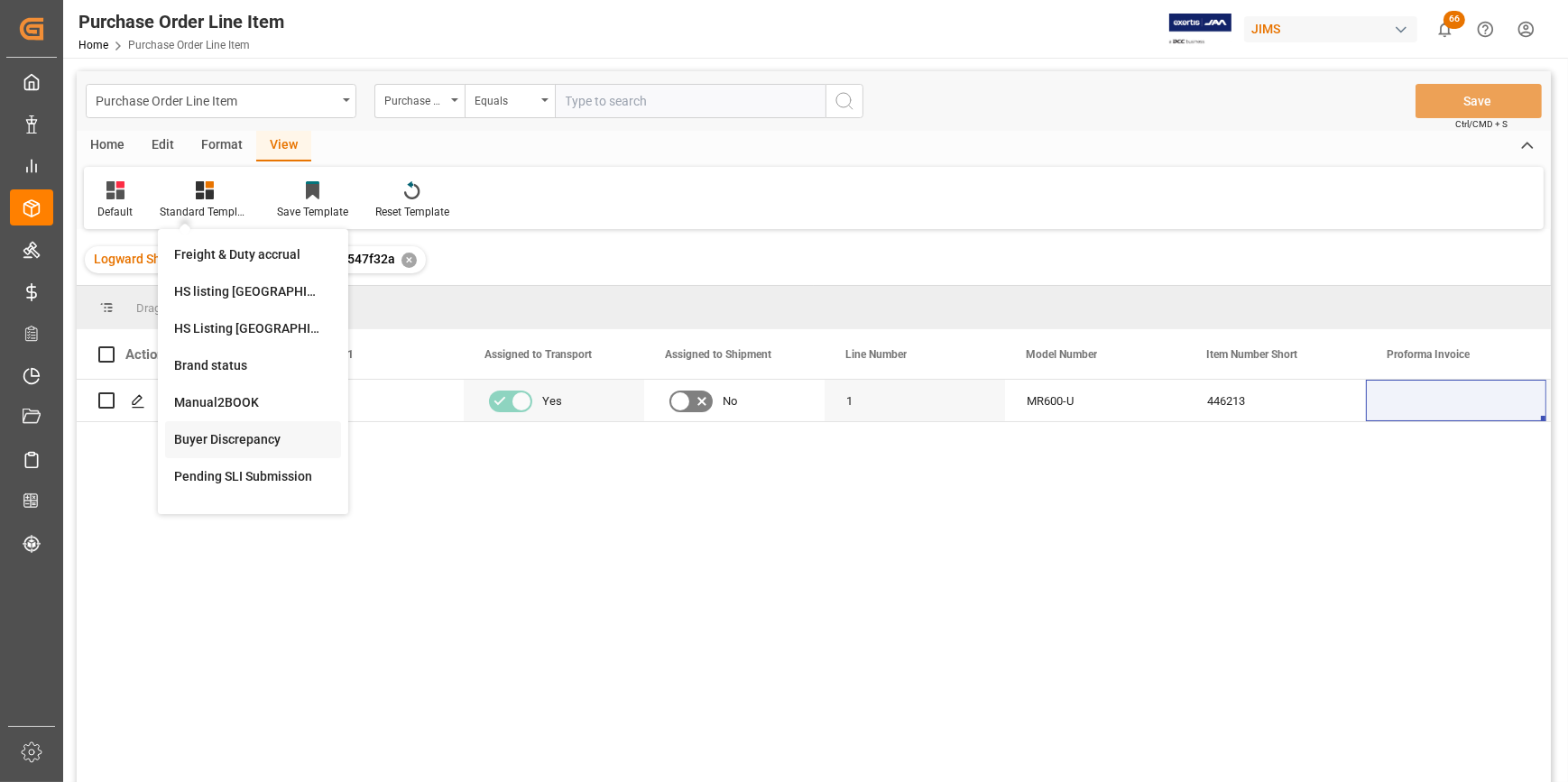
click at [246, 443] on div "Buyer Discrepancy" at bounding box center [253, 439] width 158 height 19
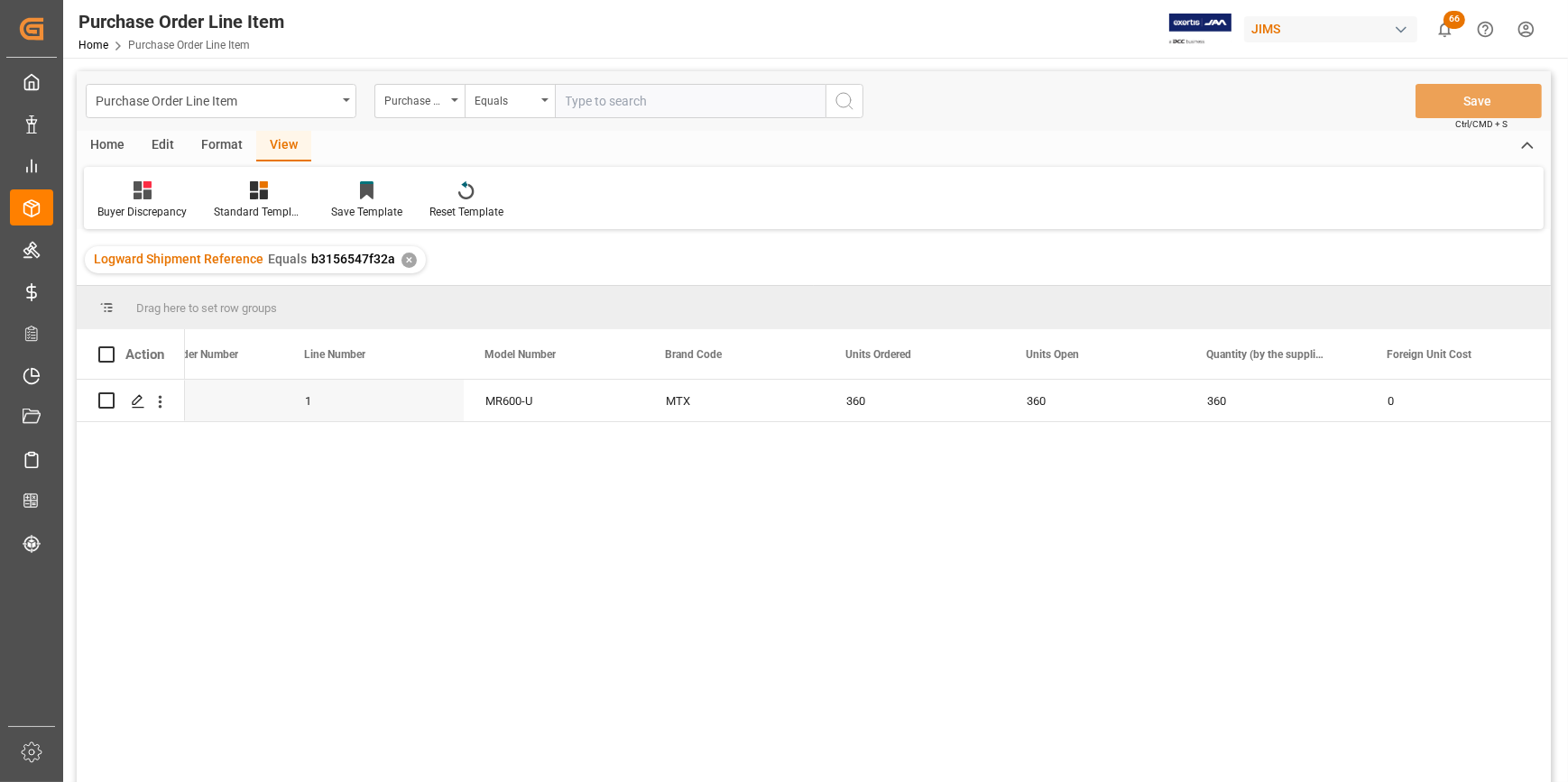
click at [787, 572] on div "N 829696 1 MR600-U MTX 360 360 360 0 15.17" at bounding box center [867, 586] width 1365 height 414
click at [1022, 564] on div "N 829696 1 MR600-U MTX 360 360 360 0 15.17" at bounding box center [867, 586] width 1365 height 414
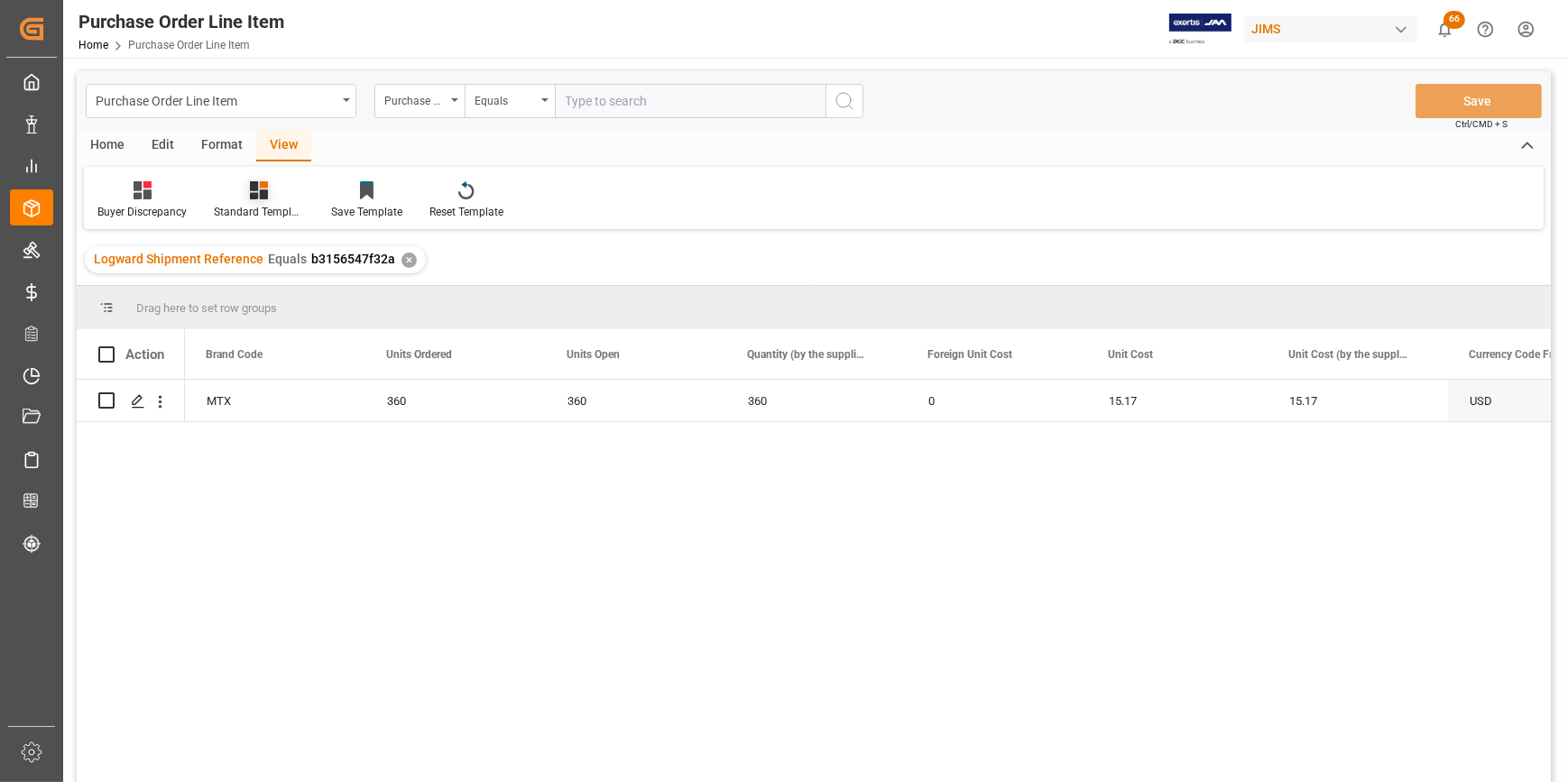
click at [266, 200] on div "Standard Templates" at bounding box center [258, 201] width 117 height 40
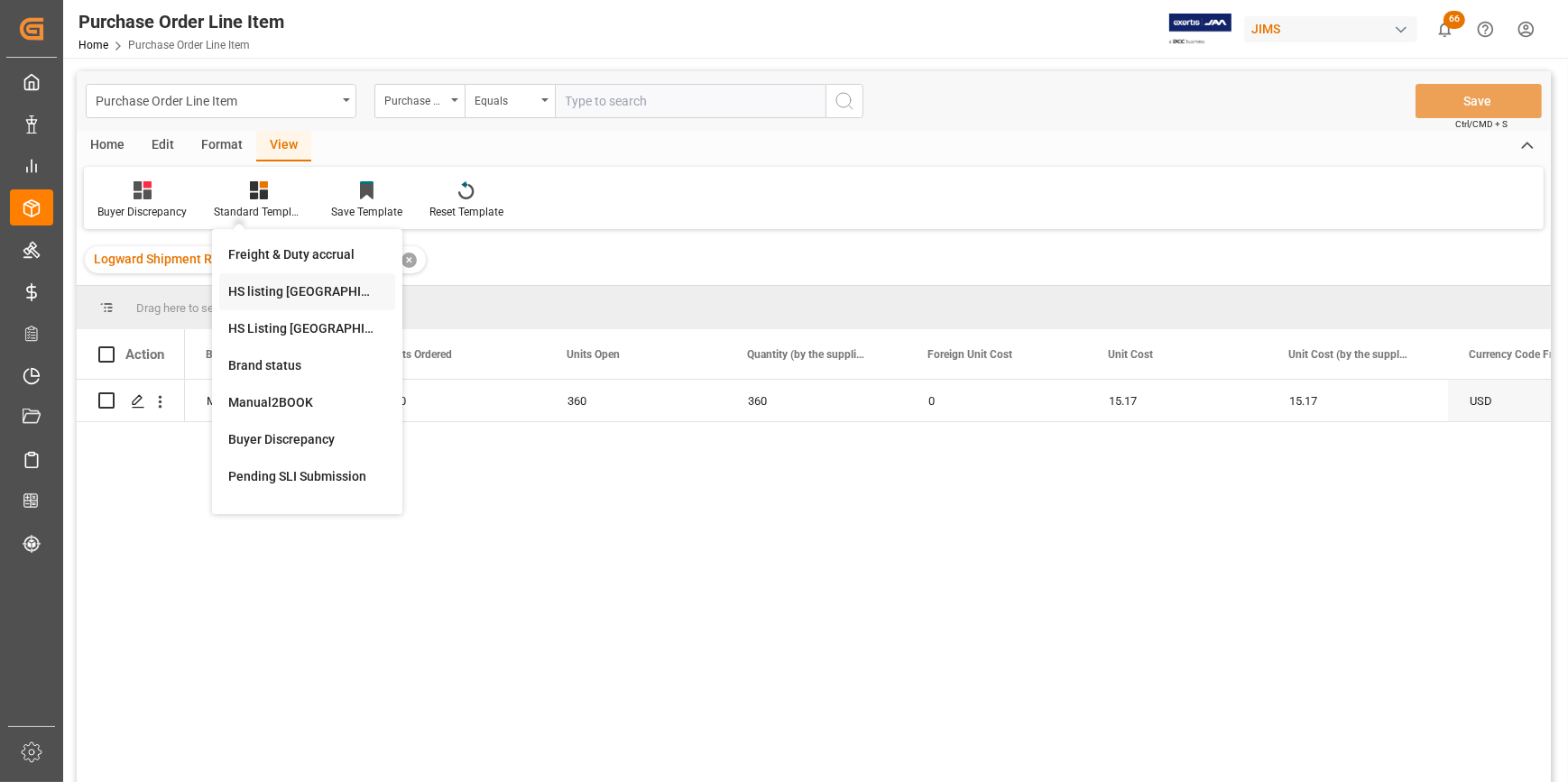
click at [268, 304] on div "HS listing [GEOGRAPHIC_DATA]" at bounding box center [307, 292] width 176 height 37
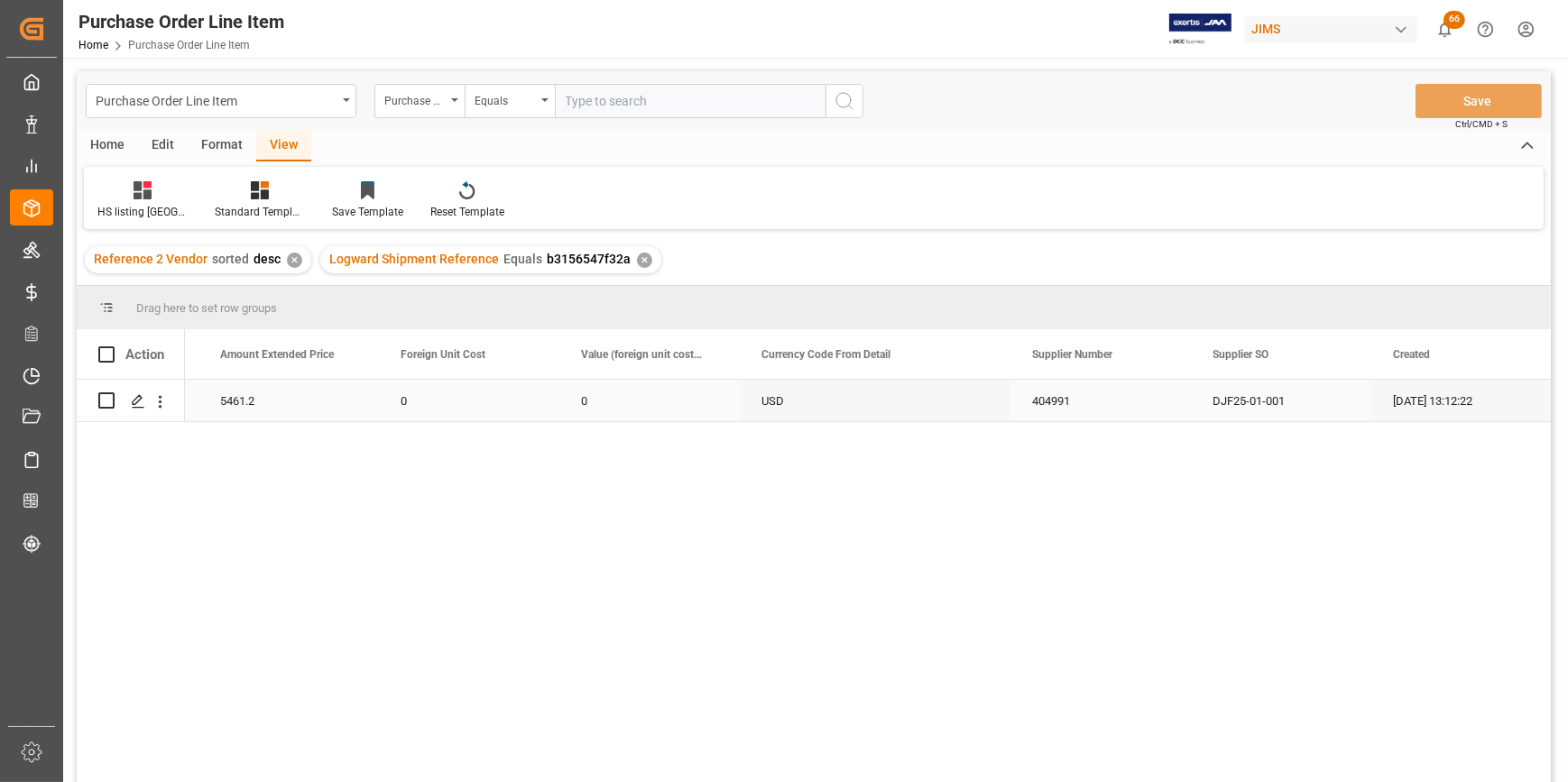
click at [256, 407] on div "5461.2" at bounding box center [289, 400] width 181 height 42
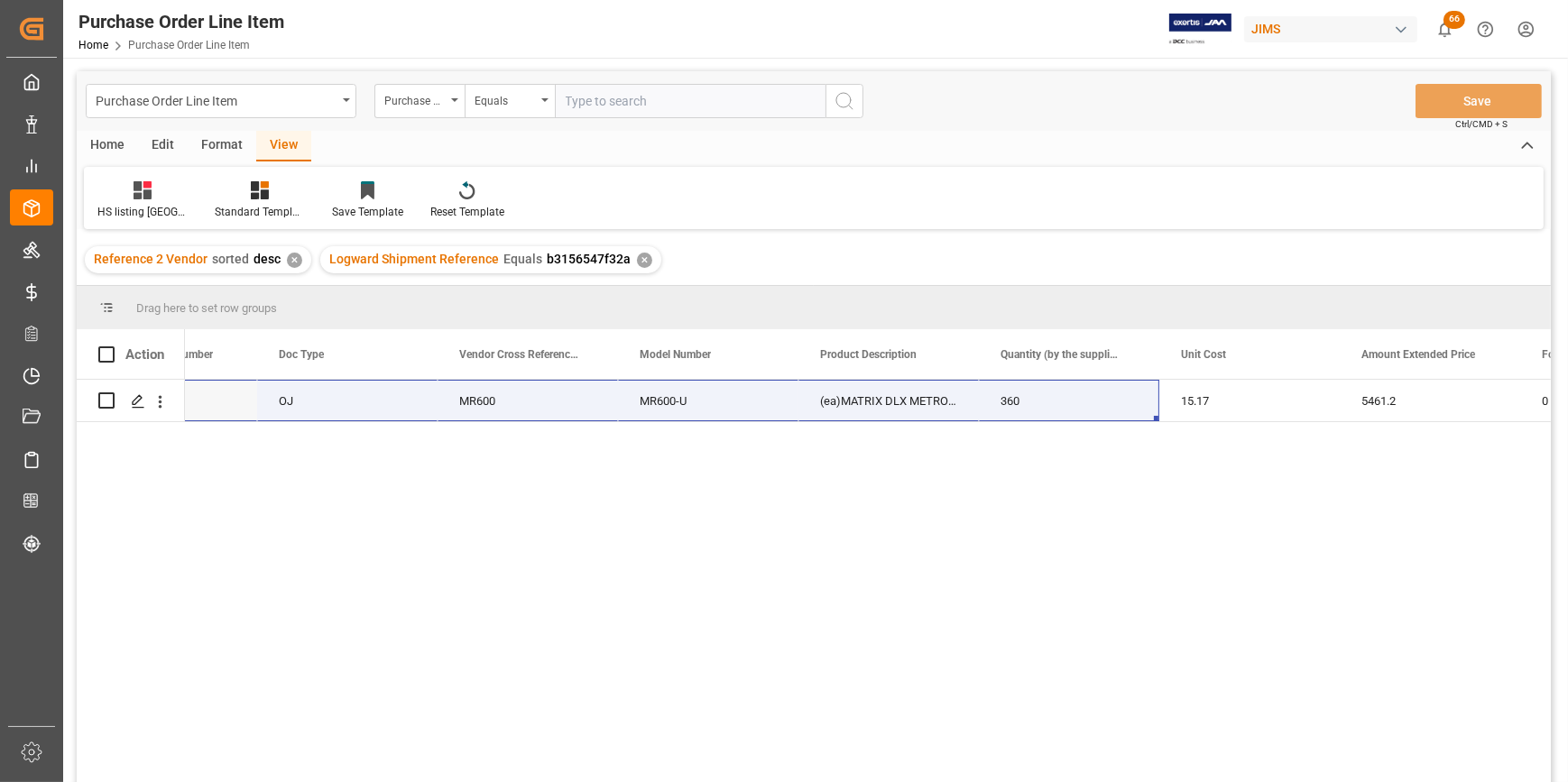
scroll to position [0, 361]
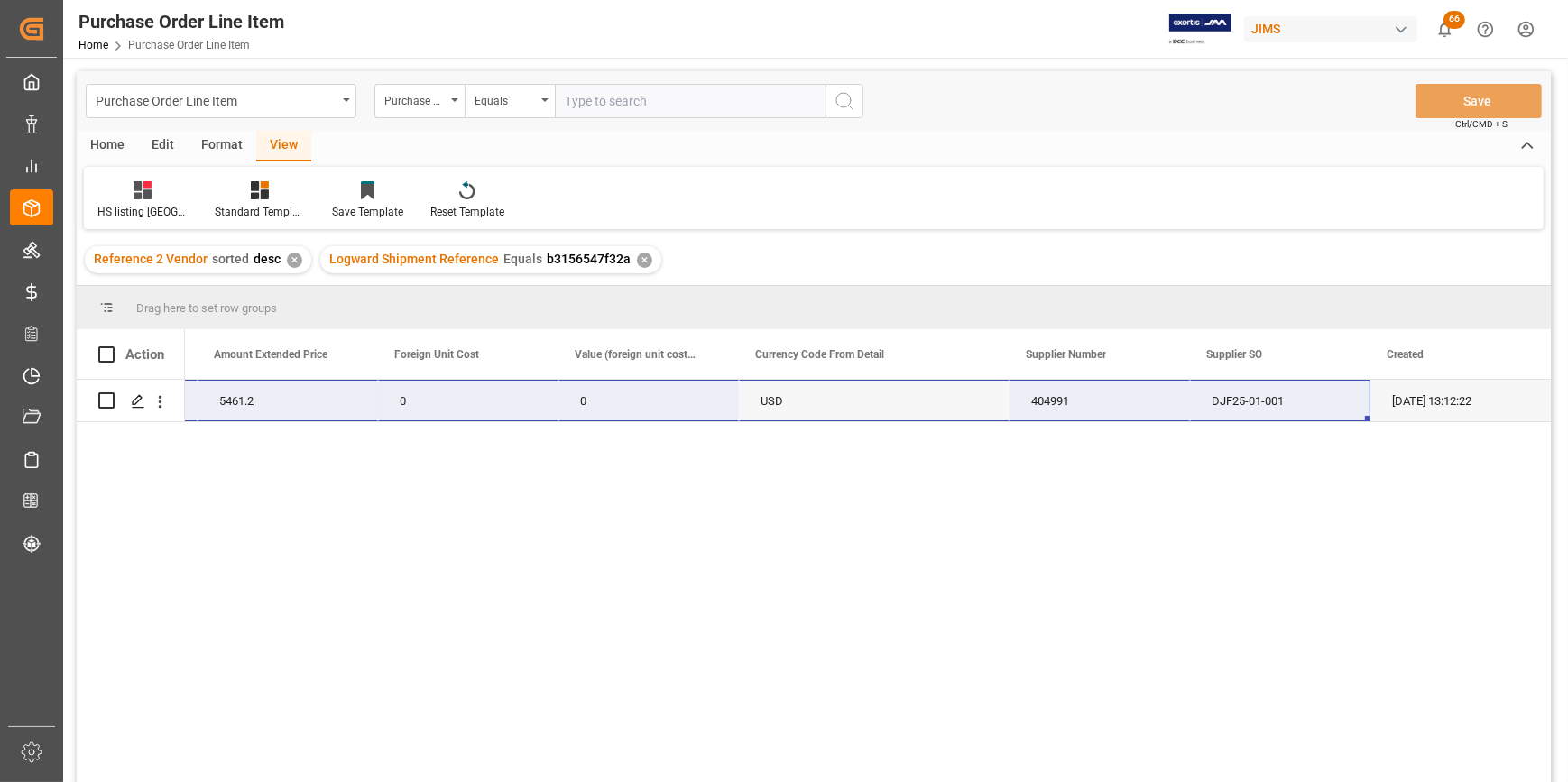
drag, startPoint x: 265, startPoint y: 398, endPoint x: 1309, endPoint y: 416, distance: 1044.2
click at [1309, 416] on div "360 15.17 5461.2 22-10171-KR 0 0 USD 404991 DJF25-01-001 [DATE] 13:12:22" at bounding box center [153, 400] width 2796 height 42
